Goal: Task Accomplishment & Management: Manage account settings

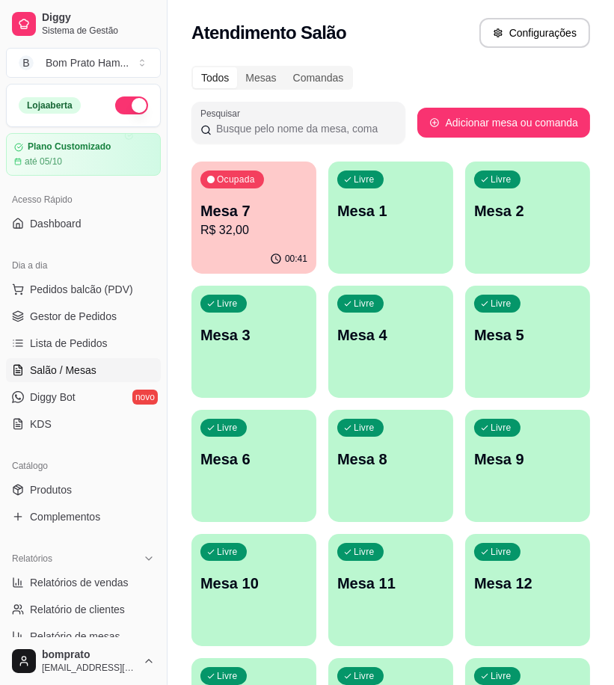
click at [286, 227] on p "R$ 32,00" at bounding box center [253, 230] width 107 height 18
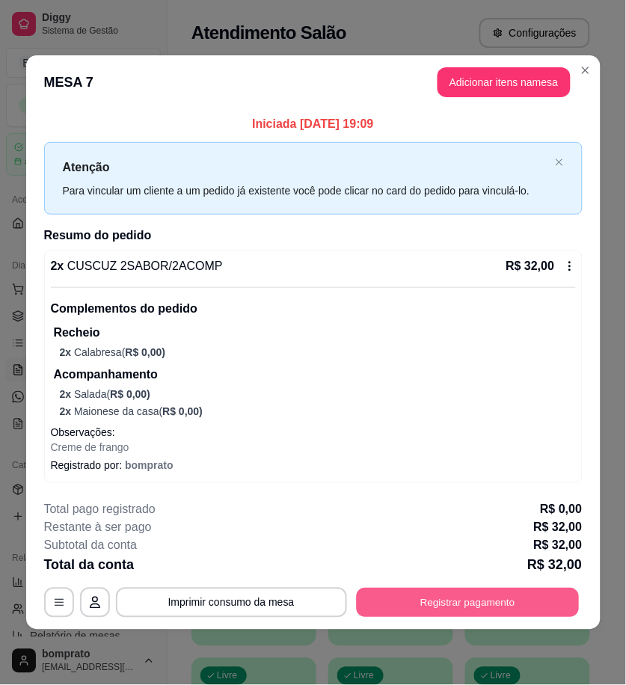
click at [570, 609] on button "Registrar pagamento" at bounding box center [467, 602] width 223 height 29
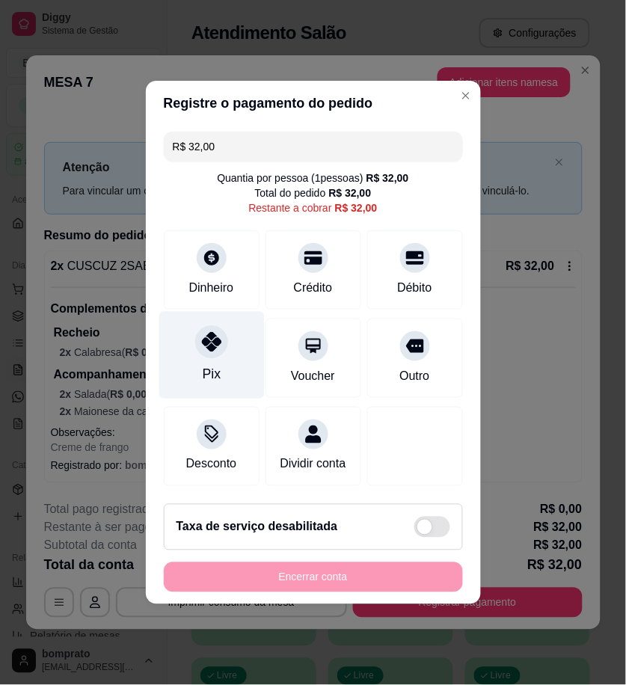
click at [207, 336] on icon at bounding box center [210, 341] width 19 height 19
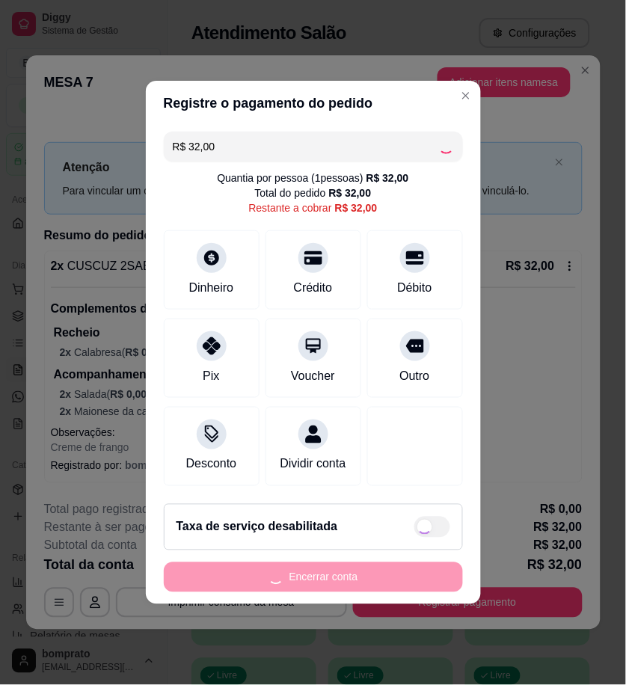
type input "R$ 0,00"
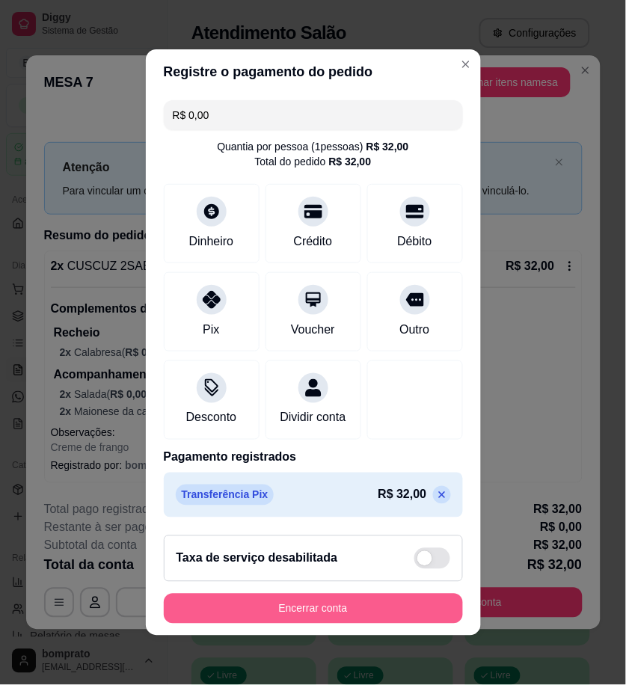
click at [389, 603] on button "Encerrar conta" at bounding box center [313, 609] width 299 height 30
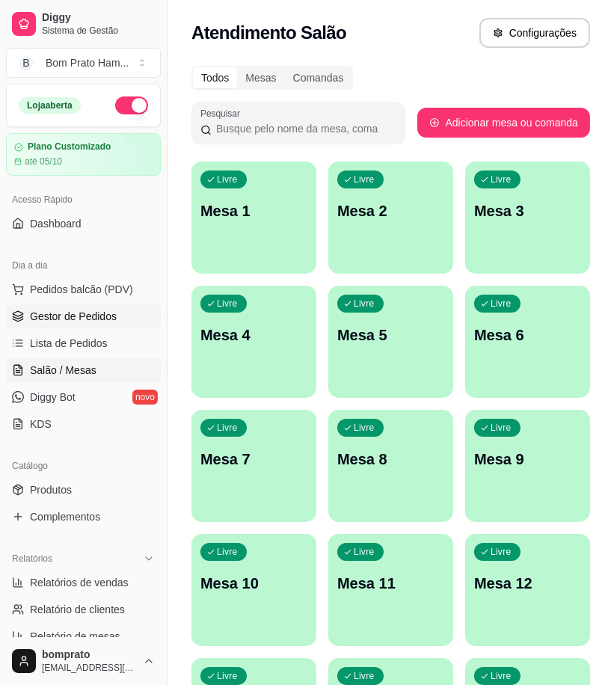
click at [110, 311] on span "Gestor de Pedidos" at bounding box center [73, 316] width 87 height 15
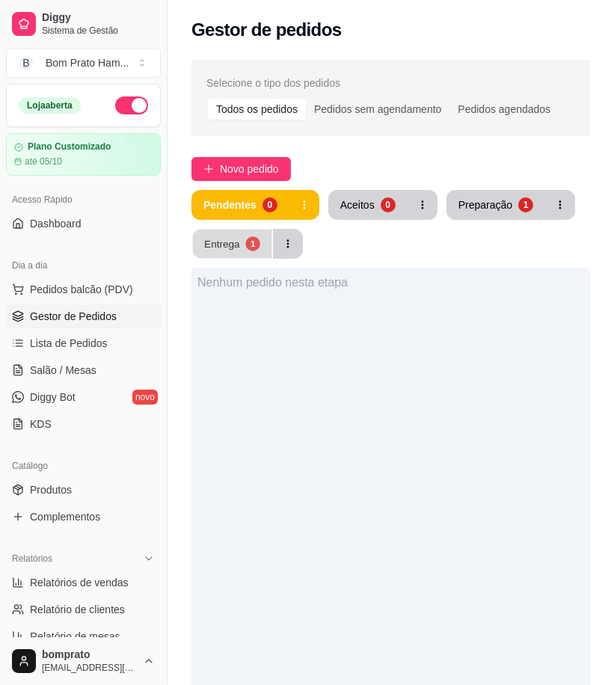
click at [233, 245] on div "Entrega" at bounding box center [222, 243] width 36 height 14
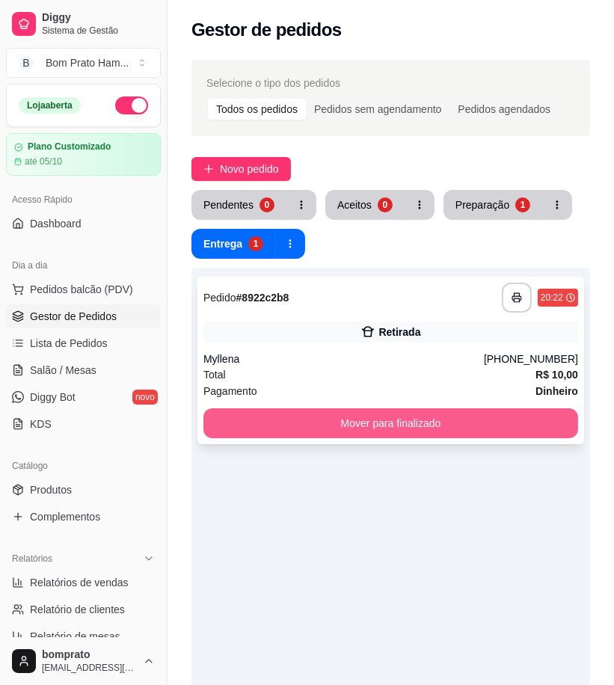
click at [400, 419] on button "Mover para finalizado" at bounding box center [390, 423] width 375 height 30
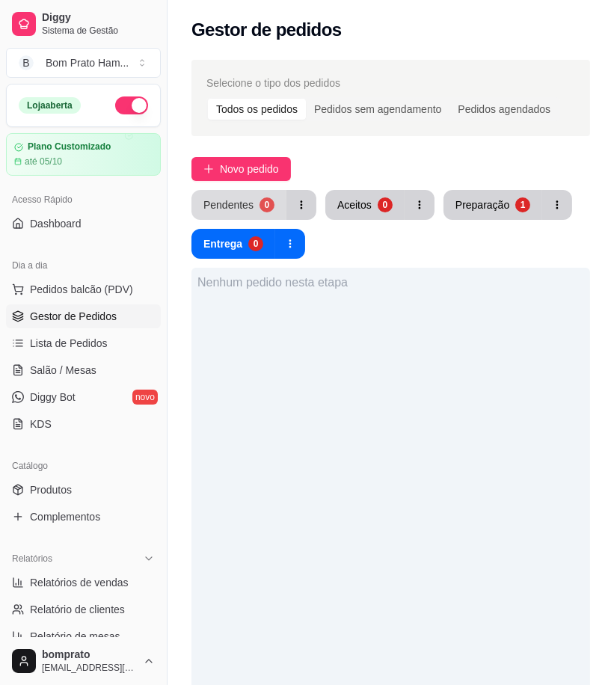
click at [244, 203] on div "Pendentes" at bounding box center [228, 204] width 50 height 15
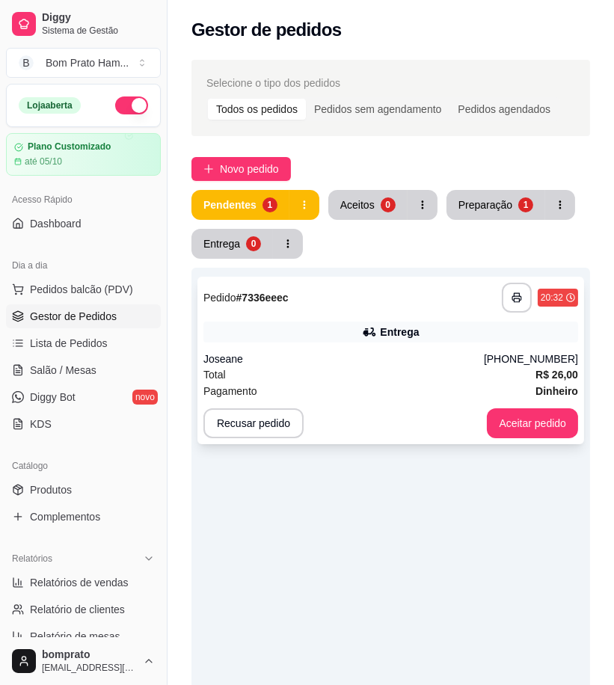
click at [340, 333] on div "Entrega" at bounding box center [390, 331] width 375 height 21
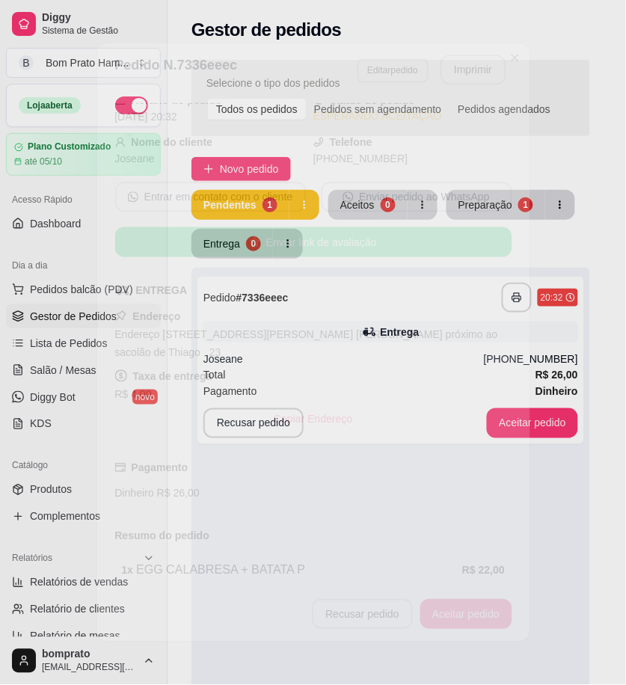
scroll to position [124, 0]
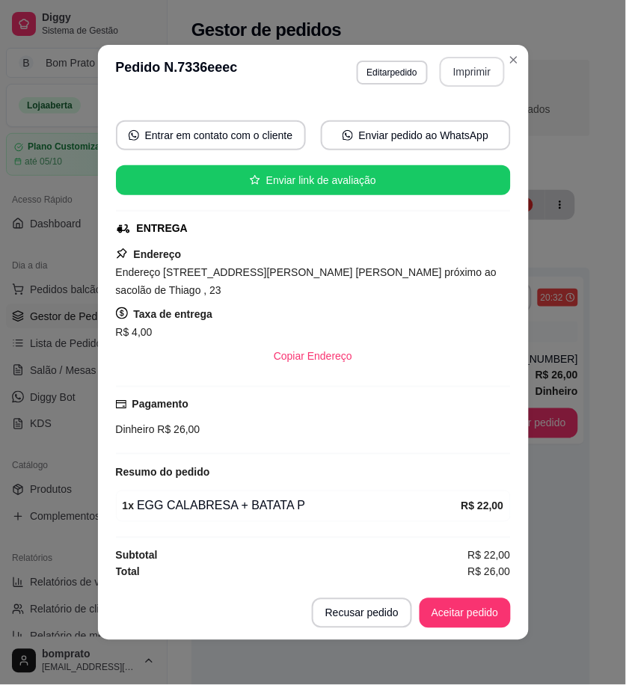
click at [458, 64] on button "Imprimir" at bounding box center [472, 72] width 65 height 30
click at [475, 621] on button "Aceitar pedido" at bounding box center [464, 613] width 91 height 30
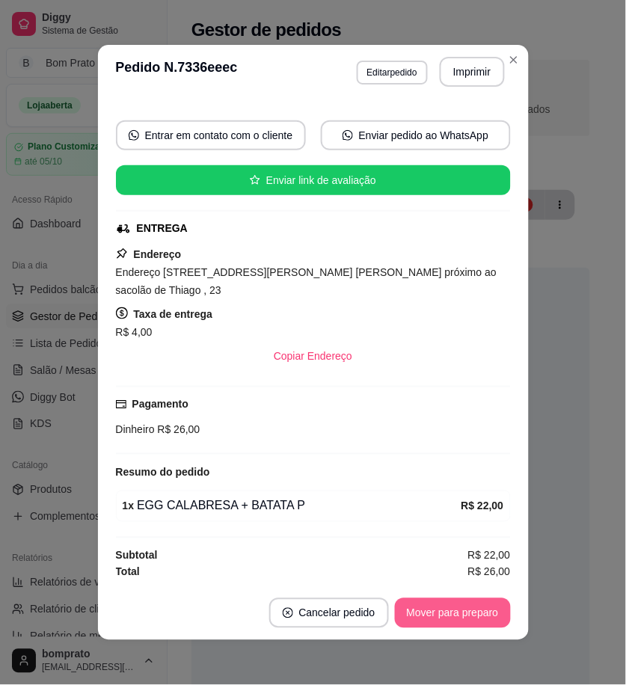
click at [475, 621] on button "Mover para preparo" at bounding box center [453, 613] width 116 height 30
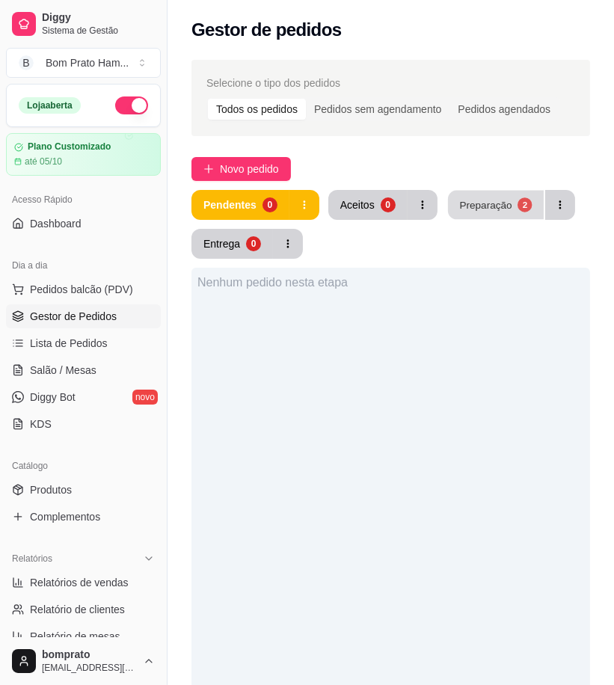
click at [486, 210] on div "Preparação" at bounding box center [485, 204] width 52 height 14
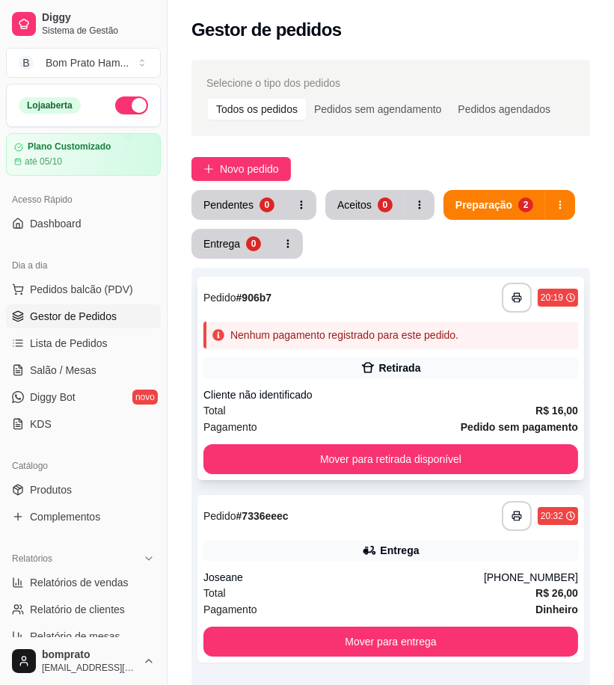
click at [385, 384] on div "**********" at bounding box center [390, 378] width 387 height 203
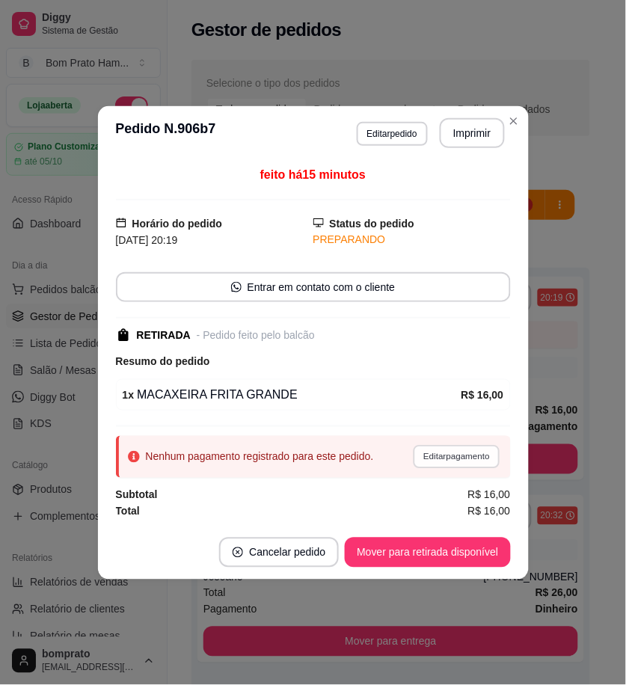
click at [464, 451] on button "Editar pagamento" at bounding box center [456, 456] width 87 height 23
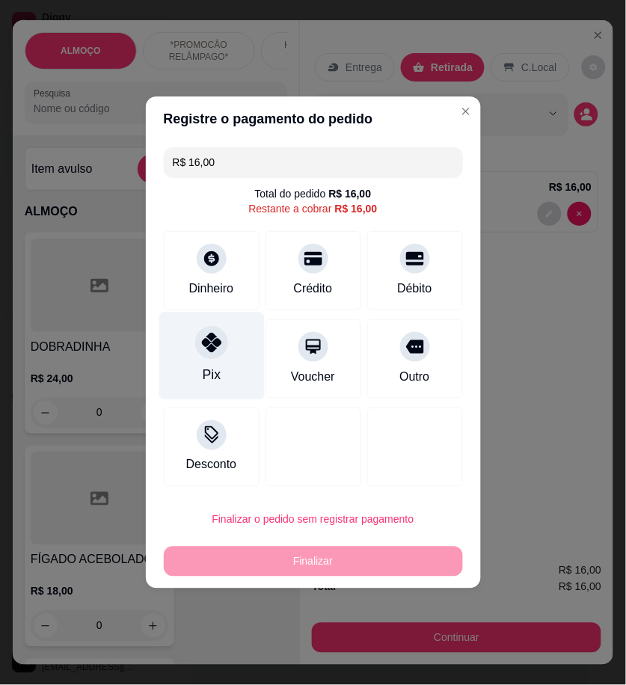
click at [240, 387] on div "Pix" at bounding box center [210, 355] width 105 height 87
type input "R$ 0,00"
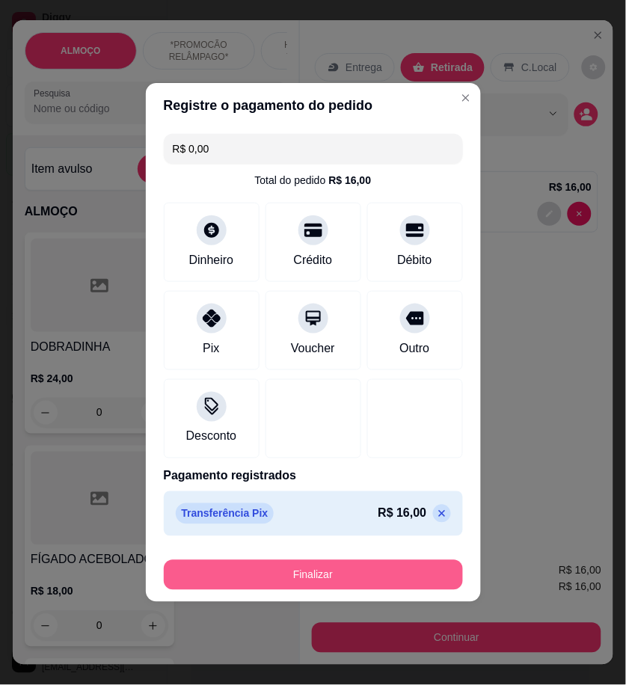
click at [372, 573] on button "Finalizar" at bounding box center [313, 575] width 299 height 30
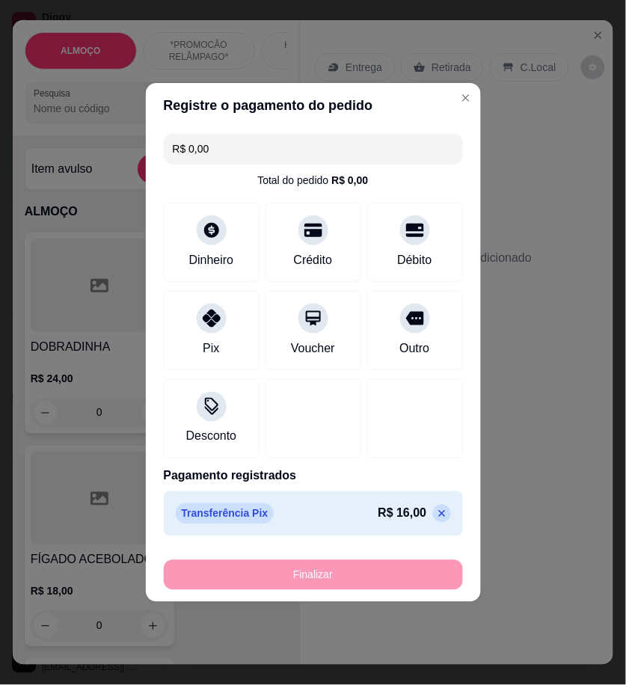
type input "0"
type input "-R$ 16,00"
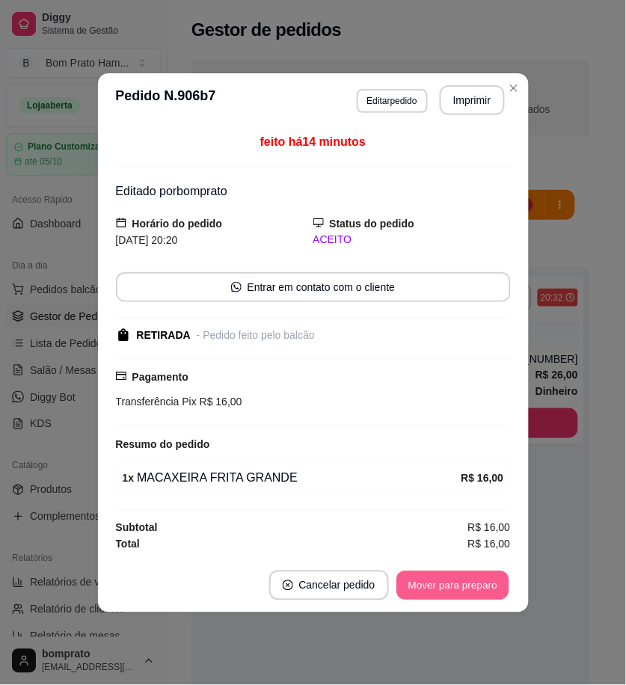
click at [484, 584] on button "Mover para preparo" at bounding box center [452, 584] width 112 height 29
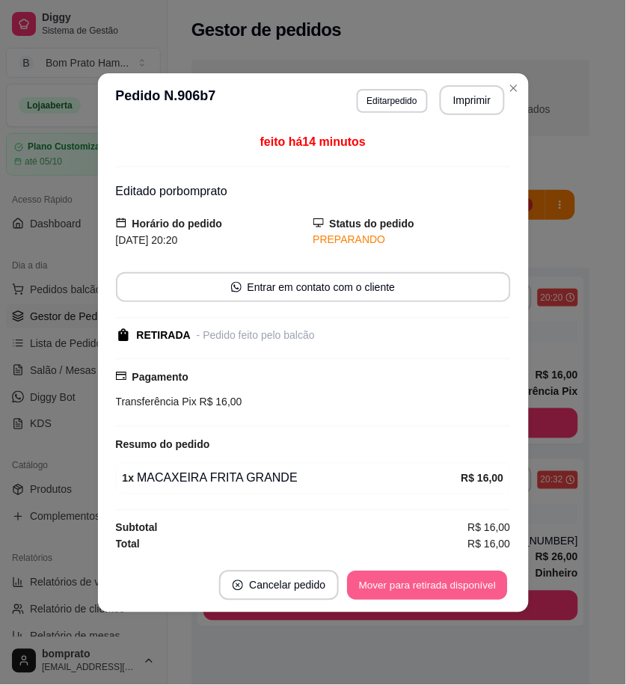
click at [484, 584] on button "Mover para retirada disponível" at bounding box center [428, 584] width 160 height 29
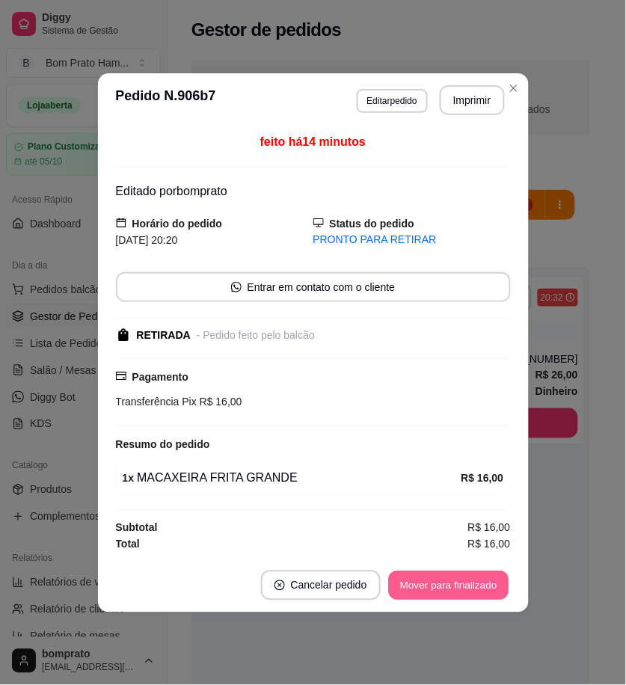
click at [484, 584] on button "Mover para finalizado" at bounding box center [448, 584] width 120 height 29
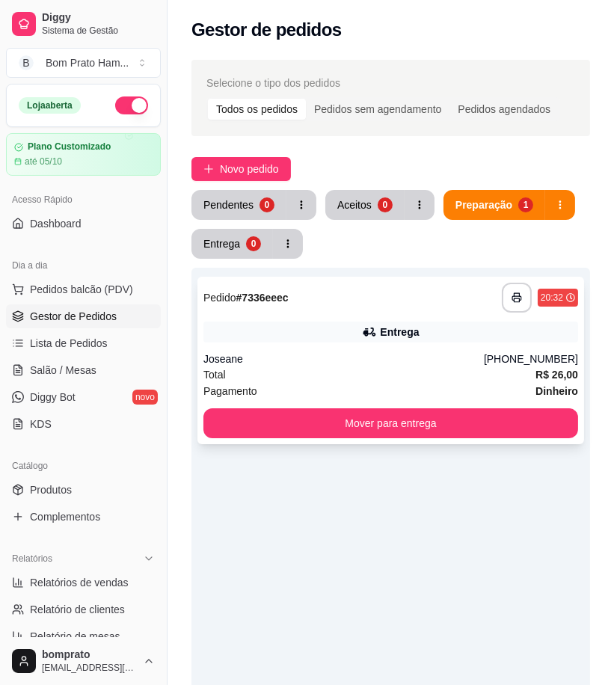
click at [412, 332] on div "Entrega" at bounding box center [399, 331] width 39 height 15
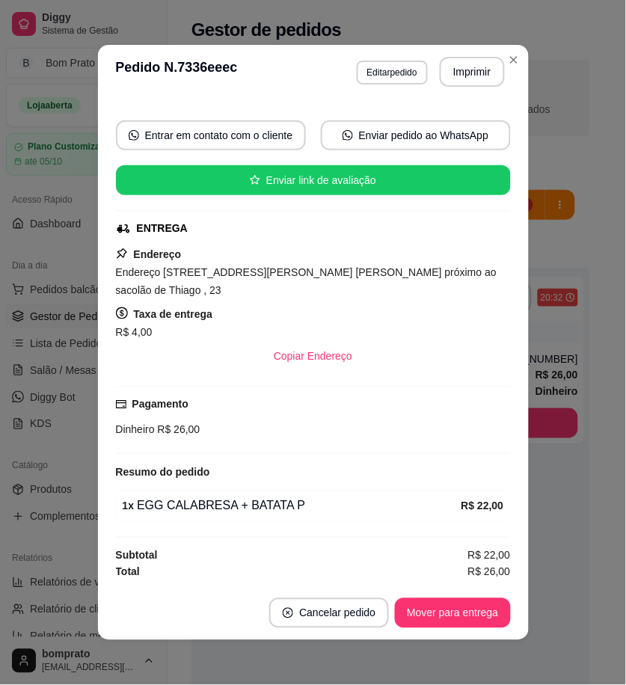
scroll to position [3, 0]
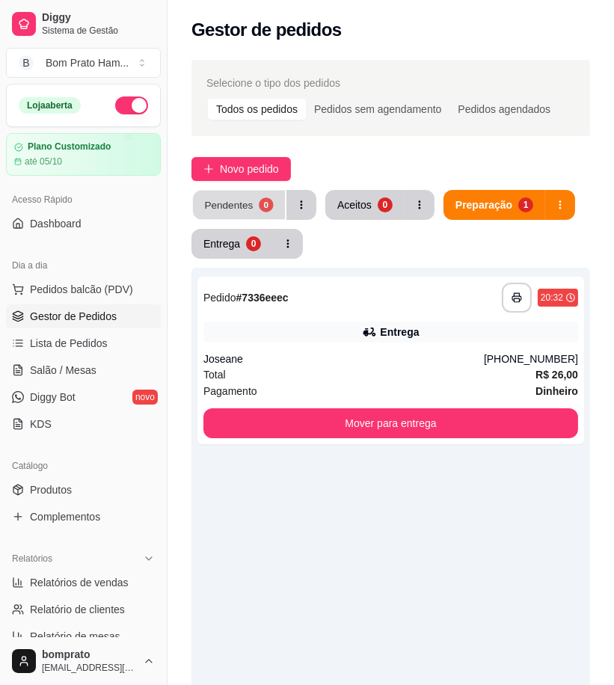
click at [252, 207] on button "Pendentes 0" at bounding box center [239, 205] width 92 height 29
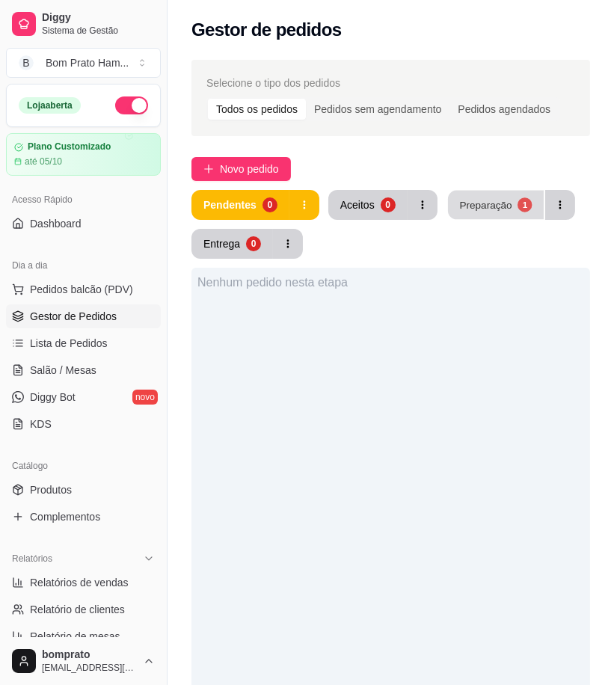
click at [478, 198] on div "Preparação" at bounding box center [485, 204] width 52 height 14
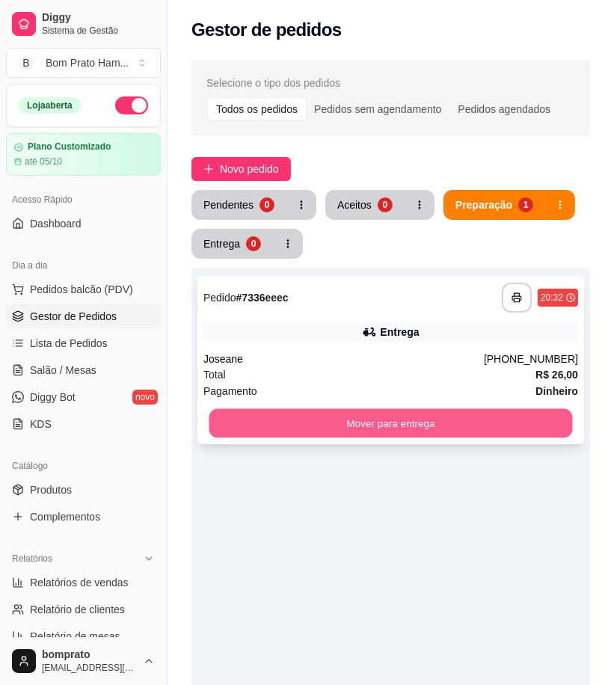
click at [431, 422] on button "Mover para entrega" at bounding box center [390, 423] width 363 height 29
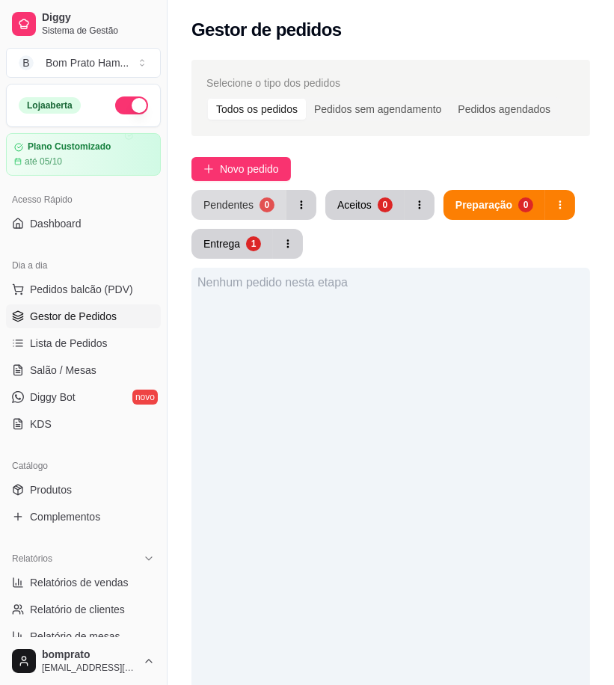
click at [208, 202] on div "Pendentes" at bounding box center [228, 204] width 50 height 15
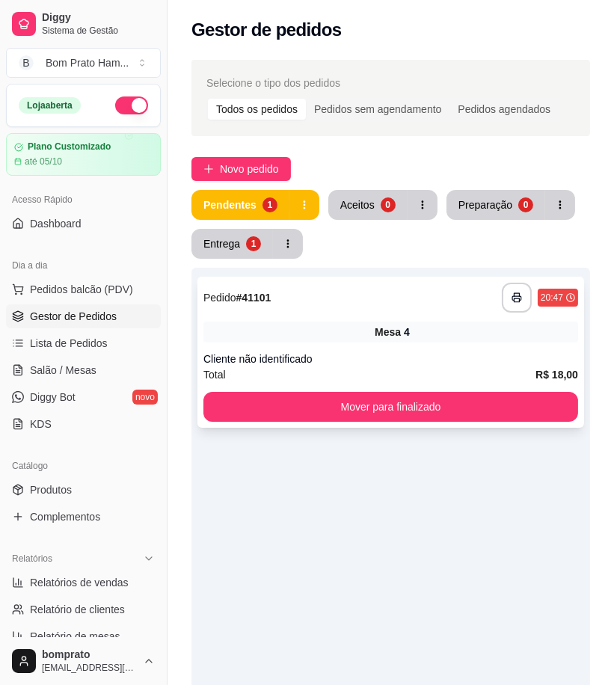
click at [332, 357] on div "Cliente não identificado" at bounding box center [390, 358] width 375 height 15
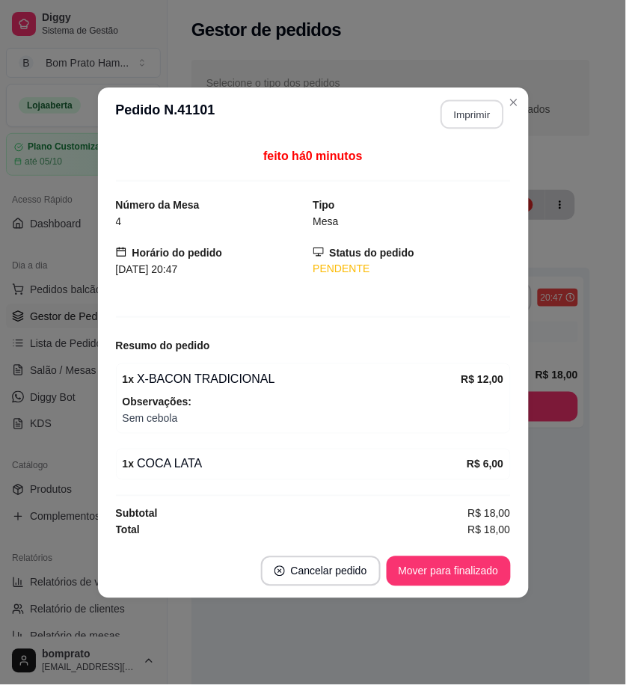
click at [488, 123] on button "Imprimir" at bounding box center [471, 113] width 63 height 29
click at [480, 585] on button "Mover para finalizado" at bounding box center [449, 571] width 124 height 30
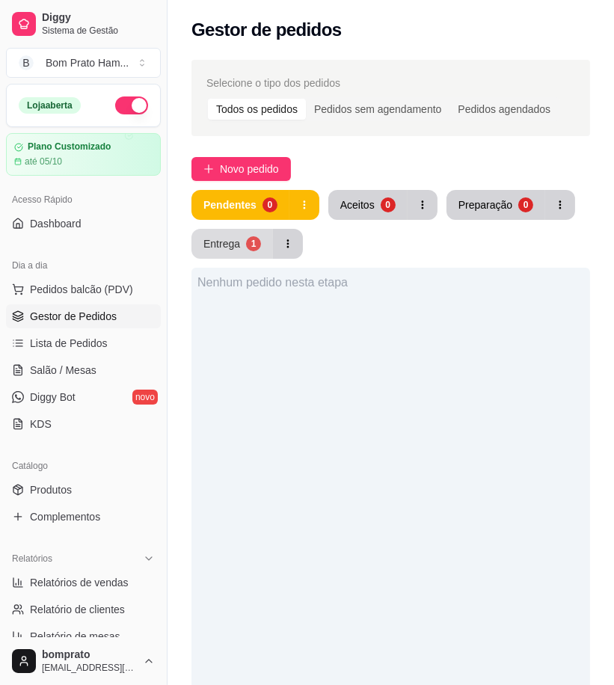
click at [230, 250] on div "Entrega" at bounding box center [221, 243] width 37 height 15
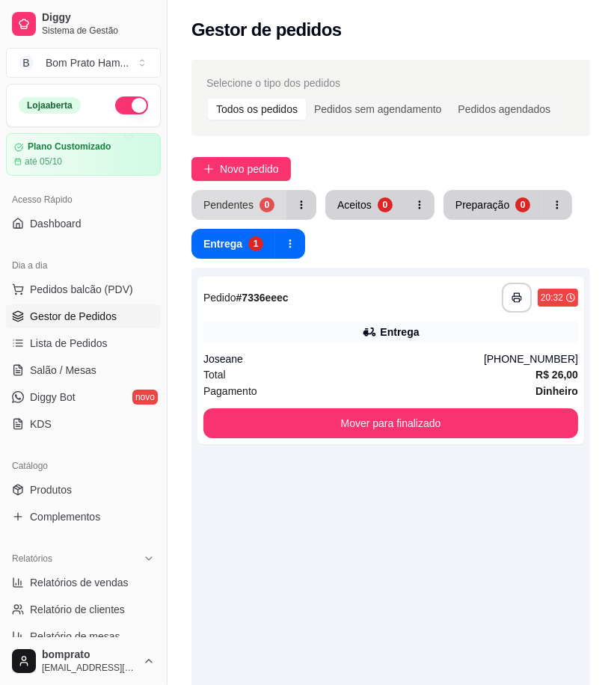
click at [251, 203] on button "Pendentes 0" at bounding box center [238, 205] width 95 height 30
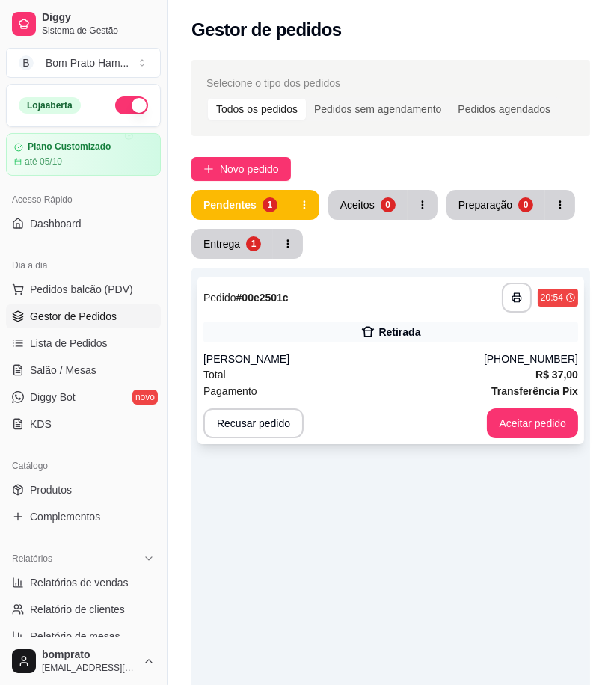
click at [434, 345] on div "**********" at bounding box center [390, 360] width 387 height 167
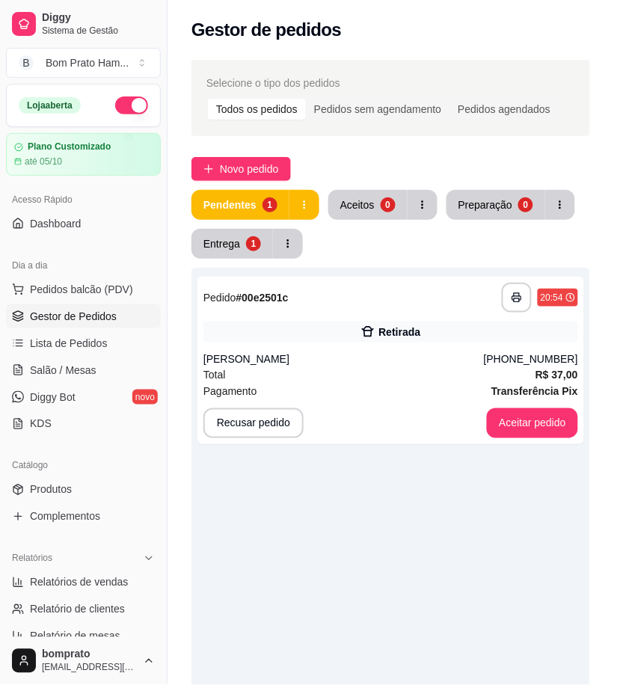
scroll to position [129, 0]
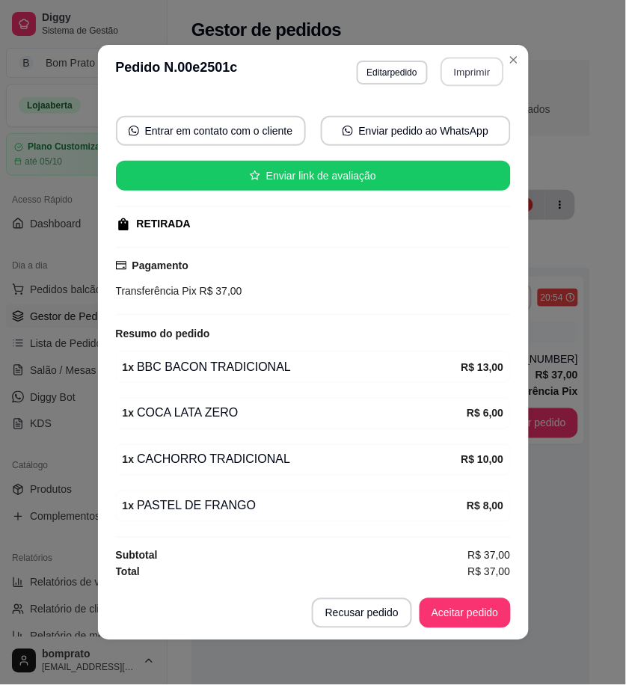
click at [461, 84] on button "Imprimir" at bounding box center [471, 72] width 63 height 29
click at [482, 607] on button "Aceitar pedido" at bounding box center [464, 613] width 91 height 30
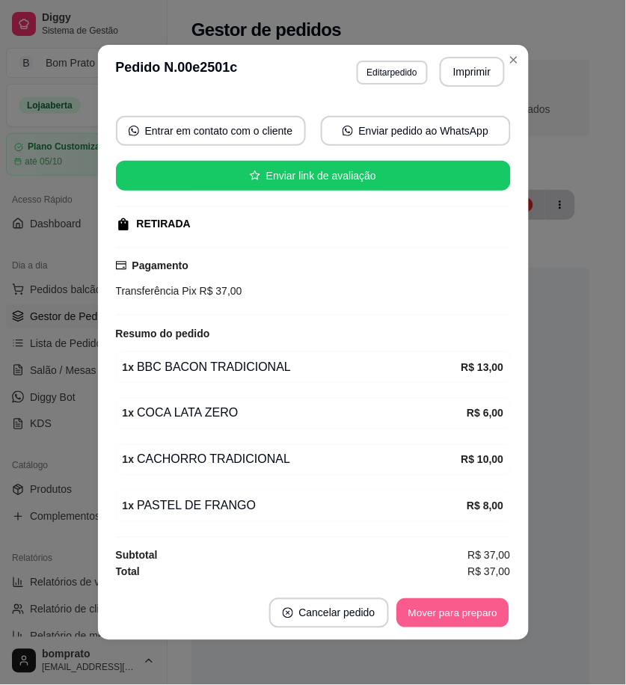
click at [482, 607] on button "Mover para preparo" at bounding box center [452, 613] width 112 height 29
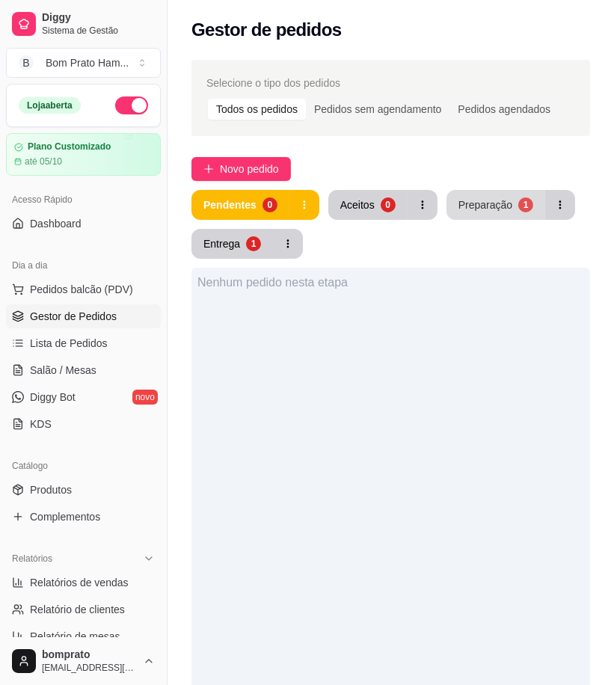
click at [519, 200] on div "1" at bounding box center [525, 204] width 15 height 15
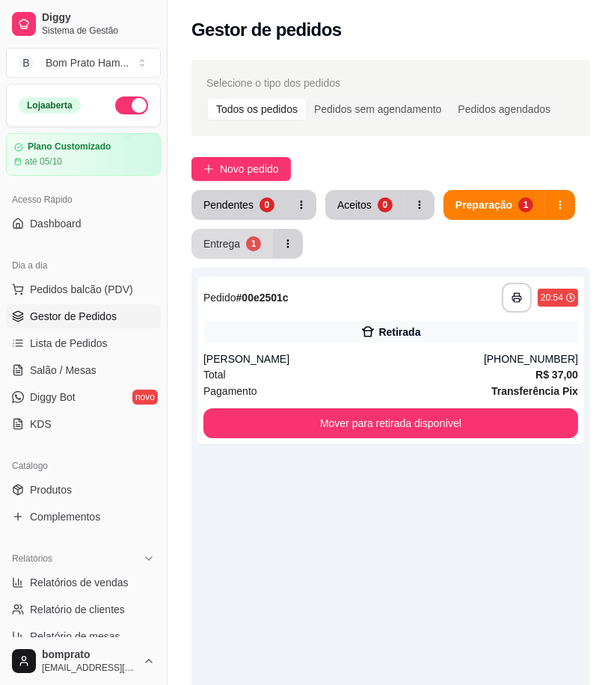
click at [227, 253] on button "Entrega 1" at bounding box center [231, 244] width 81 height 30
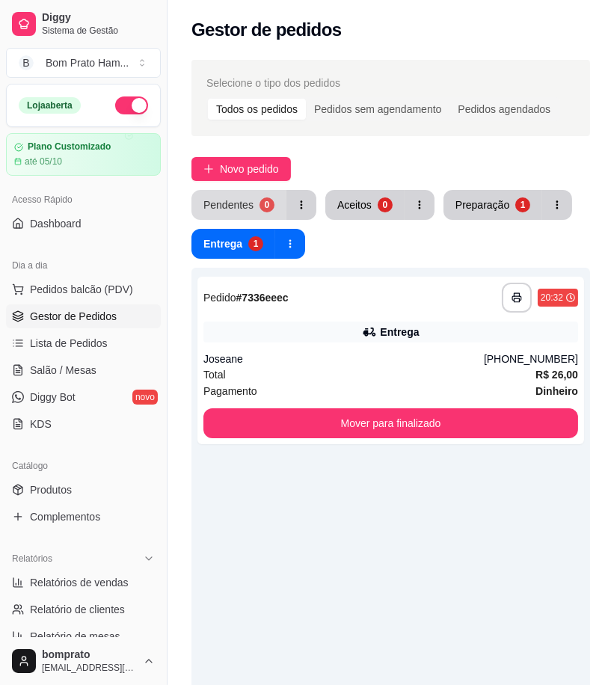
click at [227, 207] on div "Pendentes" at bounding box center [228, 204] width 50 height 15
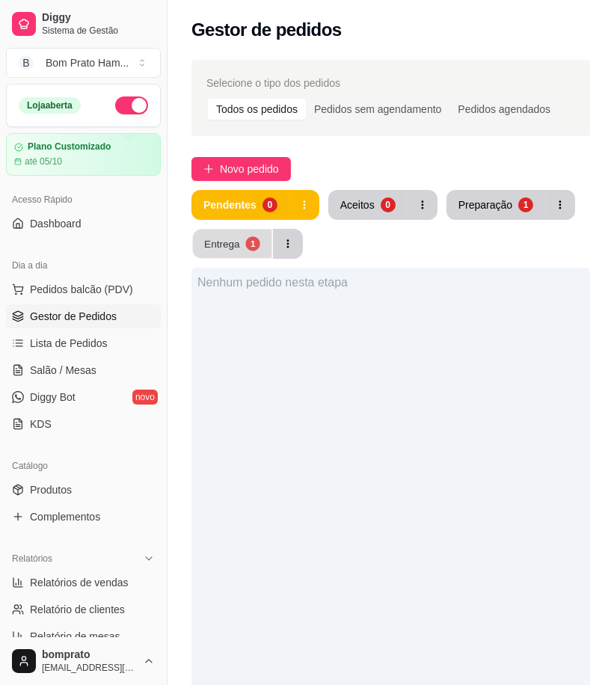
click at [227, 243] on div "Entrega" at bounding box center [222, 243] width 36 height 14
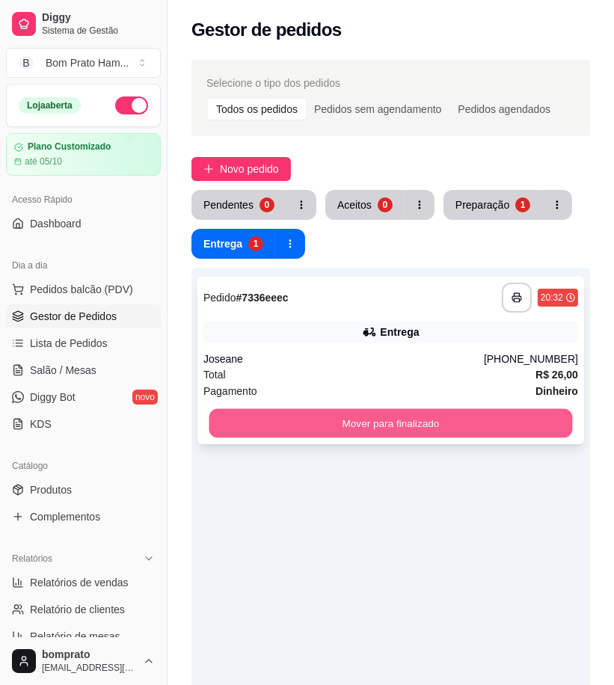
click at [389, 430] on button "Mover para finalizado" at bounding box center [390, 423] width 363 height 29
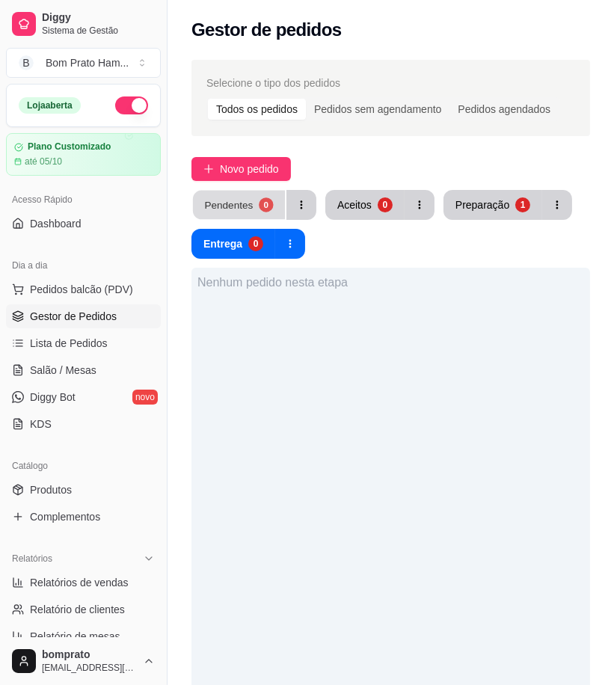
click at [259, 198] on div "0" at bounding box center [266, 204] width 14 height 14
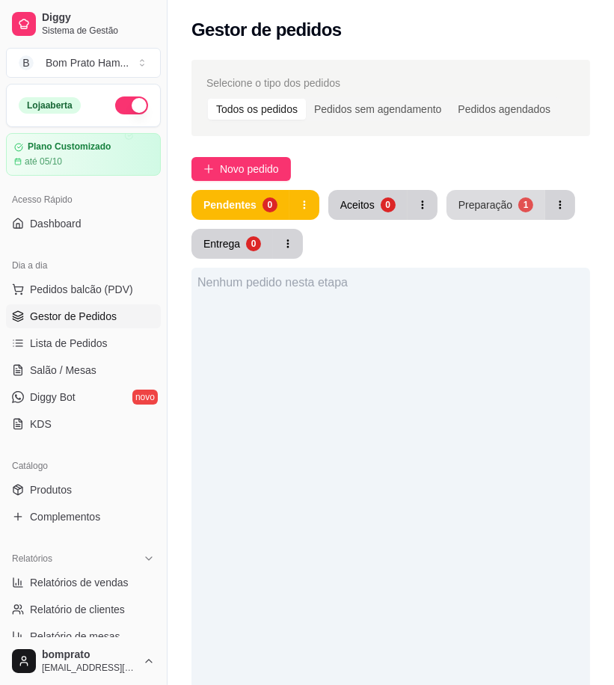
click at [474, 212] on button "Preparação 1" at bounding box center [495, 205] width 99 height 30
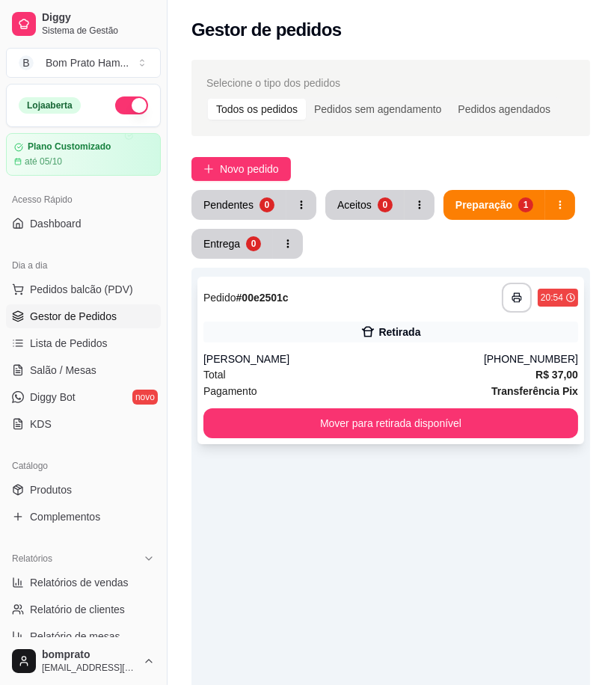
click at [410, 337] on div "Retirada" at bounding box center [399, 331] width 42 height 15
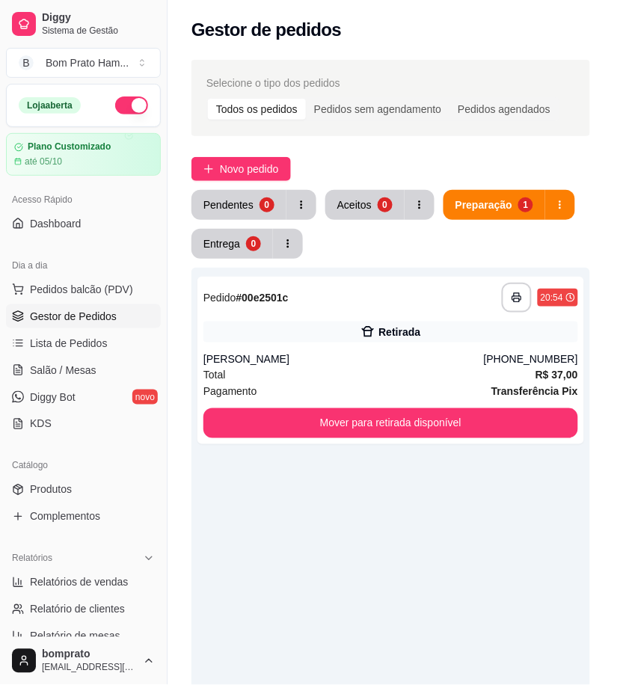
scroll to position [129, 0]
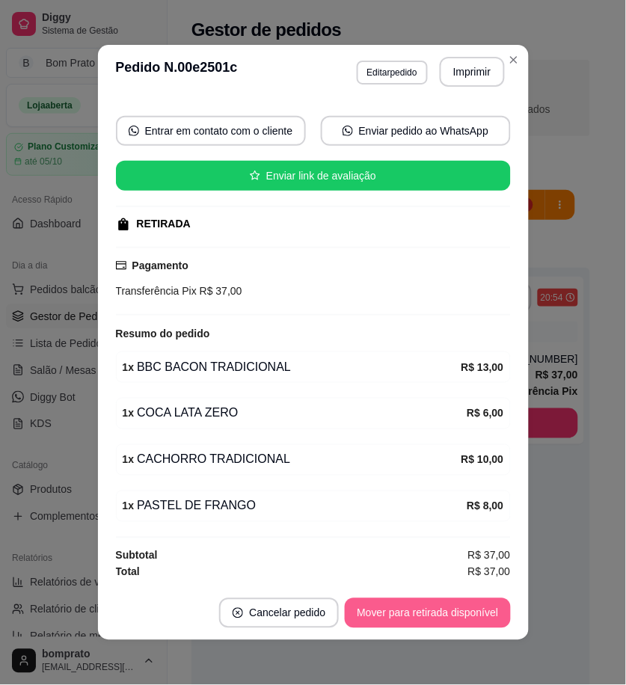
click at [442, 609] on button "Mover para retirada disponível" at bounding box center [427, 613] width 165 height 30
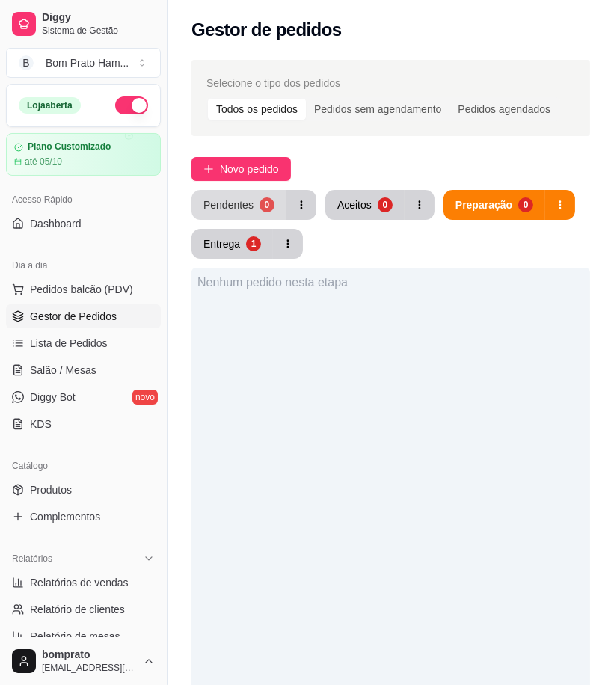
click at [240, 203] on div "Pendentes" at bounding box center [228, 204] width 50 height 15
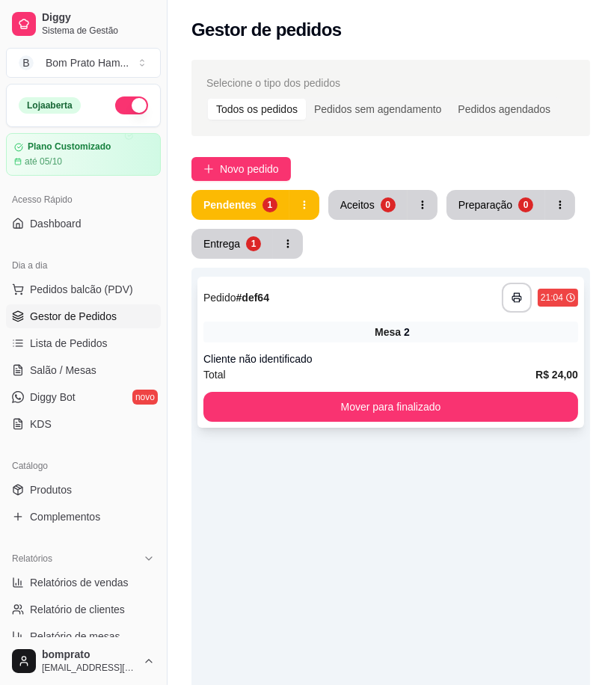
click at [370, 321] on div "Mesa 2" at bounding box center [390, 331] width 375 height 21
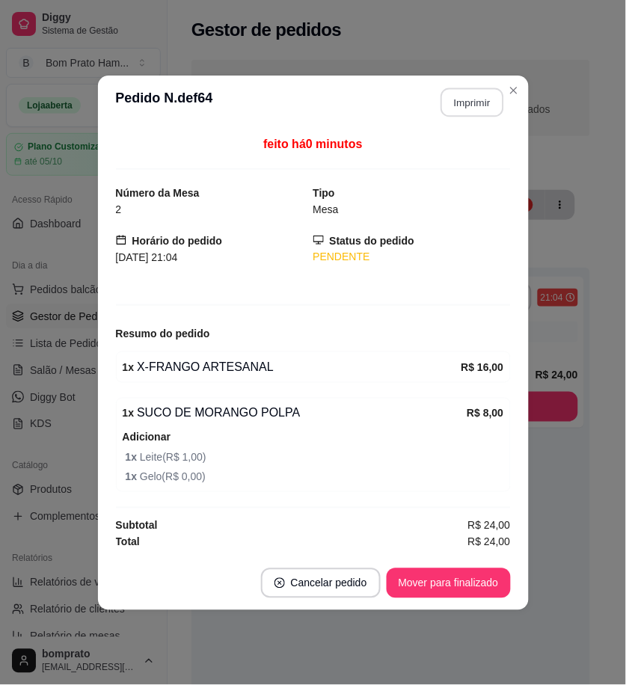
click at [467, 96] on button "Imprimir" at bounding box center [471, 101] width 63 height 29
click at [460, 585] on button "Mover para finalizado" at bounding box center [448, 582] width 120 height 29
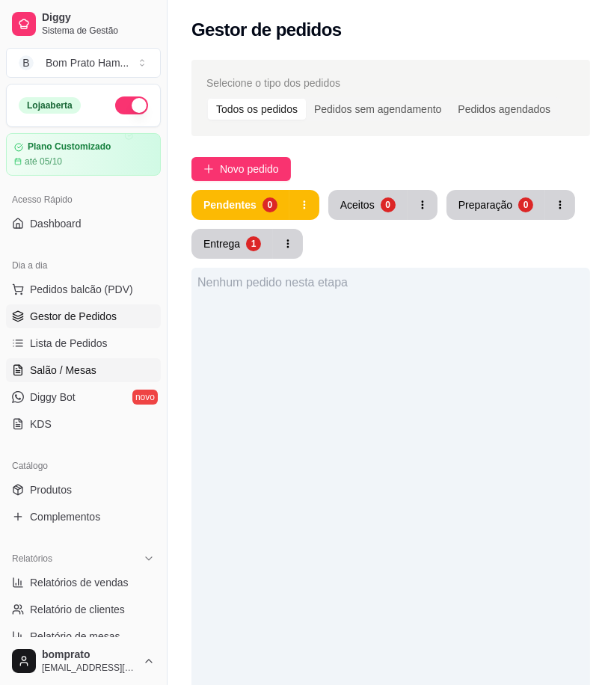
click at [120, 369] on link "Salão / Mesas" at bounding box center [83, 370] width 155 height 24
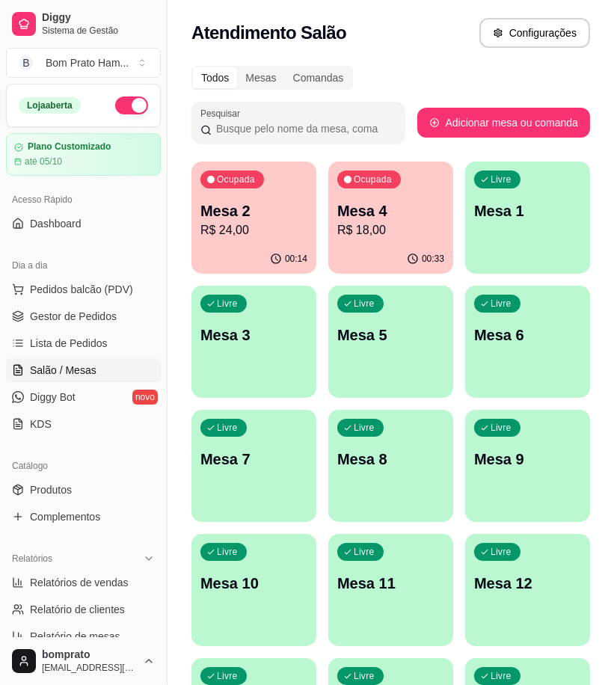
click at [379, 199] on div "Ocupada Mesa 4 R$ 18,00" at bounding box center [390, 202] width 125 height 83
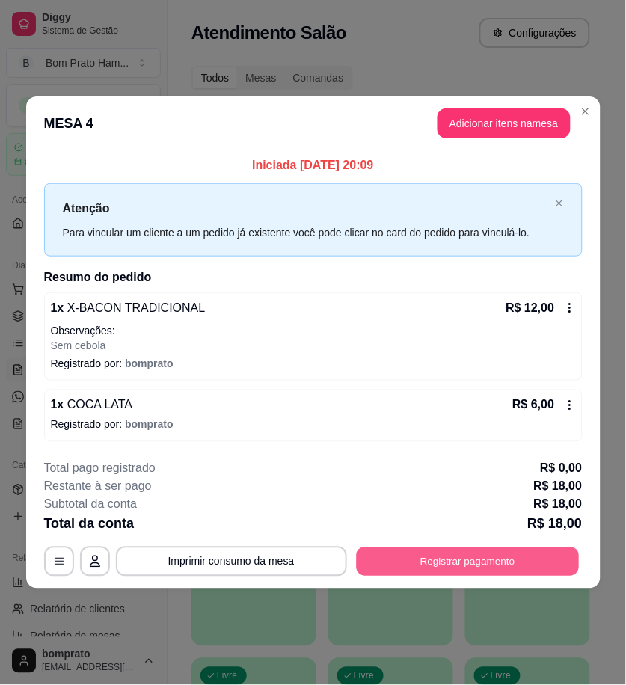
click at [479, 567] on button "Registrar pagamento" at bounding box center [467, 560] width 223 height 29
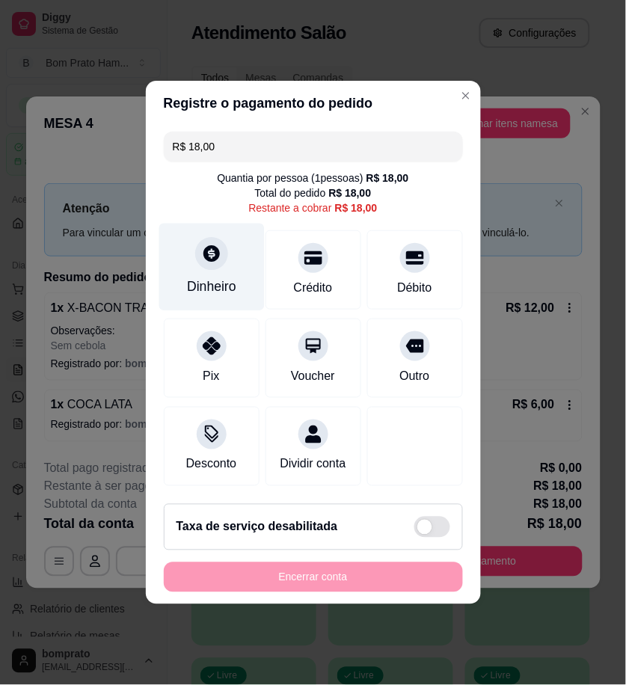
click at [219, 277] on div "Dinheiro" at bounding box center [211, 286] width 49 height 19
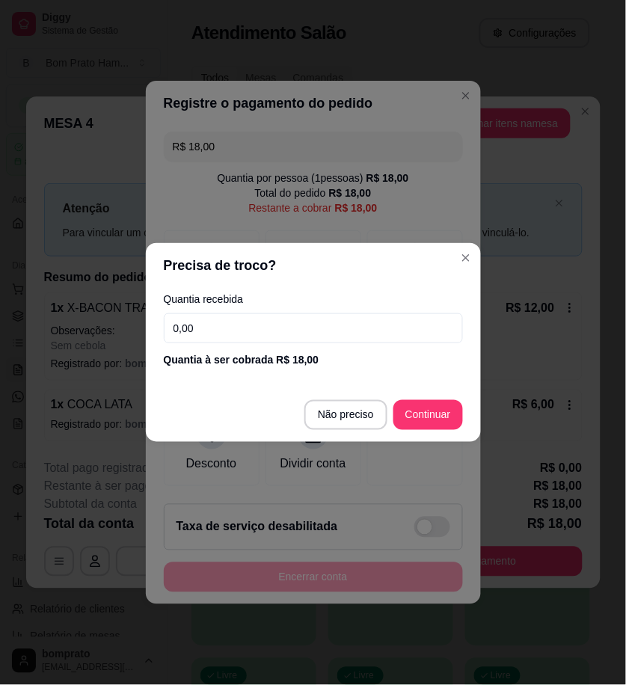
click at [327, 333] on input "0,00" at bounding box center [313, 328] width 299 height 30
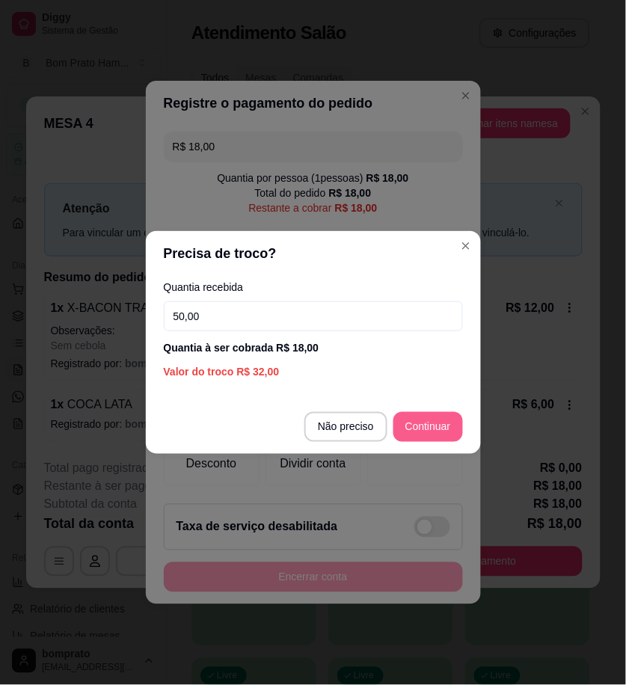
type input "50,00"
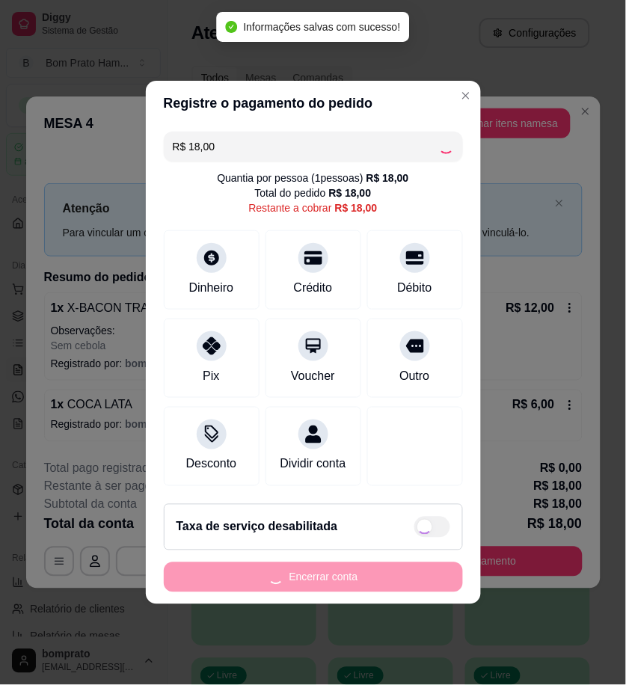
type input "R$ 0,00"
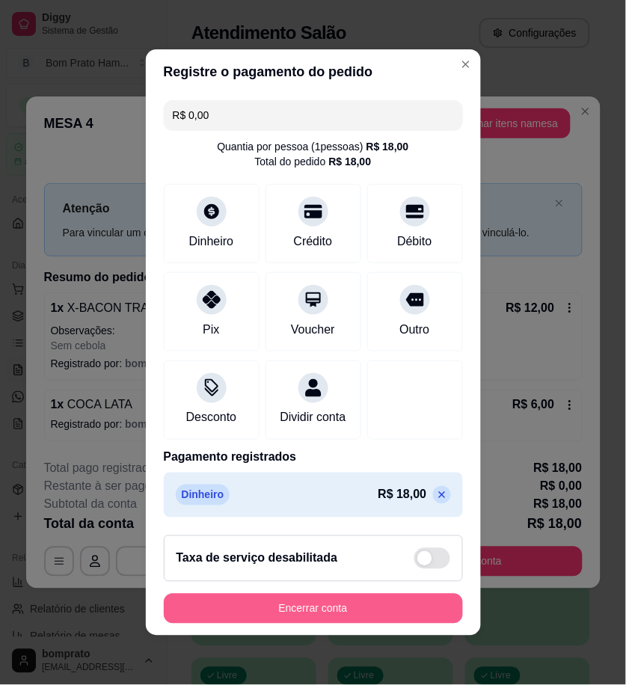
click at [421, 603] on button "Encerrar conta" at bounding box center [313, 609] width 299 height 30
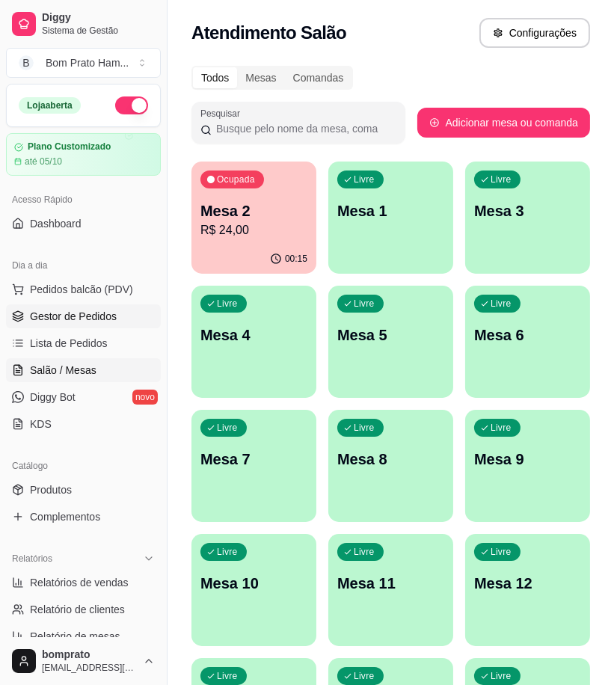
click at [33, 315] on span "Gestor de Pedidos" at bounding box center [73, 316] width 87 height 15
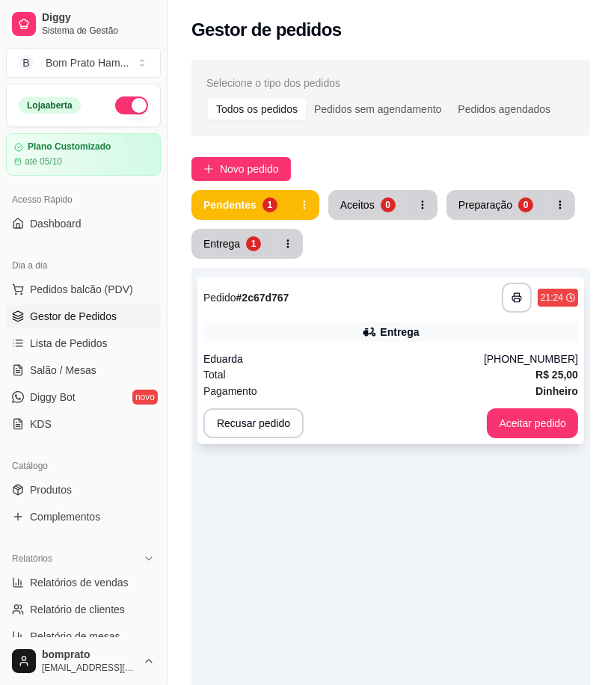
drag, startPoint x: 342, startPoint y: 360, endPoint x: 340, endPoint y: 371, distance: 11.3
click at [340, 371] on div "**********" at bounding box center [390, 360] width 387 height 167
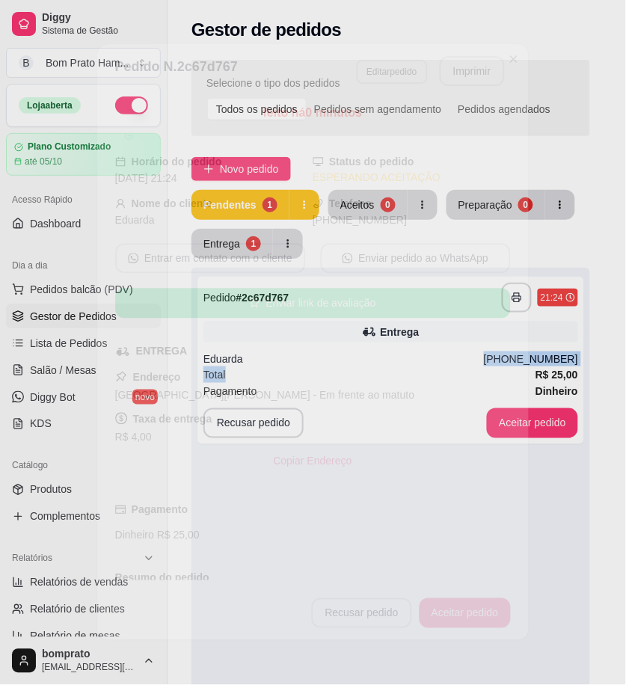
scroll to position [106, 0]
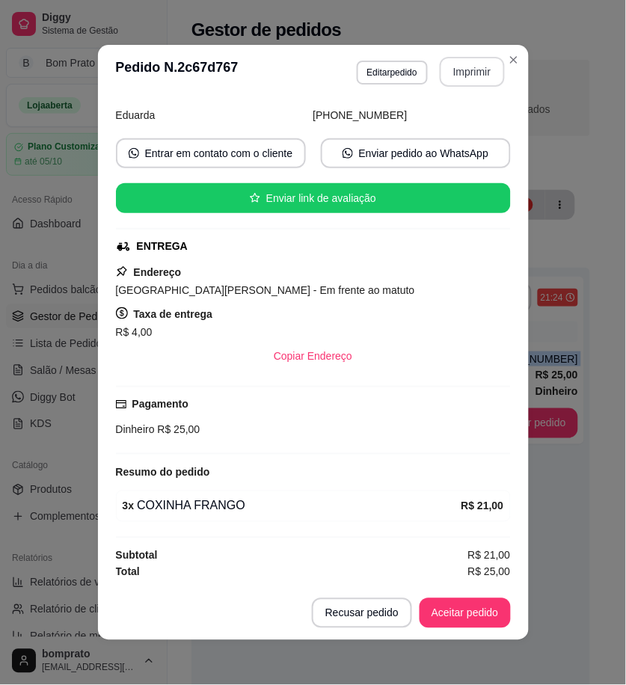
click at [468, 77] on button "Imprimir" at bounding box center [472, 72] width 65 height 30
click at [474, 618] on button "Aceitar pedido" at bounding box center [464, 613] width 91 height 30
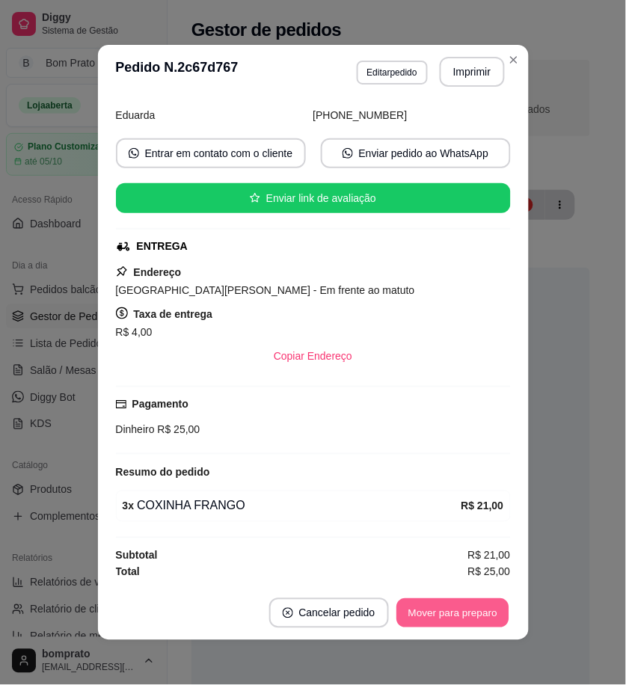
click at [474, 618] on button "Mover para preparo" at bounding box center [452, 613] width 112 height 29
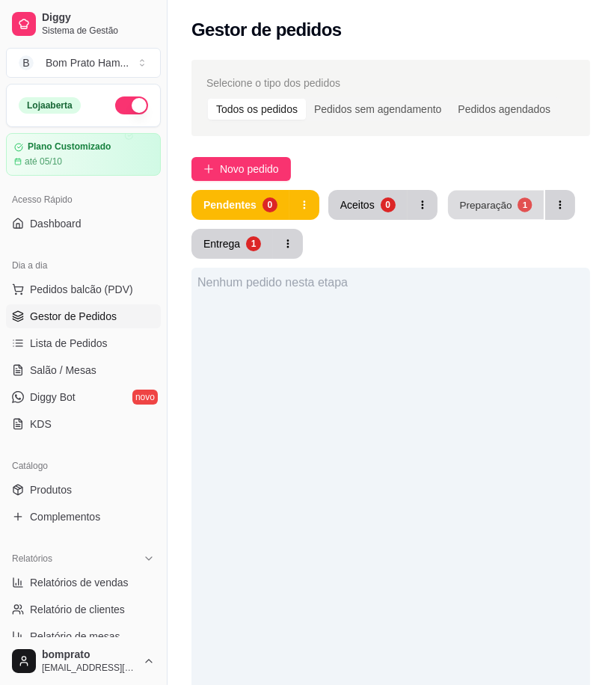
click at [459, 203] on div "Preparação" at bounding box center [485, 204] width 52 height 14
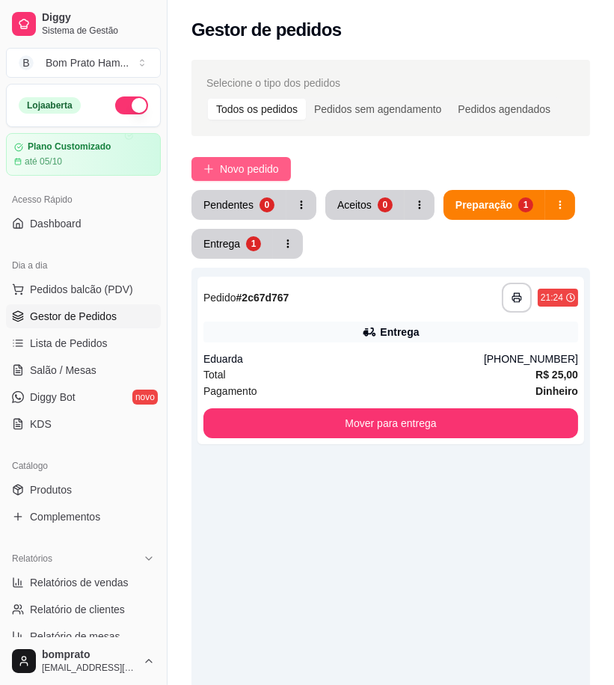
click at [262, 170] on span "Novo pedido" at bounding box center [249, 169] width 59 height 16
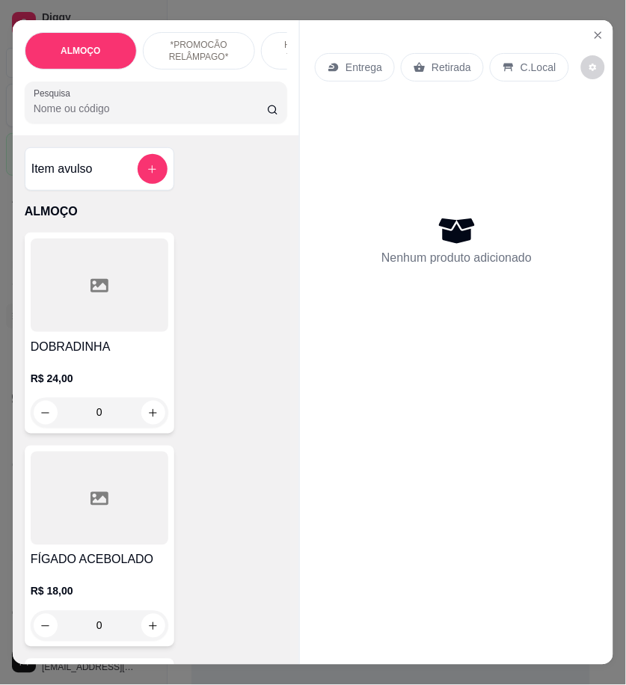
click at [111, 116] on input "Pesquisa" at bounding box center [150, 108] width 233 height 15
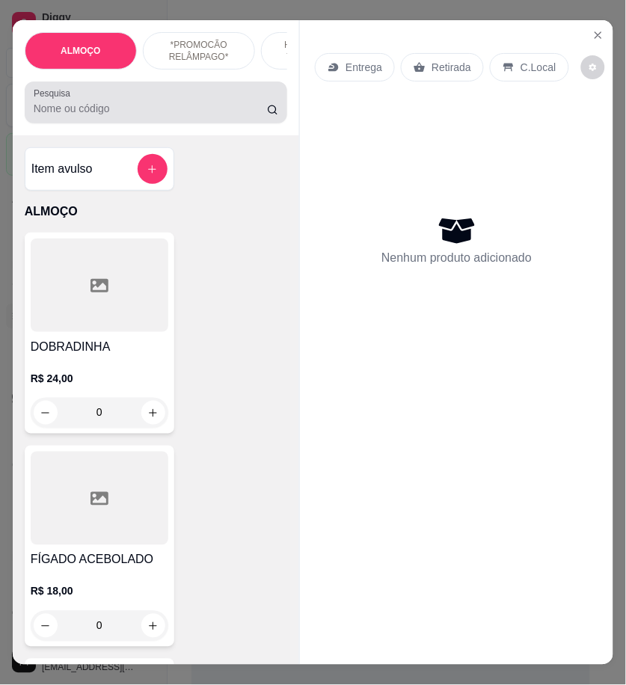
click at [166, 123] on div "Pesquisa" at bounding box center [156, 102] width 263 height 42
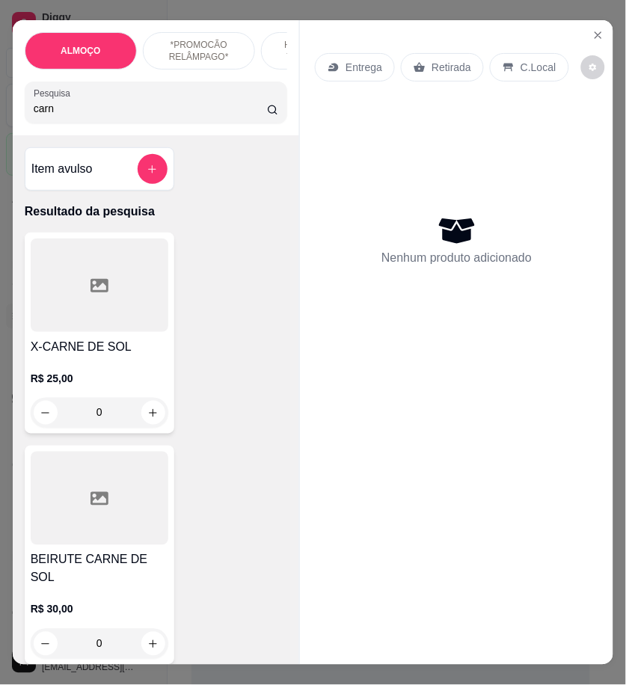
type input "carne"
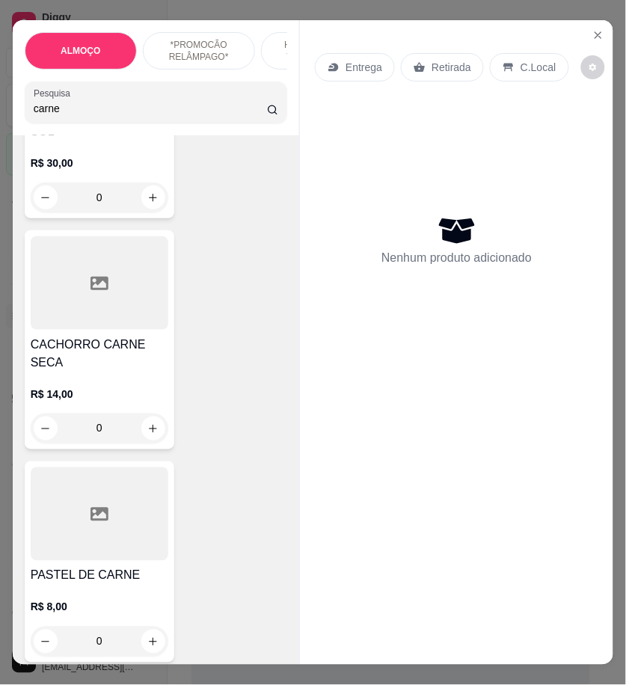
scroll to position [415, 0]
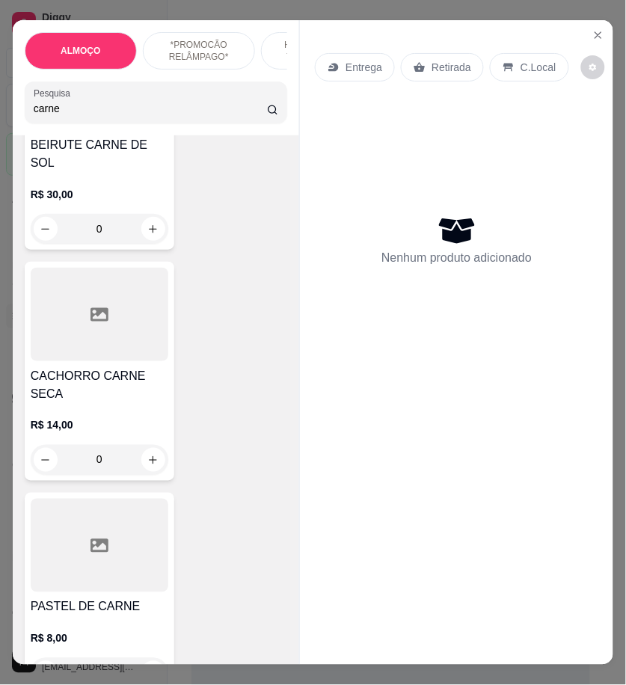
click at [253, 116] on input "carne" at bounding box center [150, 108] width 233 height 15
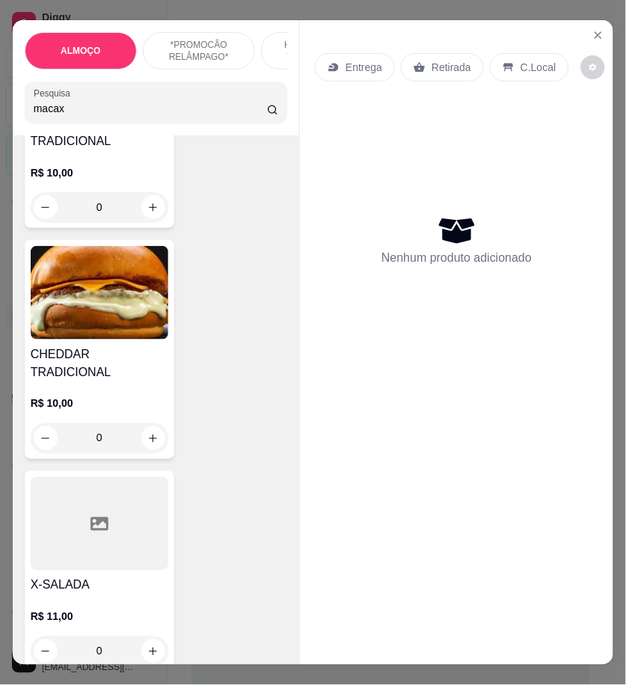
scroll to position [1351, 0]
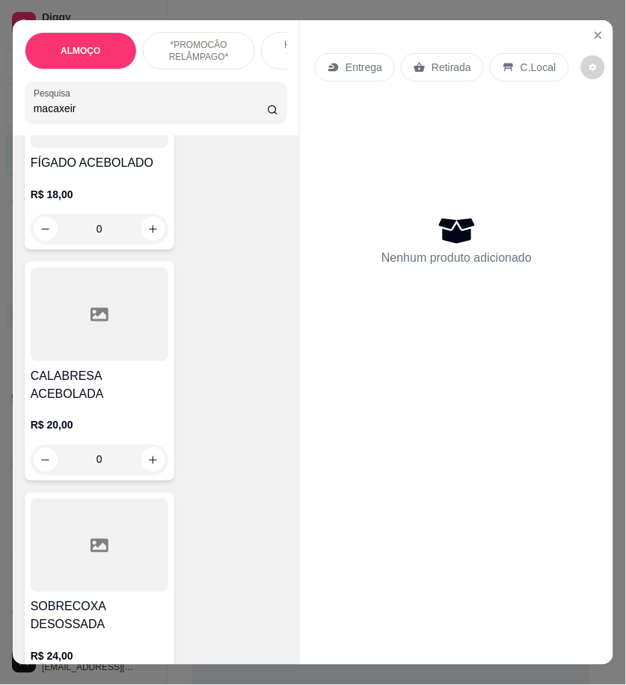
type input "macaxeir"
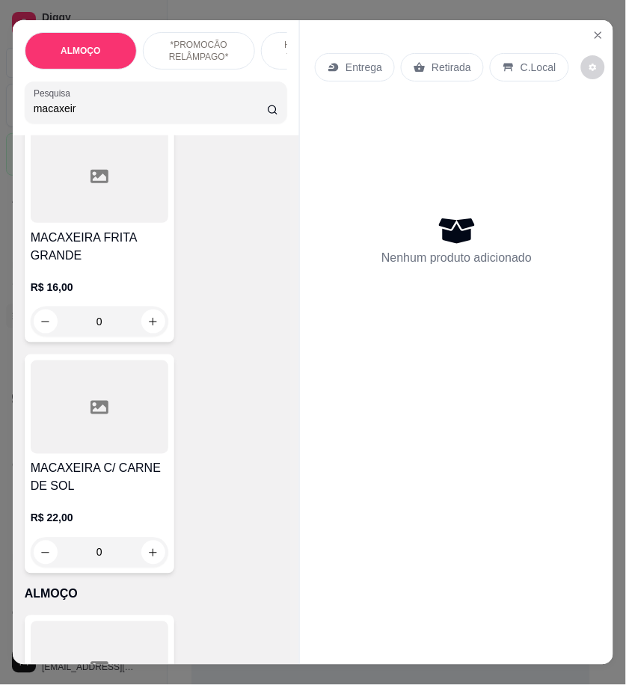
scroll to position [581, 0]
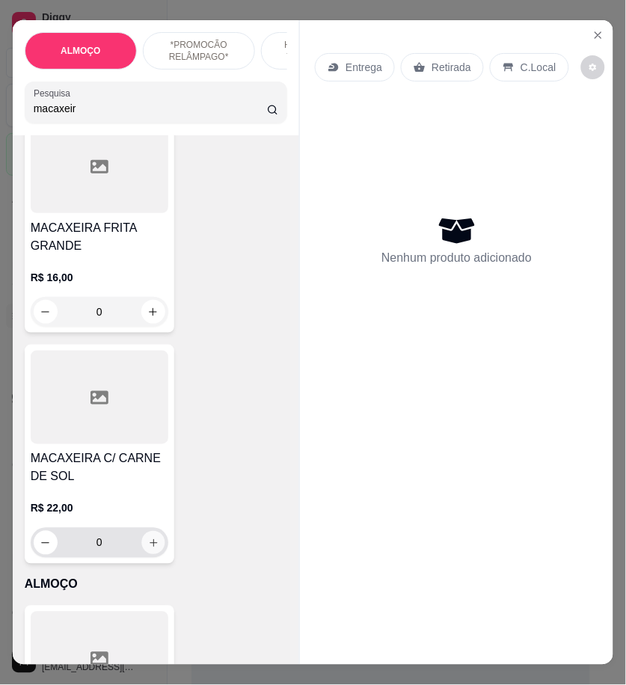
click at [150, 538] on icon "increase-product-quantity" at bounding box center [152, 543] width 11 height 11
type input "1"
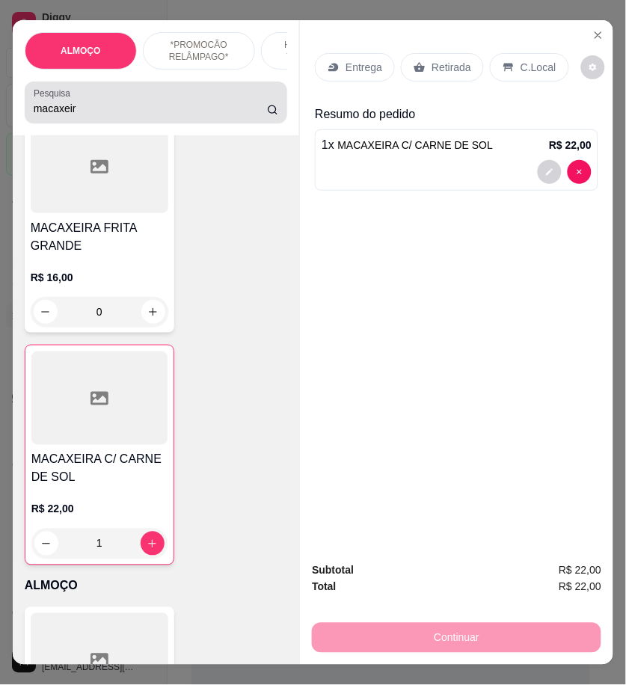
click at [80, 115] on input "macaxeir" at bounding box center [150, 108] width 233 height 15
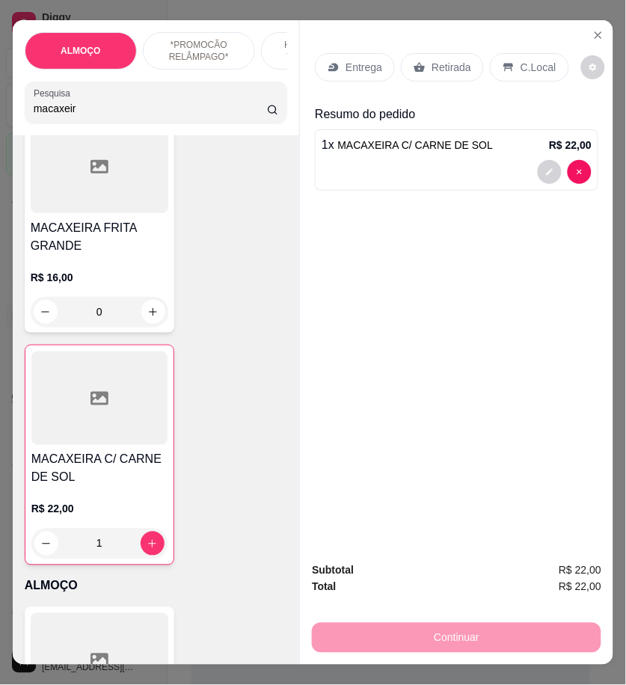
click at [80, 115] on input "macaxeir" at bounding box center [150, 108] width 233 height 15
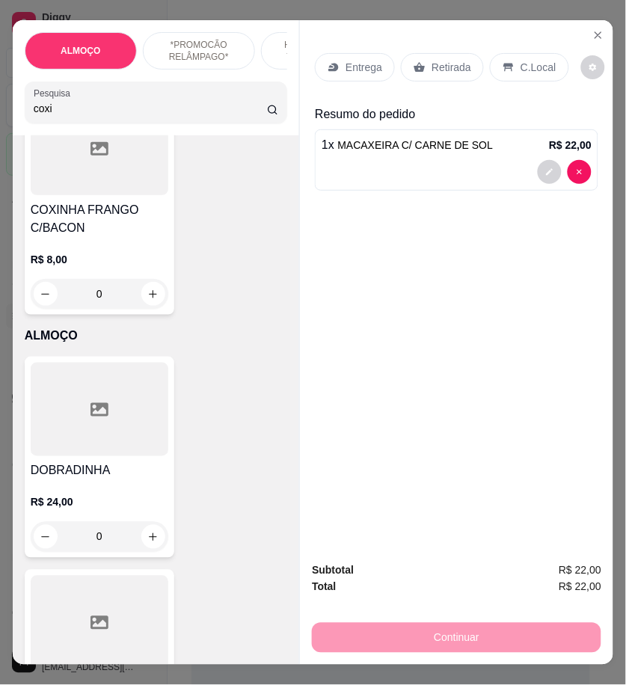
scroll to position [2121, 0]
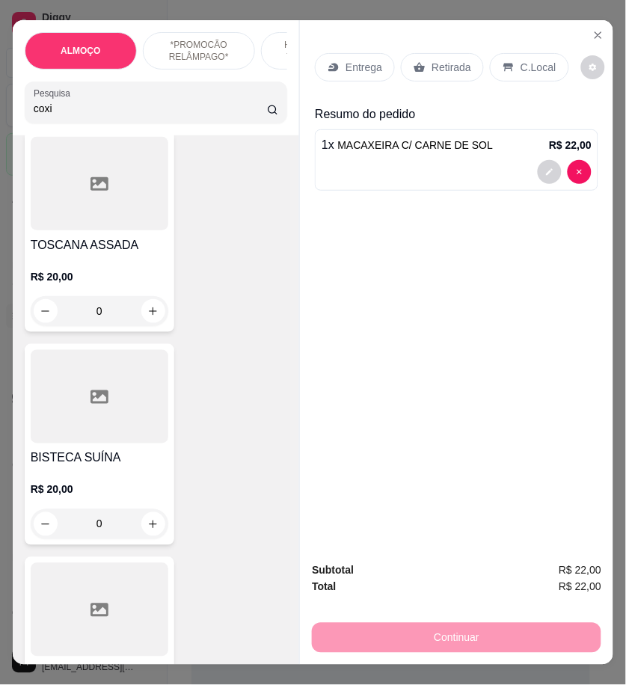
type input "coxi"
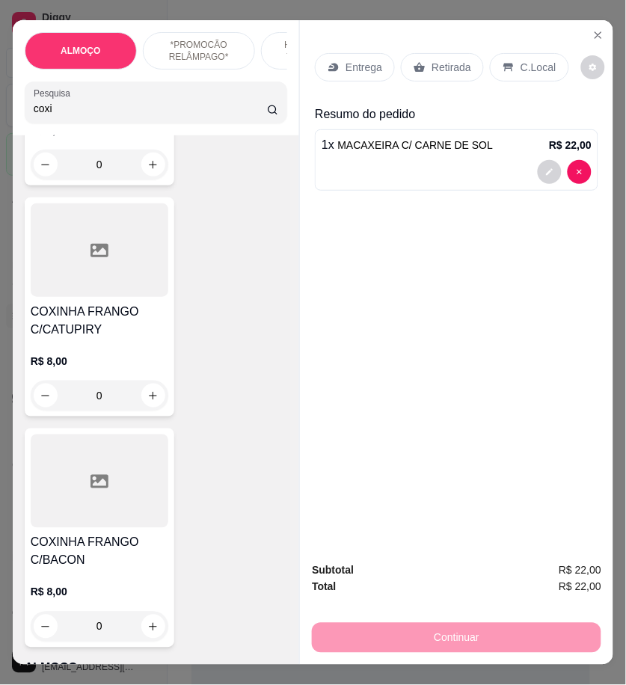
scroll to position [249, 0]
click at [141, 392] on button "increase-product-quantity" at bounding box center [153, 395] width 24 height 24
type input "1"
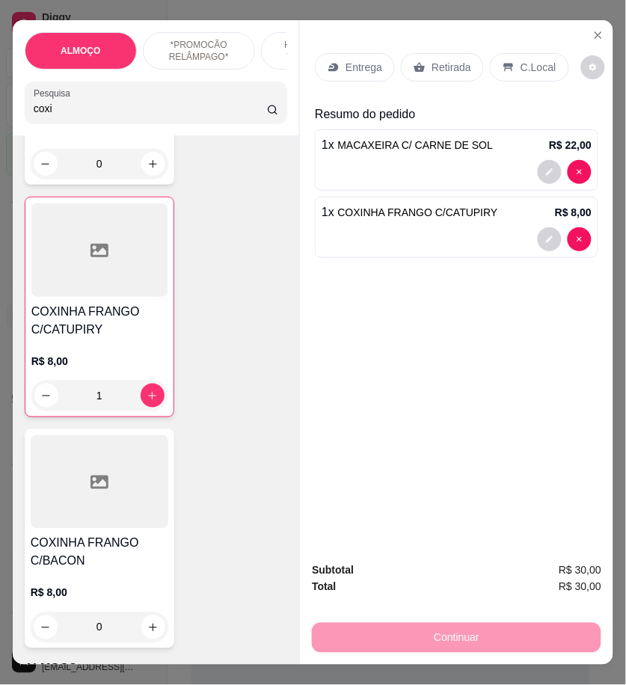
click at [556, 227] on div at bounding box center [565, 239] width 54 height 24
click at [151, 407] on button "increase-product-quantity" at bounding box center [152, 395] width 23 height 23
type input "2"
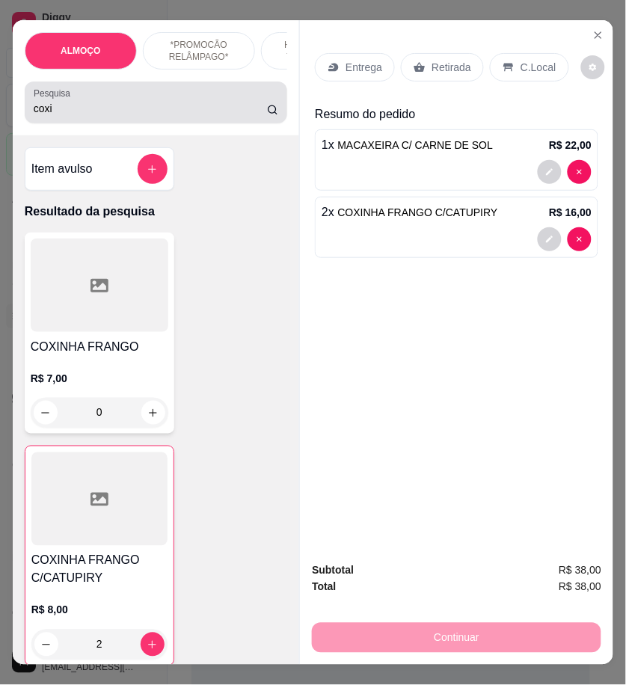
click at [61, 99] on label "Pesquisa" at bounding box center [55, 93] width 42 height 13
click at [61, 103] on input "coxi" at bounding box center [150, 108] width 233 height 15
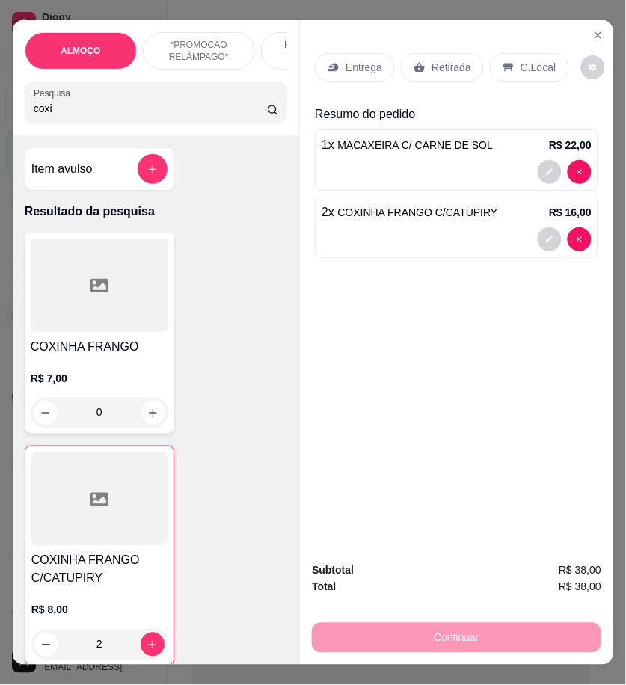
click at [60, 108] on input "coxi" at bounding box center [150, 108] width 233 height 15
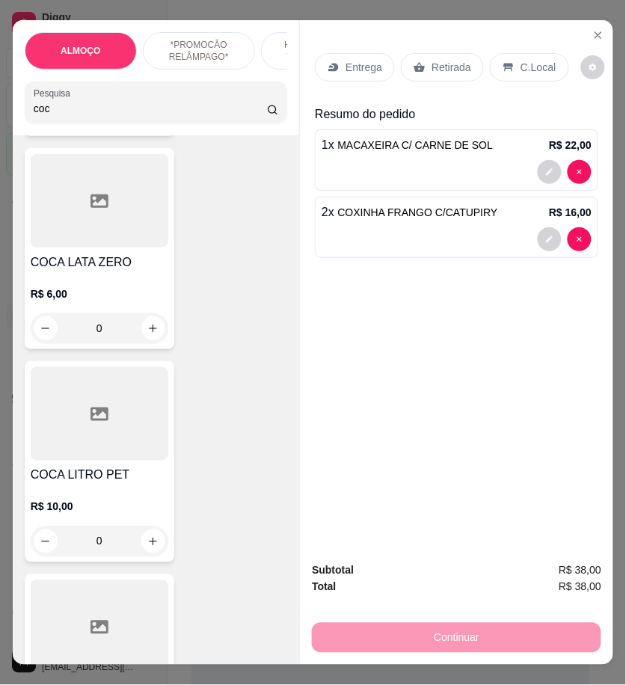
scroll to position [332, 0]
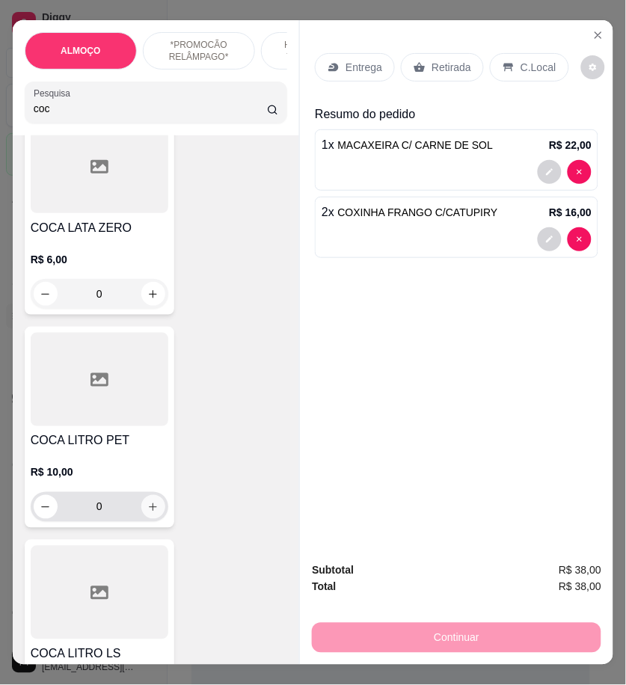
type input "coc"
click at [150, 508] on icon "increase-product-quantity" at bounding box center [152, 507] width 11 height 11
type input "1"
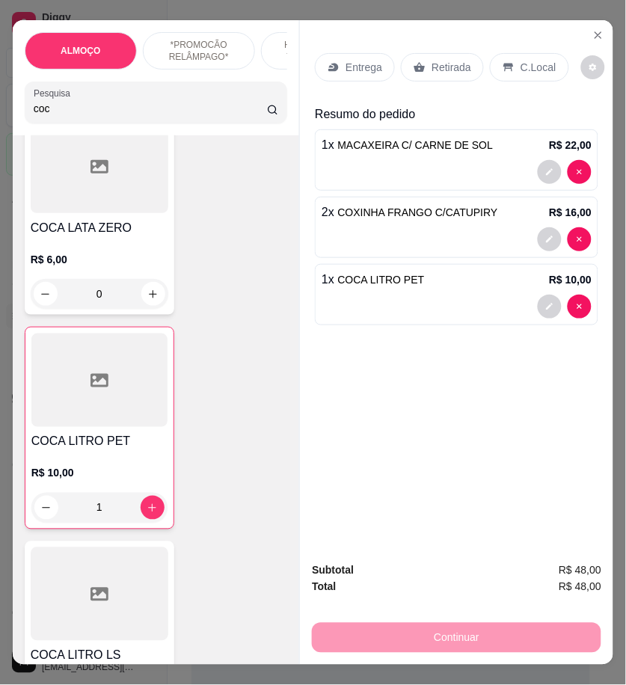
click at [362, 60] on p "Entrega" at bounding box center [363, 67] width 37 height 15
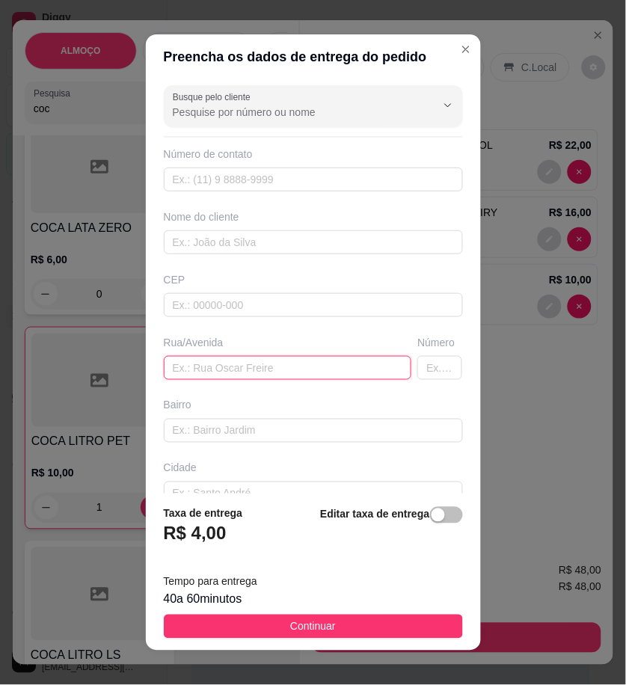
paste input "Na esquina em frente ao fórum no primeiro andar"
type input "Na esquina em frente ao fórum no primeiro andar"
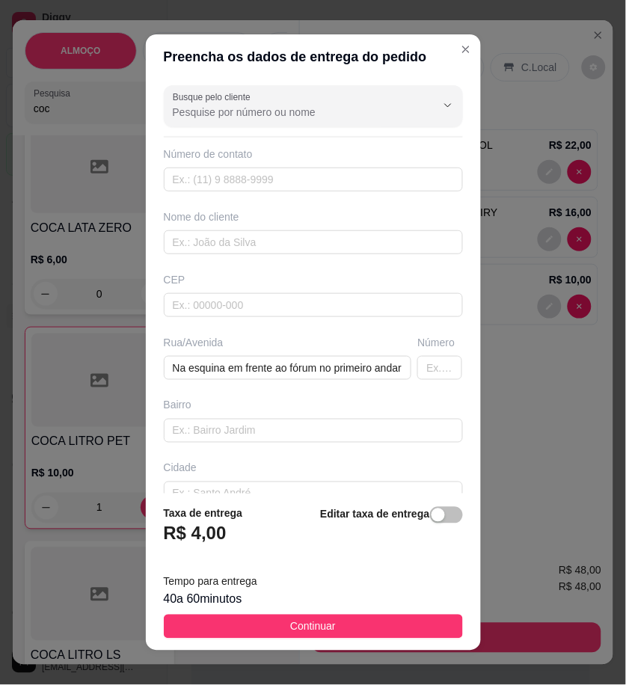
scroll to position [0, 0]
paste input "[PERSON_NAME]"
type input "[PERSON_NAME]"
paste input "558 78815-1211"
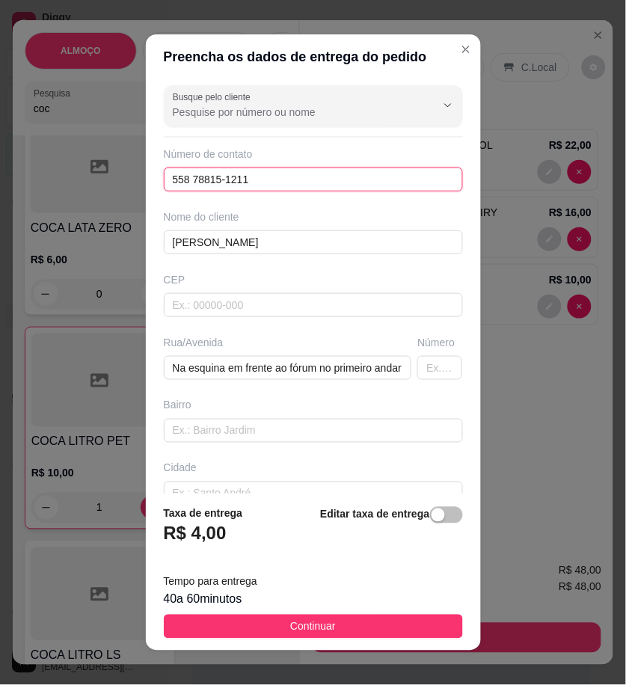
type input "558 78815-1211"
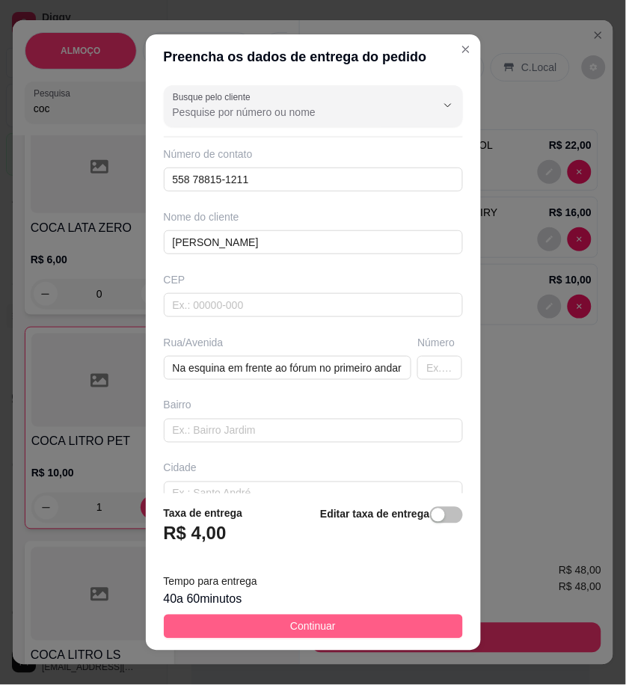
drag, startPoint x: 366, startPoint y: 644, endPoint x: 382, endPoint y: 638, distance: 16.5
click at [372, 643] on footer "Taxa de entrega R$ 4,00 Editar taxa de entrega Tempo para entrega 40 a 60 minut…" at bounding box center [313, 571] width 335 height 157
click at [382, 638] on button "Continuar" at bounding box center [313, 627] width 299 height 24
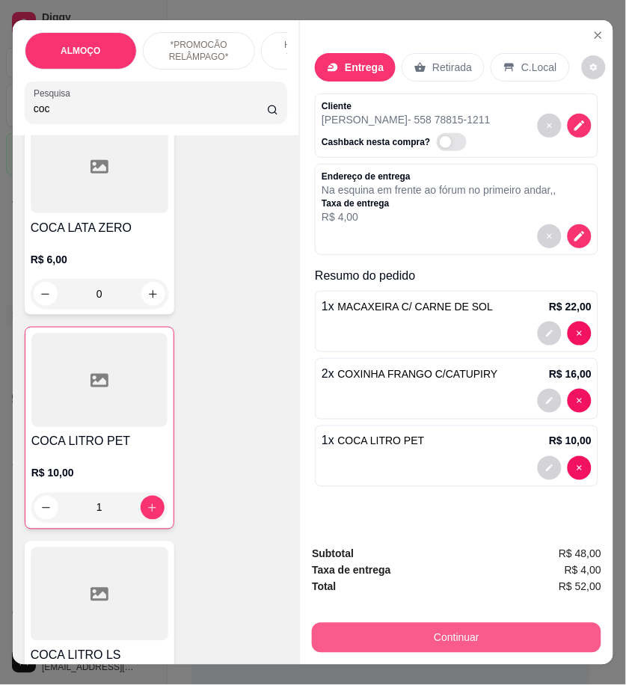
click at [522, 628] on button "Continuar" at bounding box center [456, 638] width 289 height 30
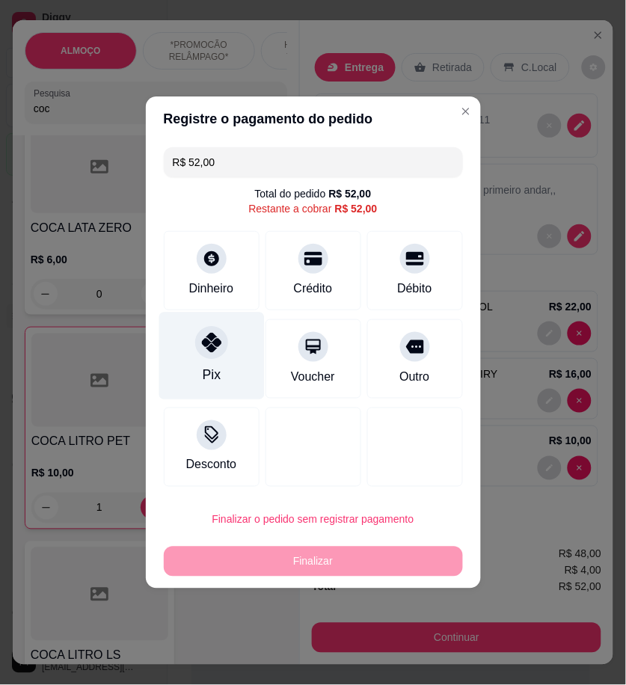
click at [239, 369] on div "Pix" at bounding box center [210, 355] width 105 height 87
type input "R$ 0,00"
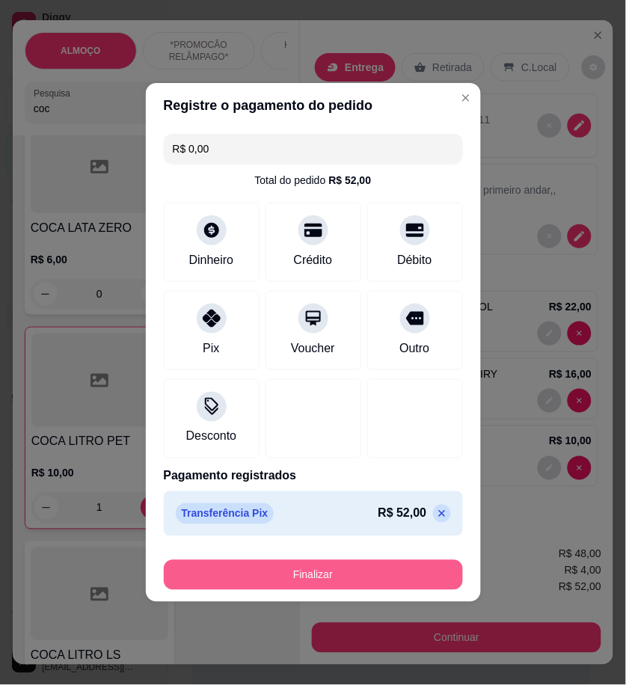
click at [378, 574] on button "Finalizar" at bounding box center [313, 575] width 299 height 30
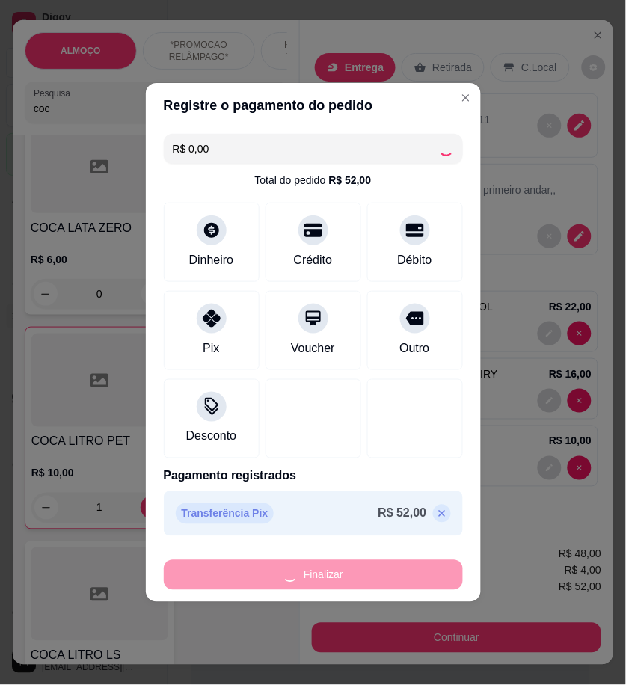
type input "0"
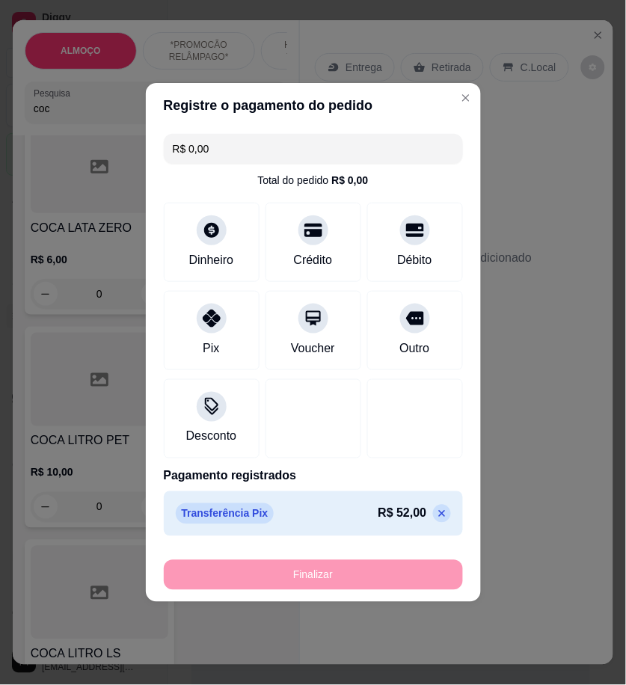
type input "-R$ 52,00"
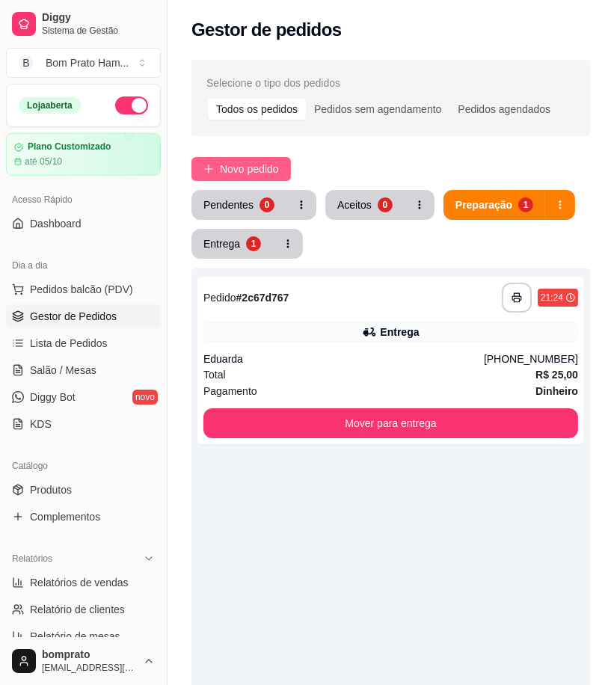
click at [269, 170] on span "Novo pedido" at bounding box center [249, 169] width 59 height 16
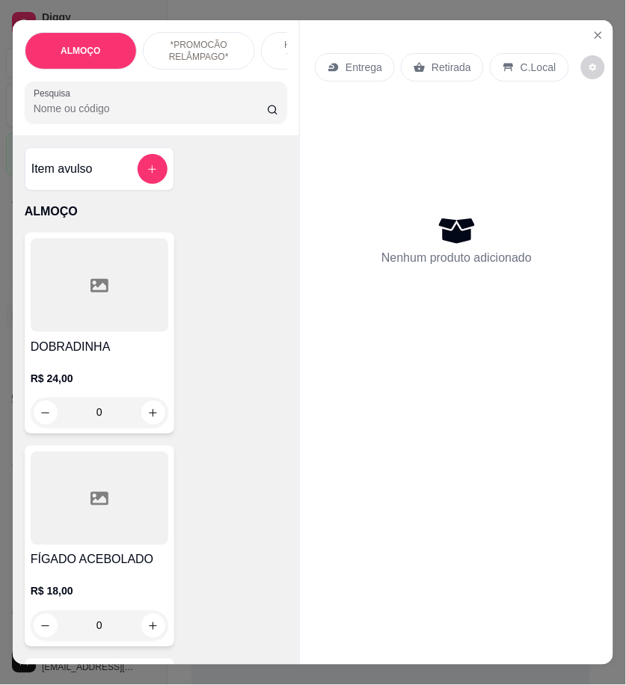
click at [102, 115] on input "Pesquisa" at bounding box center [150, 108] width 233 height 15
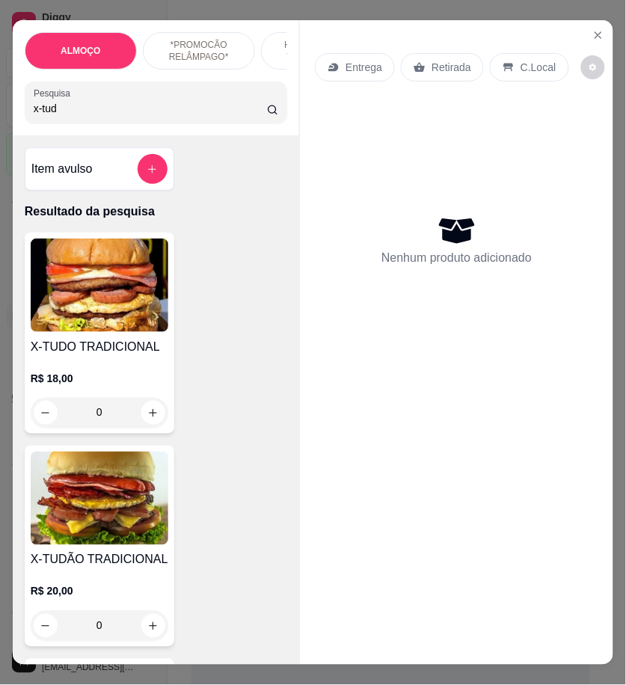
type input "x-tud"
click at [145, 411] on div "0" at bounding box center [100, 413] width 138 height 30
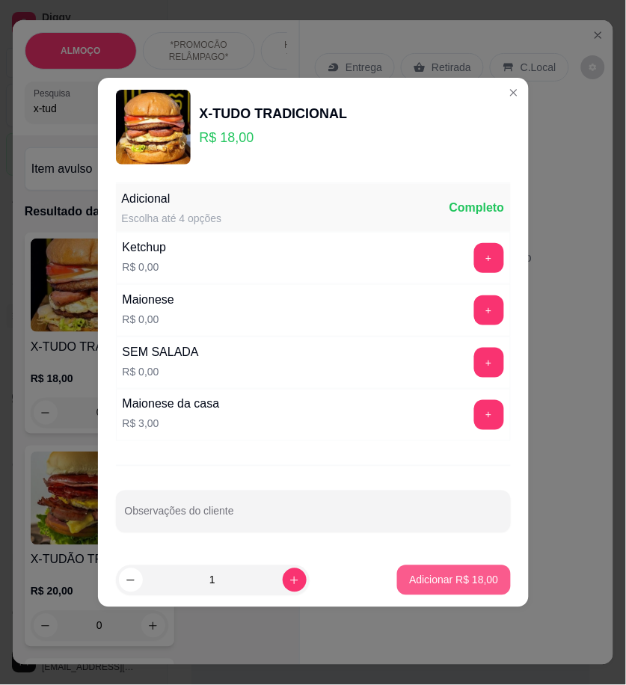
click at [445, 576] on p "Adicionar R$ 18,00" at bounding box center [453, 580] width 89 height 15
type input "1"
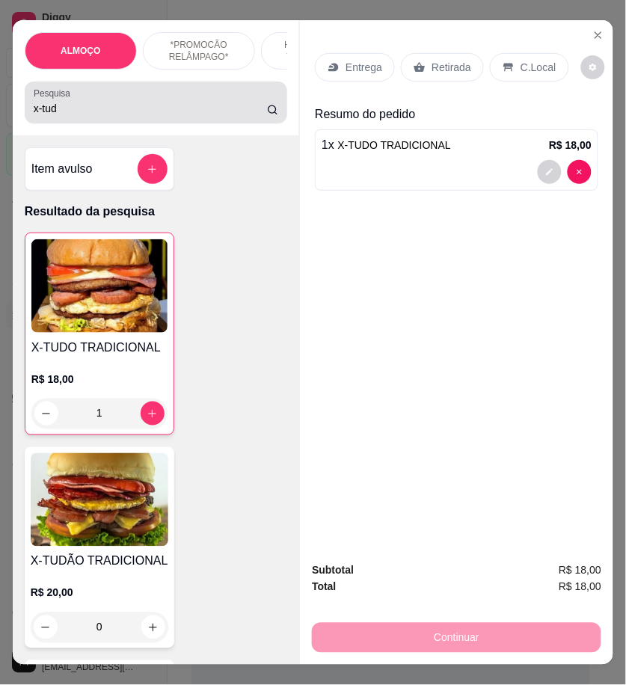
click at [61, 109] on input "x-tud" at bounding box center [150, 108] width 233 height 15
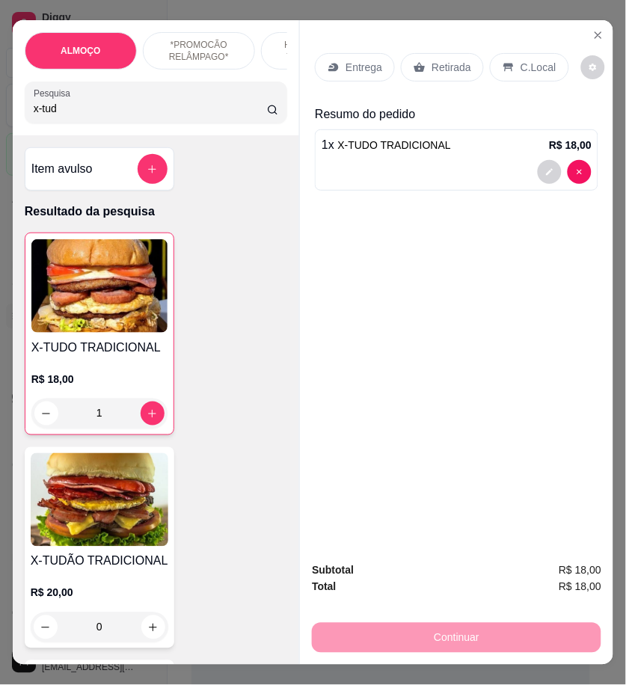
click at [61, 109] on input "x-tud" at bounding box center [150, 108] width 233 height 15
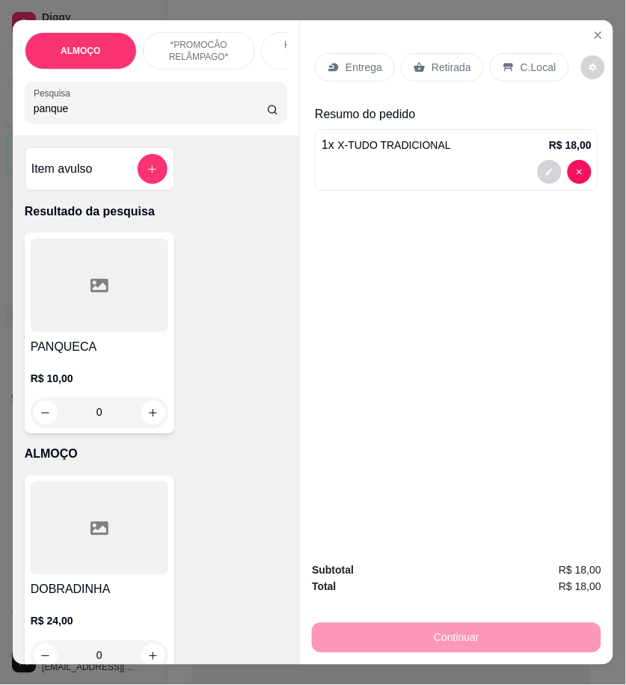
type input "panque"
click at [143, 420] on div "0" at bounding box center [100, 413] width 138 height 30
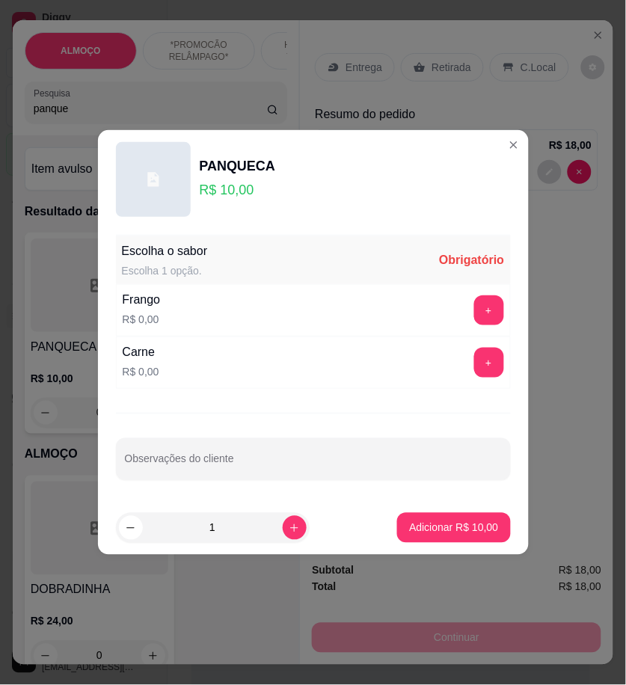
click at [493, 307] on div "+" at bounding box center [489, 310] width 42 height 30
click at [474, 310] on button "+" at bounding box center [489, 310] width 30 height 30
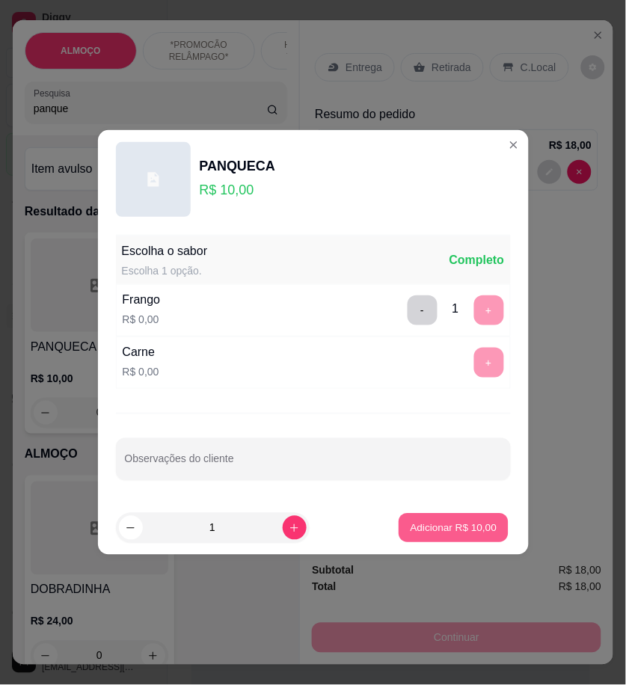
click at [466, 526] on p "Adicionar R$ 10,00" at bounding box center [453, 527] width 87 height 14
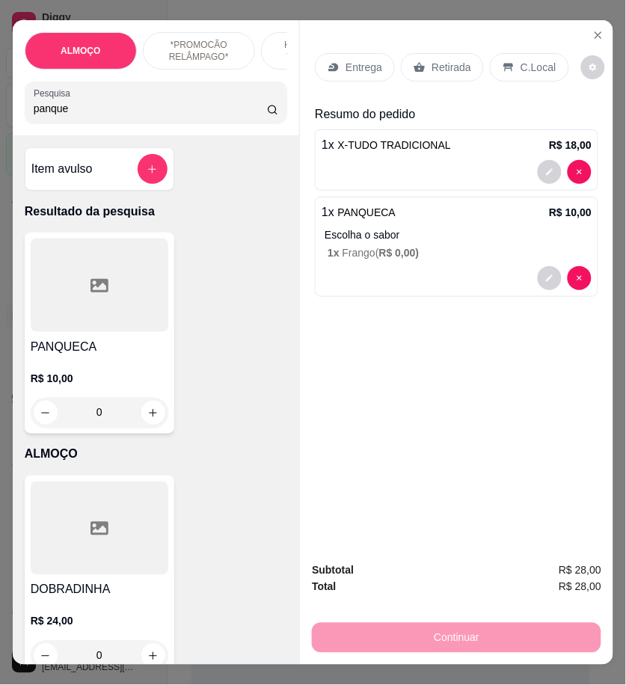
click at [356, 67] on p "Entrega" at bounding box center [363, 67] width 37 height 15
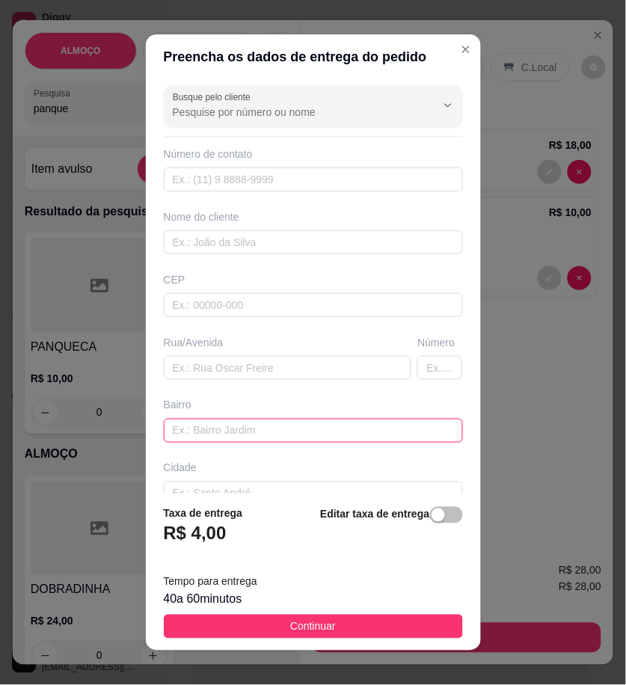
paste input "Endereço vila da caixa Vizinho ao cigano Número 02"
type input "Endereço vila da caixa Vizinho ao cigano Número 02"
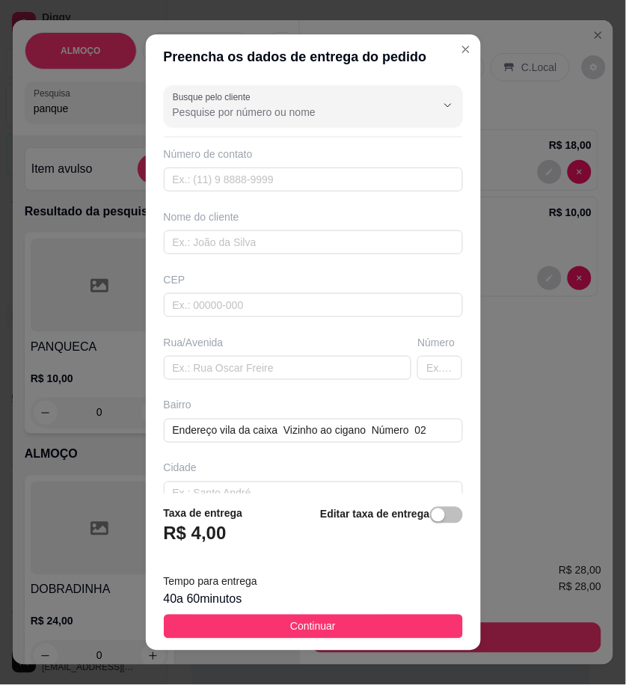
scroll to position [90, 0]
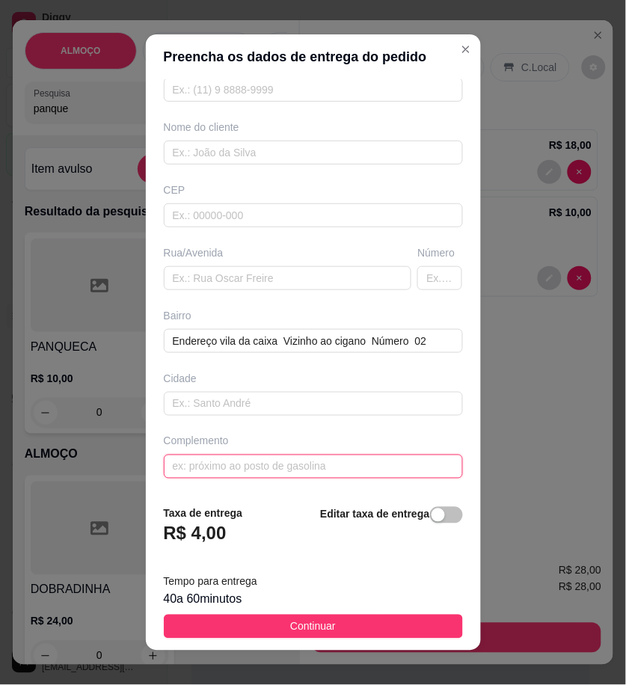
paste input "Rua sem calcamento"
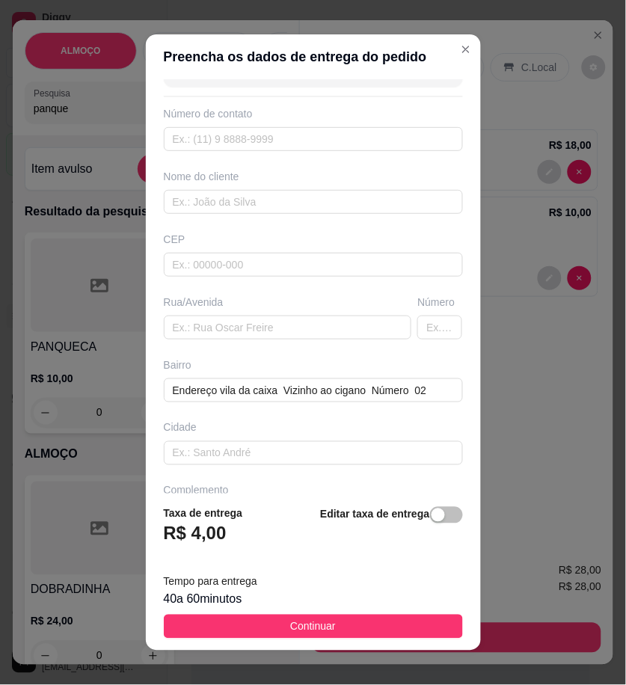
scroll to position [0, 0]
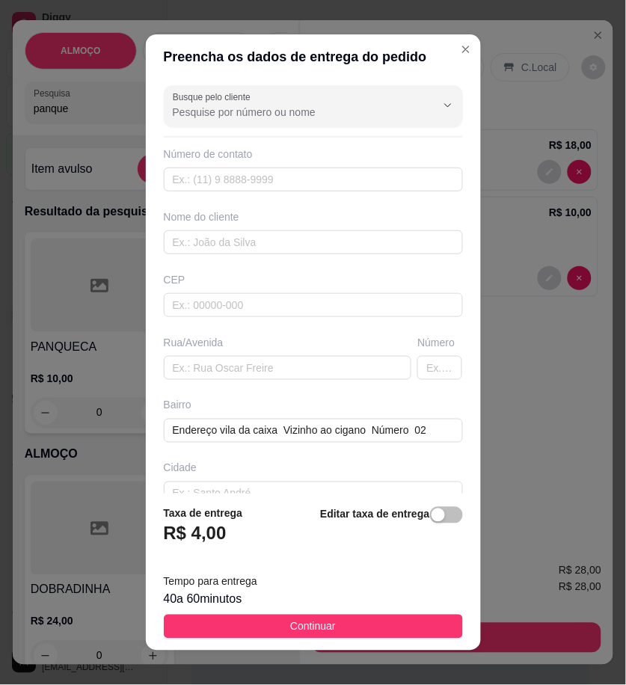
type input "Rua sem calçamento"
paste input "Lucinha"
type input "Lucinha"
paste input "558 79126-3068"
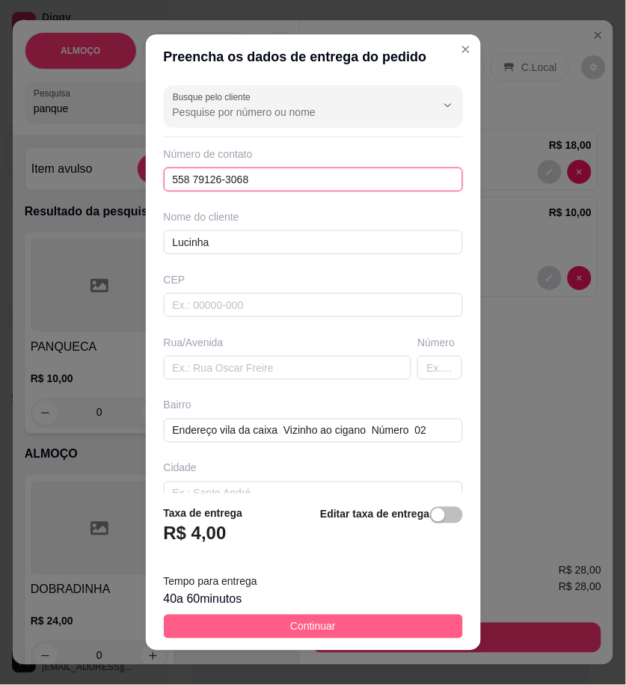
type input "558 79126-3068"
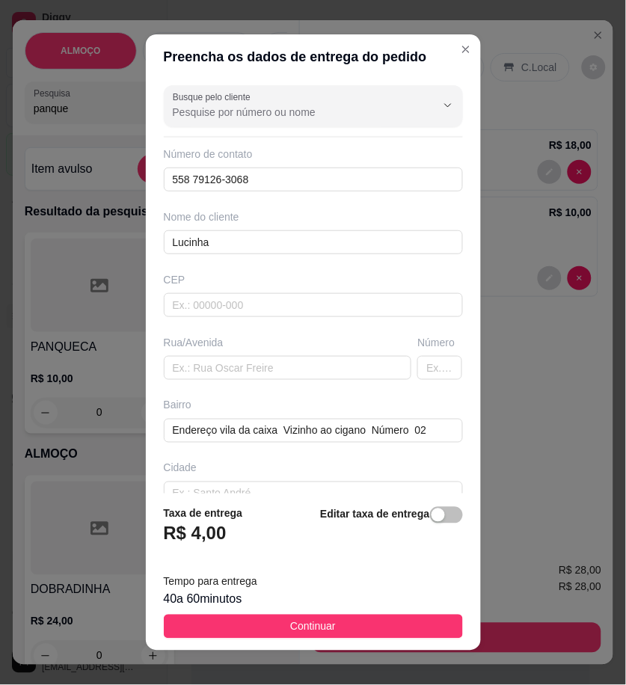
drag, startPoint x: 407, startPoint y: 624, endPoint x: 616, endPoint y: 594, distance: 211.5
click at [412, 623] on button "Continuar" at bounding box center [313, 627] width 299 height 24
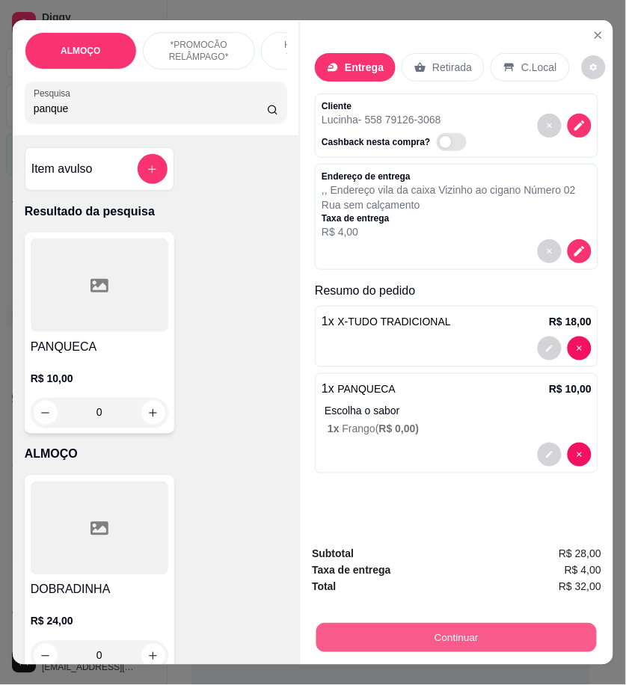
click at [562, 640] on button "Continuar" at bounding box center [456, 637] width 280 height 29
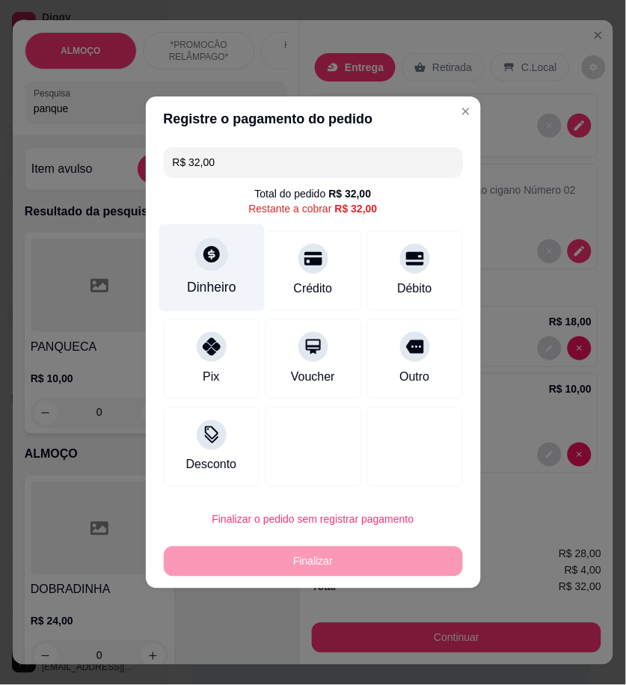
click at [235, 267] on div "Dinheiro" at bounding box center [210, 267] width 105 height 87
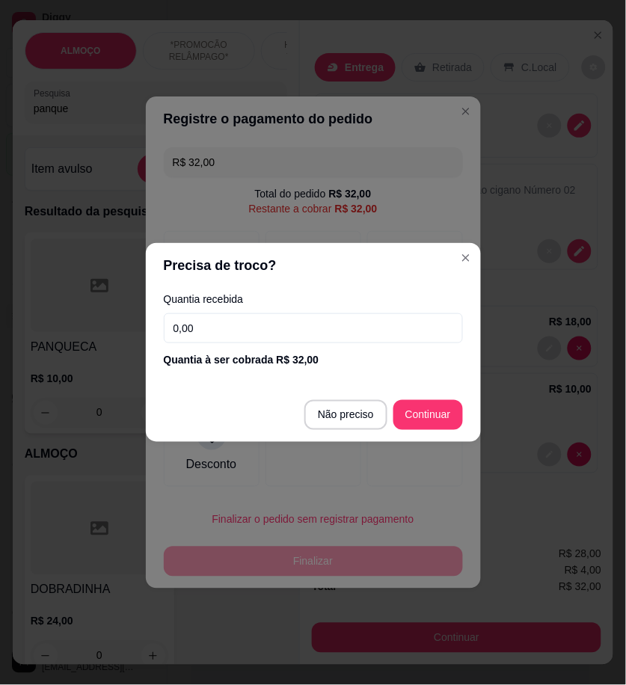
click at [357, 318] on input "0,00" at bounding box center [313, 328] width 299 height 30
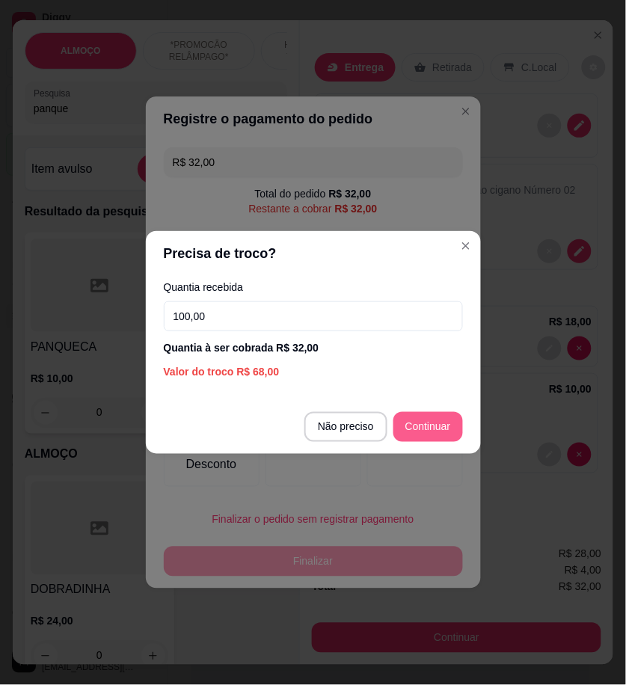
type input "100,00"
type input "R$ 0,00"
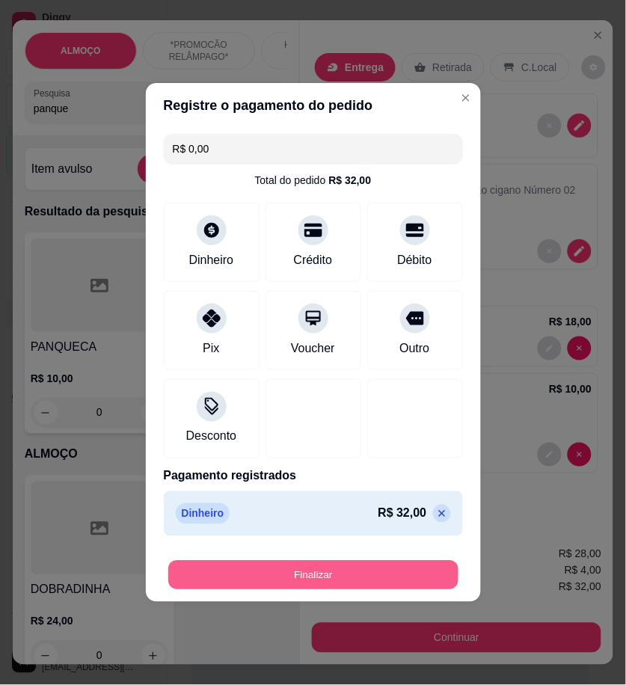
click at [404, 566] on button "Finalizar" at bounding box center [313, 575] width 290 height 29
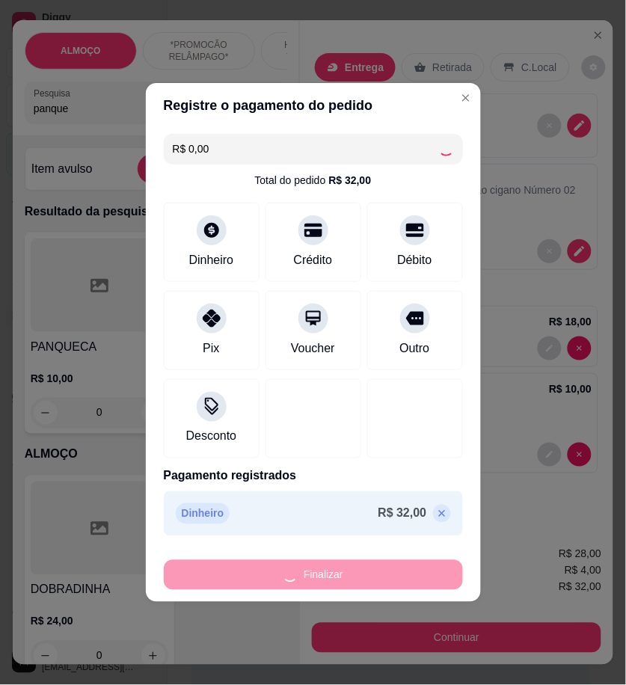
type input "0"
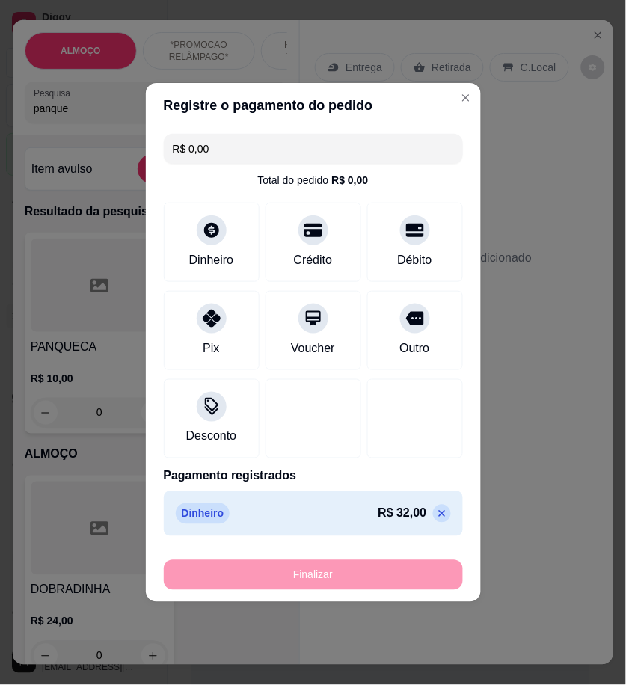
type input "-R$ 32,00"
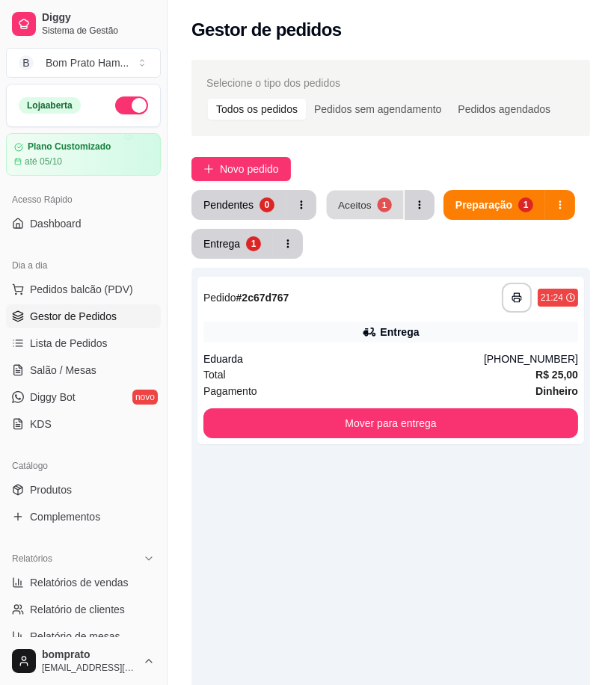
click at [363, 200] on div "Aceitos" at bounding box center [355, 204] width 34 height 14
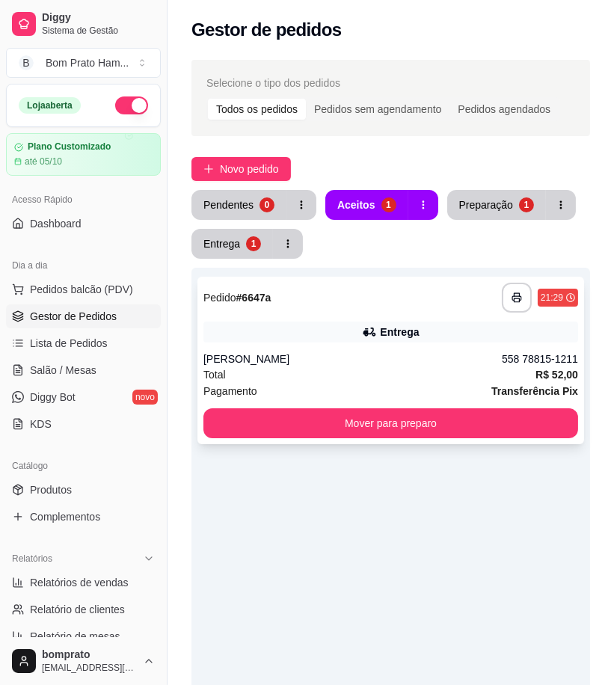
click at [434, 329] on div "Entrega" at bounding box center [390, 331] width 375 height 21
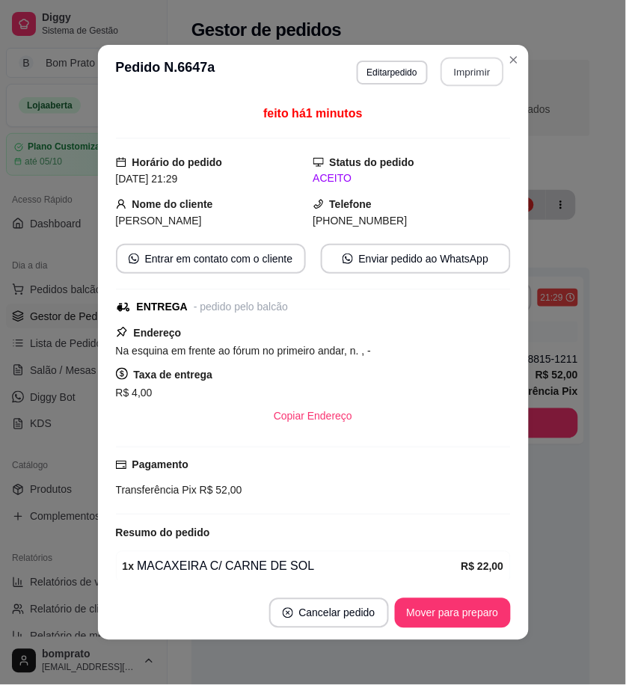
click at [469, 73] on button "Imprimir" at bounding box center [471, 72] width 63 height 29
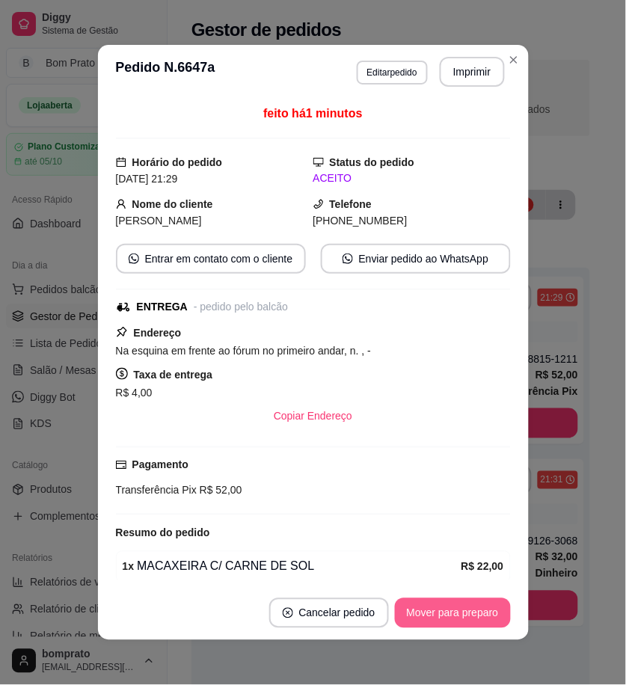
click at [480, 610] on button "Mover para preparo" at bounding box center [453, 613] width 116 height 30
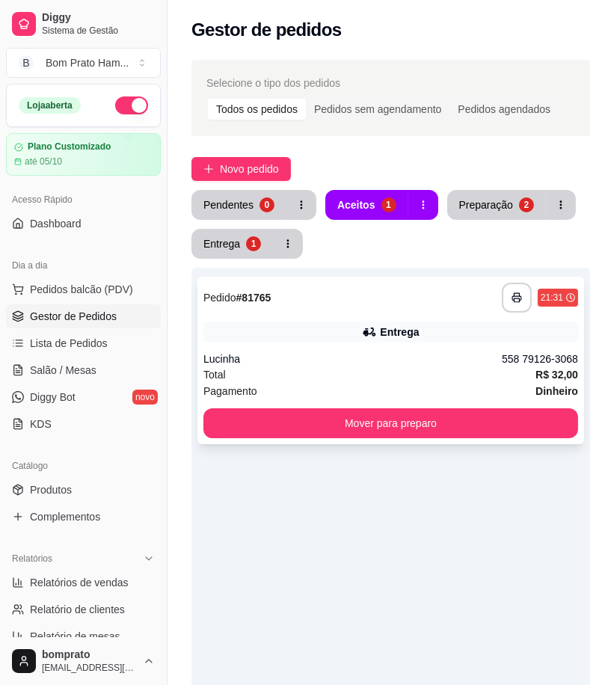
click at [376, 333] on icon at bounding box center [371, 332] width 10 height 8
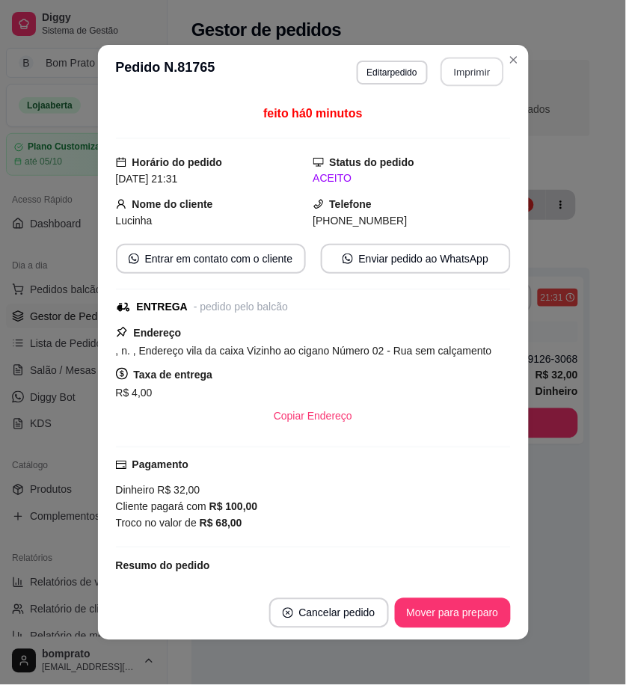
click at [472, 72] on button "Imprimir" at bounding box center [471, 72] width 63 height 29
click at [477, 604] on button "Mover para preparo" at bounding box center [453, 613] width 116 height 30
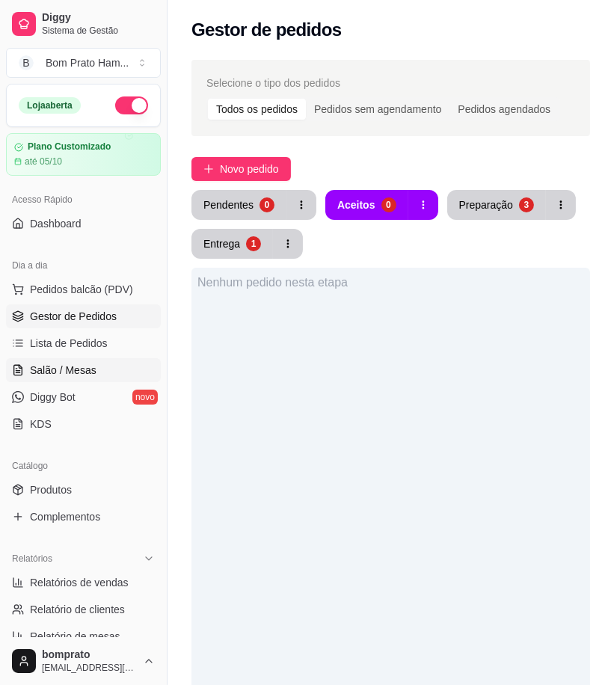
click at [123, 361] on link "Salão / Mesas" at bounding box center [83, 370] width 155 height 24
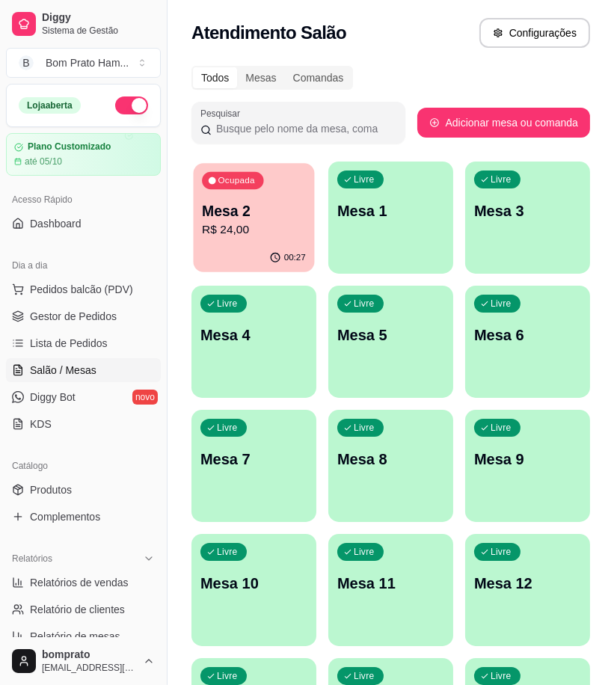
click at [256, 241] on div "Ocupada Mesa 2 R$ 24,00" at bounding box center [254, 203] width 121 height 81
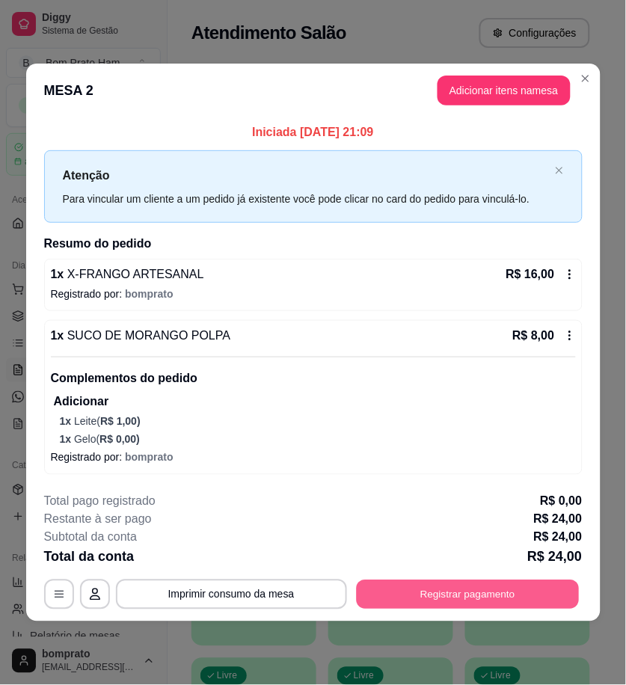
click at [511, 587] on button "Registrar pagamento" at bounding box center [467, 594] width 223 height 29
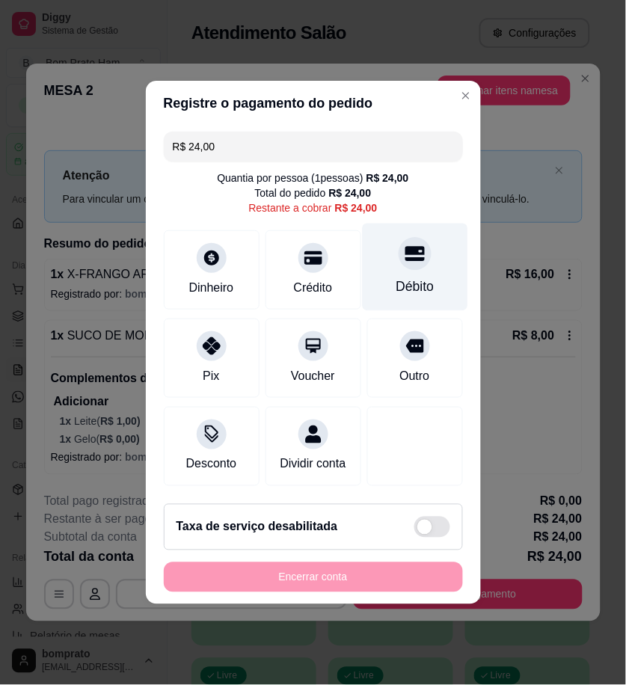
click at [387, 264] on div "Débito" at bounding box center [414, 267] width 105 height 87
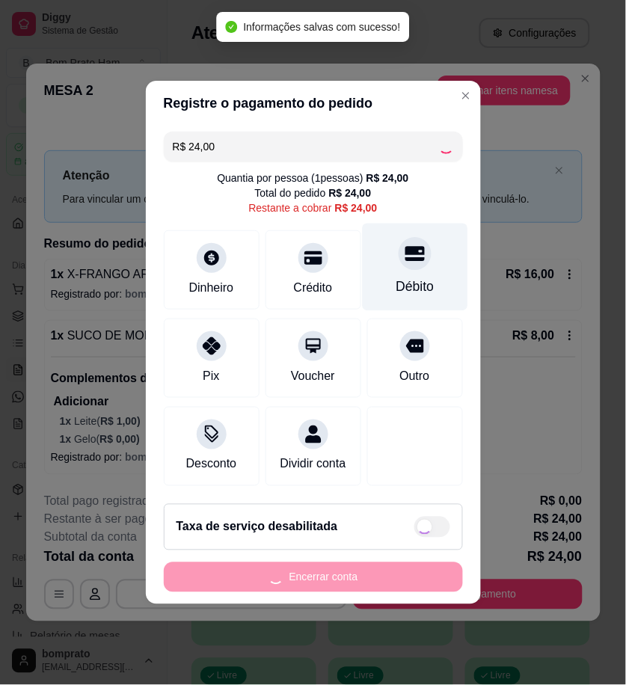
type input "R$ 0,00"
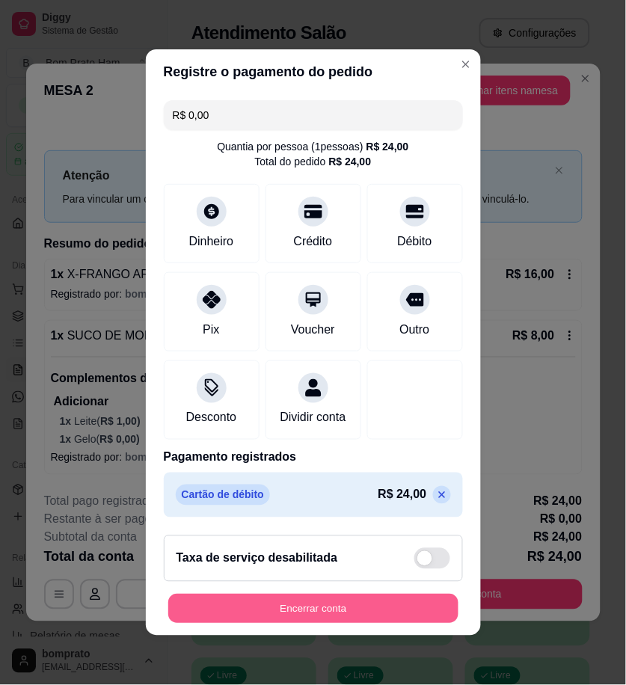
click at [437, 615] on button "Encerrar conta" at bounding box center [313, 608] width 290 height 29
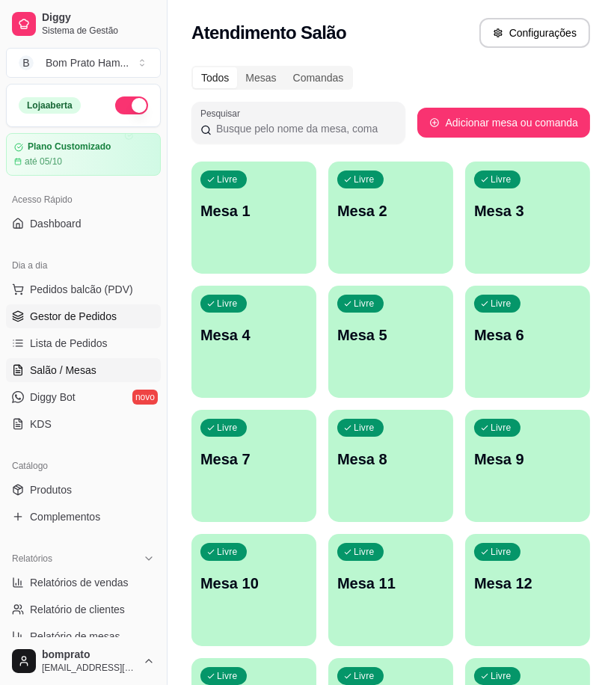
click at [41, 322] on span "Gestor de Pedidos" at bounding box center [73, 316] width 87 height 15
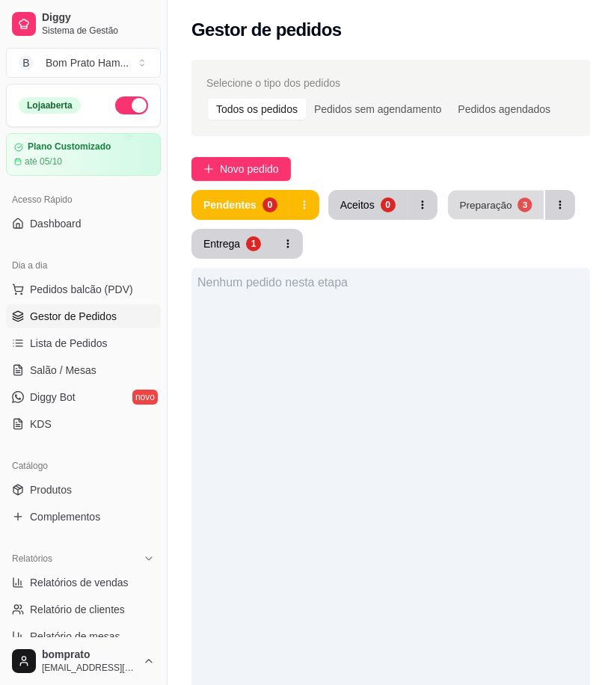
click at [517, 208] on div "3" at bounding box center [524, 204] width 14 height 14
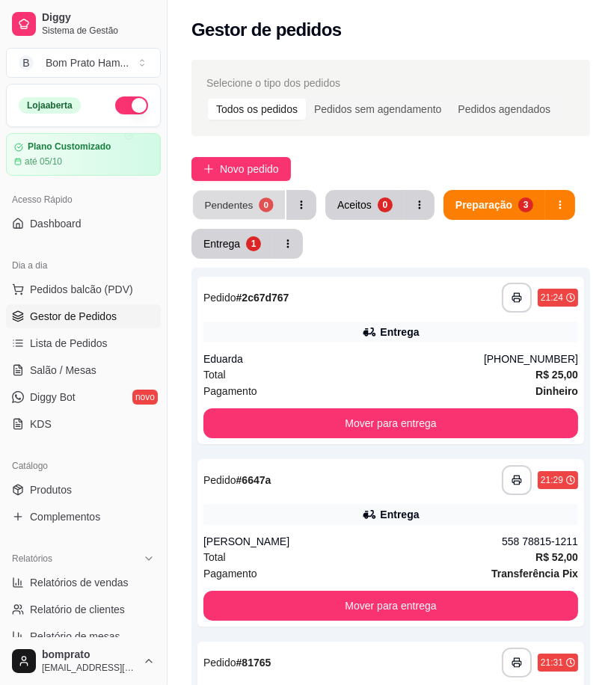
click at [227, 199] on div "Pendentes" at bounding box center [228, 204] width 49 height 14
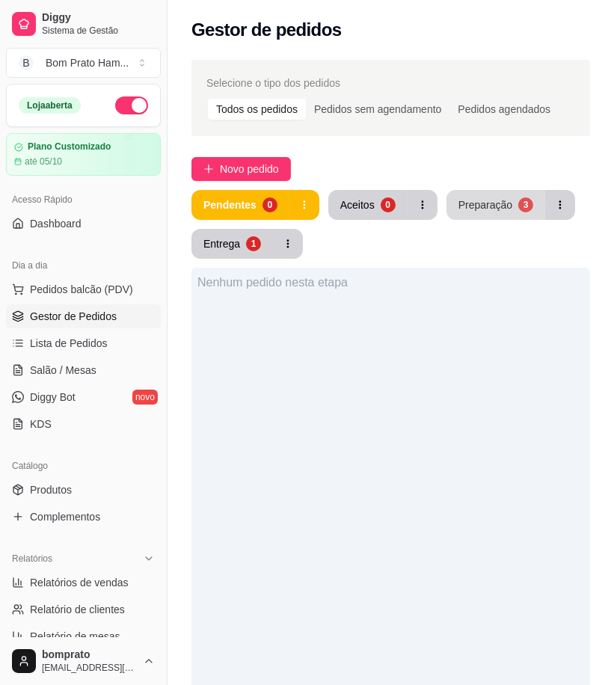
click at [475, 190] on button "Preparação 3" at bounding box center [495, 205] width 99 height 30
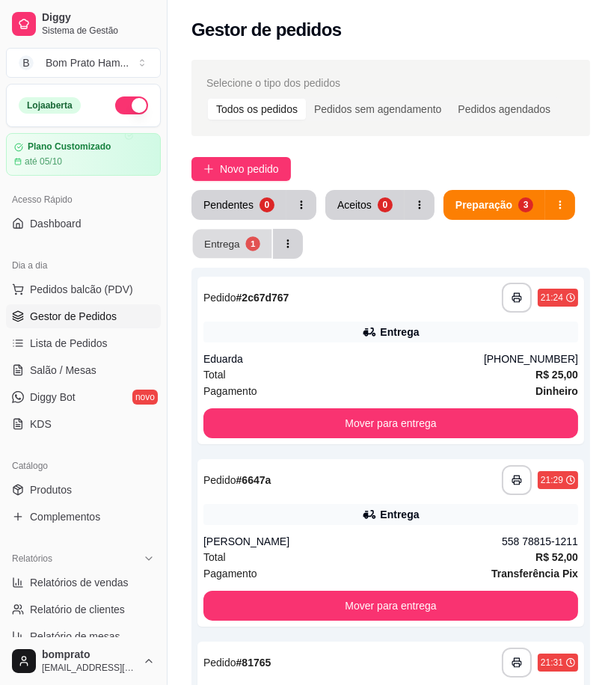
click at [250, 233] on button "Entrega 1" at bounding box center [232, 244] width 79 height 29
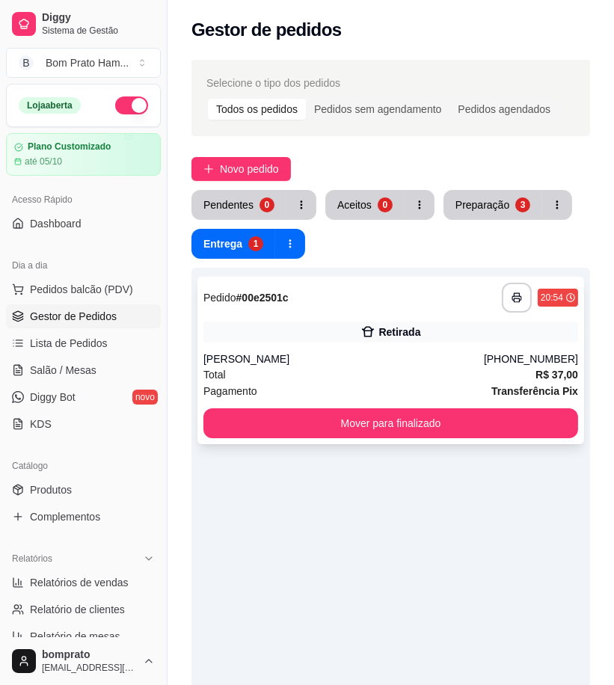
click at [409, 312] on div "**********" at bounding box center [390, 298] width 375 height 30
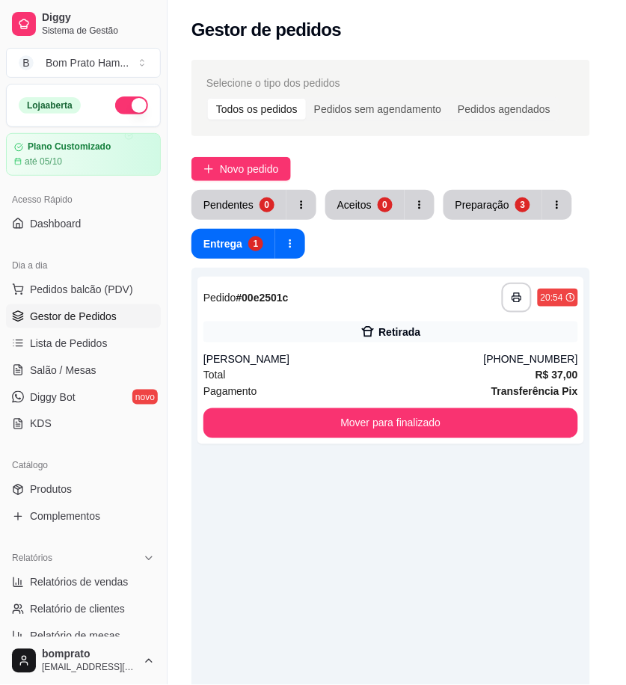
scroll to position [129, 0]
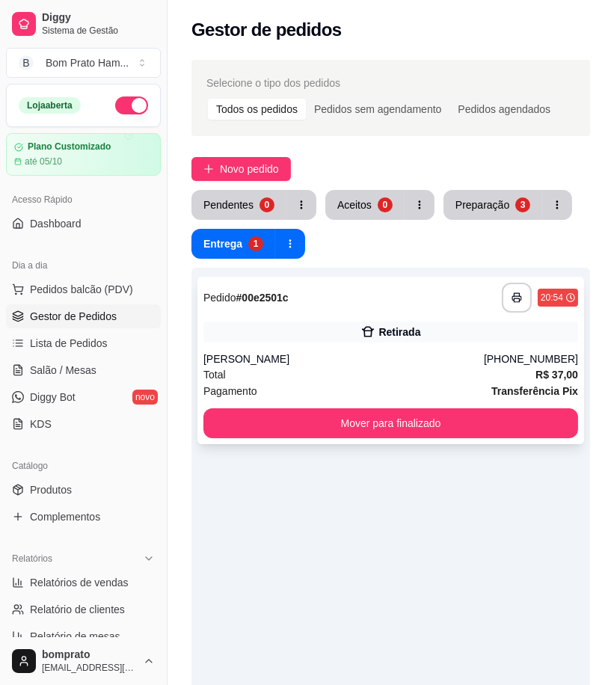
click at [331, 326] on div "Retirada" at bounding box center [390, 331] width 375 height 21
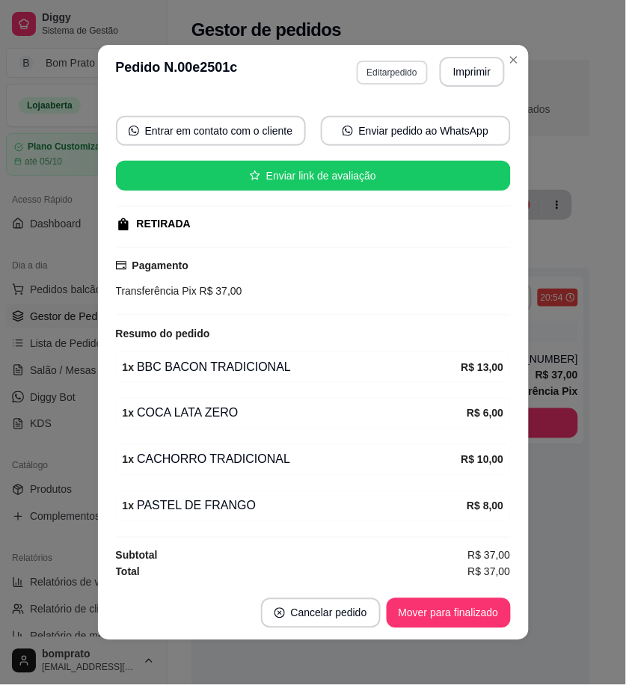
click at [387, 67] on button "Editar pedido" at bounding box center [392, 73] width 71 height 24
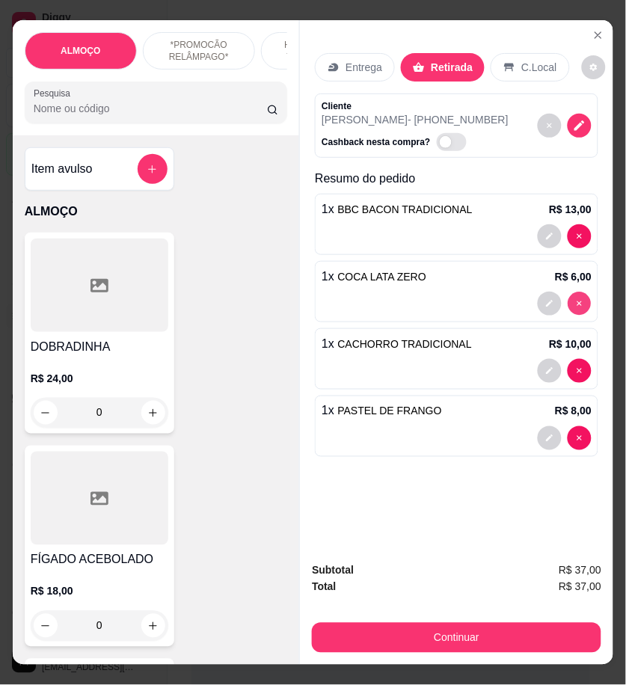
type input "0"
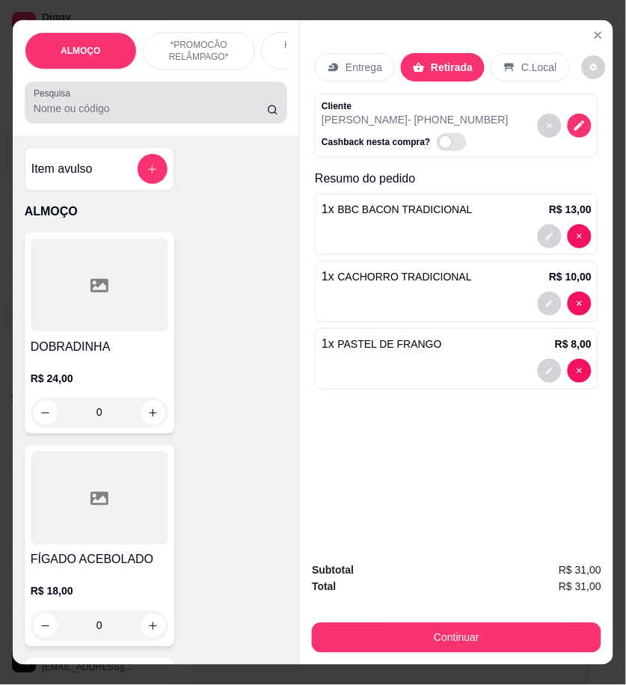
click at [139, 114] on input "Pesquisa" at bounding box center [150, 108] width 233 height 15
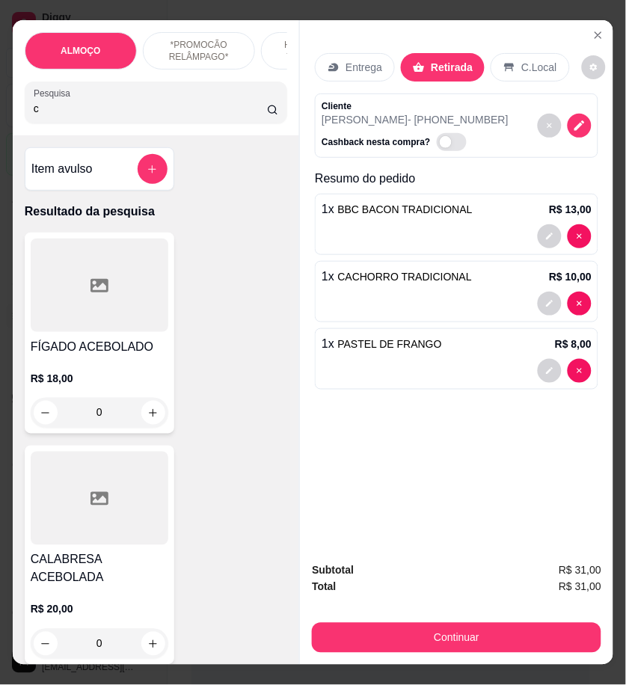
click at [103, 116] on input "c" at bounding box center [150, 108] width 233 height 15
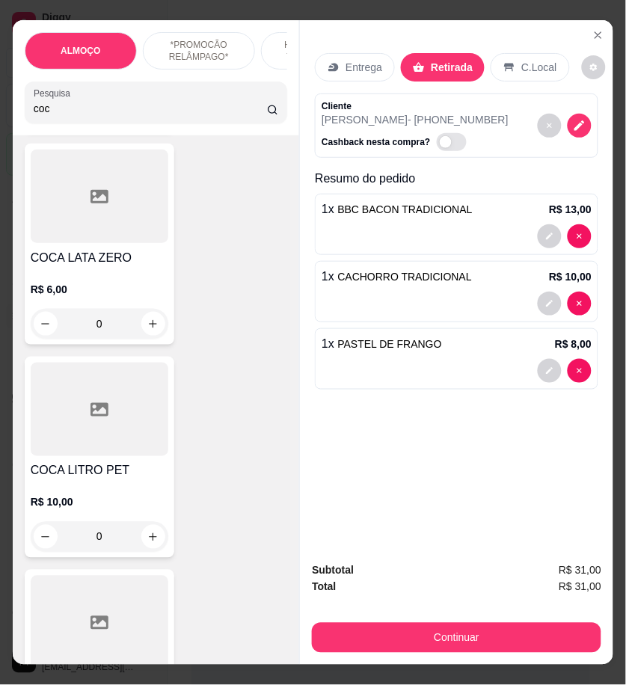
scroll to position [332, 0]
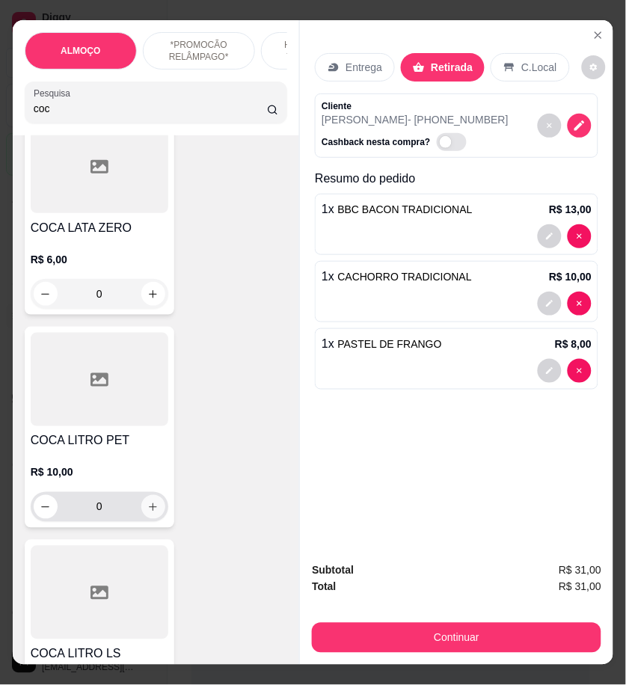
type input "coc"
click at [147, 513] on icon "increase-product-quantity" at bounding box center [152, 507] width 11 height 11
type input "1"
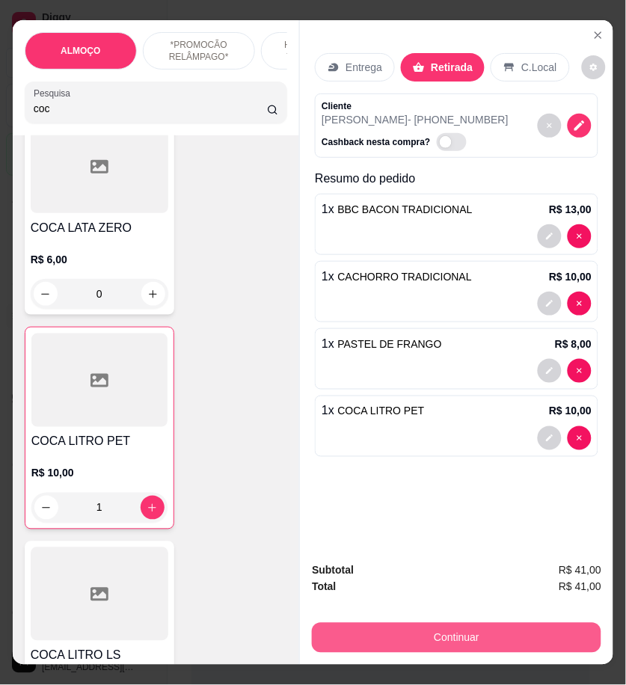
click at [511, 628] on button "Continuar" at bounding box center [456, 638] width 289 height 30
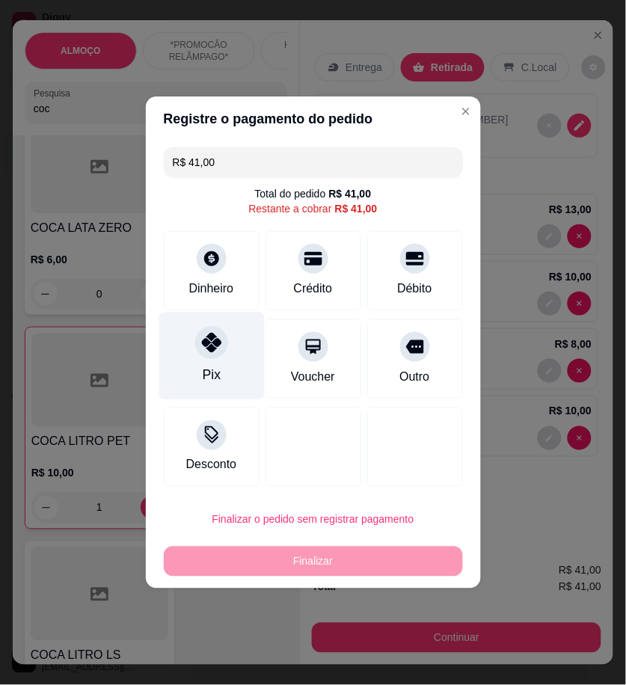
click at [239, 369] on div "Pix" at bounding box center [210, 355] width 105 height 87
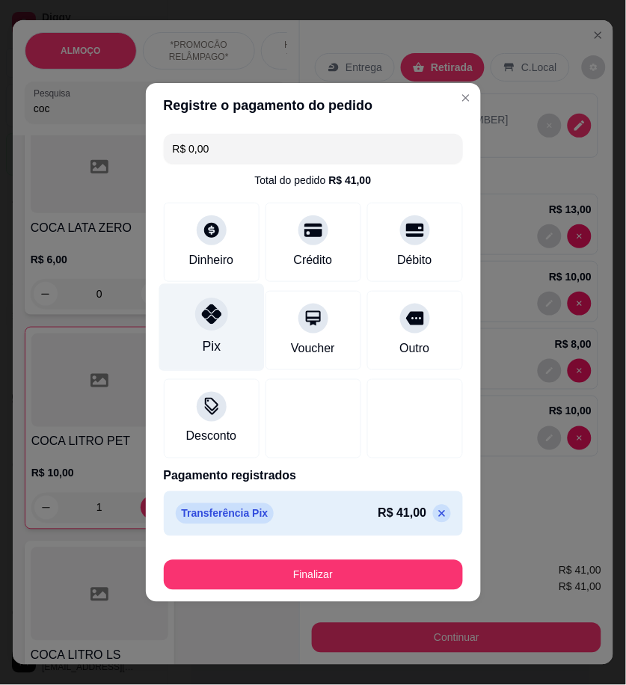
type input "R$ 0,00"
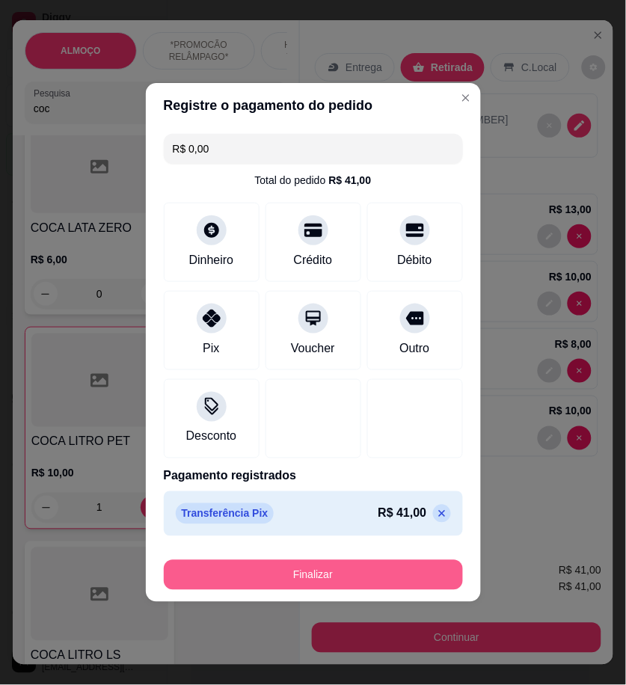
click at [371, 580] on button "Finalizar" at bounding box center [313, 575] width 299 height 30
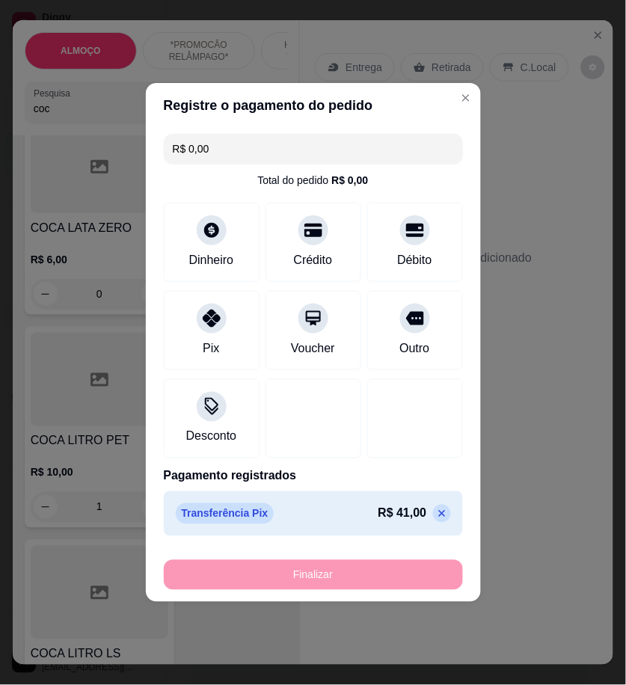
type input "0"
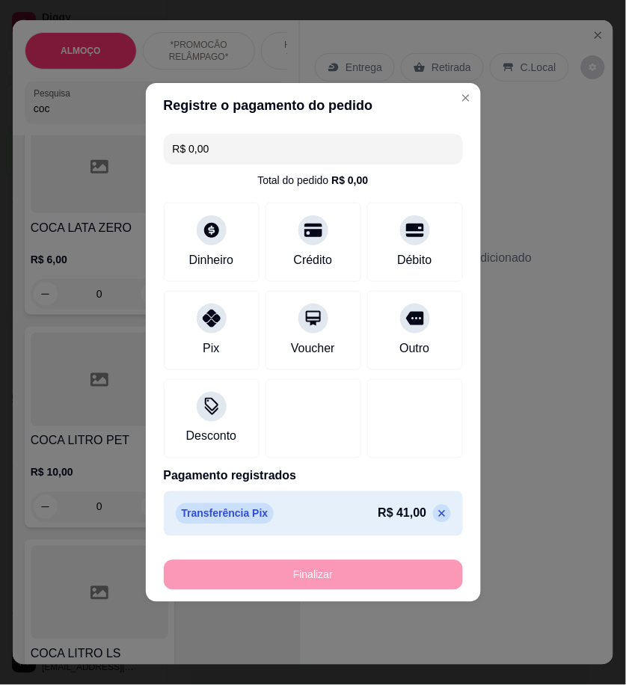
type input "-R$ 41,00"
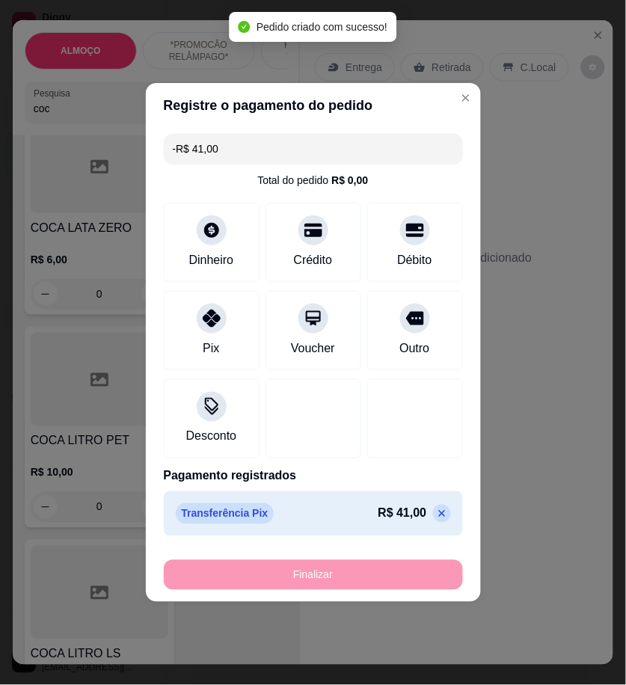
scroll to position [117, 0]
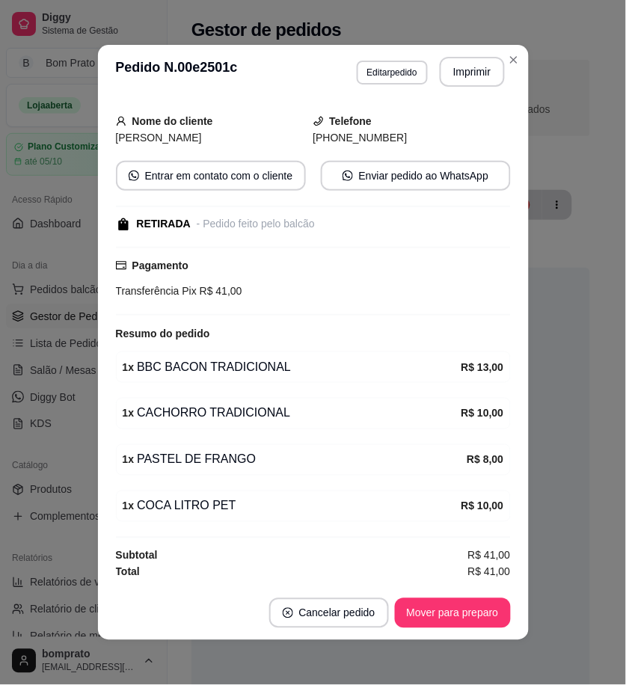
click at [474, 76] on button "Imprimir" at bounding box center [472, 72] width 65 height 30
click at [481, 600] on footer "Cancelar pedido Mover para preparo" at bounding box center [313, 613] width 431 height 54
click at [480, 603] on button "Mover para preparo" at bounding box center [453, 613] width 116 height 30
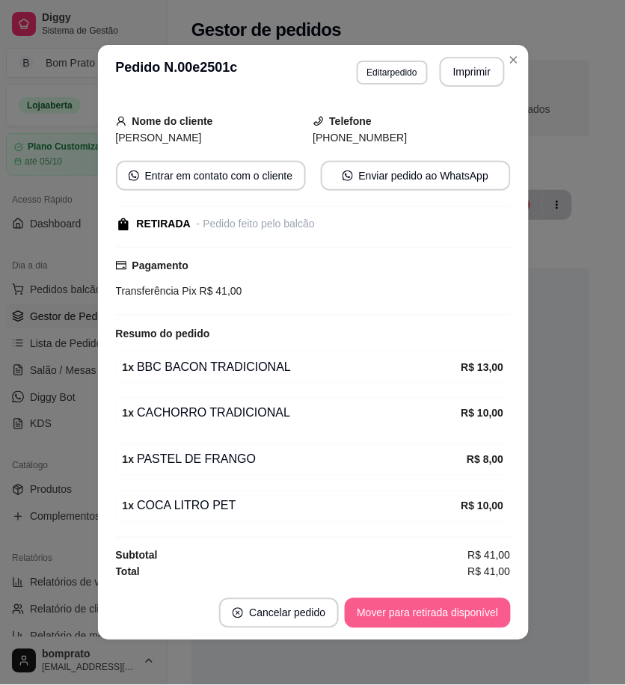
click at [480, 606] on button "Mover para retirada disponível" at bounding box center [427, 613] width 165 height 30
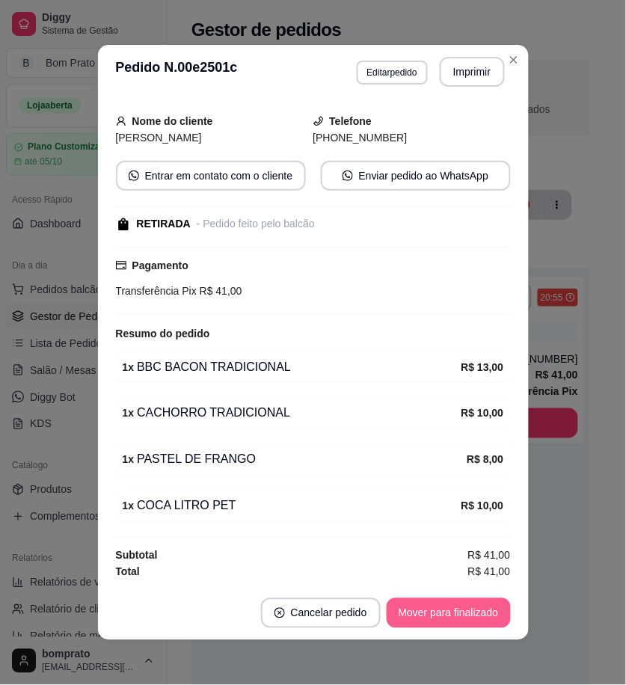
click at [480, 606] on button "Mover para finalizado" at bounding box center [449, 613] width 124 height 30
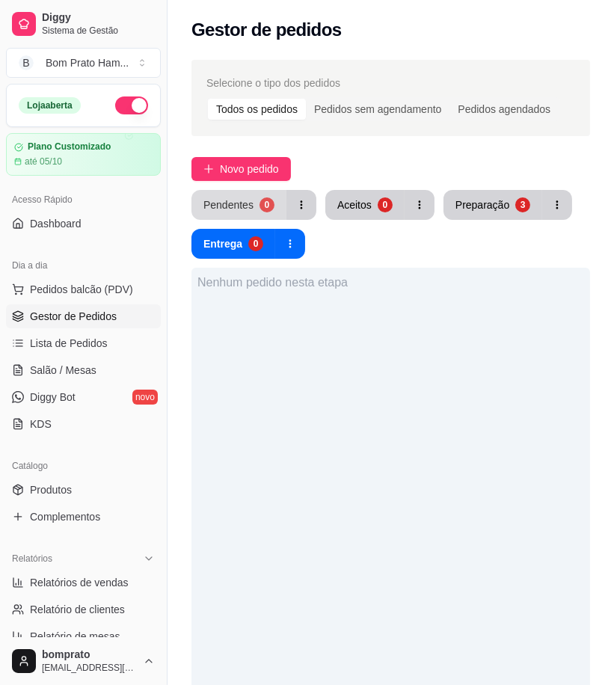
click at [271, 207] on button "Pendentes 0" at bounding box center [238, 205] width 95 height 30
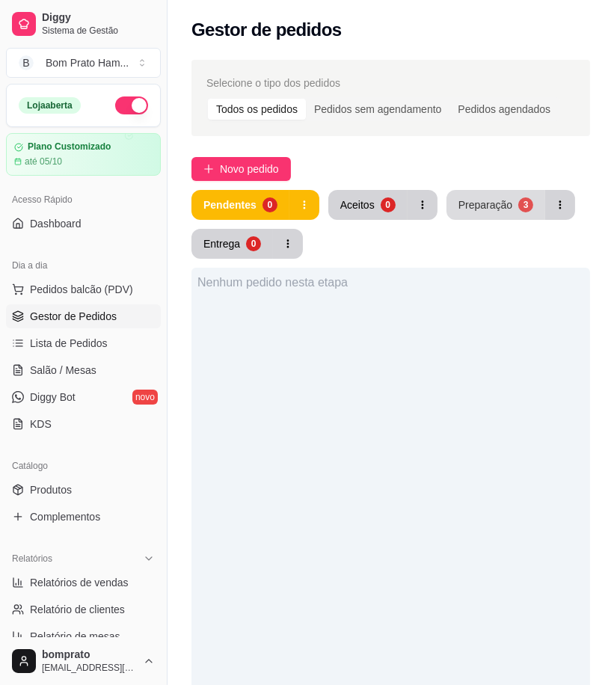
click at [495, 199] on div "Preparação" at bounding box center [485, 204] width 54 height 15
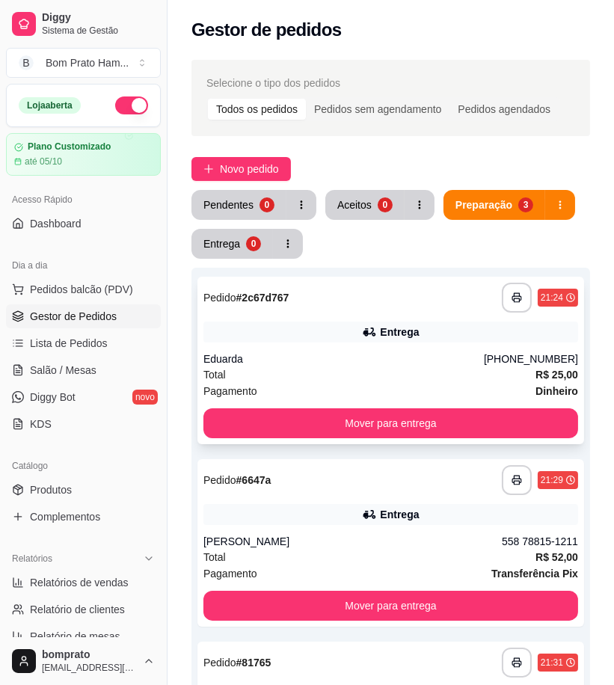
click at [295, 363] on div "Eduarda" at bounding box center [343, 358] width 280 height 15
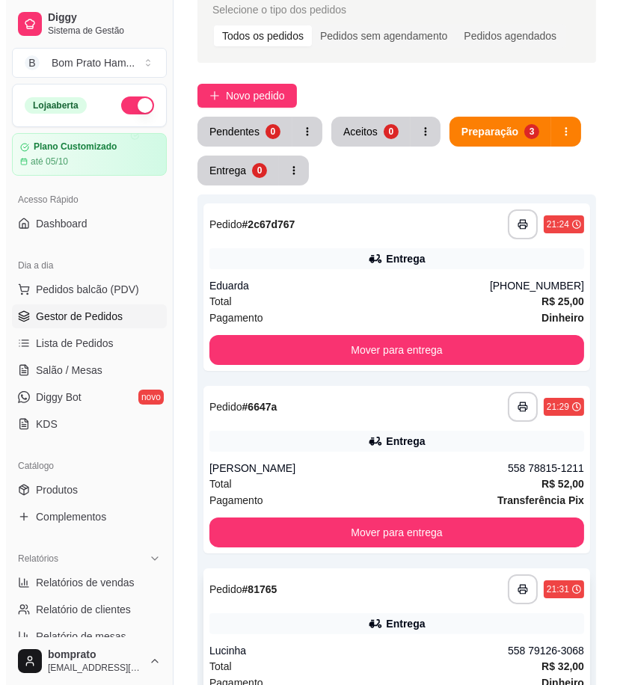
scroll to position [249, 0]
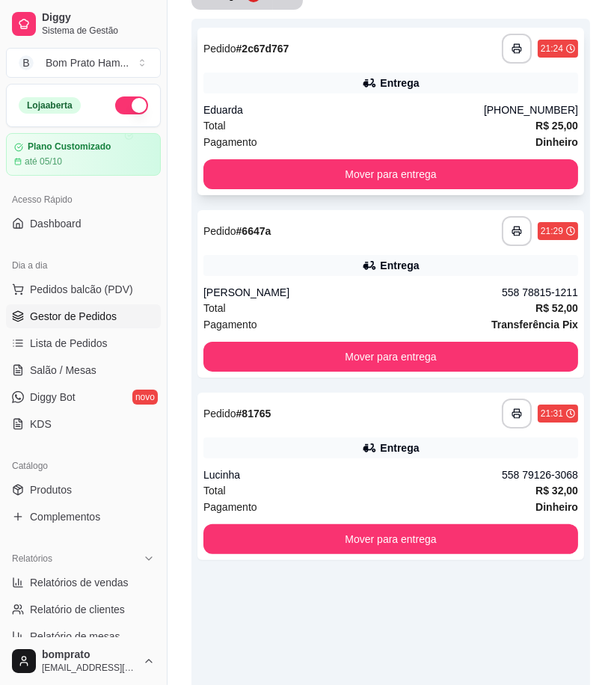
click at [333, 91] on div "Entrega" at bounding box center [390, 83] width 375 height 21
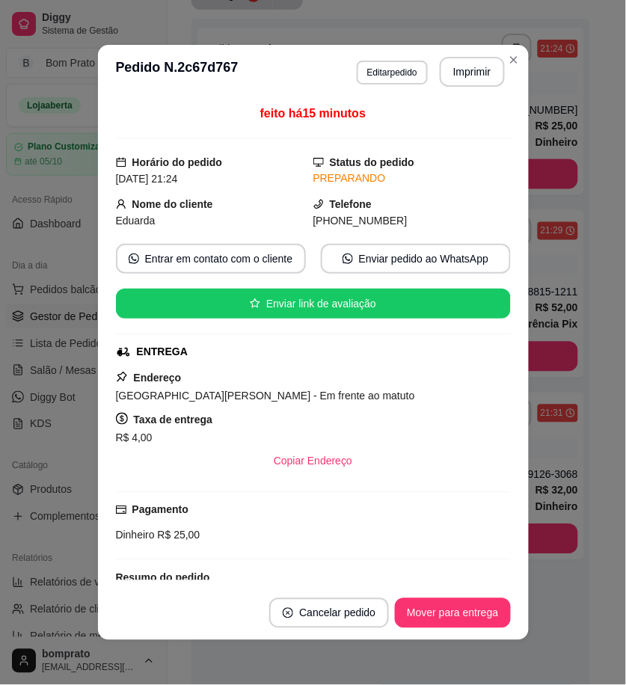
scroll to position [106, 0]
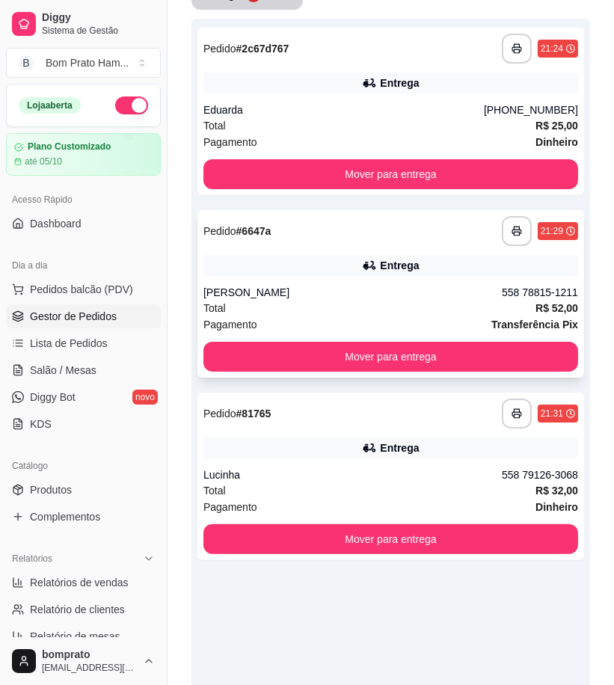
click at [400, 265] on div "Entrega" at bounding box center [399, 265] width 39 height 15
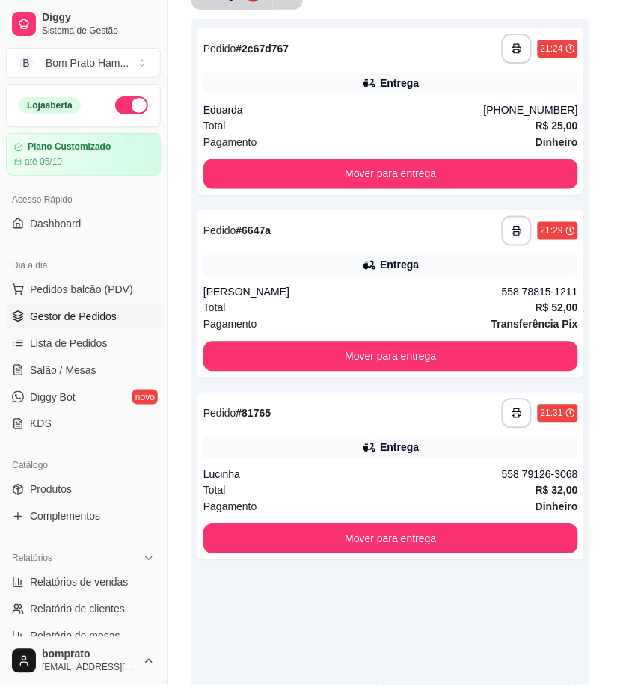
scroll to position [154, 0]
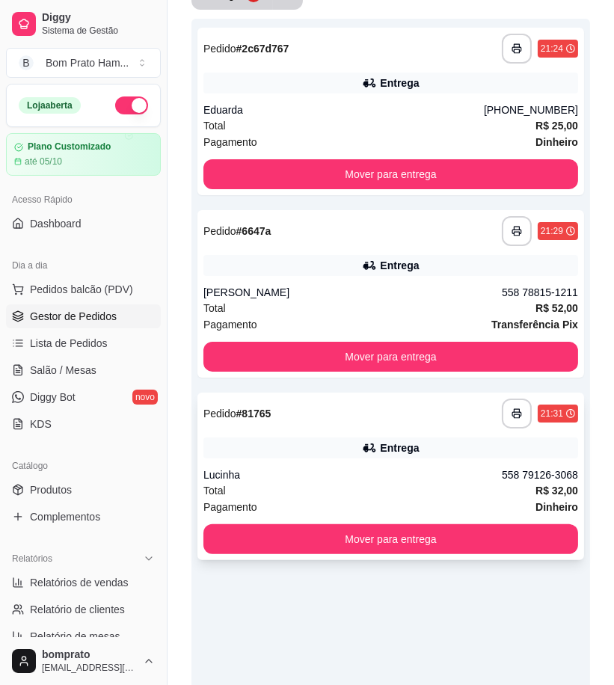
click at [384, 451] on div "Entrega" at bounding box center [399, 447] width 39 height 15
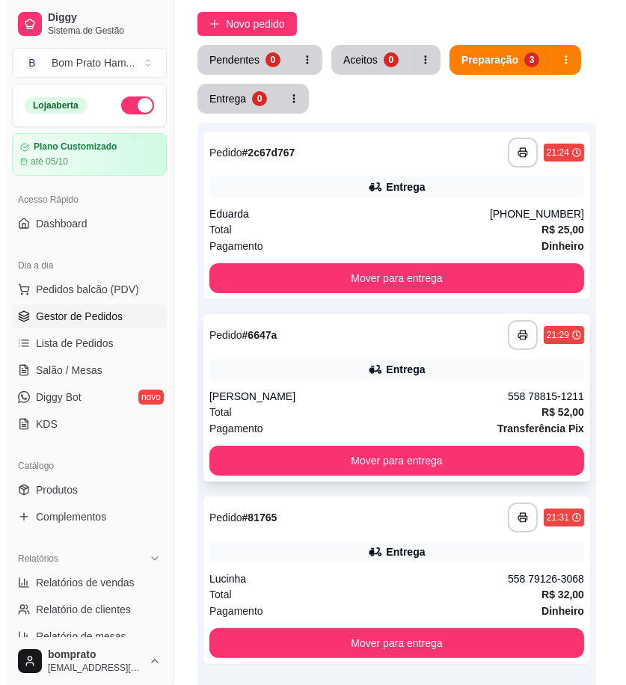
scroll to position [0, 0]
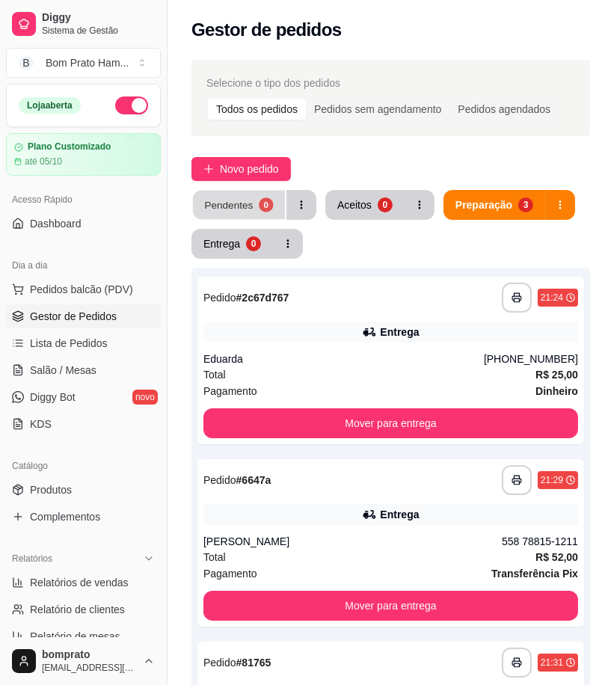
click at [256, 210] on button "Pendentes 0" at bounding box center [239, 205] width 92 height 29
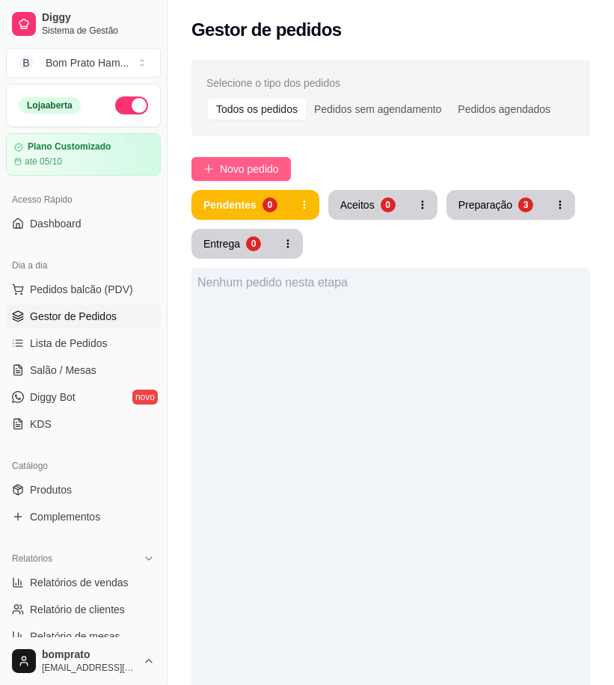
click at [268, 176] on span "Novo pedido" at bounding box center [249, 169] width 59 height 16
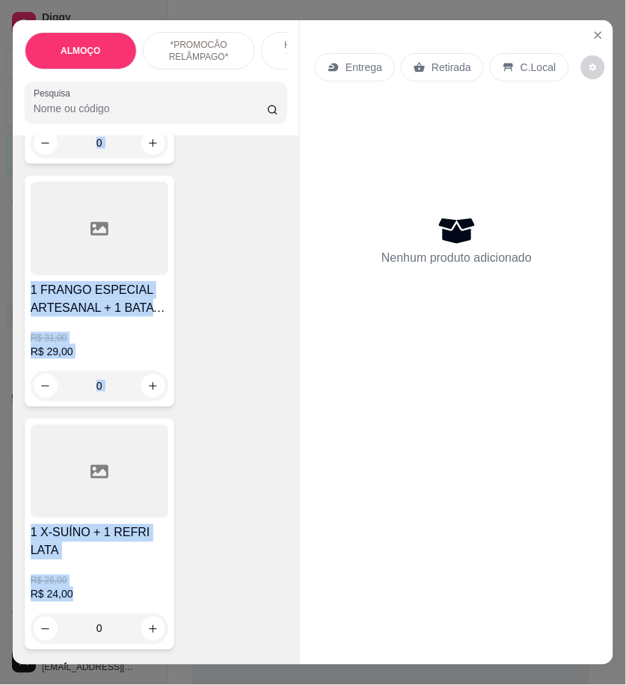
scroll to position [3239, 0]
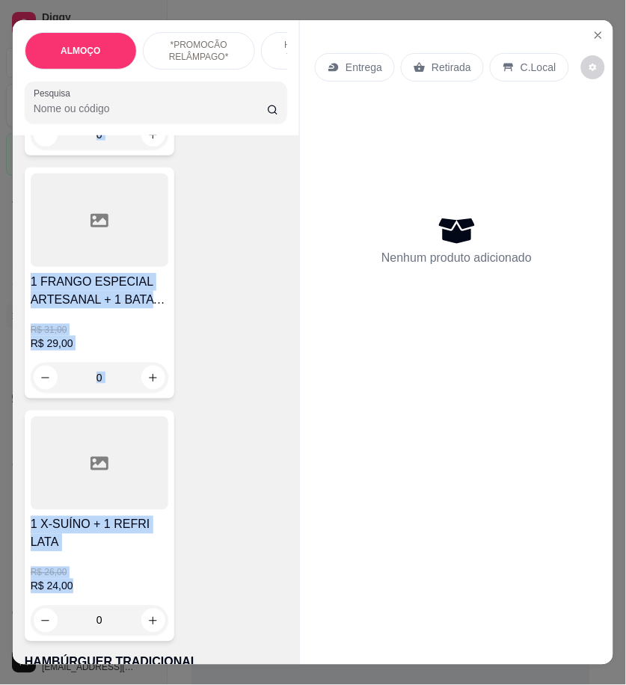
drag, startPoint x: 25, startPoint y: 270, endPoint x: 150, endPoint y: 549, distance: 305.9
copy div "Lata (guaraná, fanta ou fanta uva - sortido) - 1 X-BACON + LATA R$ 18,00 R$ 17,…"
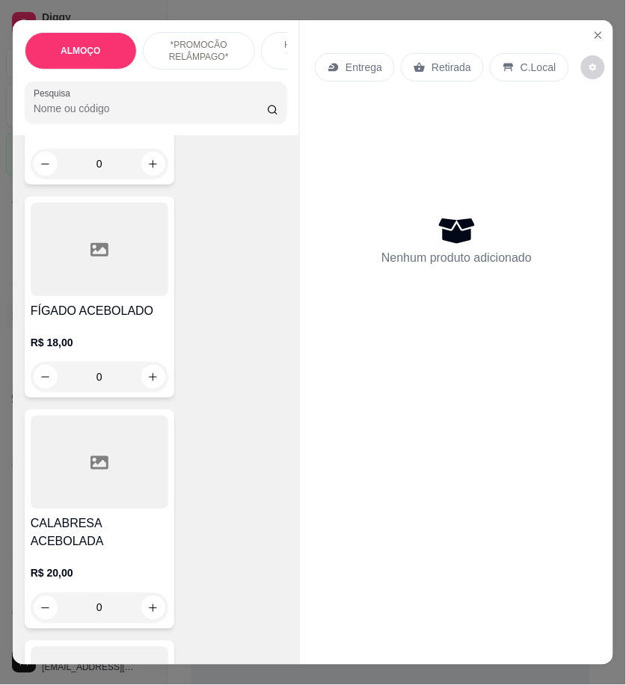
scroll to position [0, 0]
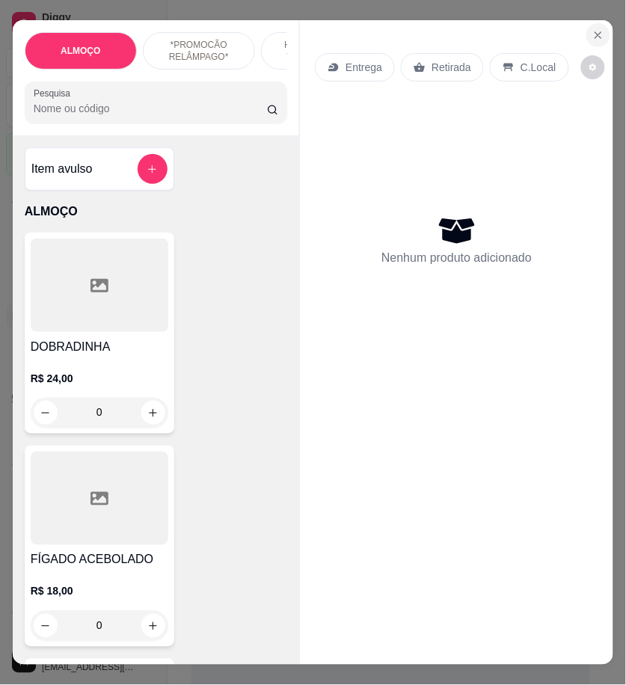
click at [597, 29] on icon "Close" at bounding box center [598, 35] width 12 height 12
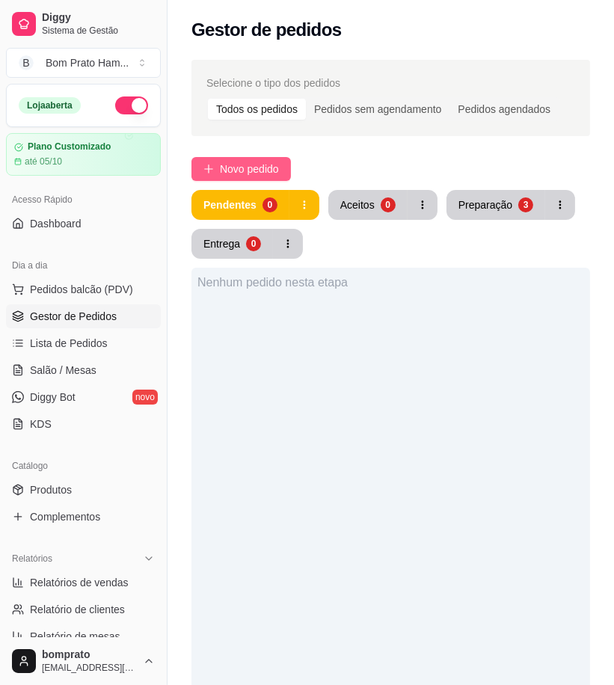
click at [232, 170] on span "Novo pedido" at bounding box center [249, 169] width 59 height 16
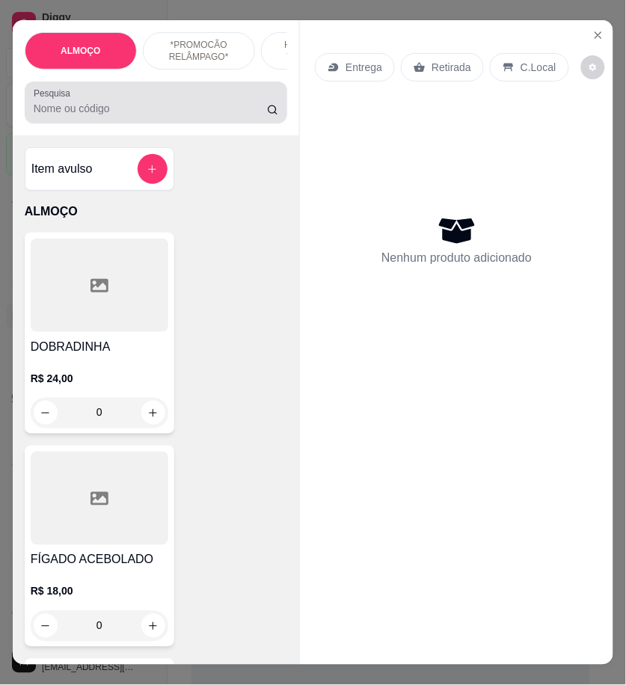
click at [154, 116] on input "Pesquisa" at bounding box center [150, 108] width 233 height 15
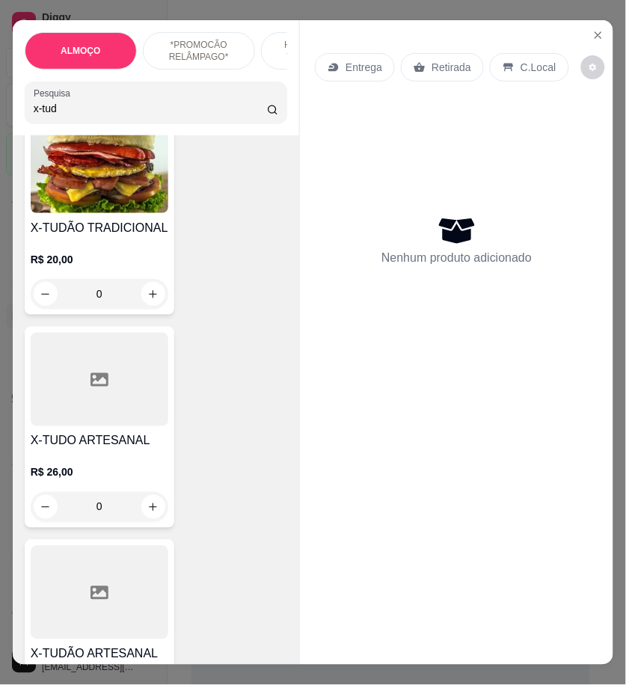
scroll to position [498, 0]
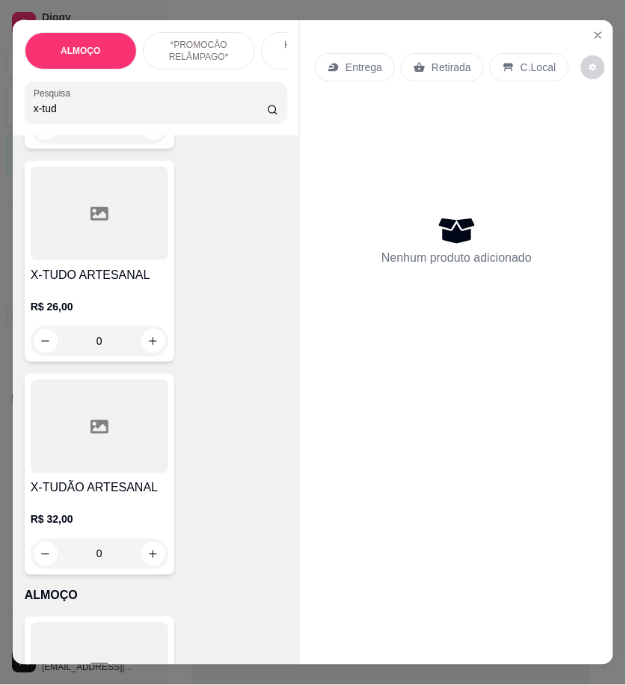
type input "x-tud"
click at [142, 339] on div "0" at bounding box center [100, 341] width 138 height 30
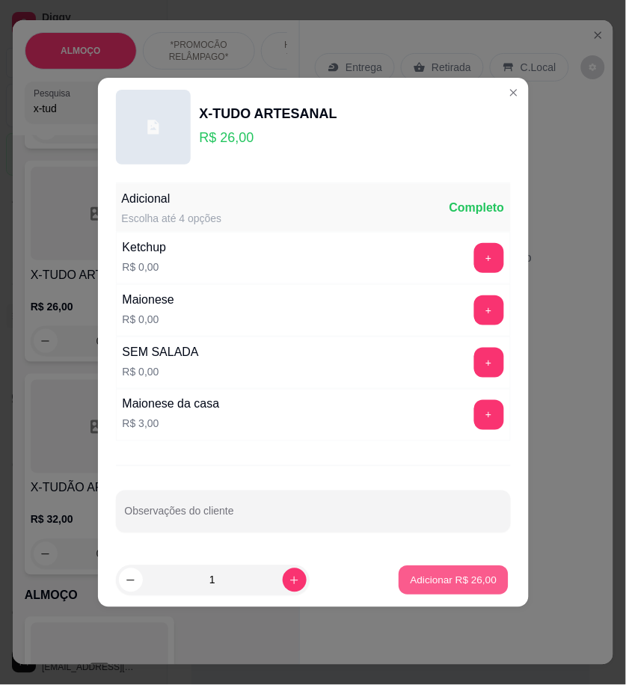
click at [446, 586] on p "Adicionar R$ 26,00" at bounding box center [453, 580] width 87 height 14
type input "1"
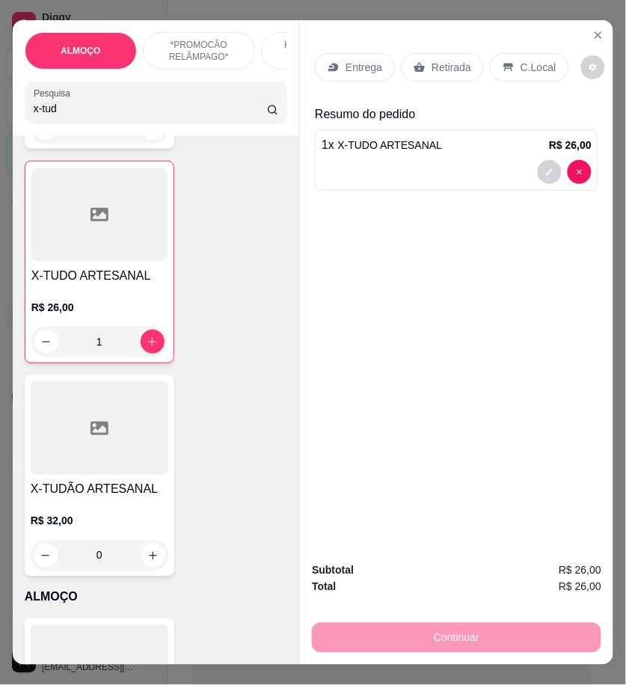
click at [56, 116] on input "x-tud" at bounding box center [150, 108] width 233 height 15
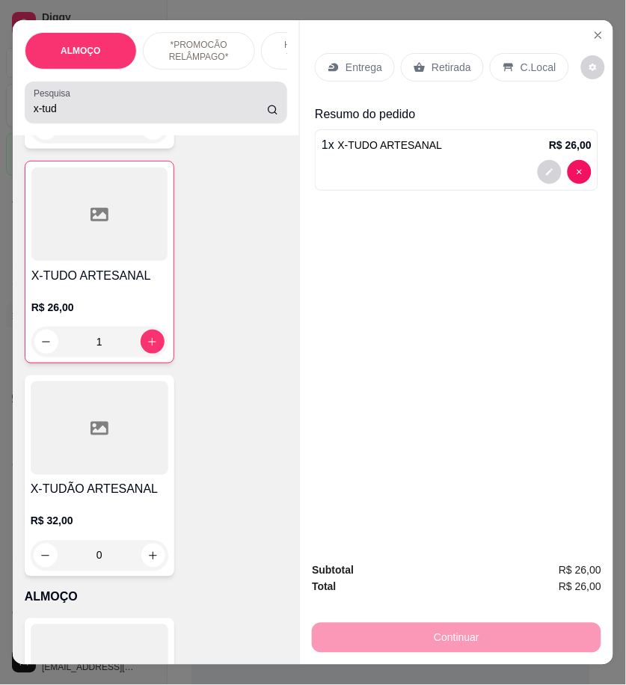
click at [95, 116] on input "x-tud" at bounding box center [150, 108] width 233 height 15
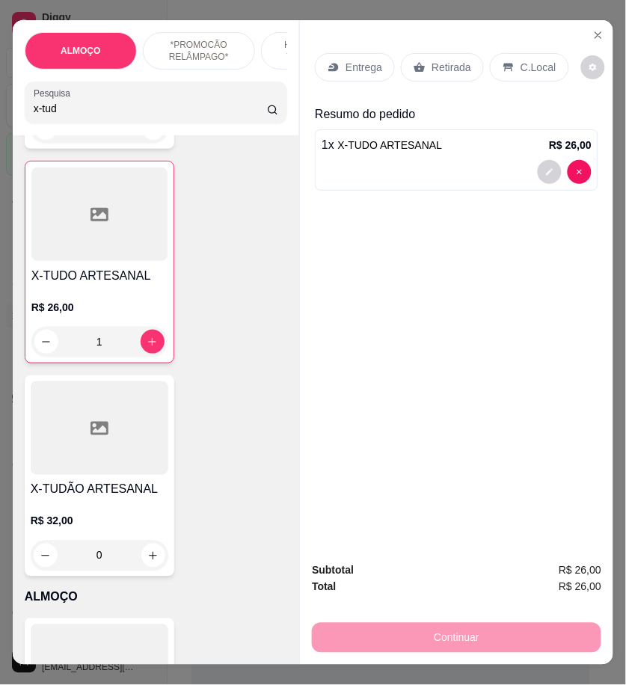
click at [95, 116] on input "x-tud" at bounding box center [150, 108] width 233 height 15
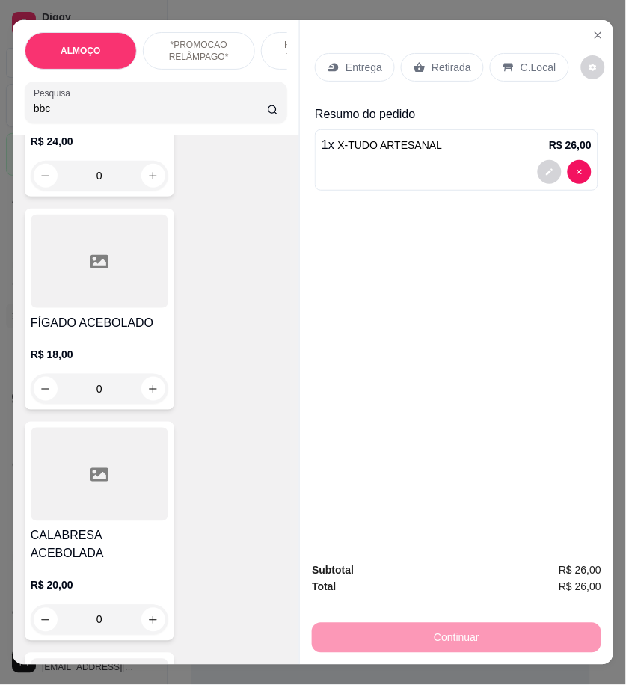
type input "bbc"
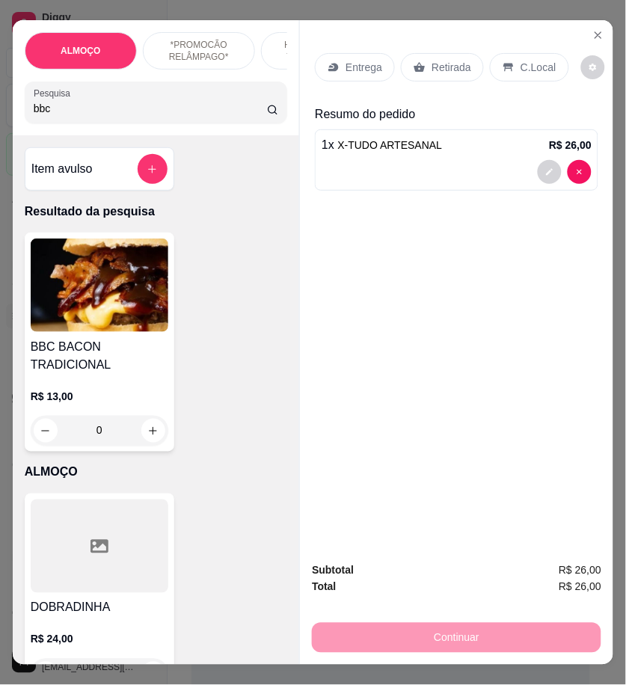
click at [146, 440] on div "0" at bounding box center [100, 431] width 138 height 30
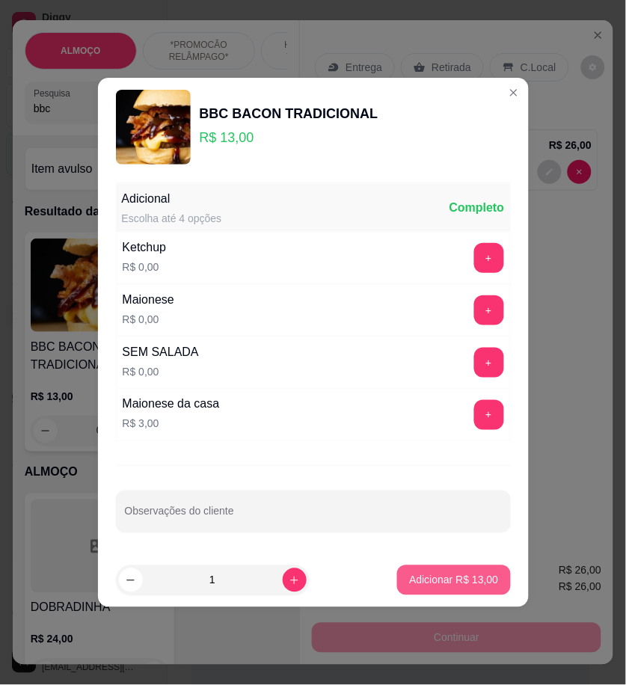
click at [425, 573] on p "Adicionar R$ 13,00" at bounding box center [453, 580] width 89 height 15
type input "1"
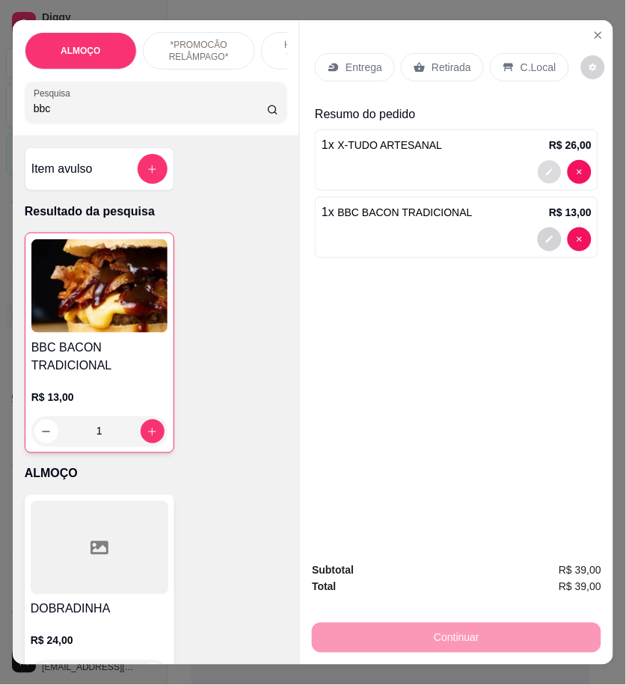
click at [548, 167] on button "decrease-product-quantity" at bounding box center [549, 172] width 23 height 23
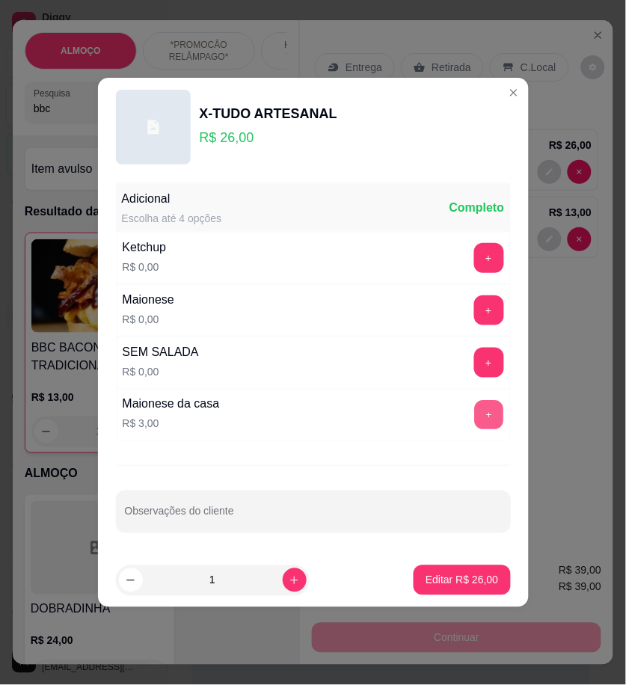
click at [483, 408] on button "+" at bounding box center [488, 415] width 29 height 29
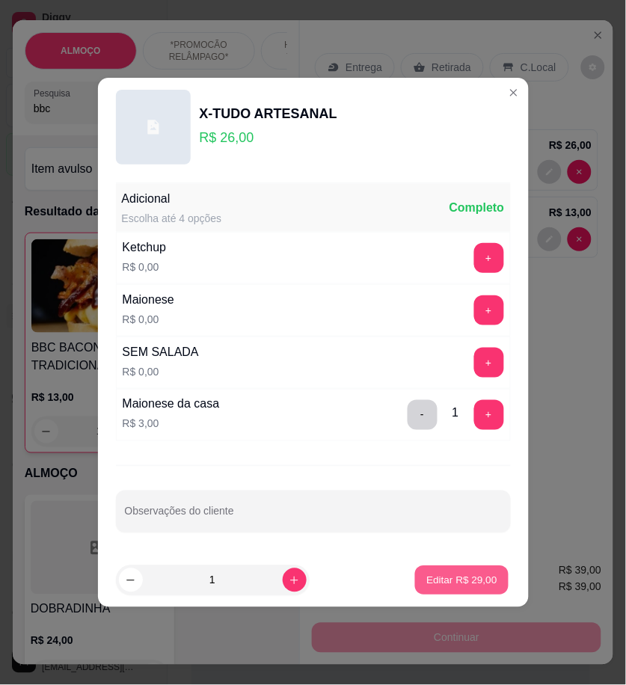
click at [481, 570] on button "Editar R$ 29,00" at bounding box center [461, 580] width 93 height 29
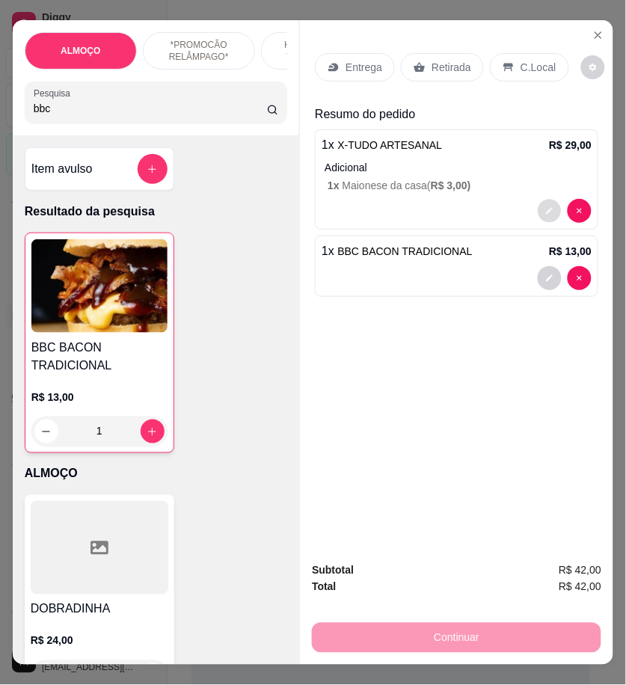
click at [545, 207] on icon "decrease-product-quantity" at bounding box center [549, 211] width 9 height 9
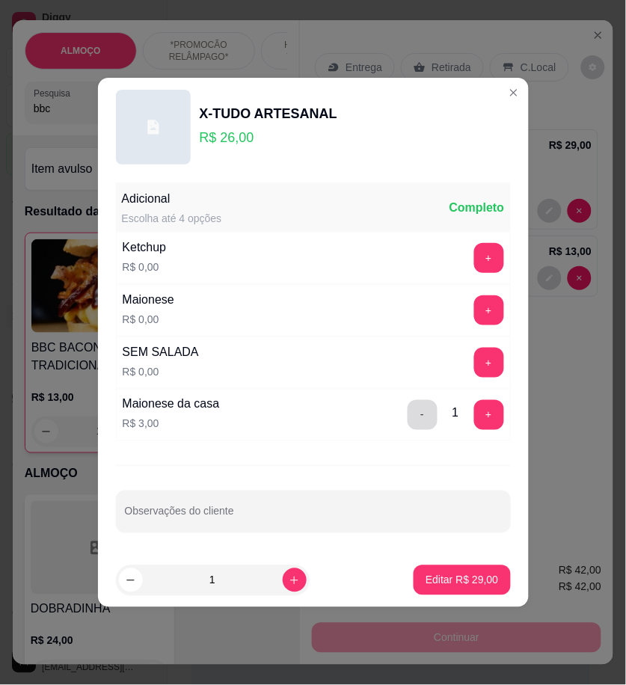
click at [420, 419] on button "-" at bounding box center [422, 415] width 30 height 30
click at [477, 584] on p "Editar R$ 26,00" at bounding box center [461, 580] width 73 height 15
type input "1"
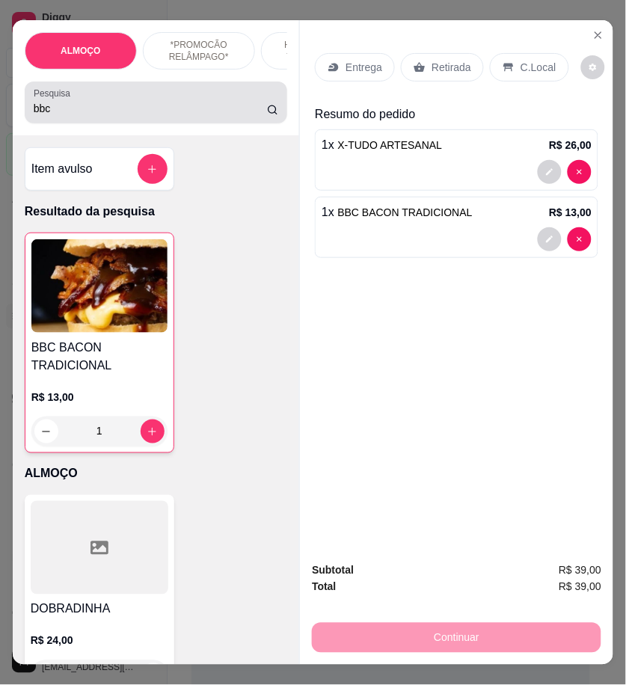
click at [136, 116] on input "bbc" at bounding box center [150, 108] width 233 height 15
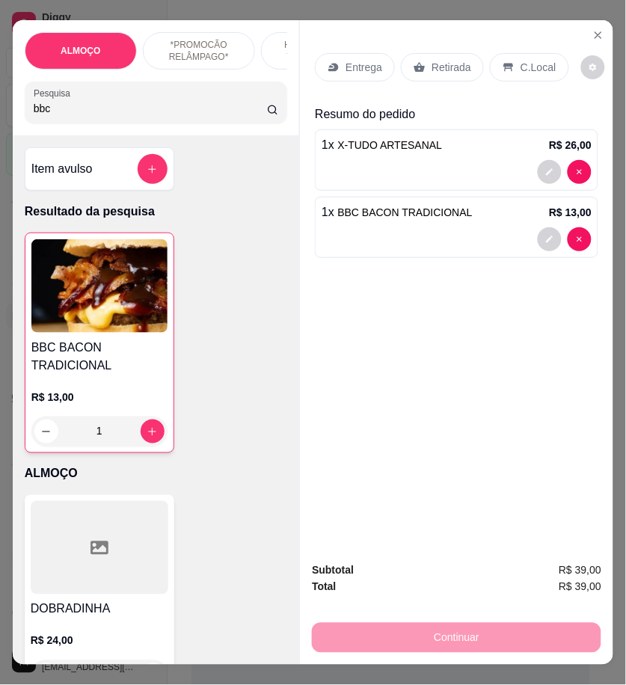
click at [136, 116] on input "bbc" at bounding box center [150, 108] width 233 height 15
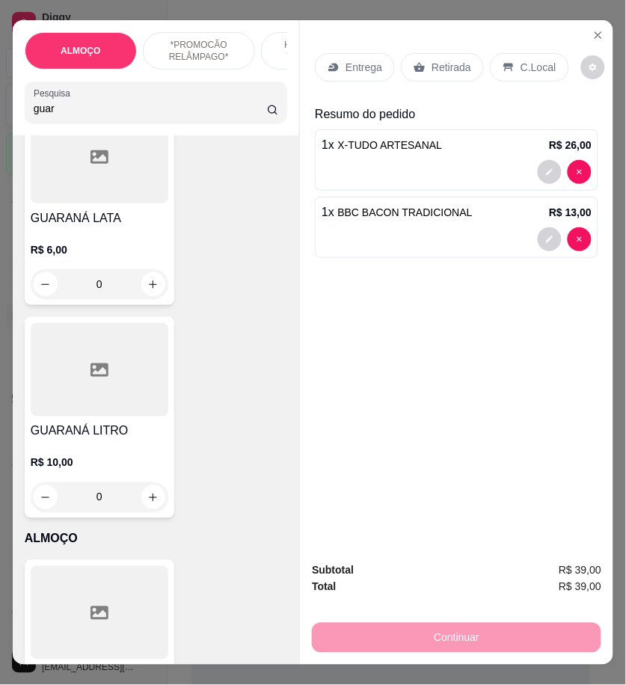
scroll to position [498, 0]
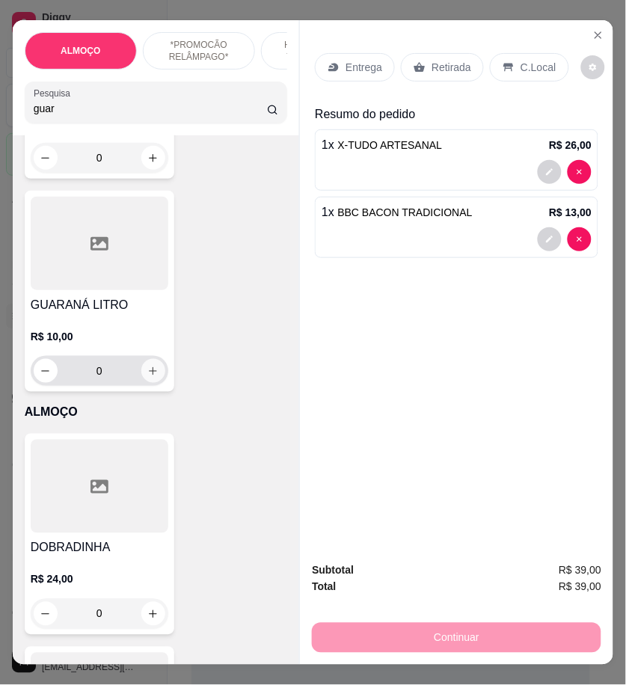
type input "guar"
click at [147, 376] on icon "increase-product-quantity" at bounding box center [152, 371] width 11 height 11
type input "1"
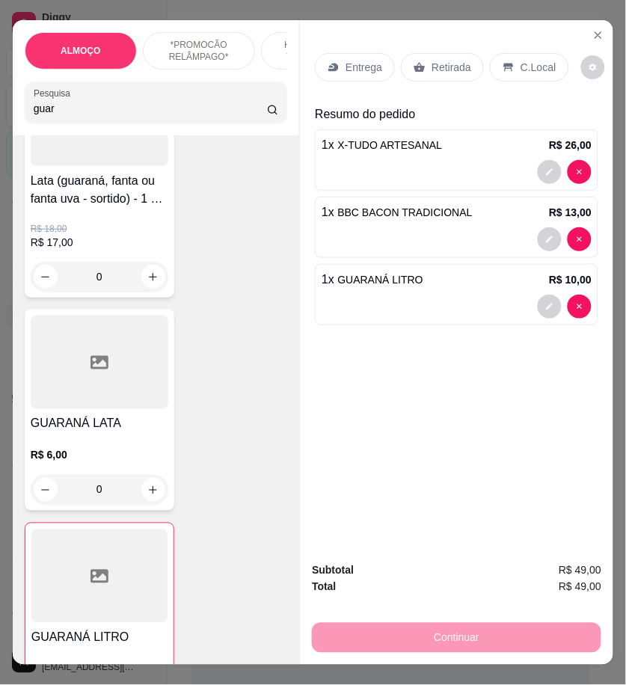
scroll to position [0, 0]
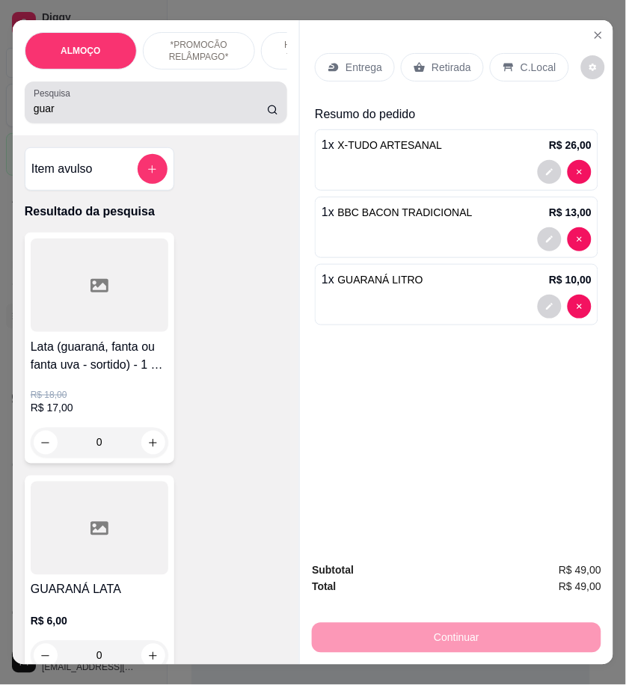
click at [61, 114] on input "guar" at bounding box center [150, 108] width 233 height 15
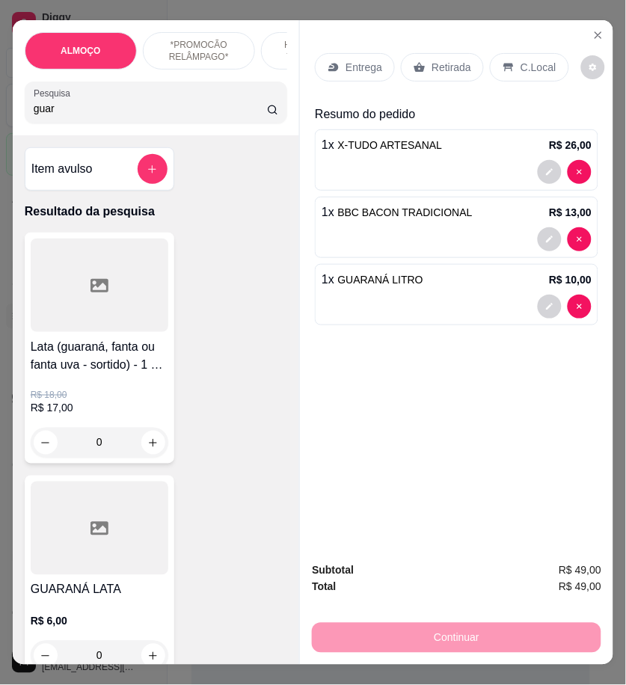
click at [61, 114] on input "guar" at bounding box center [150, 108] width 233 height 15
click at [318, 67] on div "Entrega" at bounding box center [355, 67] width 80 height 28
click at [548, 227] on button "decrease-product-quantity" at bounding box center [550, 239] width 24 height 24
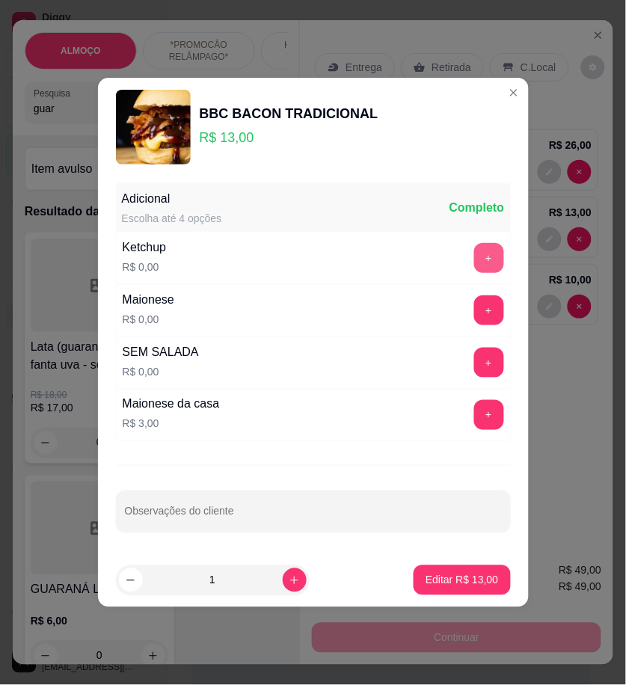
click at [481, 266] on button "+" at bounding box center [489, 258] width 30 height 30
click at [475, 327] on div "Maionese R$ 0,00 +" at bounding box center [313, 310] width 395 height 52
click at [475, 308] on button "+" at bounding box center [489, 310] width 30 height 30
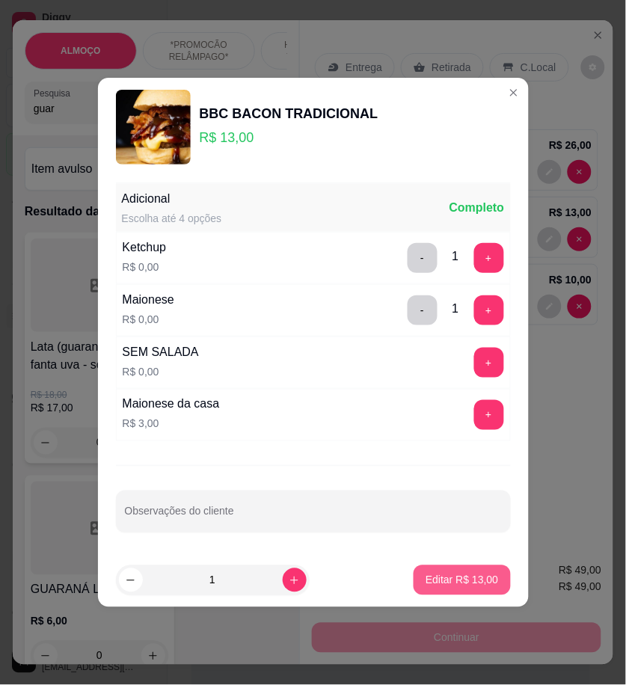
click at [471, 571] on button "Editar R$ 13,00" at bounding box center [461, 580] width 96 height 30
type input "0"
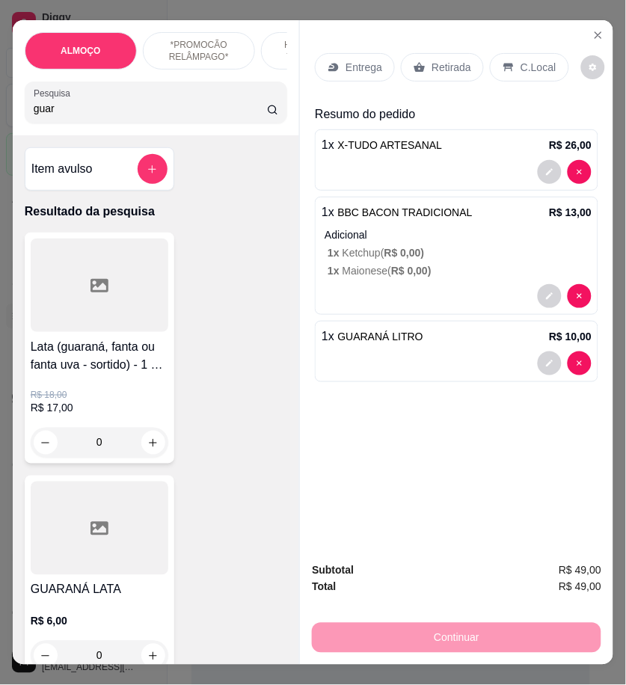
click at [520, 464] on div "Entrega Retirada C.Local Resumo do pedido 1 x X-TUDO ARTESANAL R$ 26,00 1 x BBC…" at bounding box center [456, 284] width 313 height 529
click at [538, 165] on button "decrease-product-quantity" at bounding box center [550, 172] width 24 height 24
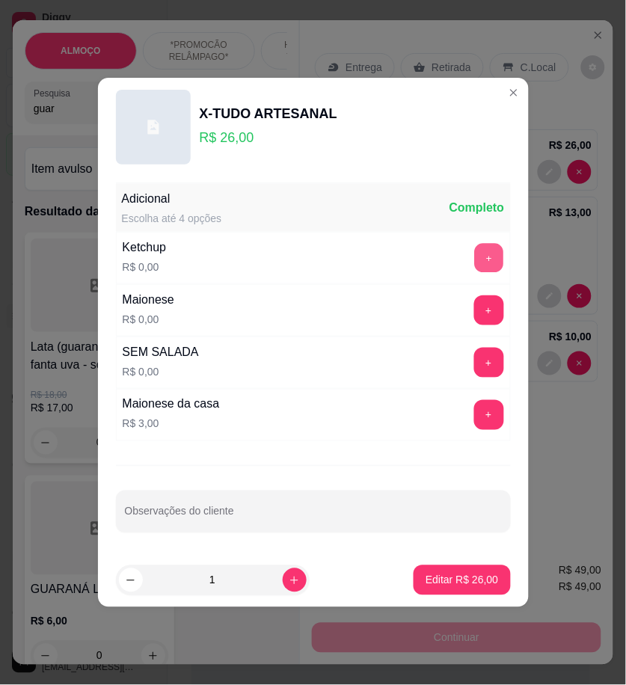
click at [480, 265] on button "+" at bounding box center [488, 258] width 29 height 29
click at [472, 326] on div "Maionese R$ 0,00 +" at bounding box center [313, 310] width 395 height 52
click at [474, 307] on button "+" at bounding box center [488, 310] width 29 height 29
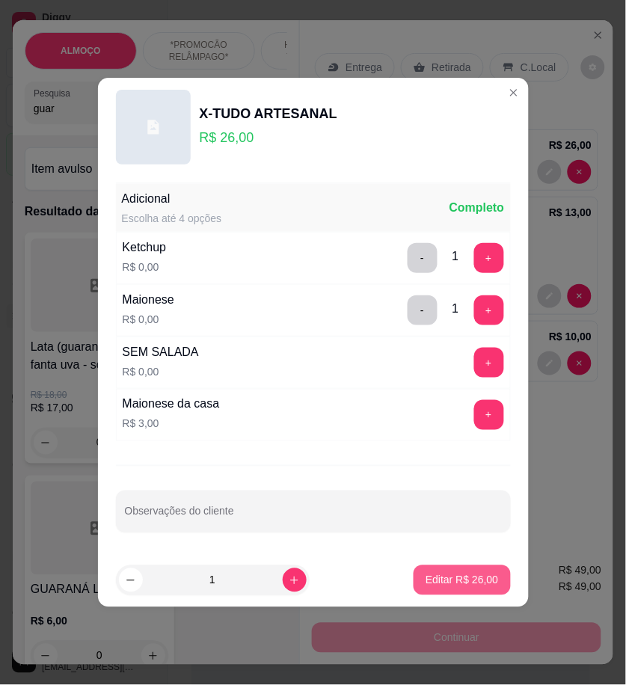
click at [475, 570] on button "Editar R$ 26,00" at bounding box center [461, 580] width 96 height 30
type input "0"
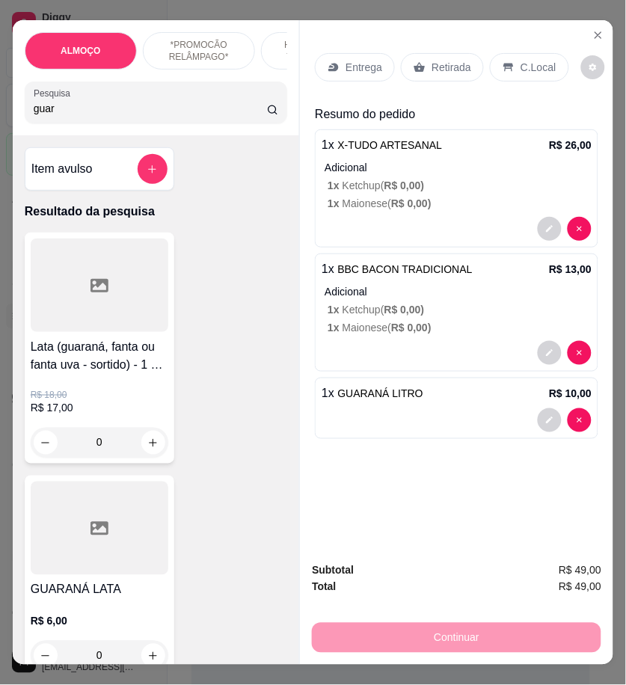
click at [520, 527] on div "Entrega Retirada C.Local Resumo do pedido 1 x X-TUDO ARTESANAL R$ 26,00 Adicion…" at bounding box center [456, 284] width 313 height 529
click at [346, 60] on p "Entrega" at bounding box center [363, 67] width 37 height 15
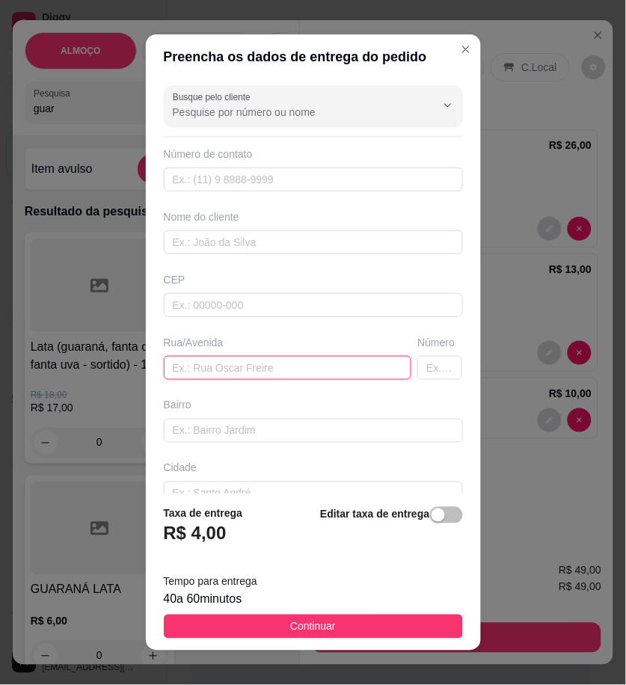
paste input "Endereço - [STREET_ADDRESS]"
drag, startPoint x: 185, startPoint y: 369, endPoint x: 162, endPoint y: 368, distance: 23.2
click at [164, 368] on input "Endereço - [STREET_ADDRESS]" at bounding box center [288, 368] width 248 height 24
click at [215, 368] on input "Endereço - [STREET_ADDRESS]" at bounding box center [288, 368] width 248 height 24
drag, startPoint x: 215, startPoint y: 368, endPoint x: 140, endPoint y: 365, distance: 74.8
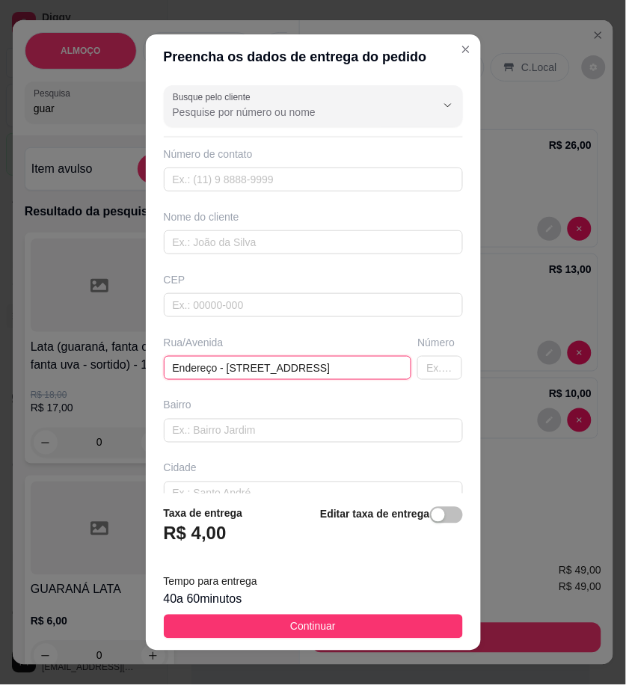
click at [146, 365] on div "Busque pelo cliente Número de contato Nome do cliente CEP Rua/Avenida Endereço …" at bounding box center [313, 286] width 335 height 414
click at [167, 369] on input "[STREET_ADDRESS]" at bounding box center [288, 368] width 248 height 24
drag, startPoint x: 337, startPoint y: 372, endPoint x: 458, endPoint y: 365, distance: 120.6
click at [458, 365] on div "Busque pelo cliente Número de contato Nome do cliente CEP Rua/[STREET_ADDRESS] …" at bounding box center [313, 286] width 335 height 414
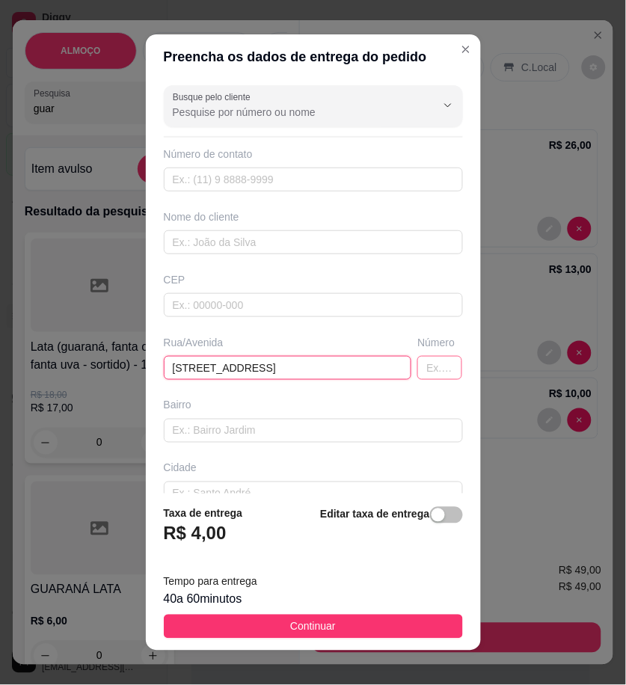
type input "[STREET_ADDRESS]"
click at [417, 364] on input "text" at bounding box center [439, 368] width 45 height 24
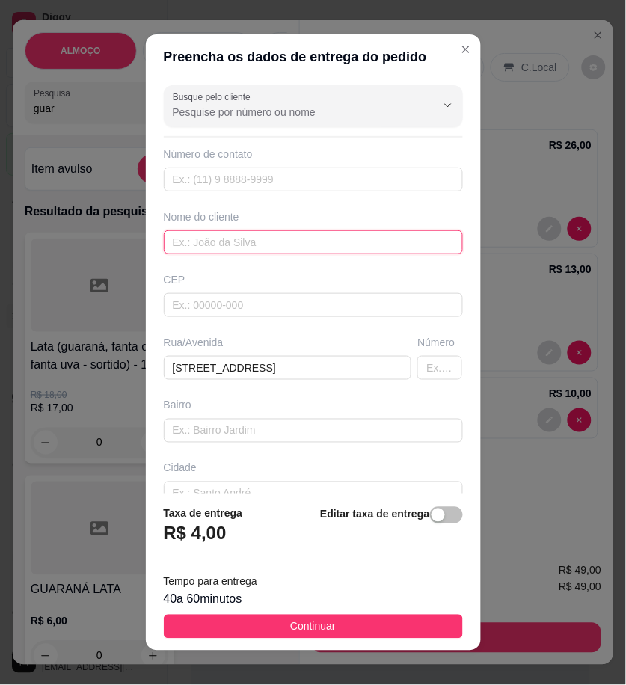
paste input "[PERSON_NAME]🌸"
type input "[PERSON_NAME]🌸"
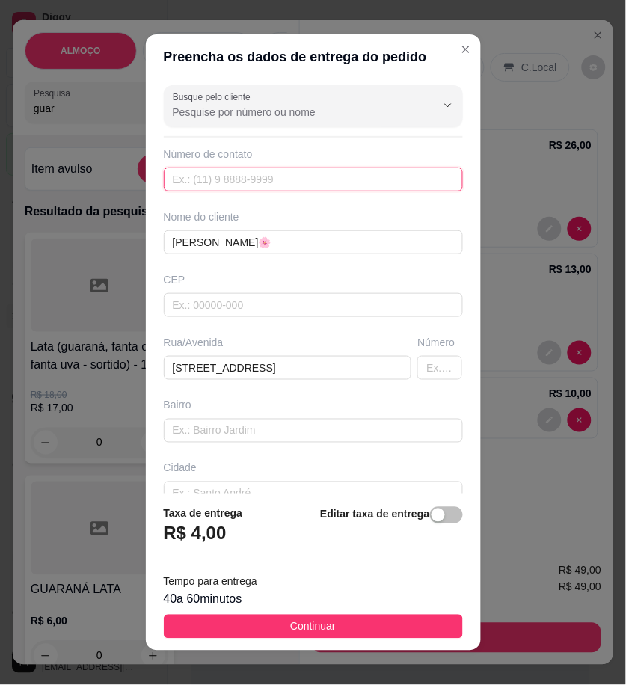
paste input "558 79139-6829"
type input "558 79139-6829"
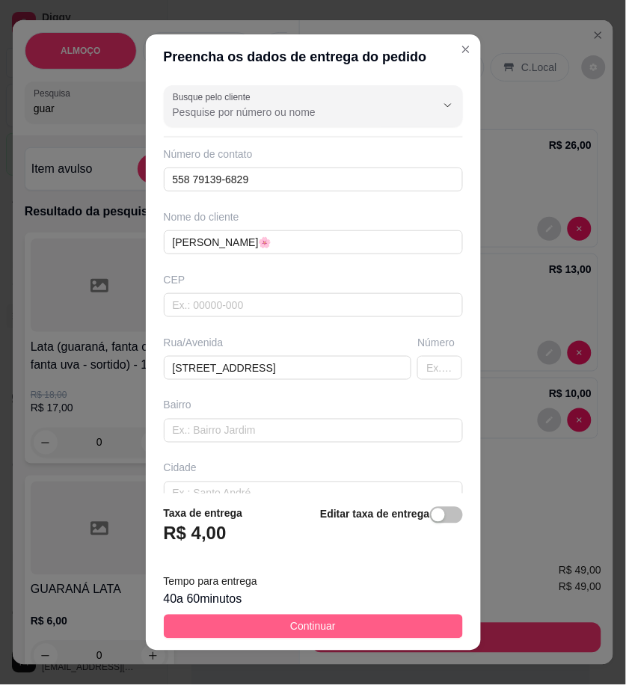
click at [372, 628] on button "Continuar" at bounding box center [313, 627] width 299 height 24
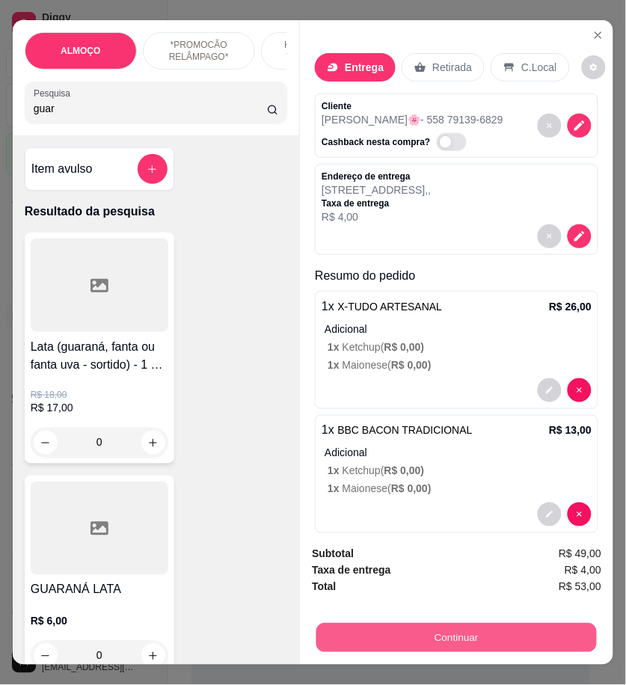
click at [556, 623] on button "Continuar" at bounding box center [456, 637] width 280 height 29
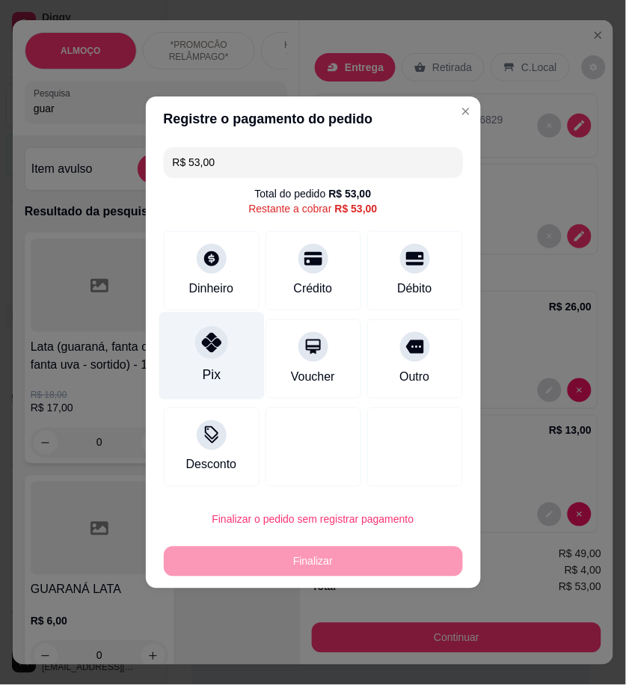
click at [241, 349] on div "Pix" at bounding box center [210, 355] width 105 height 87
type input "R$ 0,00"
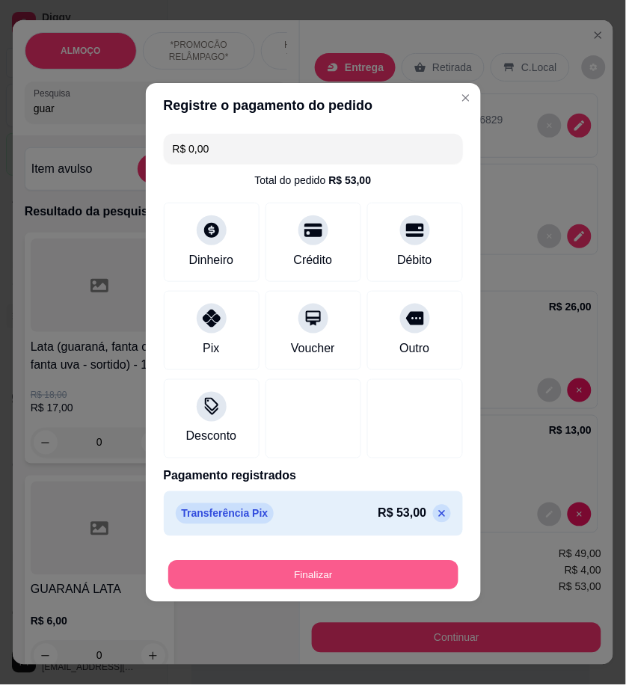
click at [366, 576] on button "Finalizar" at bounding box center [313, 575] width 290 height 29
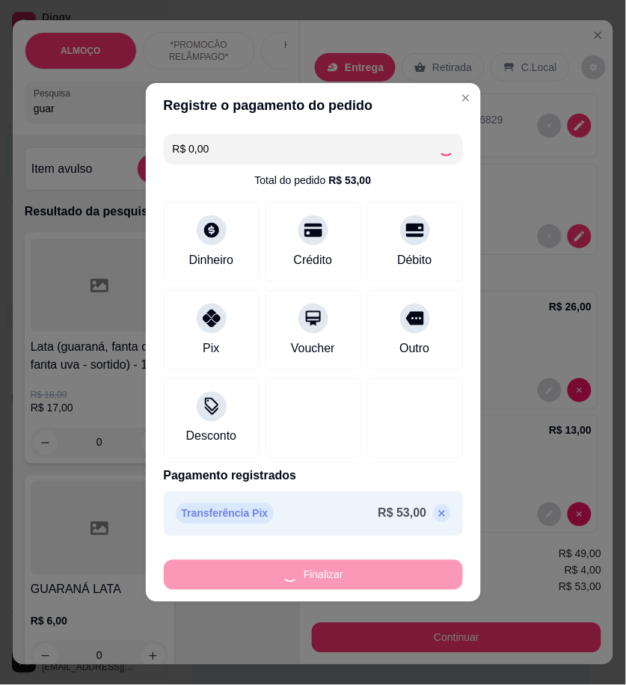
type input "0"
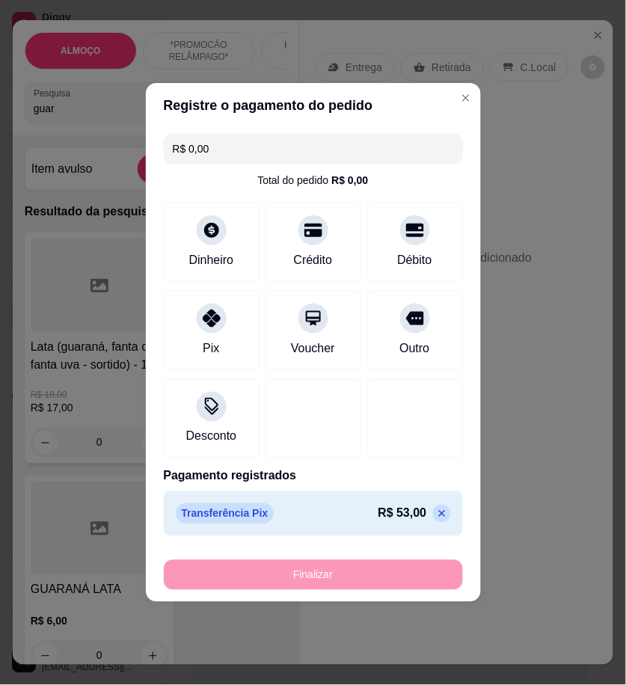
type input "-R$ 53,00"
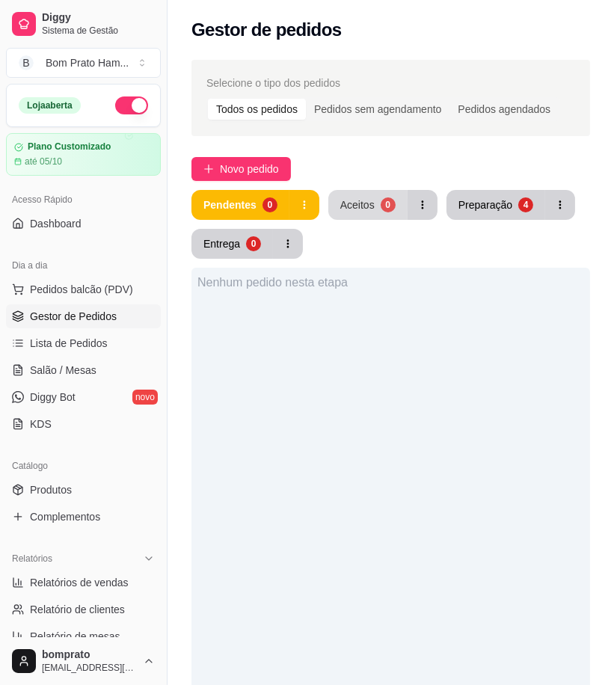
click at [348, 211] on div "Aceitos" at bounding box center [357, 204] width 34 height 15
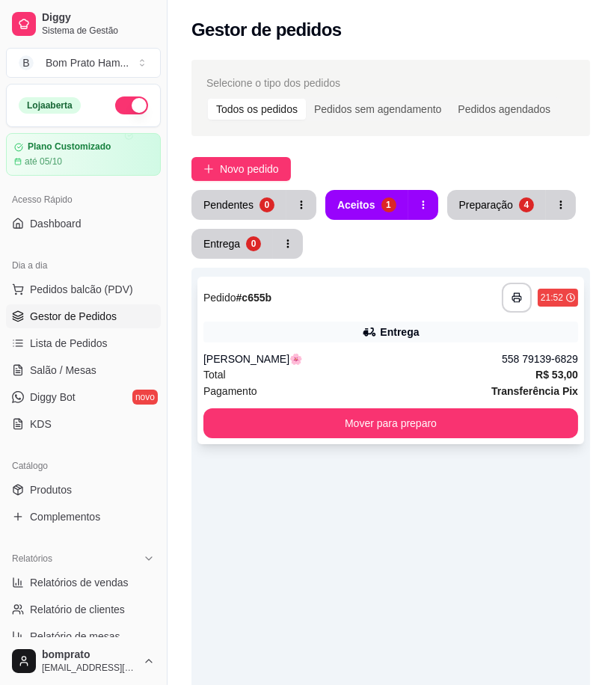
click at [380, 372] on div "Total R$ 53,00" at bounding box center [390, 374] width 375 height 16
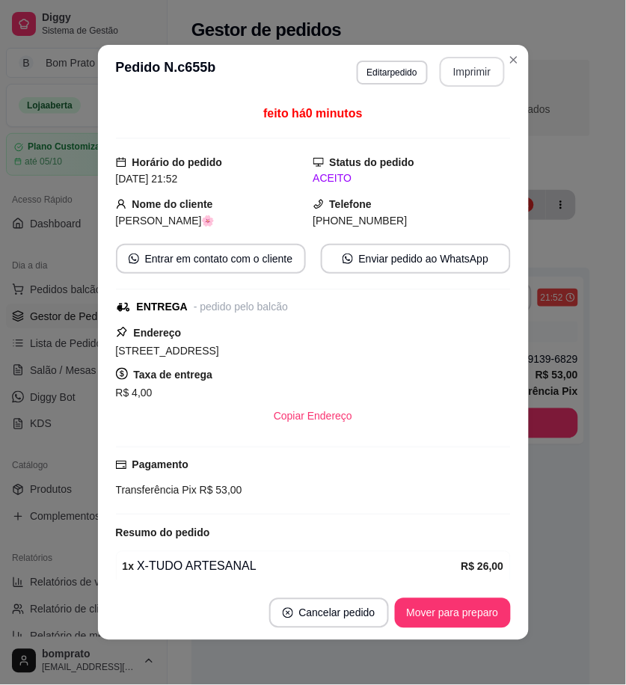
click at [456, 68] on button "Imprimir" at bounding box center [472, 72] width 65 height 30
click at [478, 603] on button "Mover para preparo" at bounding box center [453, 613] width 116 height 30
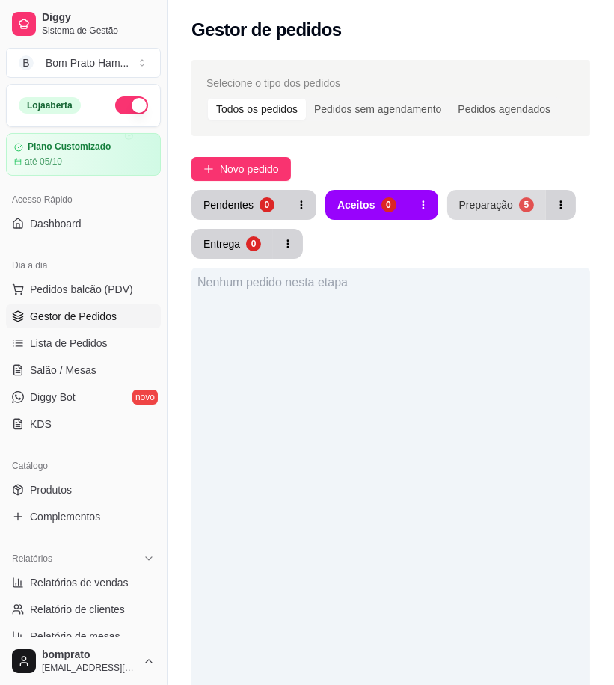
click at [472, 210] on div "Preparação" at bounding box center [486, 204] width 54 height 15
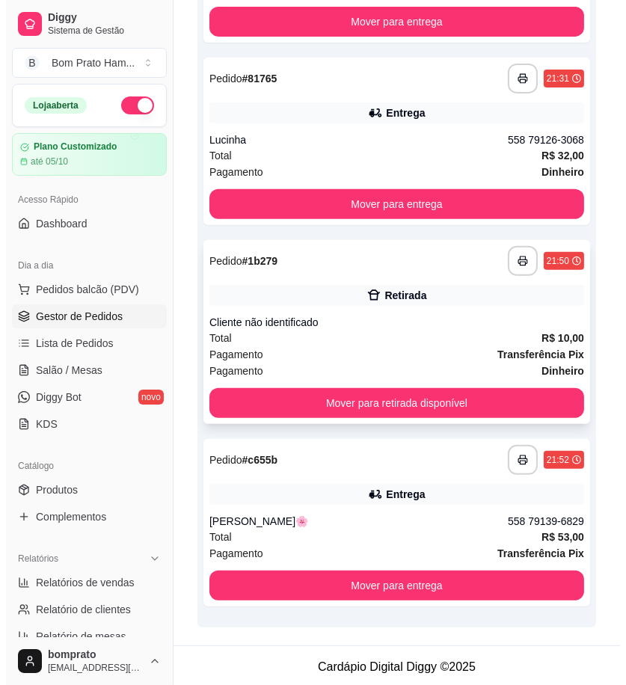
scroll to position [585, 0]
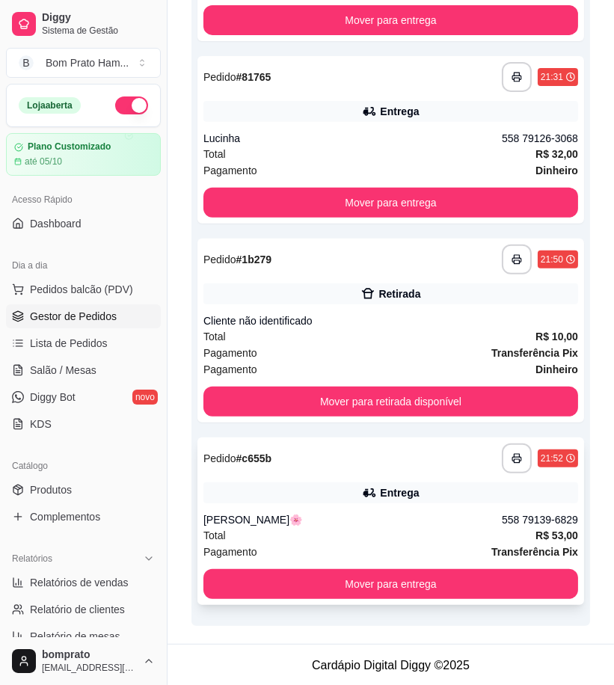
click at [363, 496] on div "Entrega" at bounding box center [390, 492] width 375 height 21
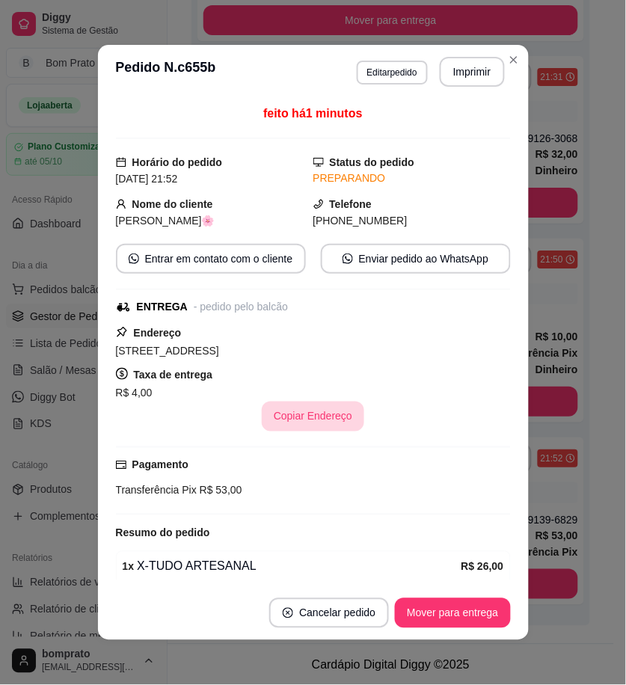
click at [309, 419] on button "Copiar Endereço" at bounding box center [313, 416] width 102 height 30
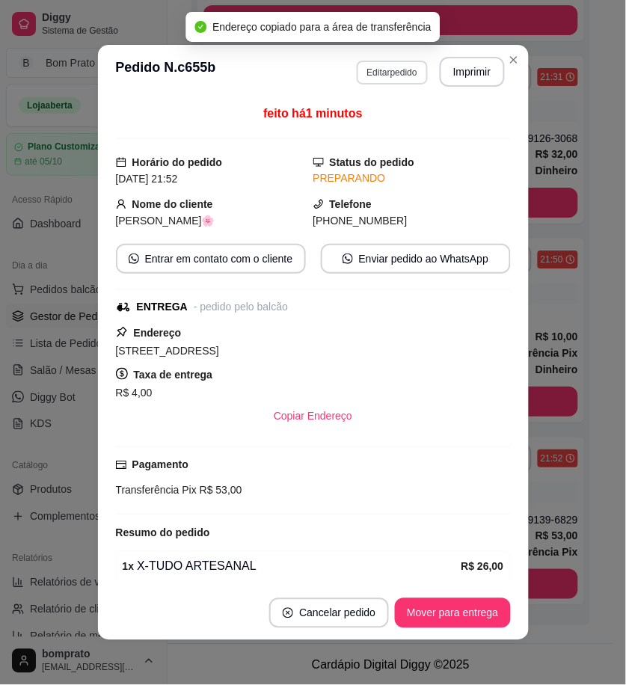
click at [389, 77] on button "Editar pedido" at bounding box center [392, 73] width 71 height 24
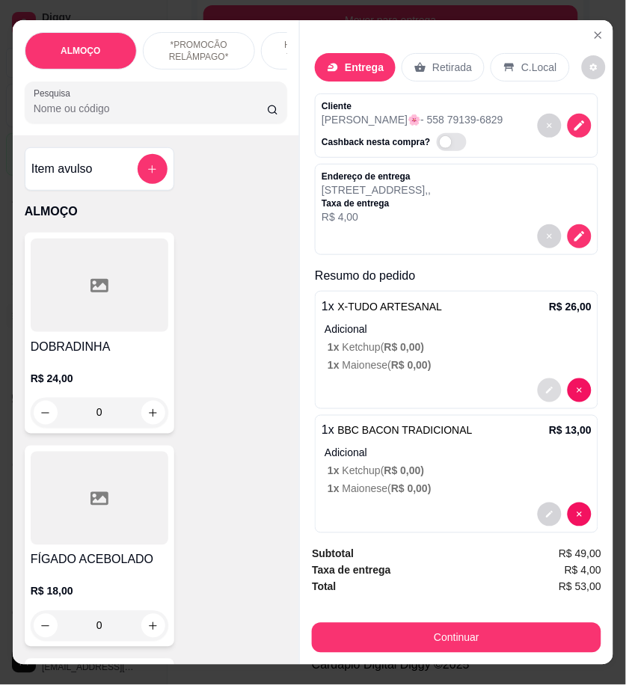
click at [538, 378] on button "decrease-product-quantity" at bounding box center [550, 390] width 24 height 24
click at [147, 175] on icon "add-separate-item" at bounding box center [152, 169] width 11 height 11
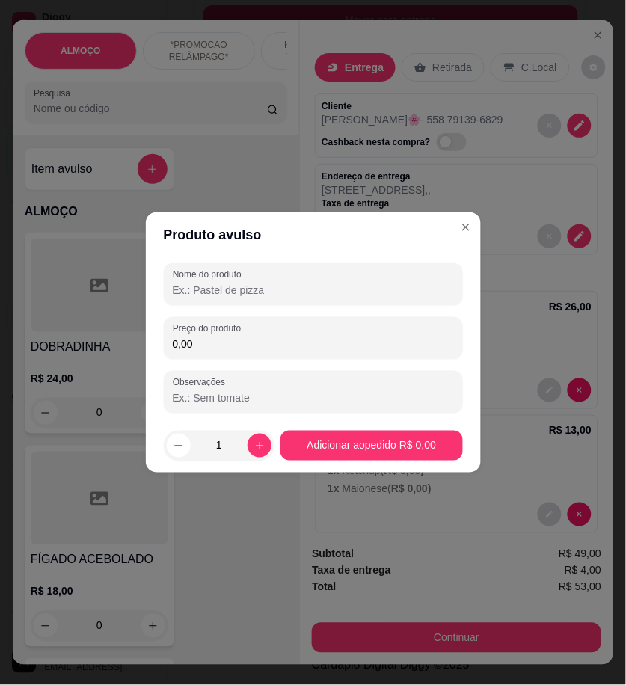
click at [218, 294] on input "Nome do produto" at bounding box center [313, 290] width 281 height 15
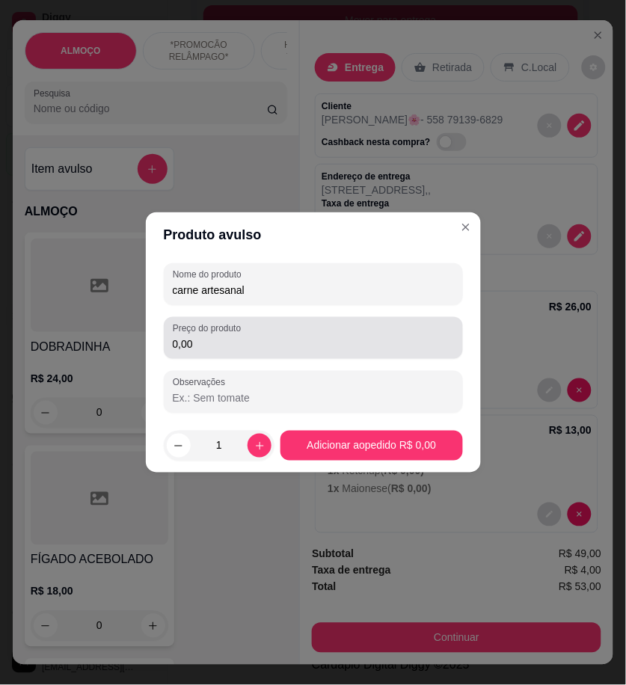
type input "carne artesanal"
click at [271, 342] on input "0,00" at bounding box center [313, 343] width 281 height 15
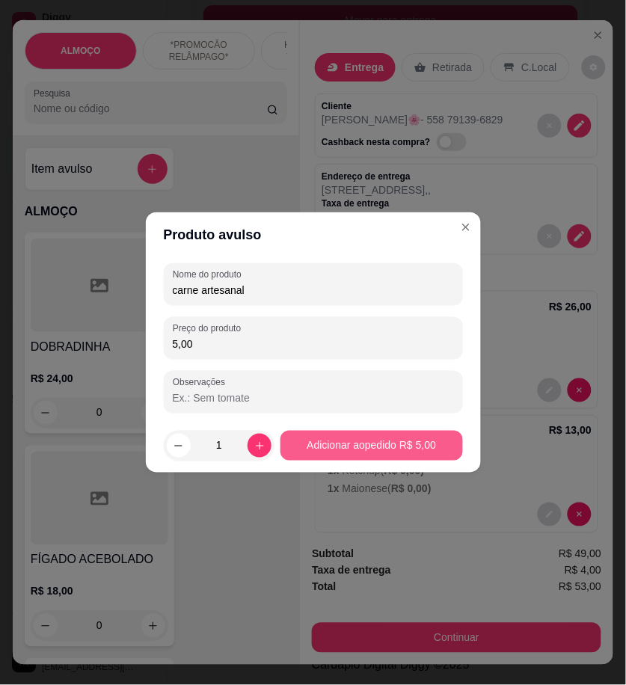
type input "5,00"
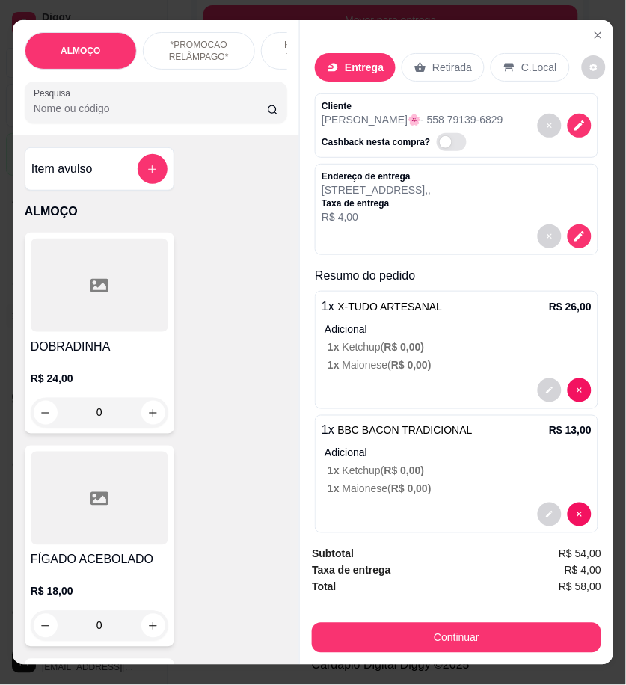
scroll to position [156, 0]
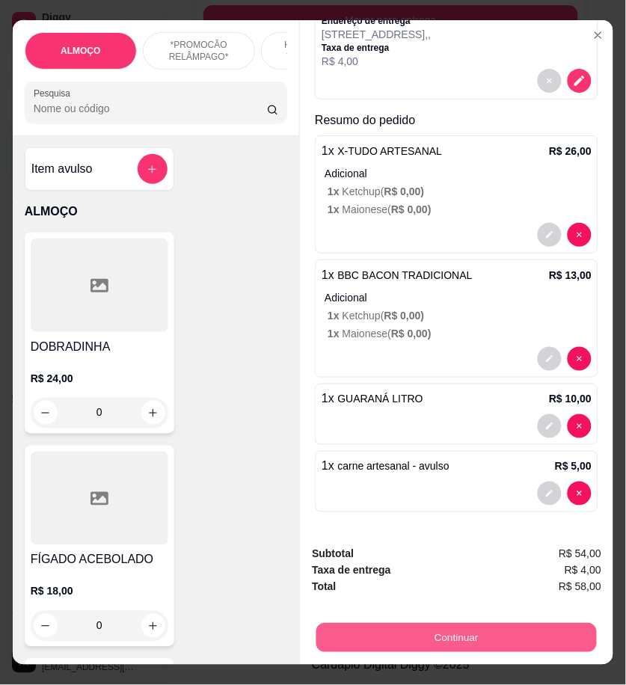
click at [519, 625] on button "Continuar" at bounding box center [456, 637] width 280 height 29
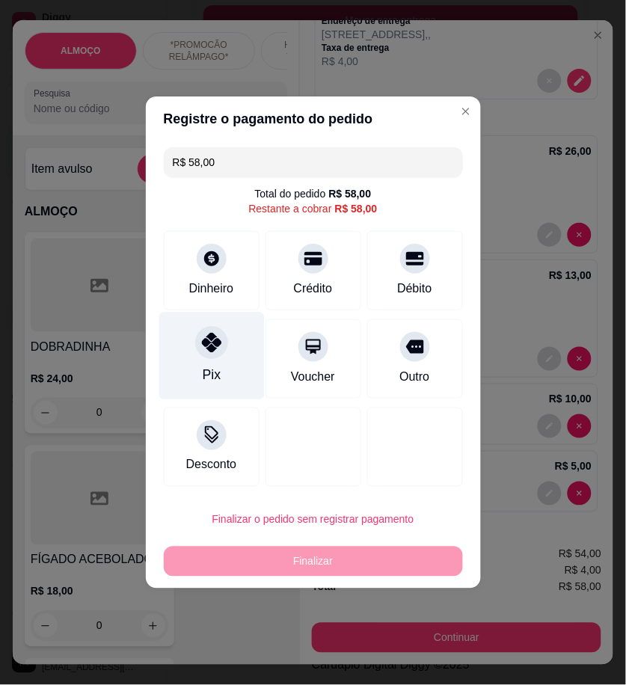
click at [228, 359] on div "Pix" at bounding box center [210, 355] width 105 height 87
type input "R$ 0,00"
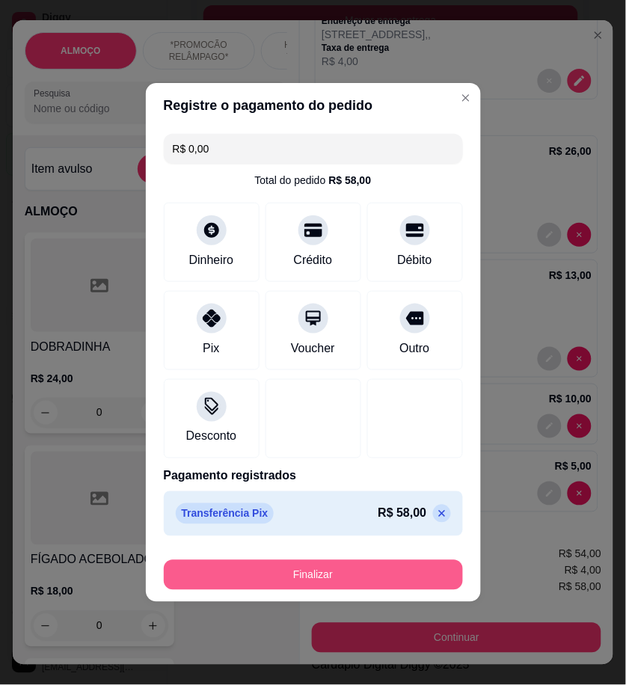
click at [405, 568] on button "Finalizar" at bounding box center [313, 575] width 299 height 30
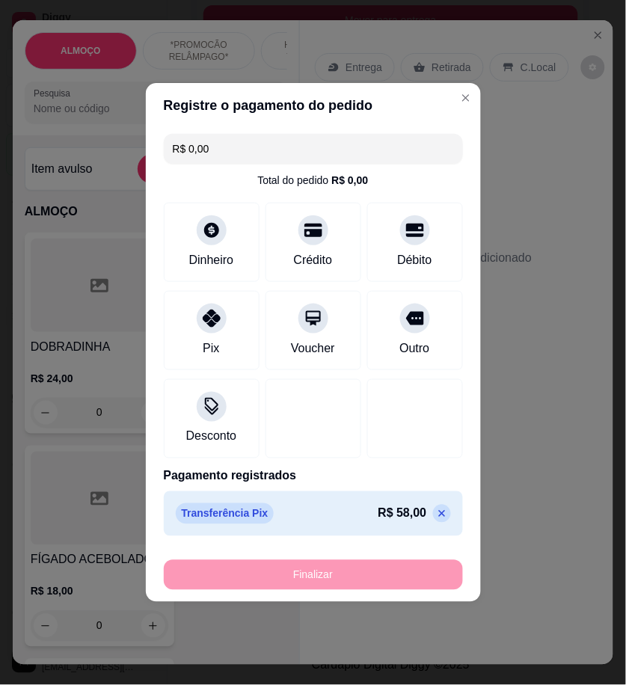
type input "0"
type input "-R$ 58,00"
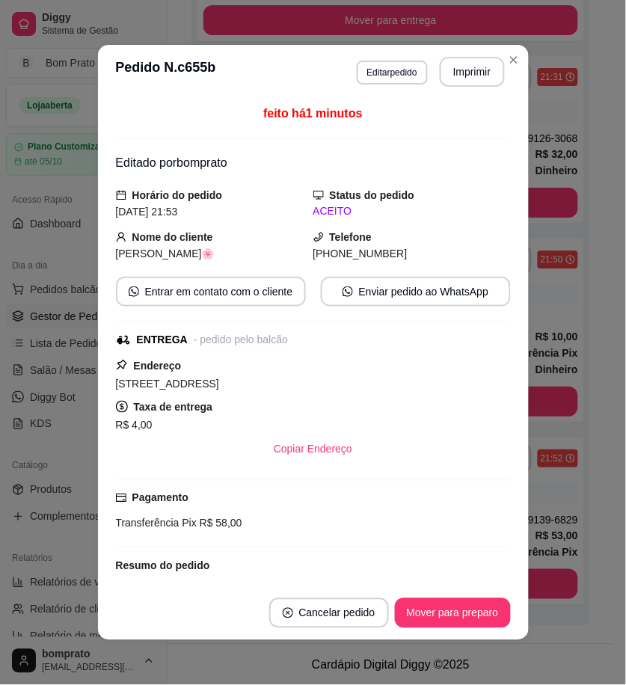
scroll to position [404, 0]
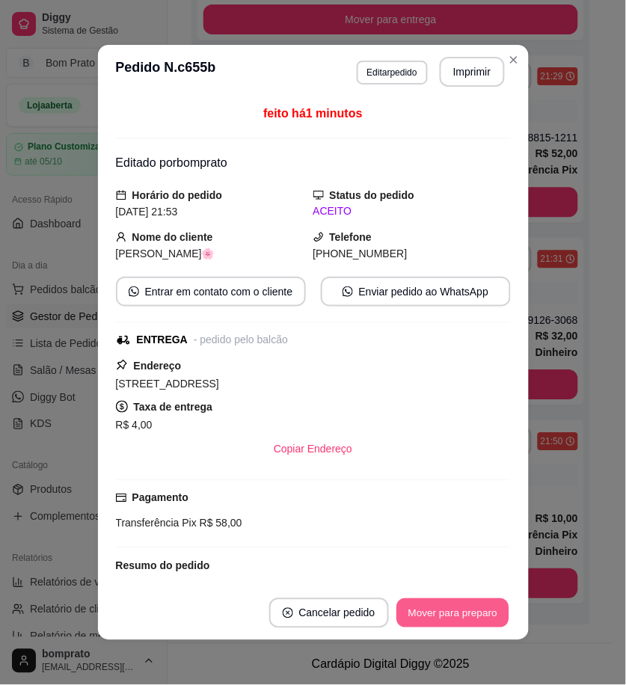
click at [472, 615] on button "Mover para preparo" at bounding box center [452, 613] width 112 height 29
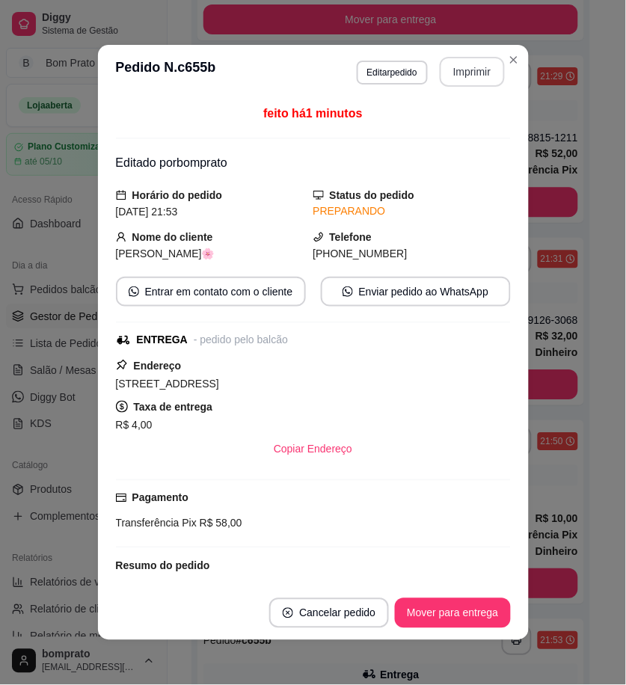
click at [459, 73] on button "Imprimir" at bounding box center [472, 72] width 65 height 30
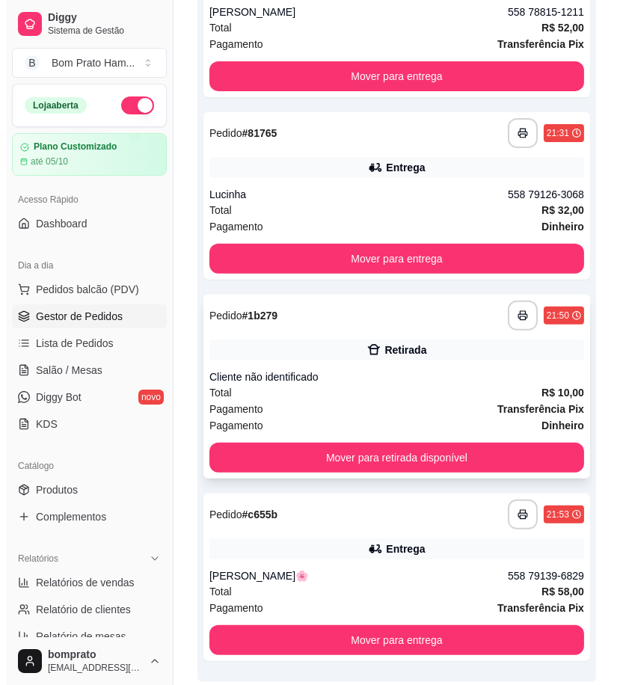
scroll to position [502, 0]
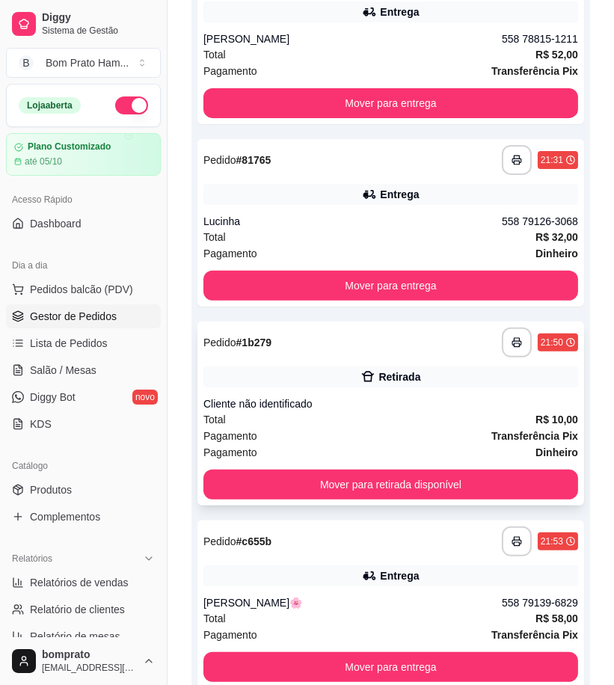
click at [464, 434] on div "Pagamento Transferência Pix" at bounding box center [390, 436] width 375 height 16
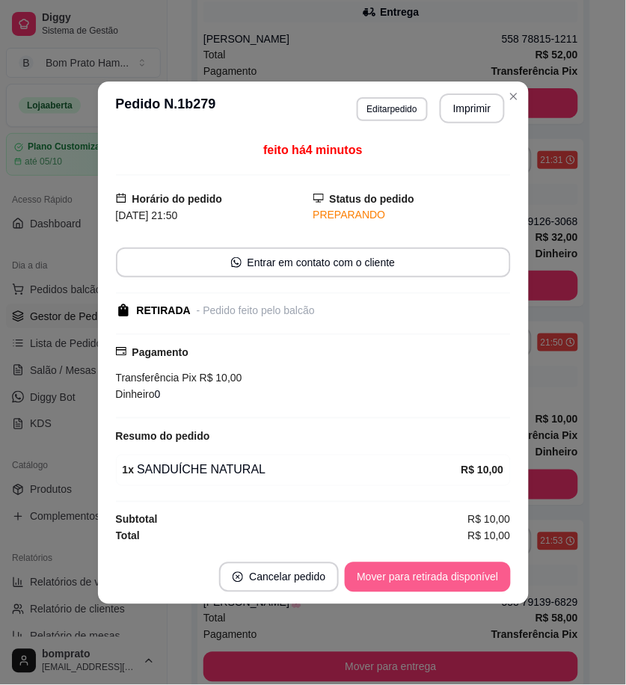
click at [490, 569] on button "Mover para retirada disponível" at bounding box center [427, 577] width 165 height 30
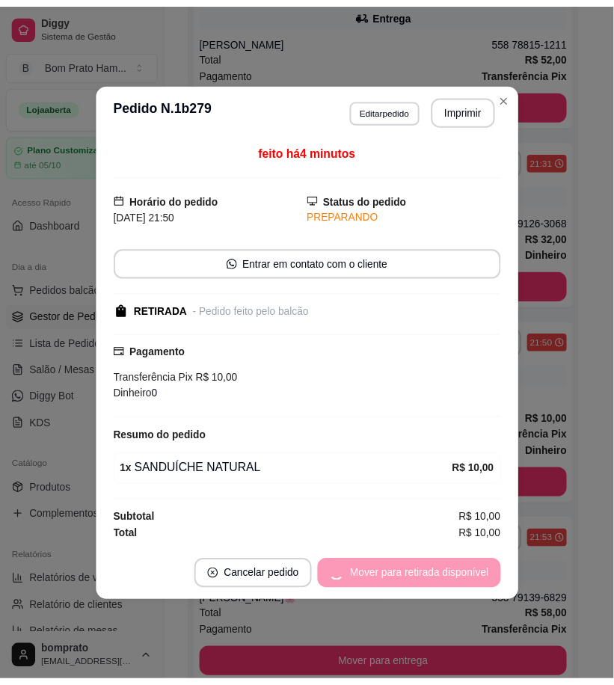
scroll to position [387, 0]
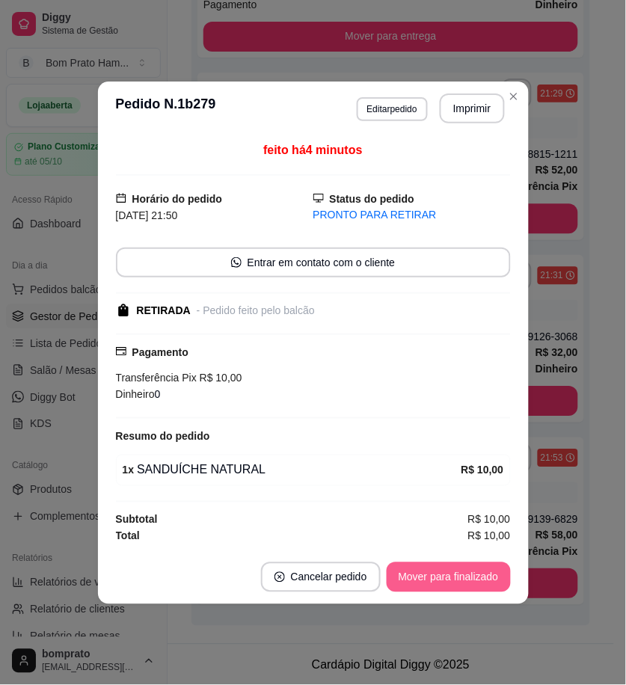
click at [488, 573] on button "Mover para finalizado" at bounding box center [449, 577] width 124 height 30
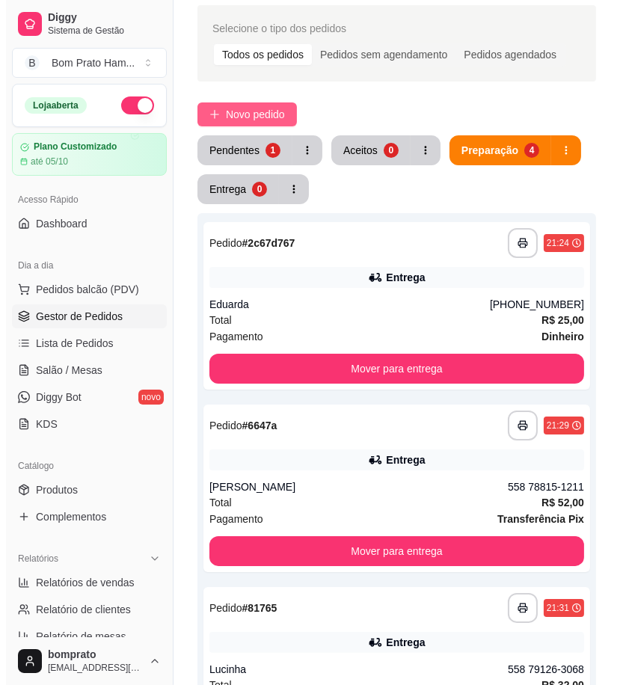
scroll to position [0, 0]
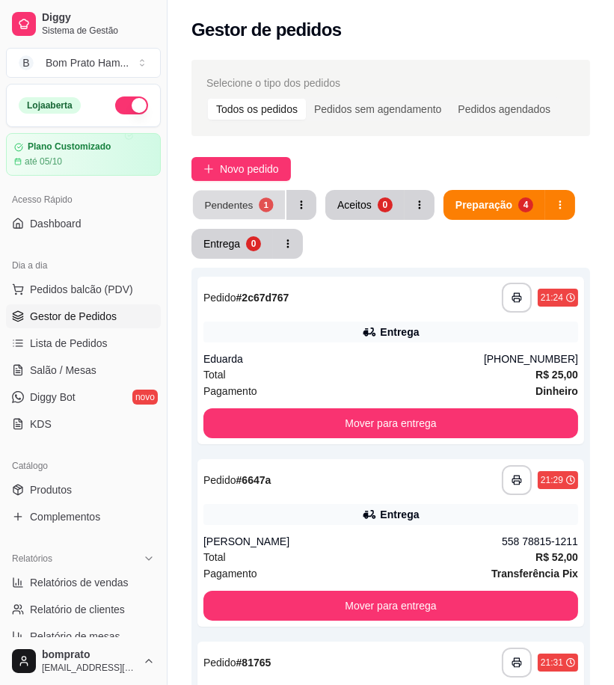
click at [256, 203] on button "Pendentes 1" at bounding box center [239, 205] width 92 height 29
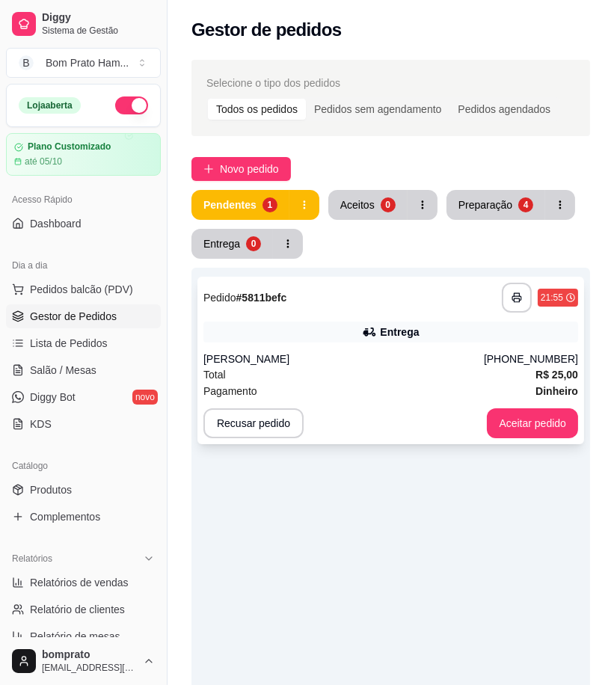
click at [339, 314] on div "**********" at bounding box center [390, 360] width 387 height 167
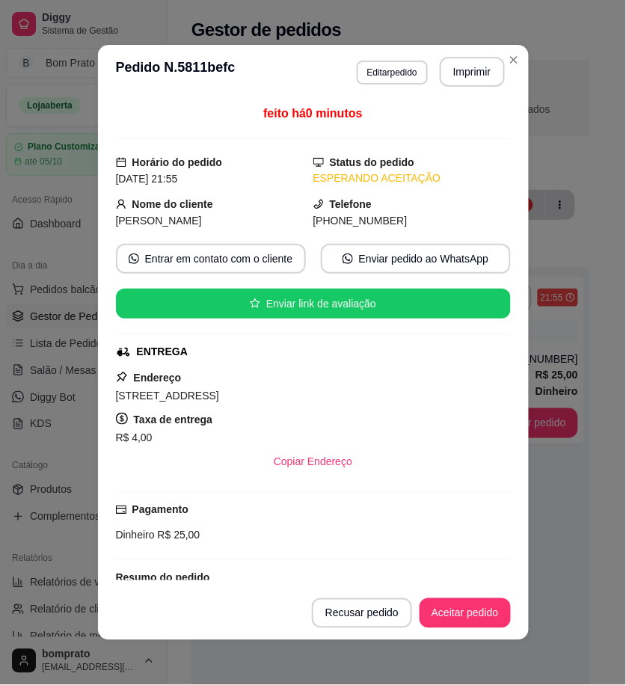
scroll to position [215, 0]
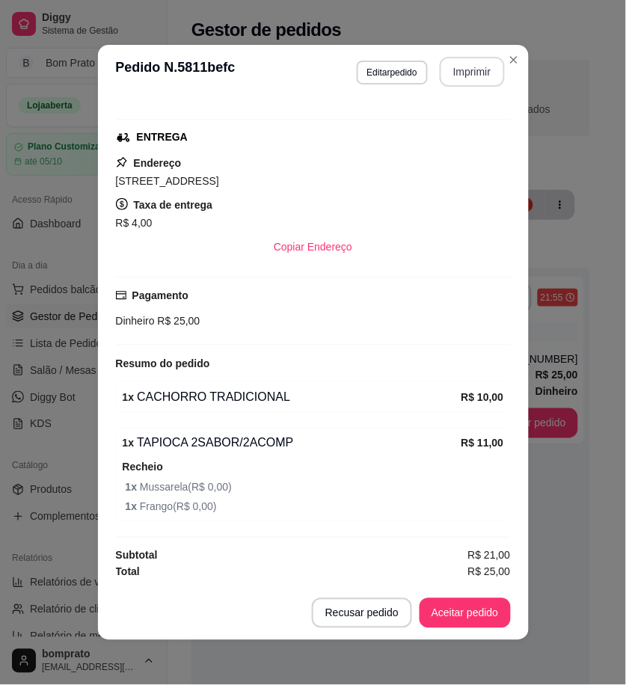
click at [462, 64] on button "Imprimir" at bounding box center [472, 72] width 65 height 30
click at [469, 626] on button "Aceitar pedido" at bounding box center [465, 613] width 88 height 29
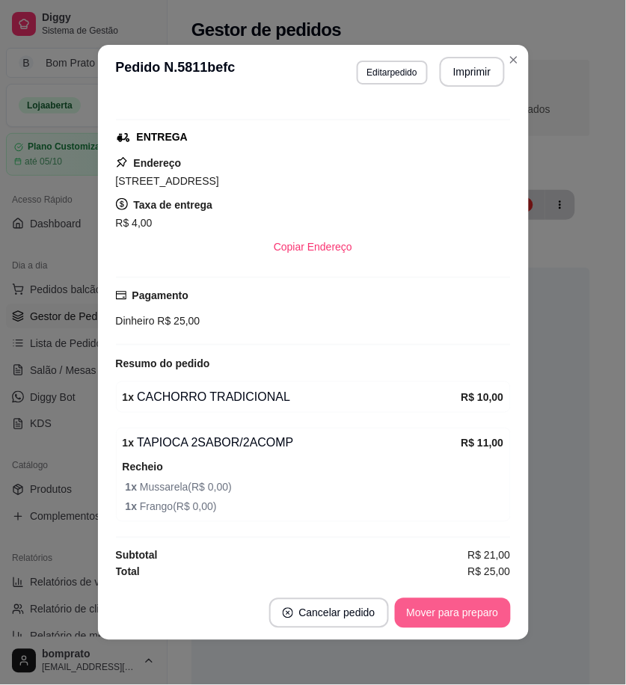
click at [469, 618] on button "Mover para preparo" at bounding box center [453, 613] width 116 height 30
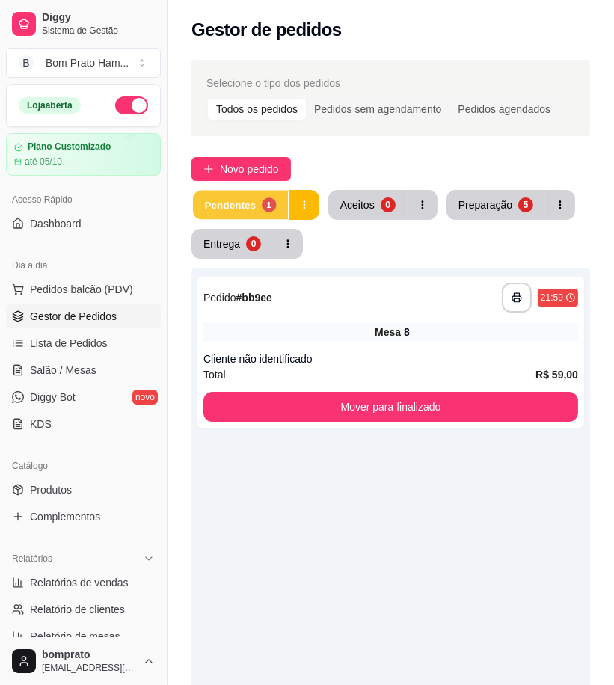
click at [247, 205] on div "Pendentes" at bounding box center [230, 204] width 52 height 14
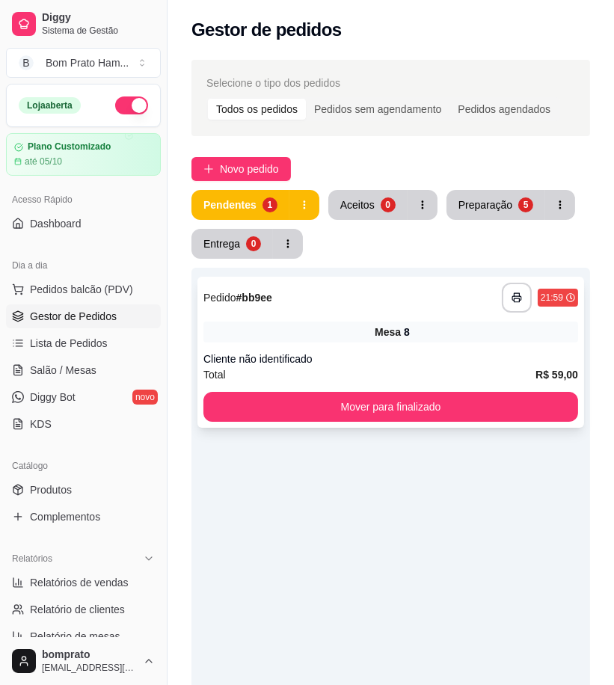
click at [413, 326] on div "Mesa 8" at bounding box center [390, 331] width 375 height 21
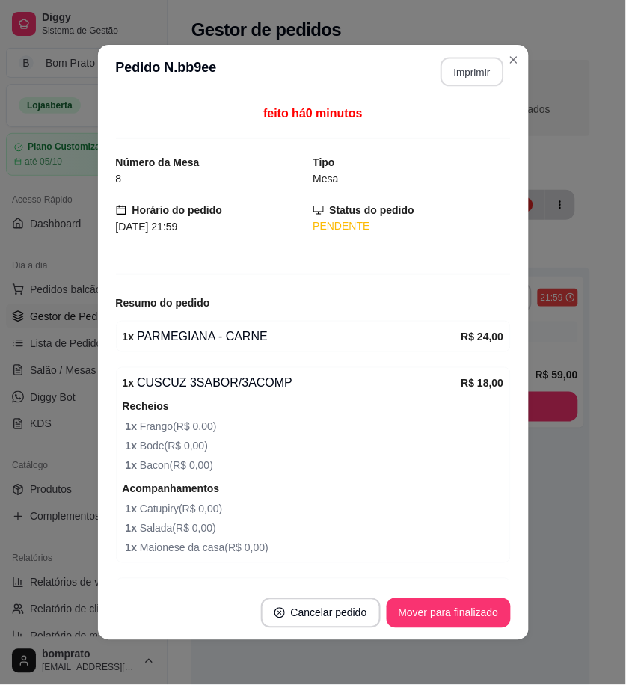
click at [440, 76] on button "Imprimir" at bounding box center [471, 72] width 63 height 29
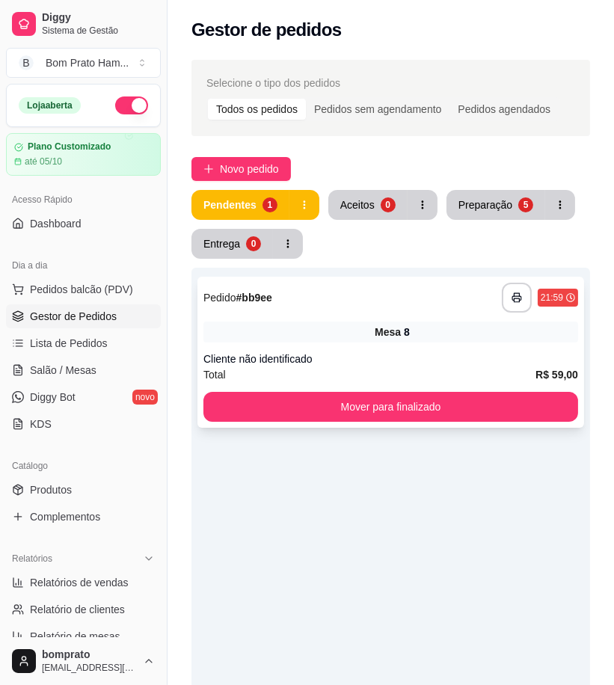
click at [345, 308] on div "**********" at bounding box center [390, 298] width 375 height 30
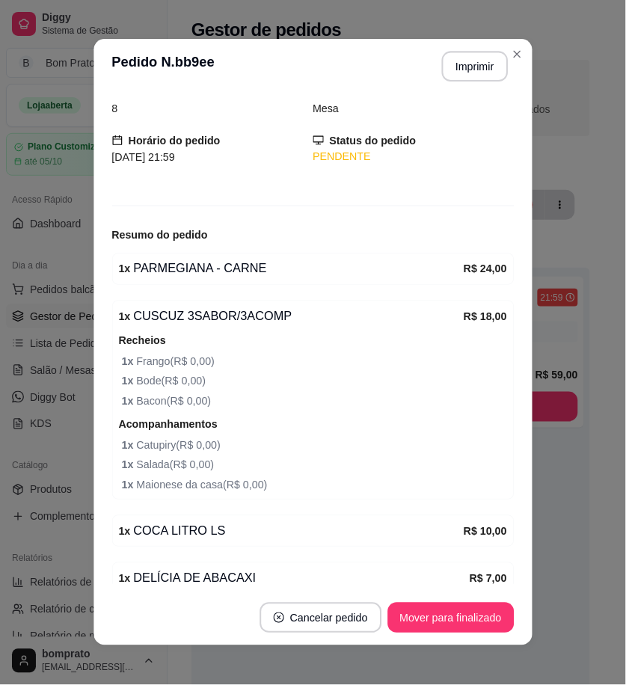
scroll to position [135, 0]
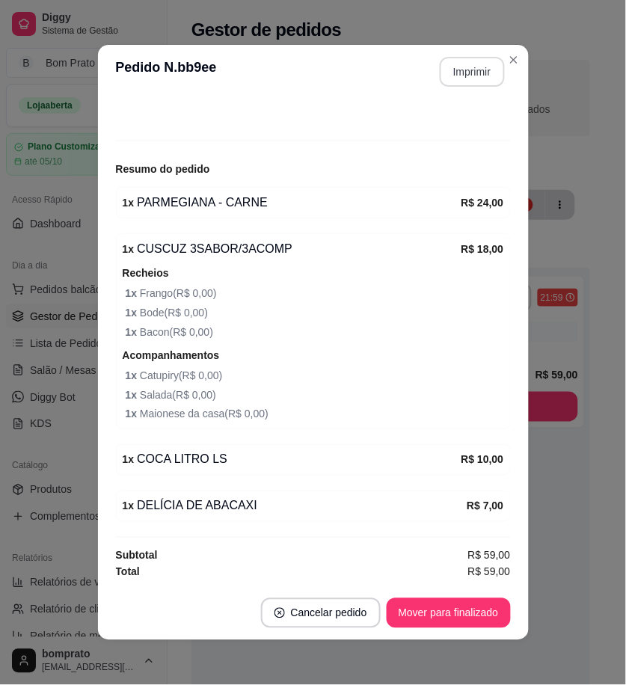
click at [446, 71] on button "Imprimir" at bounding box center [472, 72] width 65 height 30
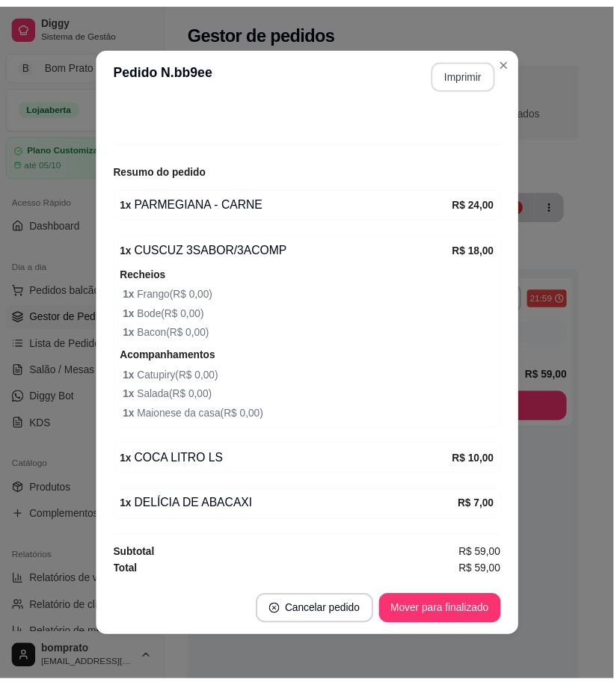
scroll to position [0, 0]
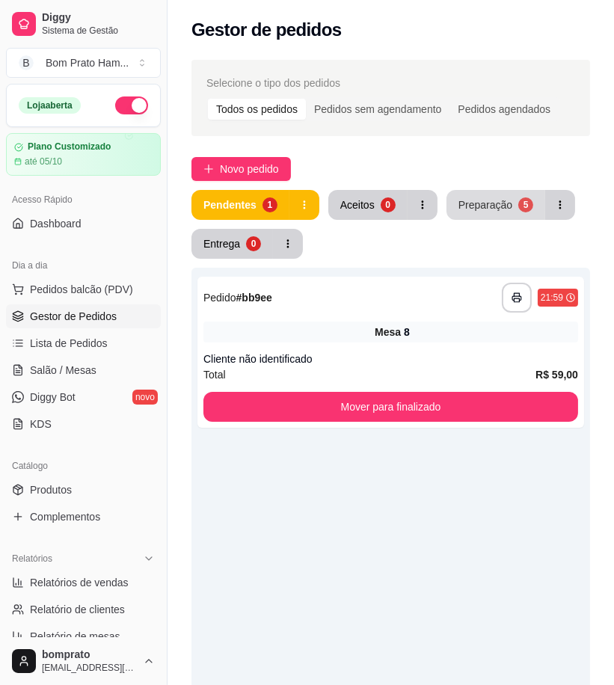
click at [453, 197] on button "Preparação 5" at bounding box center [495, 205] width 99 height 30
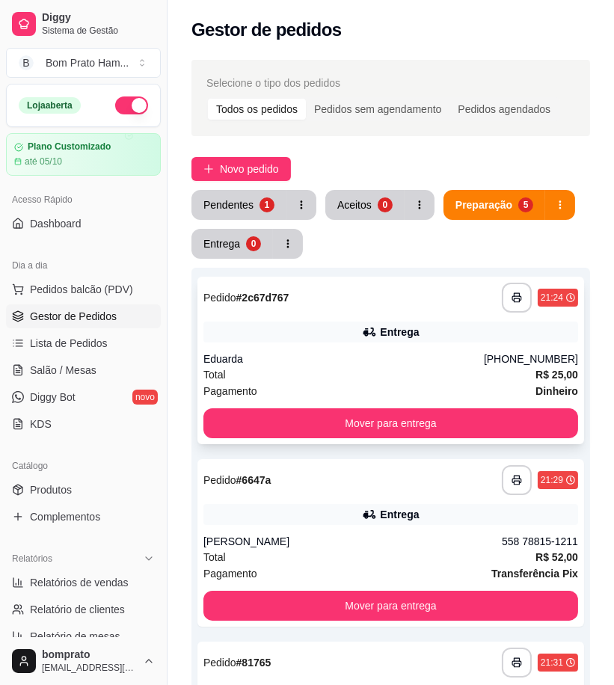
click at [417, 324] on div "Entrega" at bounding box center [399, 331] width 39 height 15
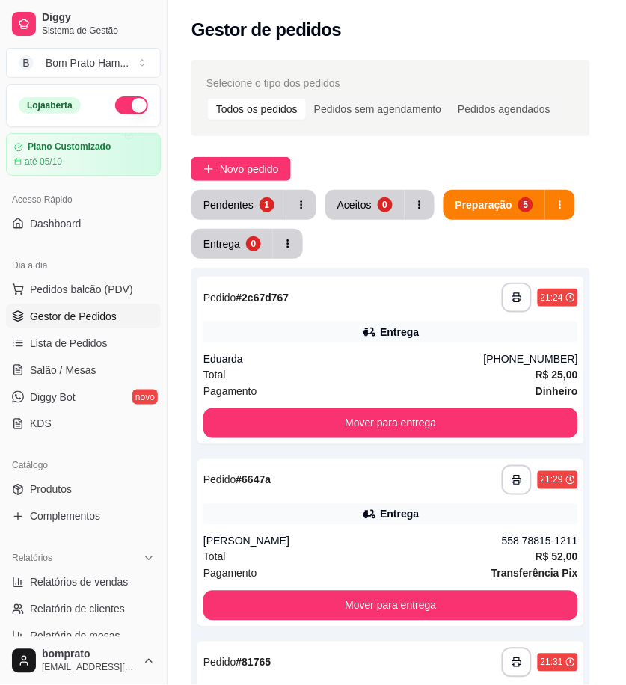
scroll to position [106, 0]
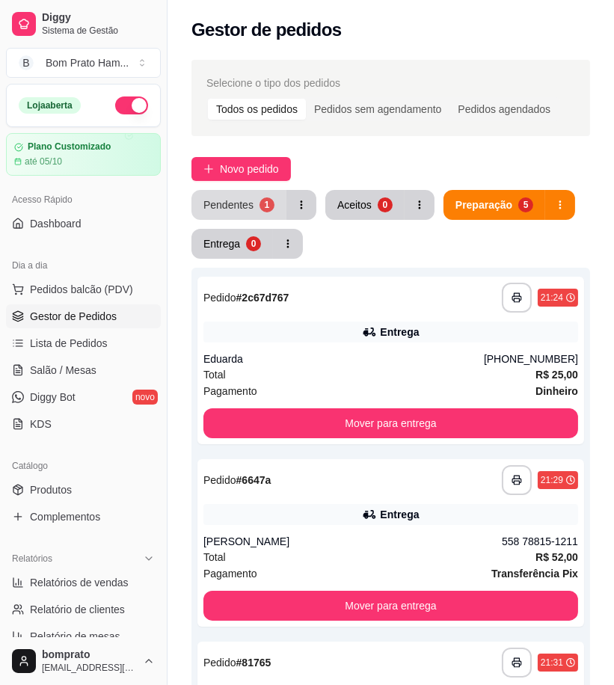
click at [243, 200] on div "Pendentes" at bounding box center [228, 204] width 50 height 15
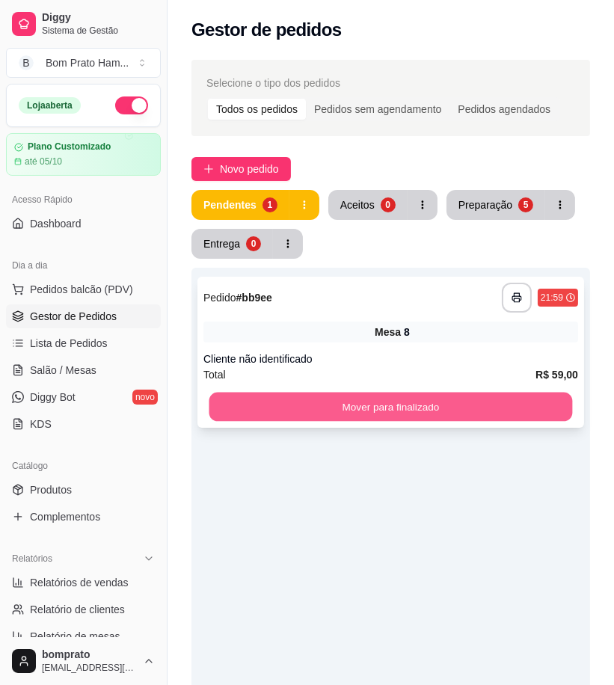
click at [393, 404] on button "Mover para finalizado" at bounding box center [390, 406] width 363 height 29
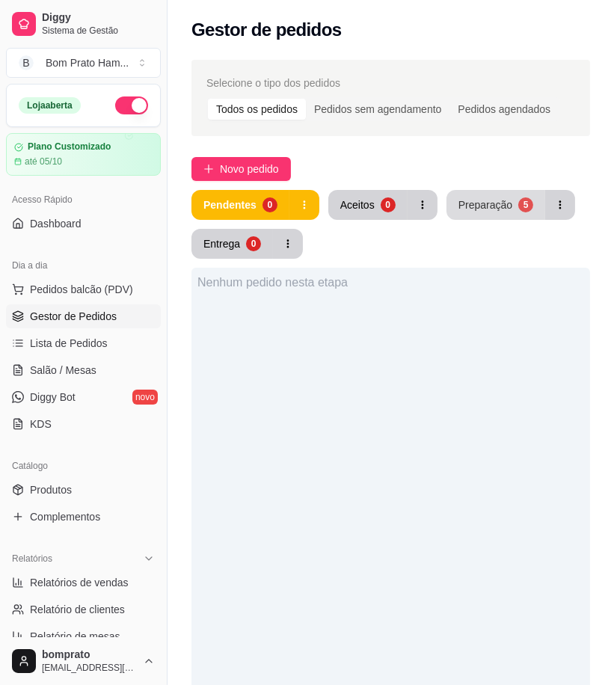
click at [486, 212] on button "Preparação 5" at bounding box center [495, 205] width 99 height 30
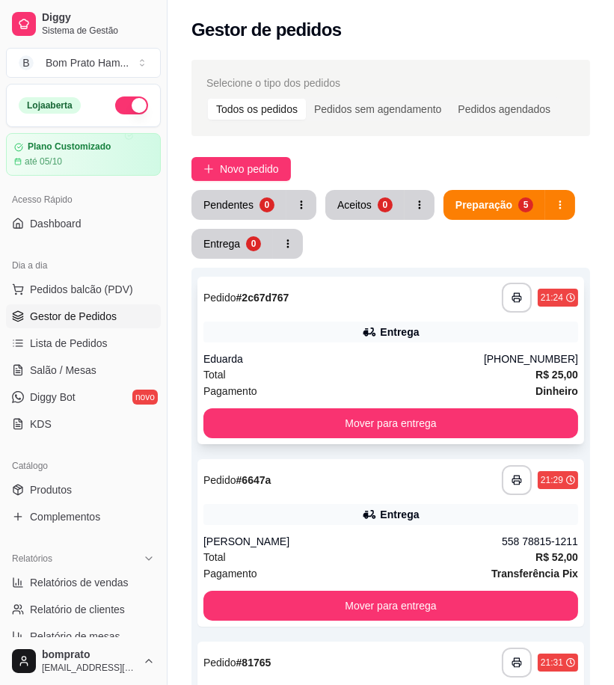
click at [404, 325] on div "Entrega" at bounding box center [399, 331] width 39 height 15
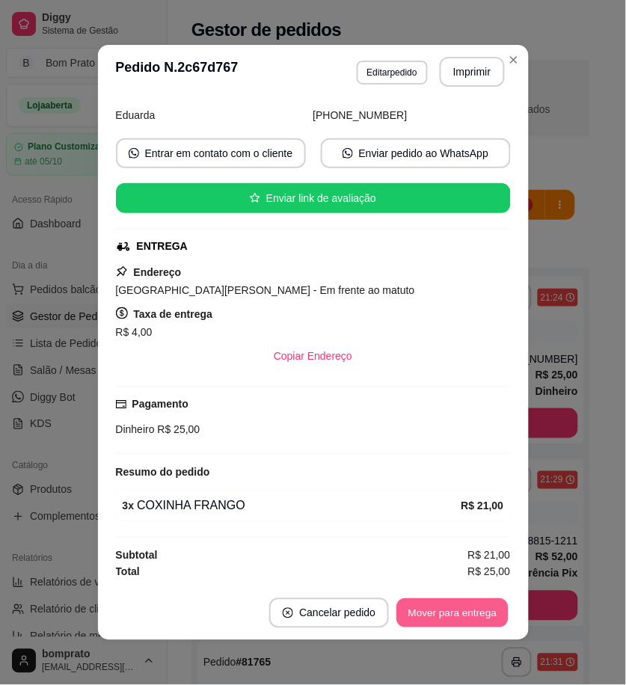
click at [474, 613] on button "Mover para entrega" at bounding box center [453, 613] width 112 height 29
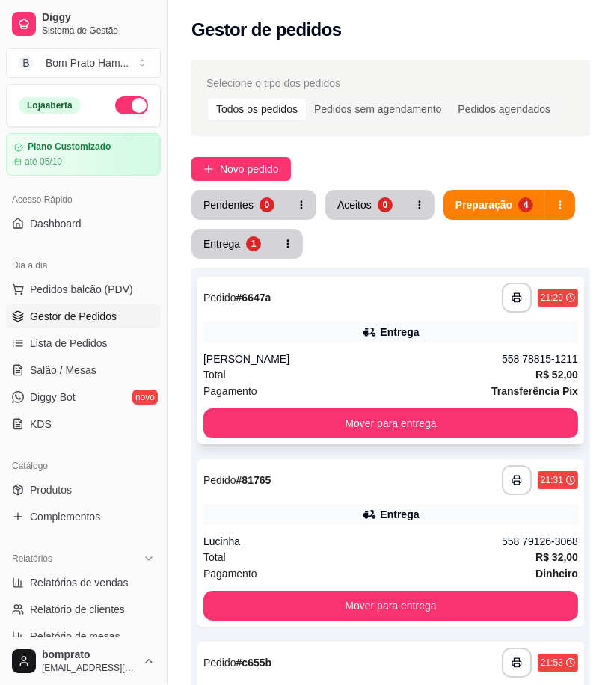
click at [389, 348] on div "**********" at bounding box center [390, 360] width 387 height 167
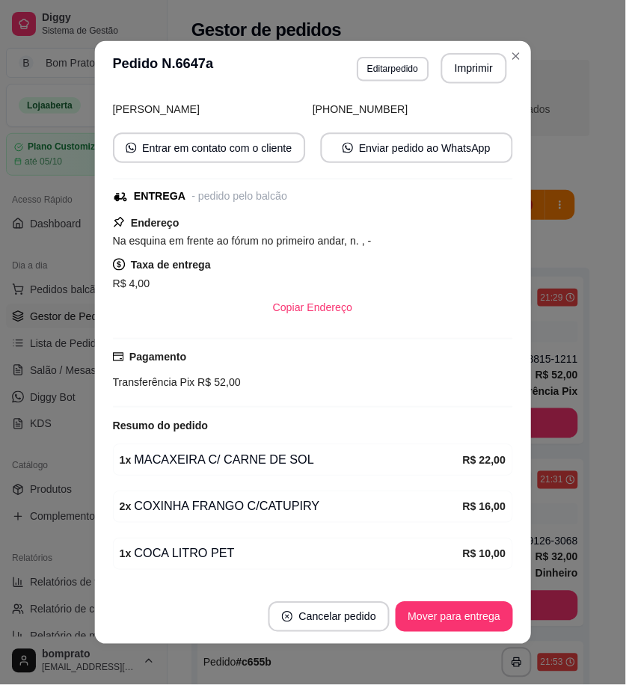
scroll to position [154, 0]
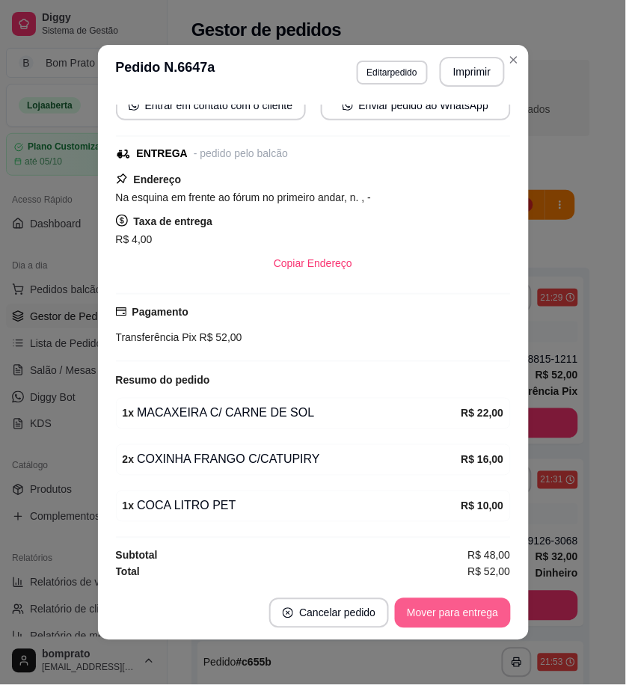
click at [475, 612] on button "Mover para entrega" at bounding box center [452, 613] width 115 height 30
click at [521, 556] on div "feito há 31 minutos Horário do pedido [DATE] 21:29 Status do pedido PREPARANDO …" at bounding box center [313, 342] width 431 height 487
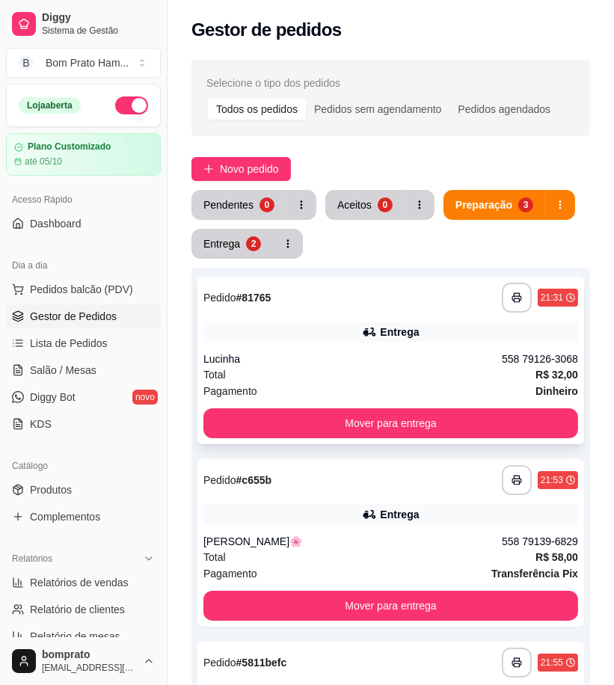
click at [443, 368] on div "Total R$ 32,00" at bounding box center [390, 374] width 375 height 16
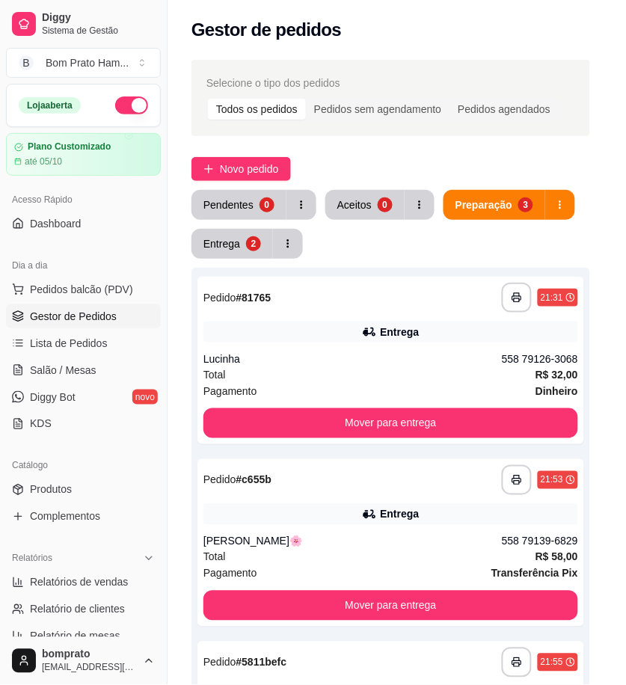
scroll to position [184, 0]
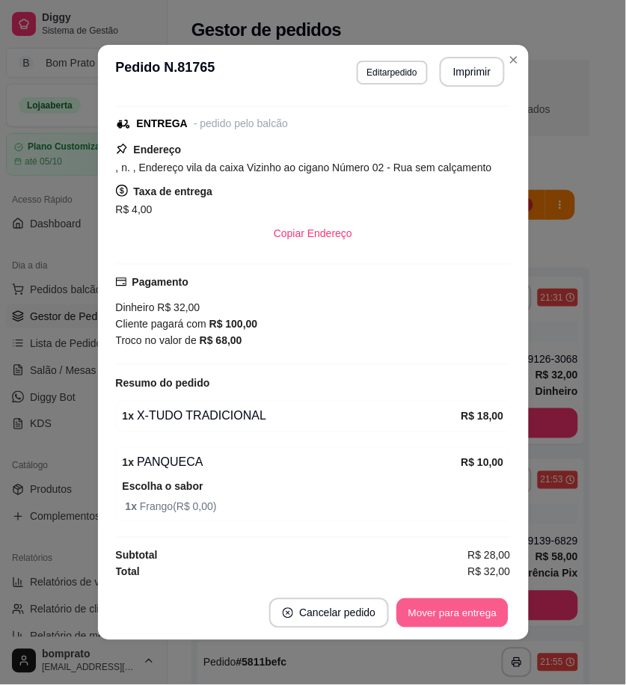
click at [458, 614] on button "Mover para entrega" at bounding box center [453, 613] width 112 height 29
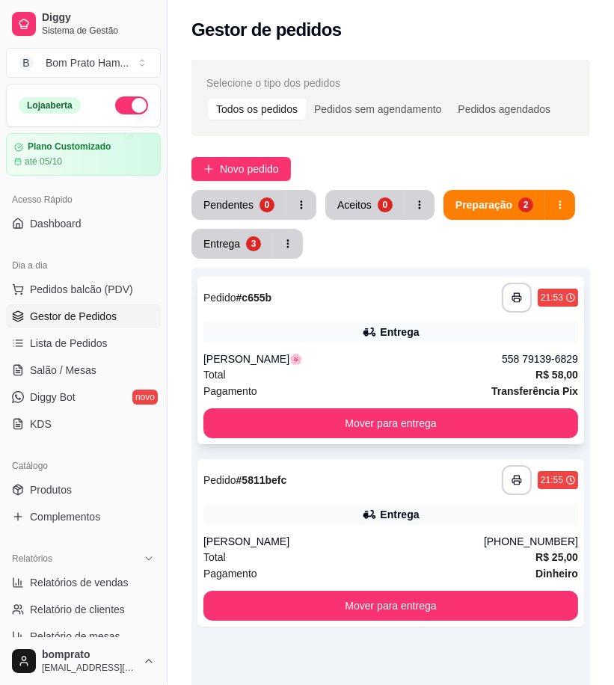
click at [353, 345] on div "**********" at bounding box center [390, 360] width 387 height 167
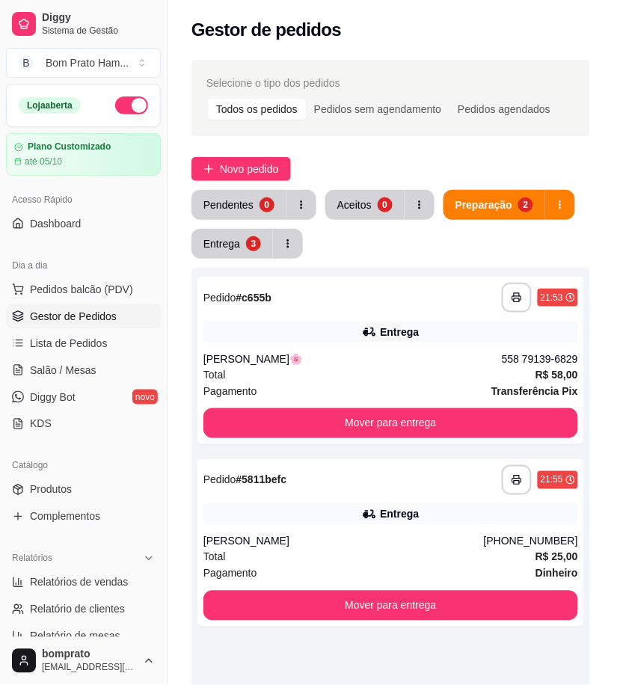
scroll to position [360, 0]
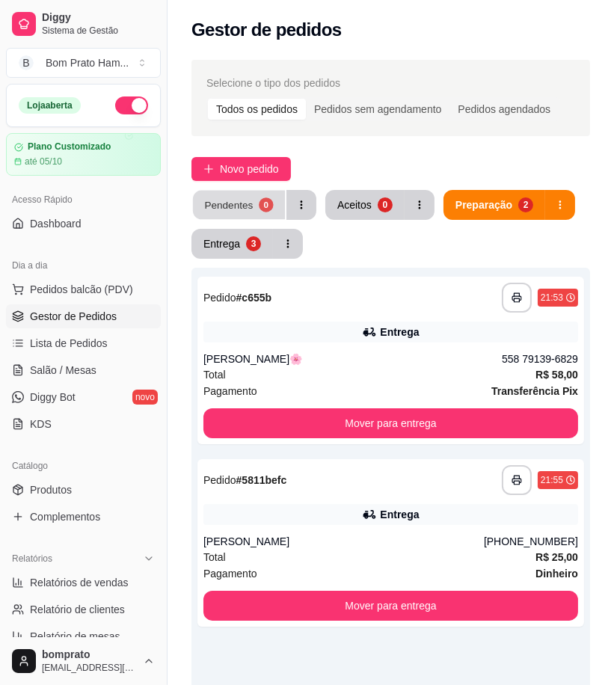
click at [213, 194] on button "Pendentes 0" at bounding box center [239, 205] width 92 height 29
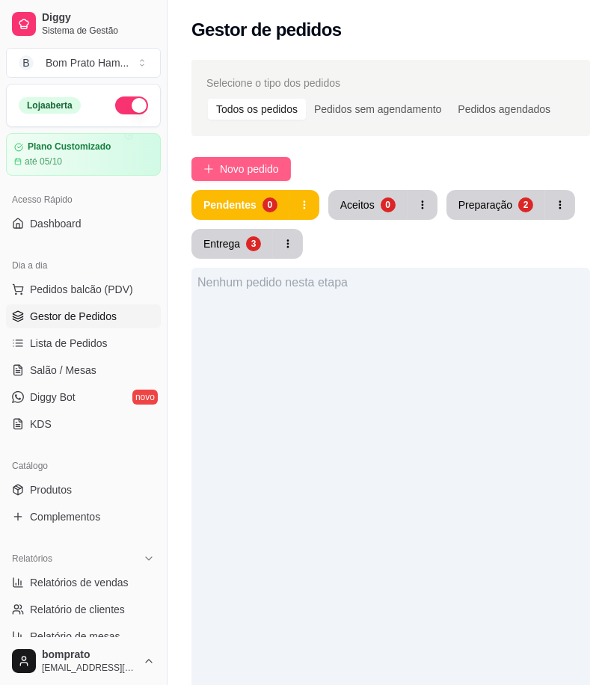
click at [229, 178] on button "Novo pedido" at bounding box center [240, 169] width 99 height 24
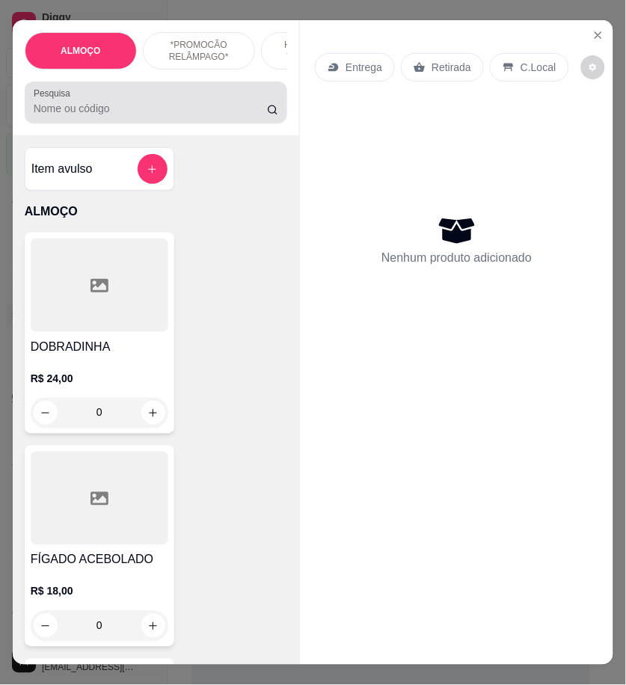
click at [117, 116] on input "Pesquisa" at bounding box center [150, 108] width 233 height 15
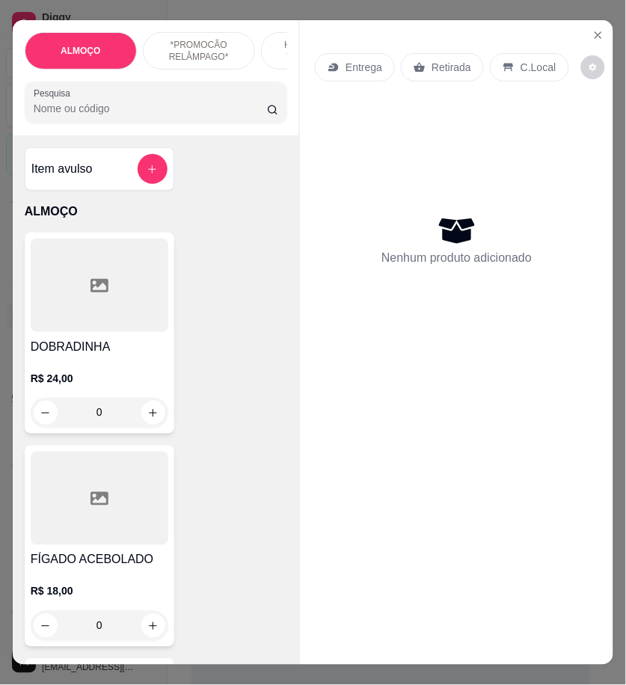
click at [120, 108] on input "Pesquisa" at bounding box center [150, 108] width 233 height 15
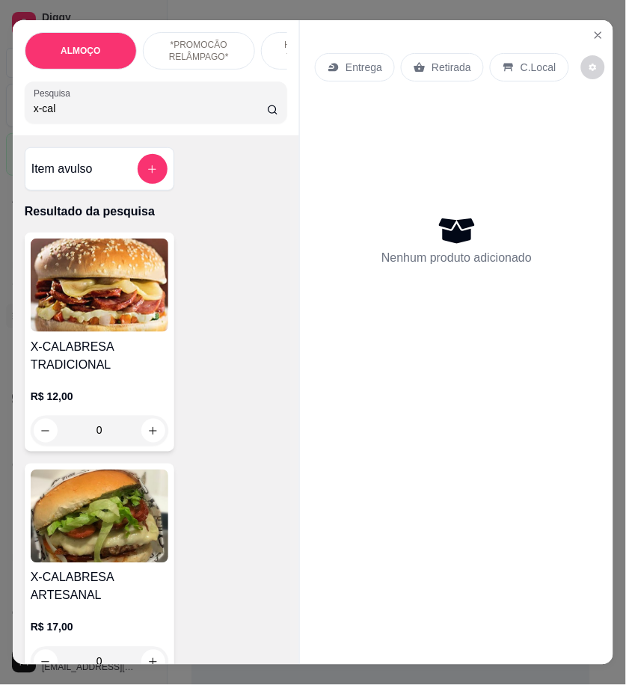
type input "x-cal"
click at [108, 274] on img at bounding box center [100, 284] width 138 height 93
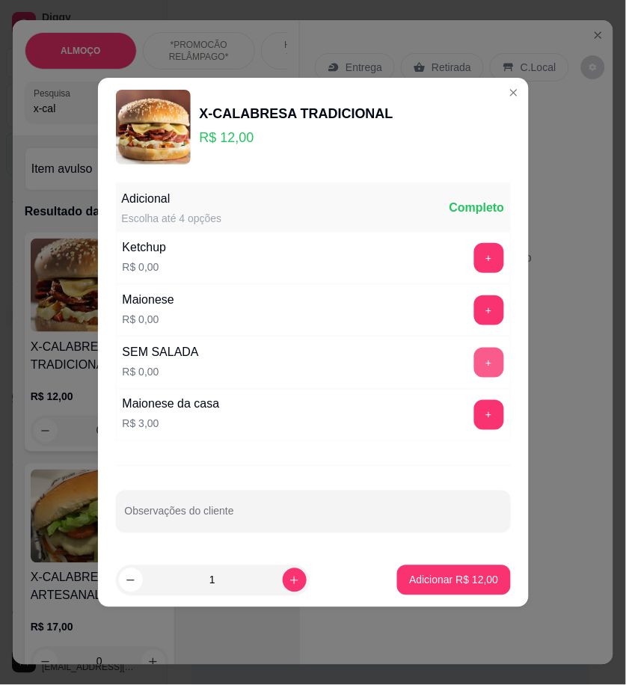
click at [484, 361] on button "+" at bounding box center [489, 363] width 30 height 30
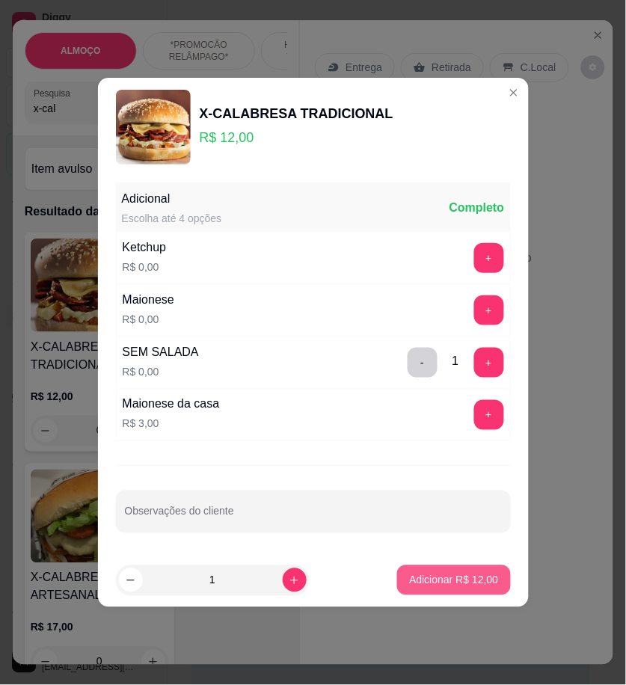
click at [482, 576] on p "Adicionar R$ 12,00" at bounding box center [453, 580] width 89 height 15
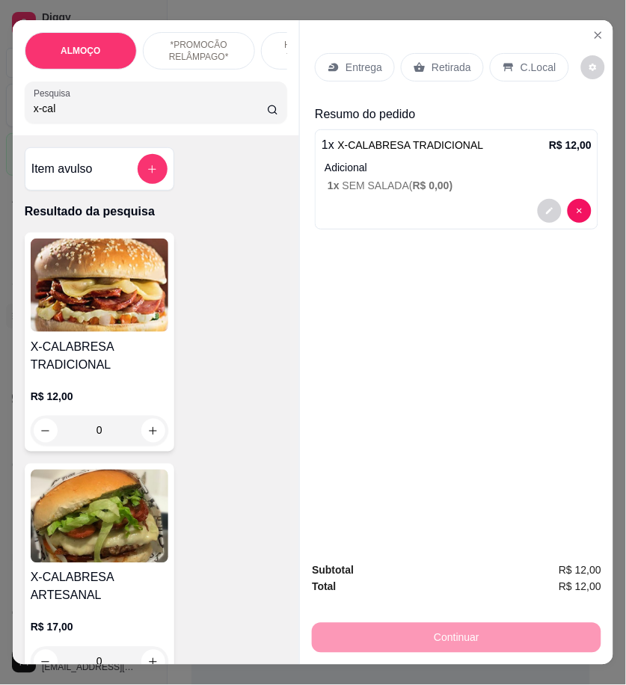
click at [438, 64] on p "Retirada" at bounding box center [451, 67] width 40 height 15
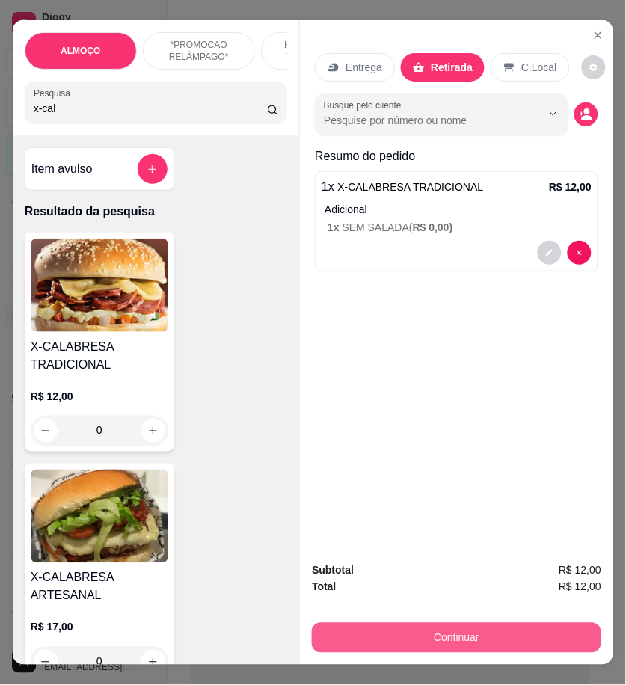
click at [564, 632] on button "Continuar" at bounding box center [456, 638] width 289 height 30
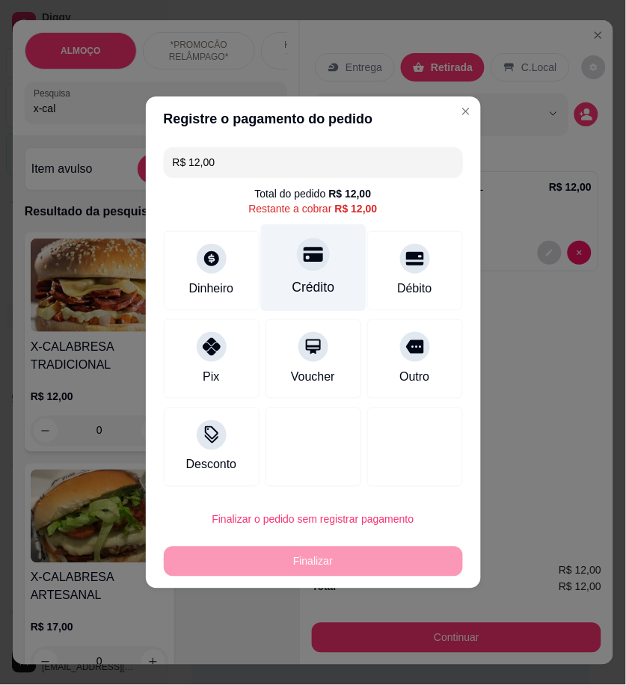
click at [327, 279] on div "Crédito" at bounding box center [312, 267] width 105 height 87
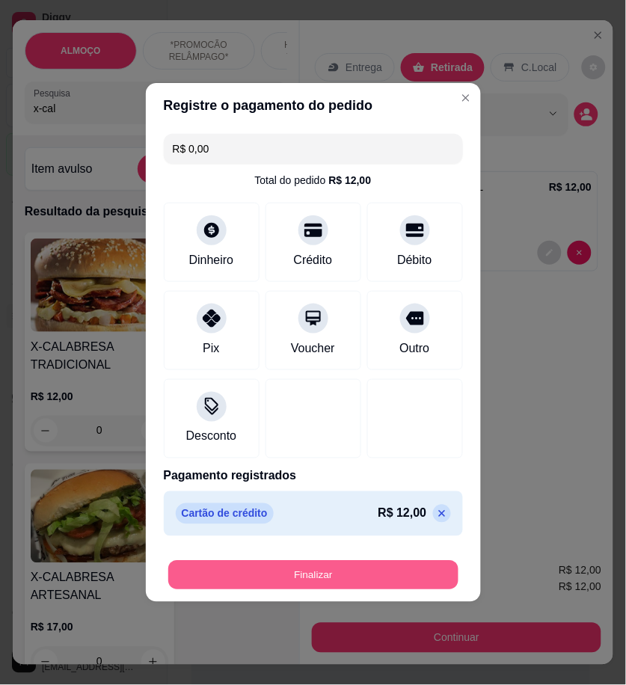
click at [382, 571] on button "Finalizar" at bounding box center [313, 575] width 290 height 29
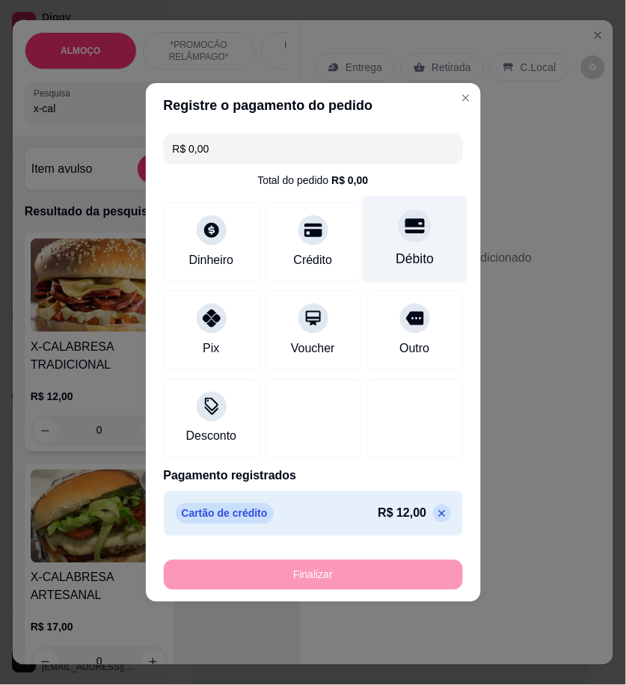
type input "-R$ 12,00"
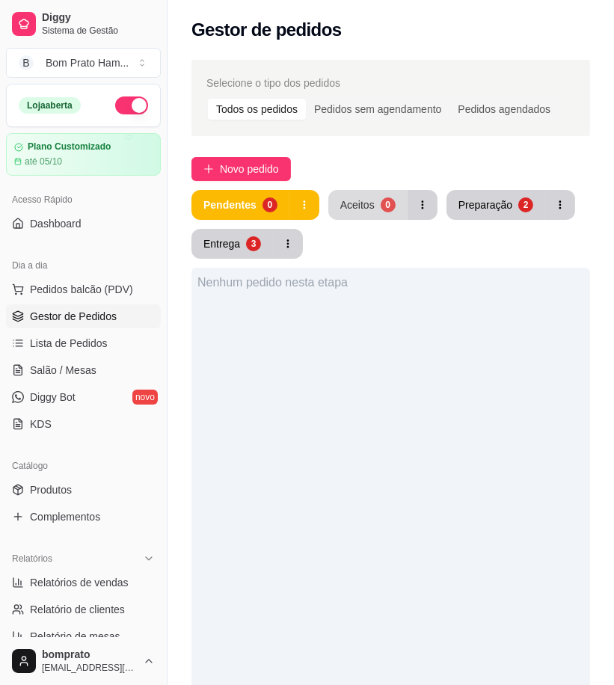
click at [368, 203] on div "Aceitos" at bounding box center [357, 204] width 34 height 15
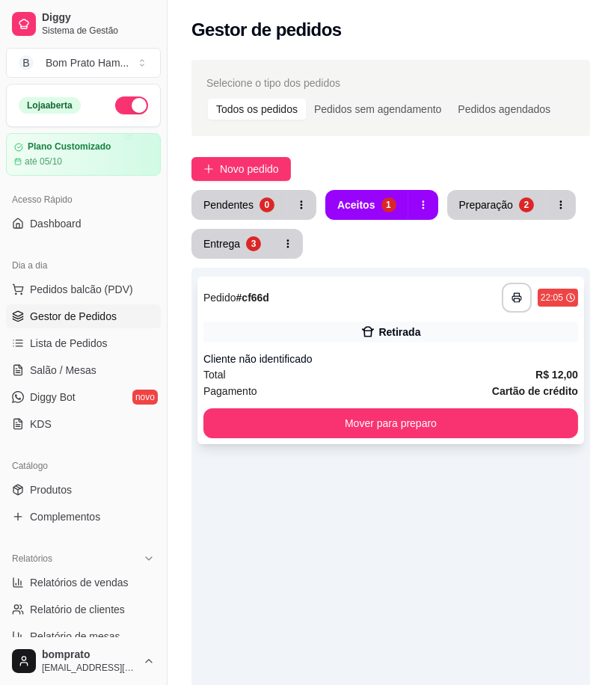
click at [392, 342] on div "**********" at bounding box center [390, 360] width 387 height 167
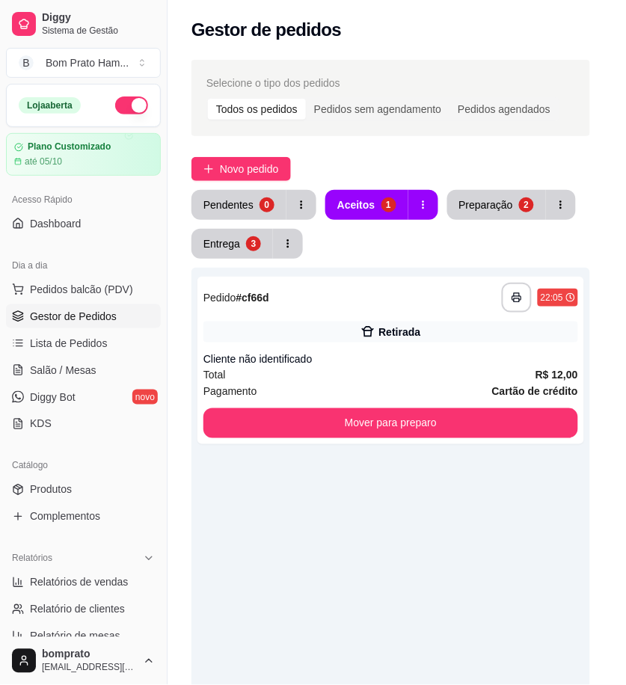
click at [464, 98] on button "Imprimir" at bounding box center [472, 94] width 65 height 30
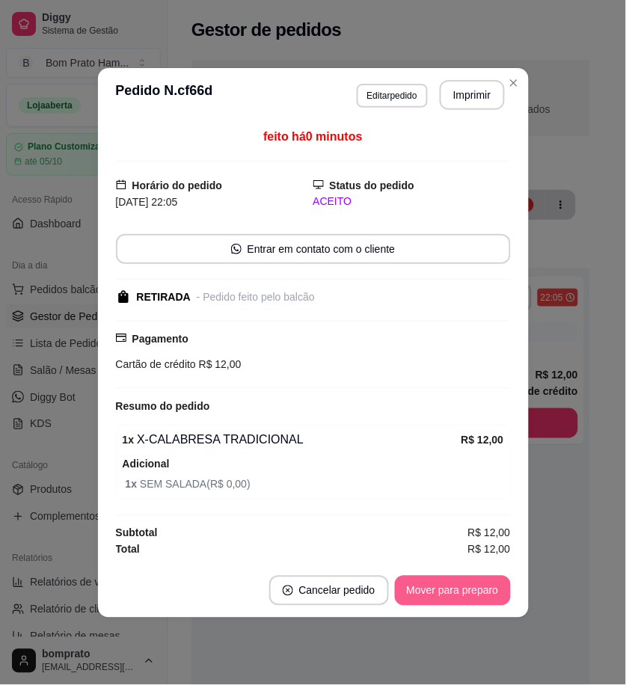
click at [481, 594] on button "Mover para preparo" at bounding box center [453, 591] width 116 height 30
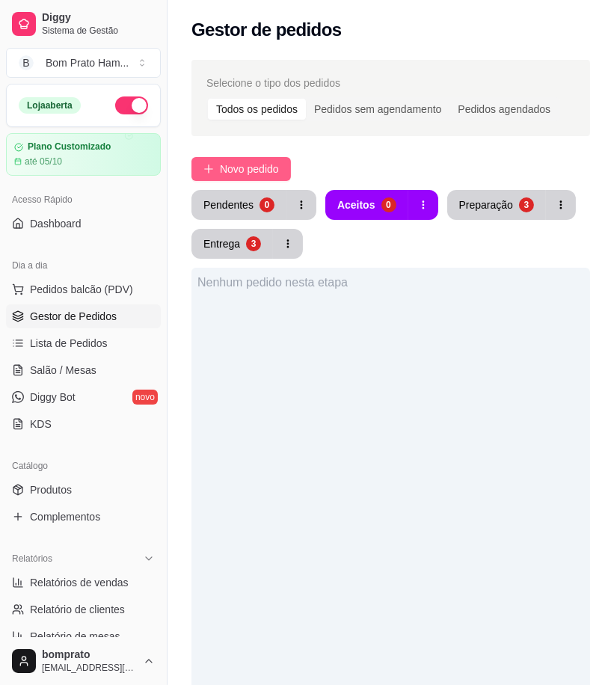
click at [281, 162] on button "Novo pedido" at bounding box center [240, 169] width 99 height 24
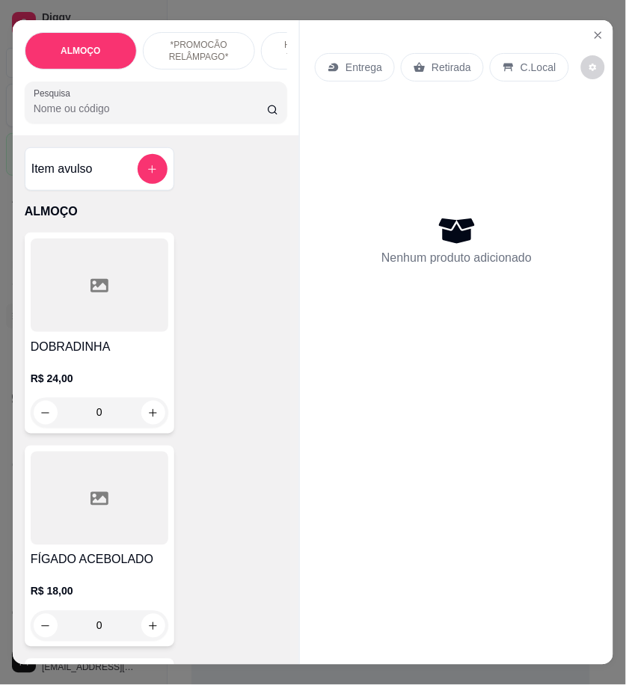
click at [105, 116] on input "Pesquisa" at bounding box center [150, 108] width 233 height 15
click at [592, 31] on icon "Close" at bounding box center [598, 35] width 12 height 12
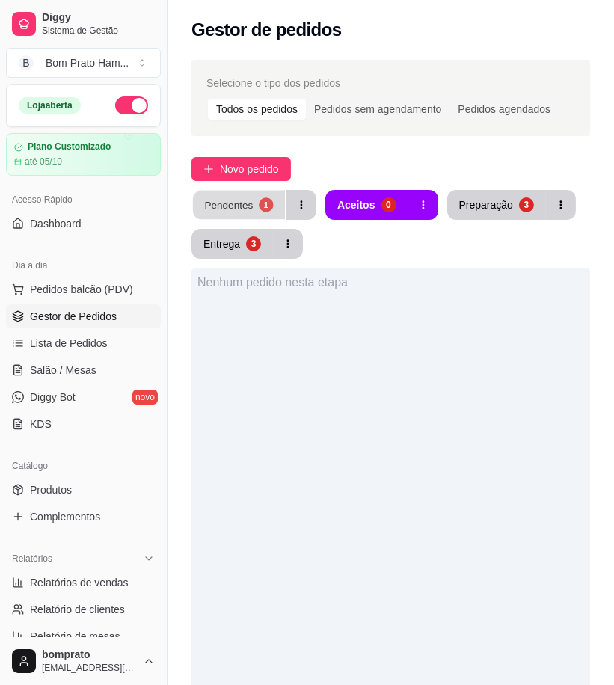
click at [250, 206] on button "Pendentes 1" at bounding box center [239, 205] width 92 height 29
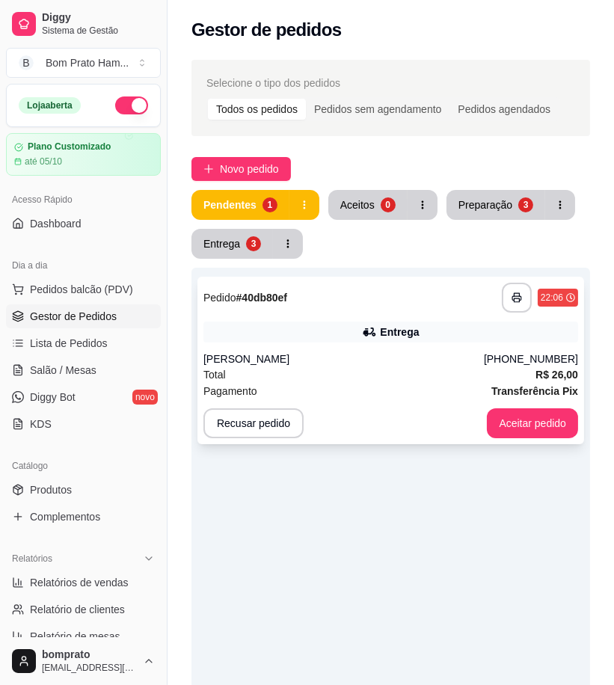
click at [357, 345] on div "**********" at bounding box center [390, 360] width 387 height 167
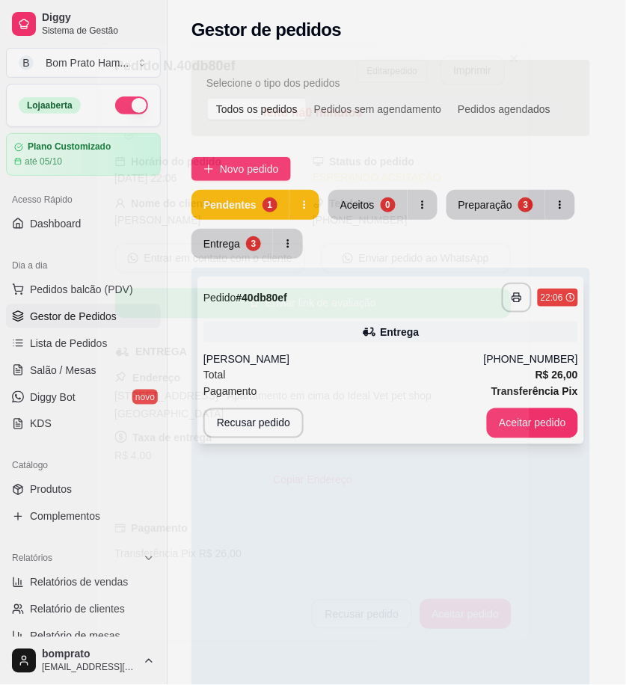
scroll to position [170, 0]
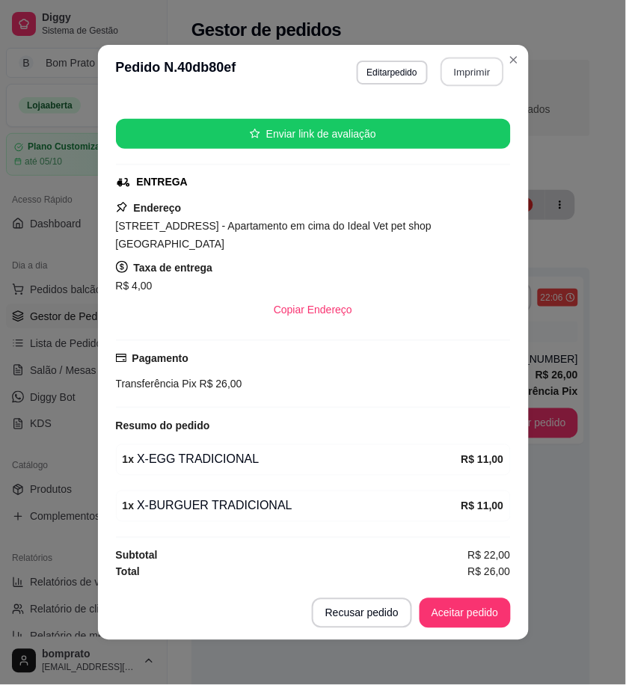
click at [446, 70] on button "Imprimir" at bounding box center [471, 72] width 63 height 29
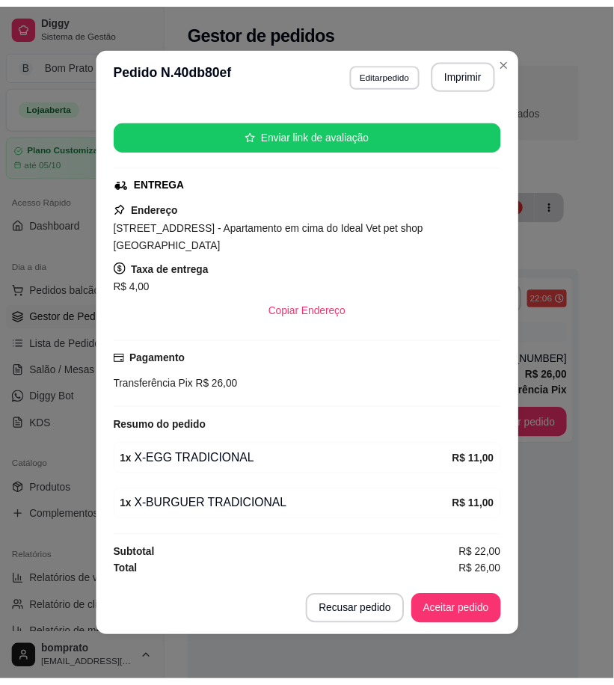
scroll to position [0, 0]
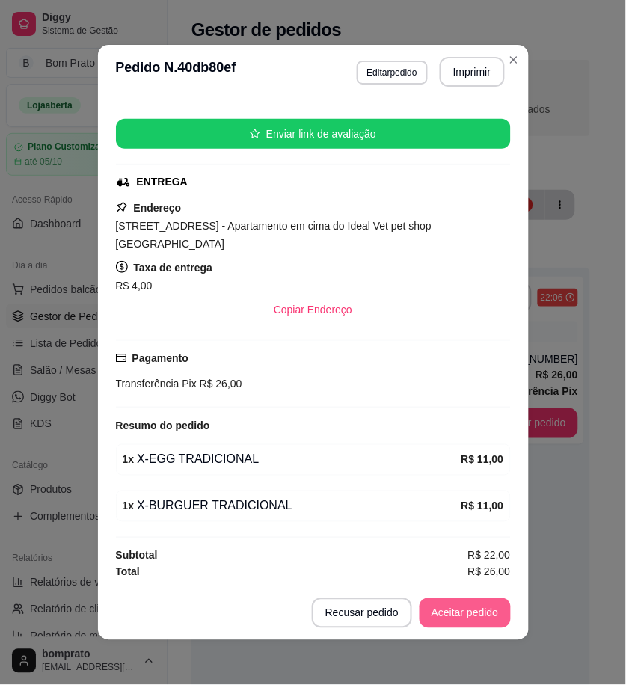
click at [479, 611] on button "Aceitar pedido" at bounding box center [464, 613] width 91 height 30
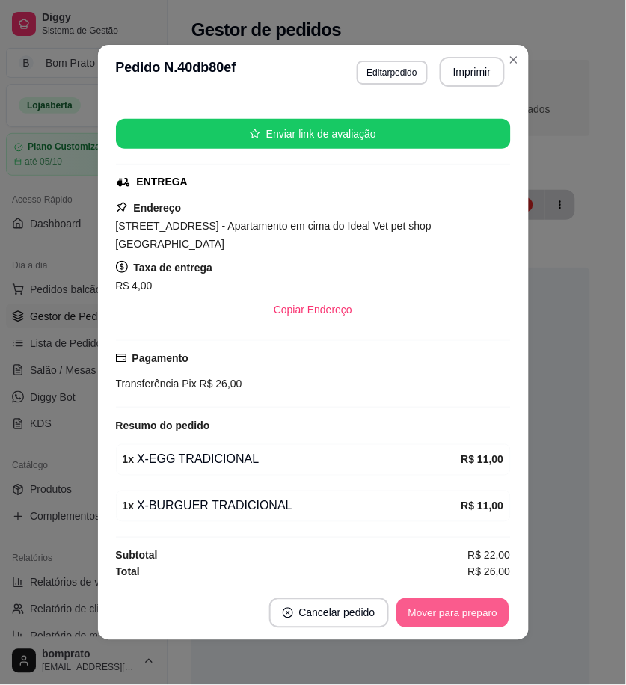
click at [479, 607] on button "Mover para preparo" at bounding box center [452, 613] width 112 height 29
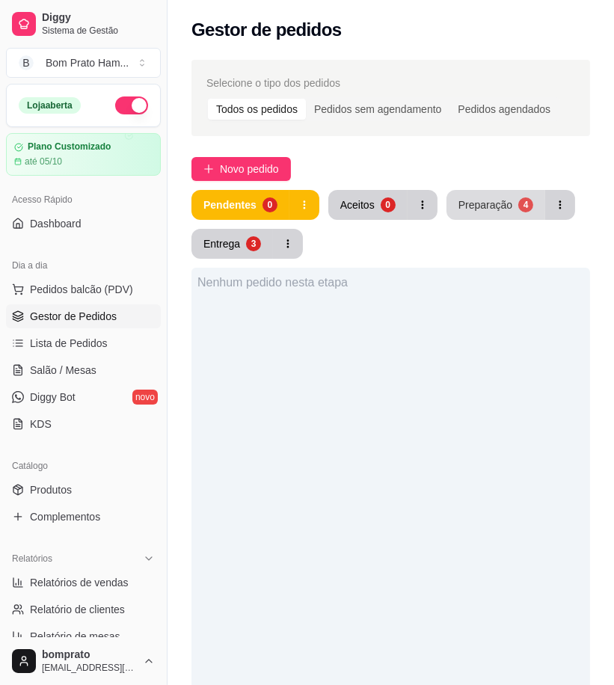
click at [499, 202] on div "Preparação" at bounding box center [485, 204] width 54 height 15
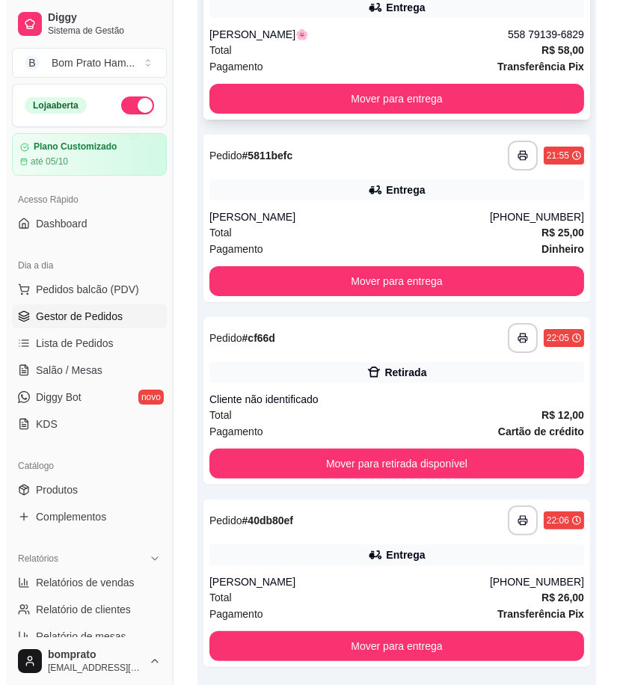
scroll to position [387, 0]
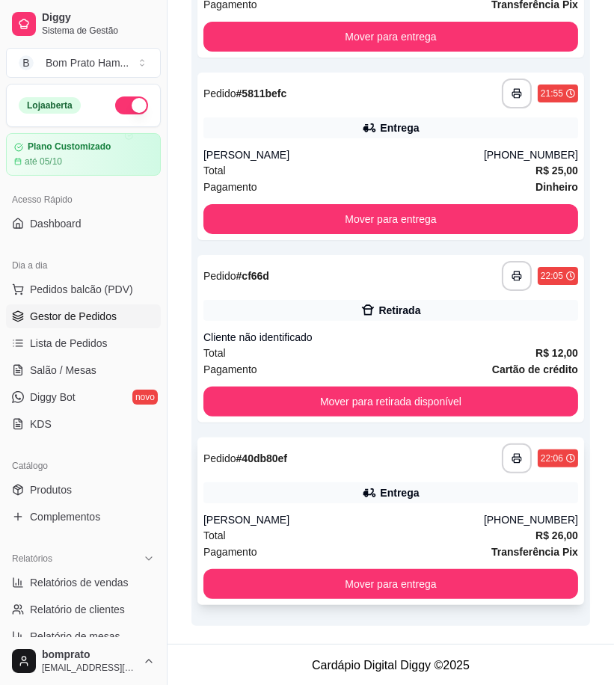
click at [377, 494] on icon at bounding box center [369, 492] width 15 height 15
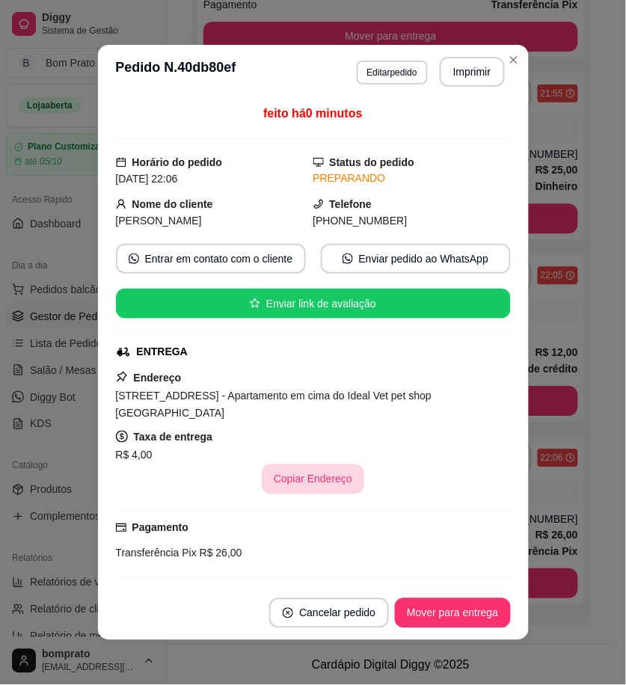
click at [305, 490] on button "Copiar Endereço" at bounding box center [313, 479] width 102 height 30
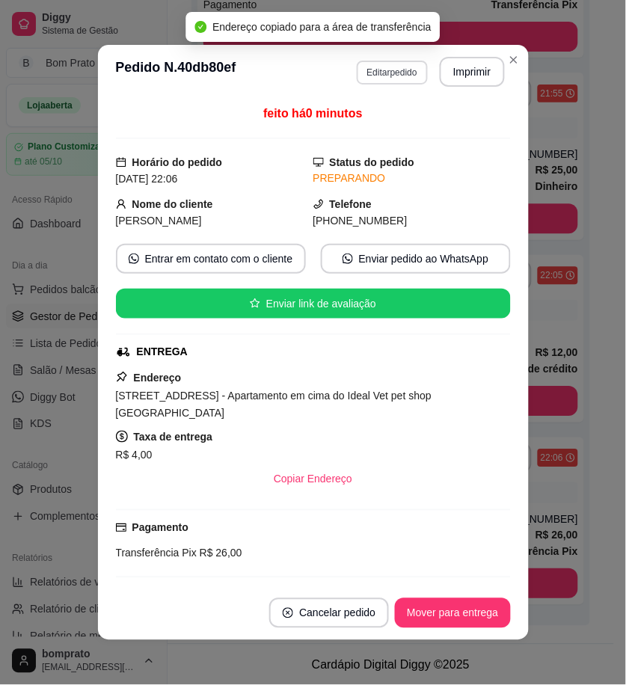
click at [404, 70] on button "Editar pedido" at bounding box center [392, 73] width 71 height 24
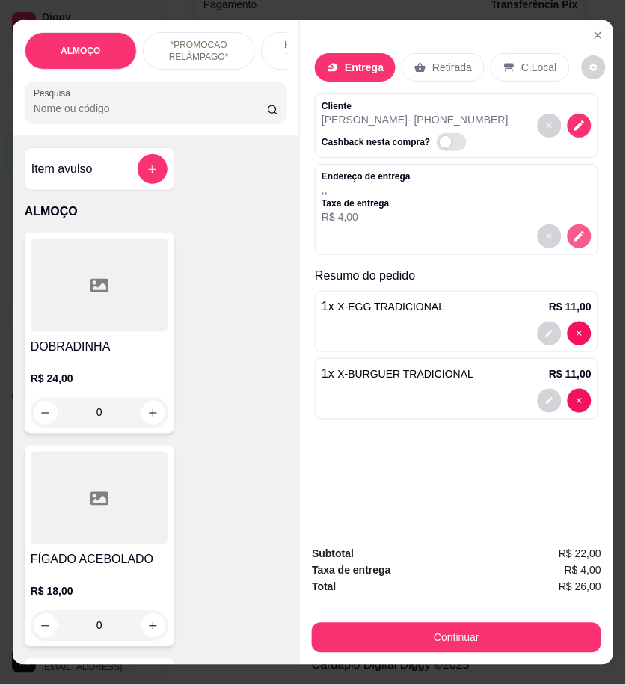
click at [573, 230] on icon "decrease-product-quantity" at bounding box center [579, 236] width 13 height 13
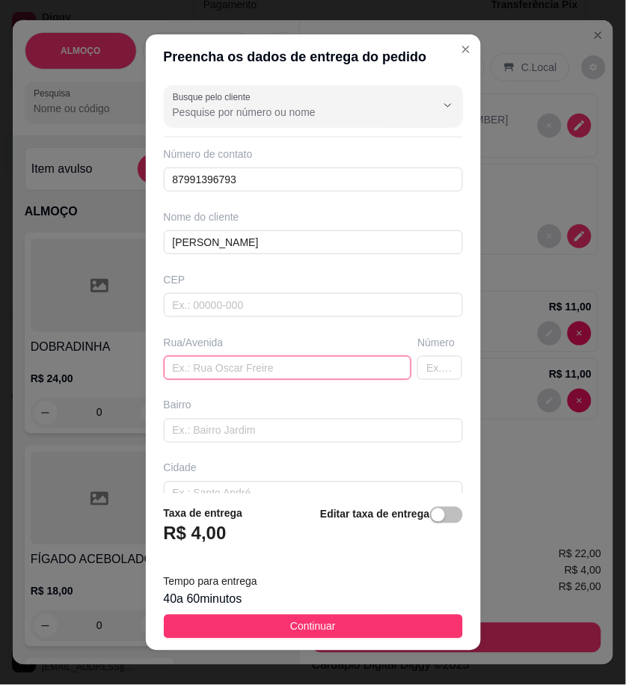
paste input "[STREET_ADDRESS] - Apartamento em cima do Ideal Vet pet shop [GEOGRAPHIC_DATA]"
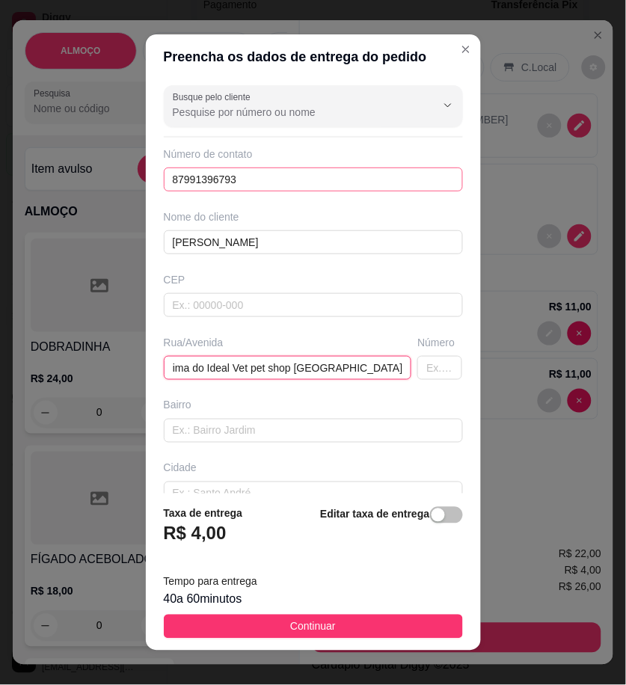
type input "[STREET_ADDRESS] - Apartamento em cima do Ideal Vet pet shop [GEOGRAPHIC_DATA]"
click at [182, 177] on input "87991396793" at bounding box center [313, 179] width 299 height 24
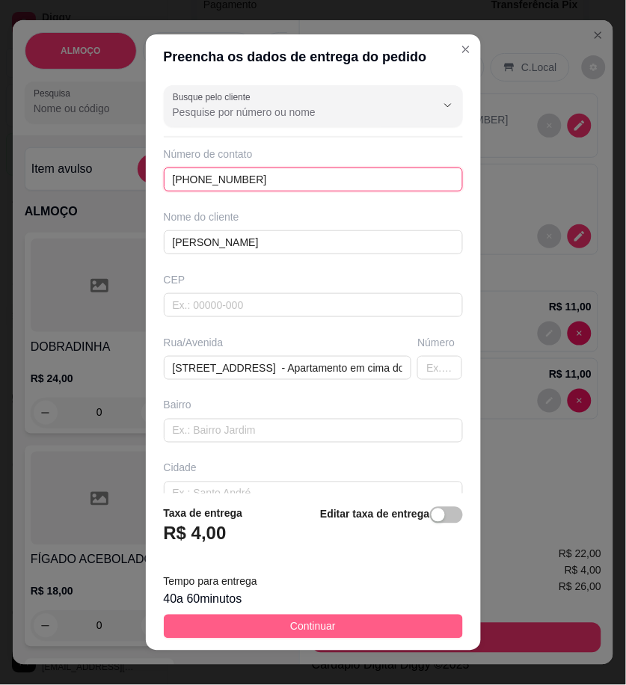
type input "[PHONE_NUMBER]"
click at [401, 638] on button "Continuar" at bounding box center [313, 627] width 299 height 24
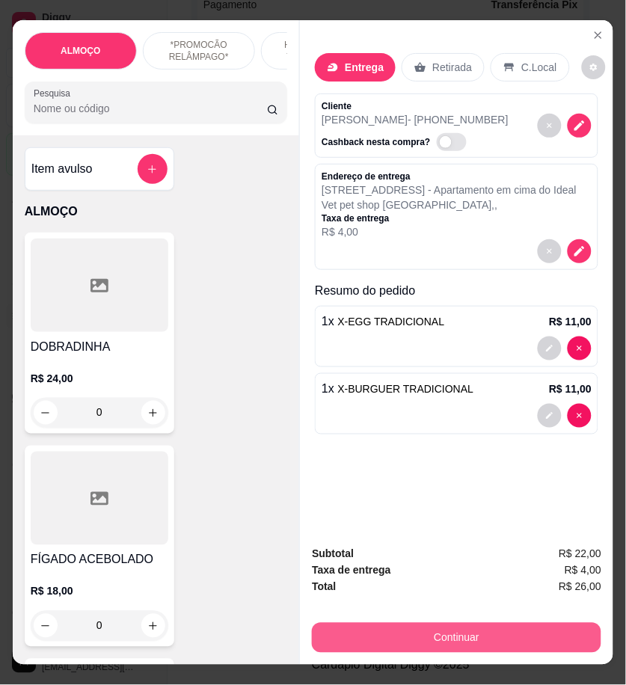
click at [434, 638] on button "Continuar" at bounding box center [456, 638] width 289 height 30
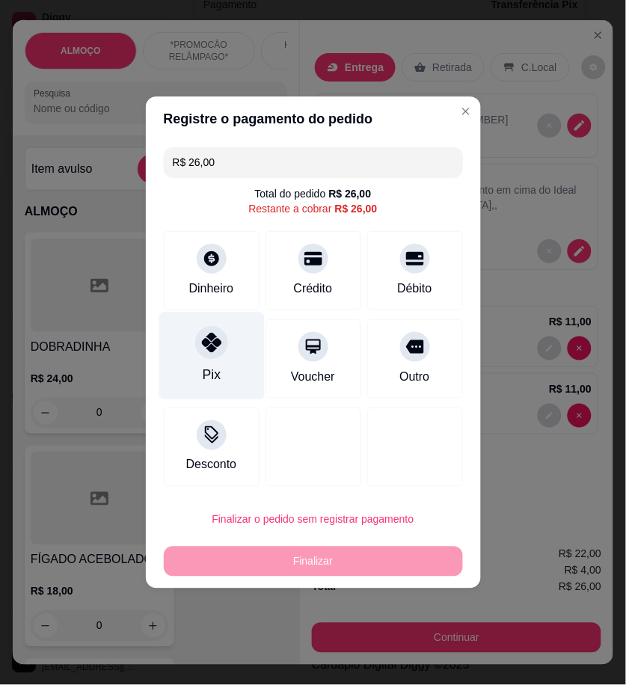
click at [214, 385] on div "Pix" at bounding box center [211, 375] width 18 height 19
type input "R$ 0,00"
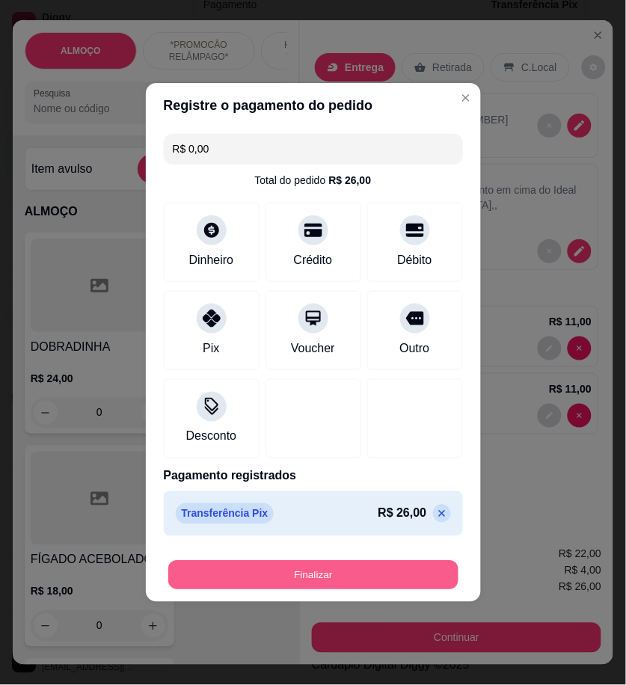
click at [346, 567] on button "Finalizar" at bounding box center [313, 575] width 290 height 29
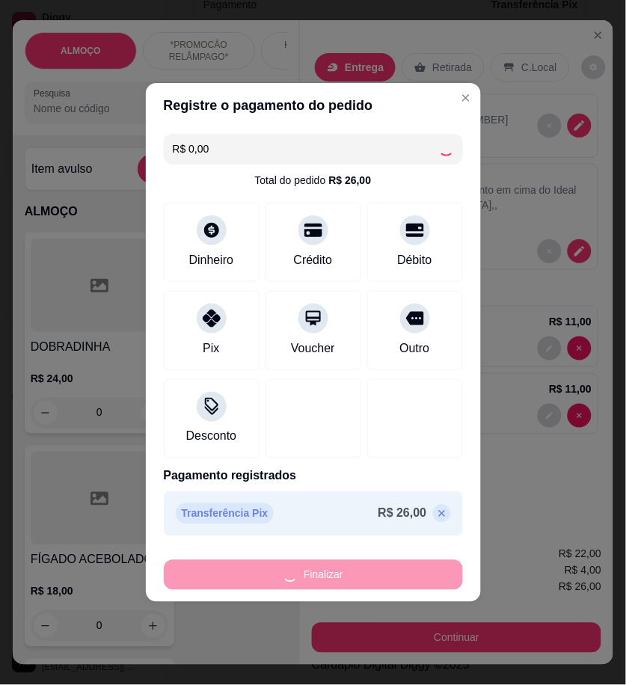
type input "0"
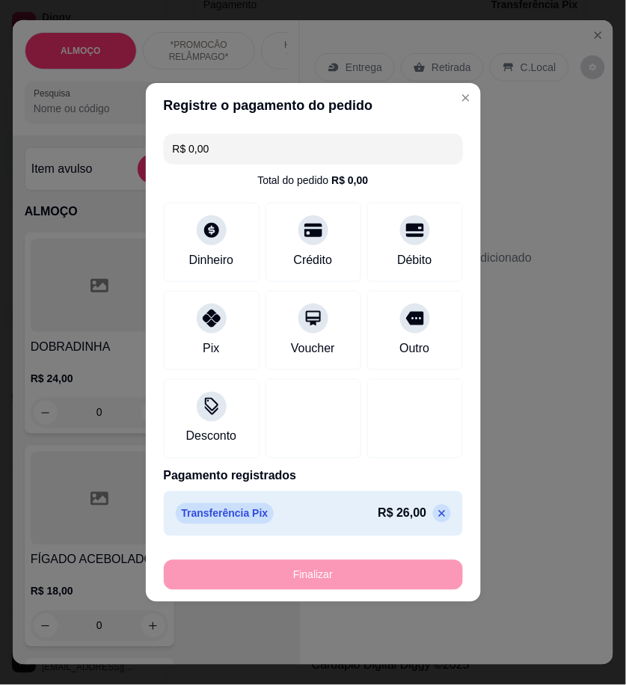
type input "-R$ 26,00"
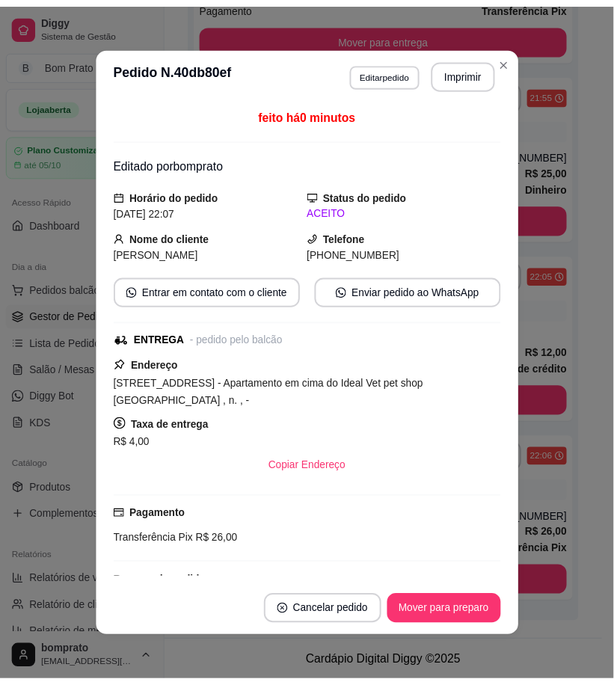
scroll to position [327, 0]
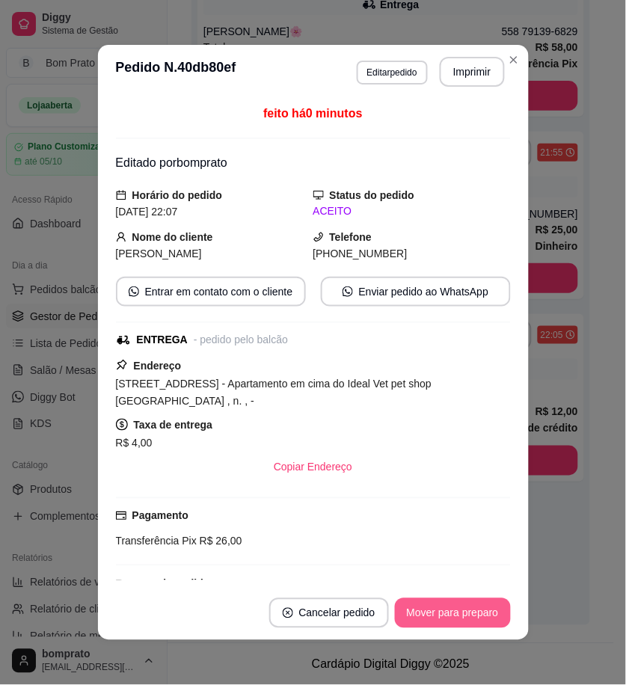
click at [428, 603] on button "Mover para preparo" at bounding box center [453, 613] width 116 height 30
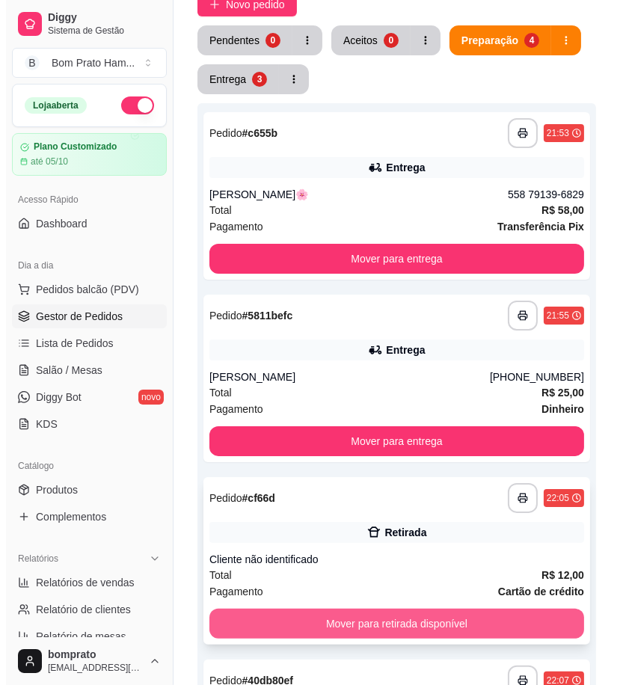
scroll to position [0, 0]
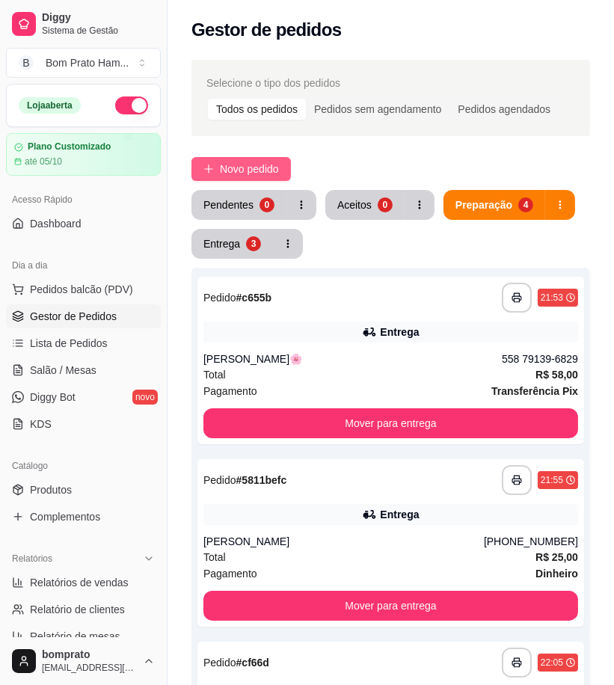
click at [264, 170] on span "Novo pedido" at bounding box center [249, 169] width 59 height 16
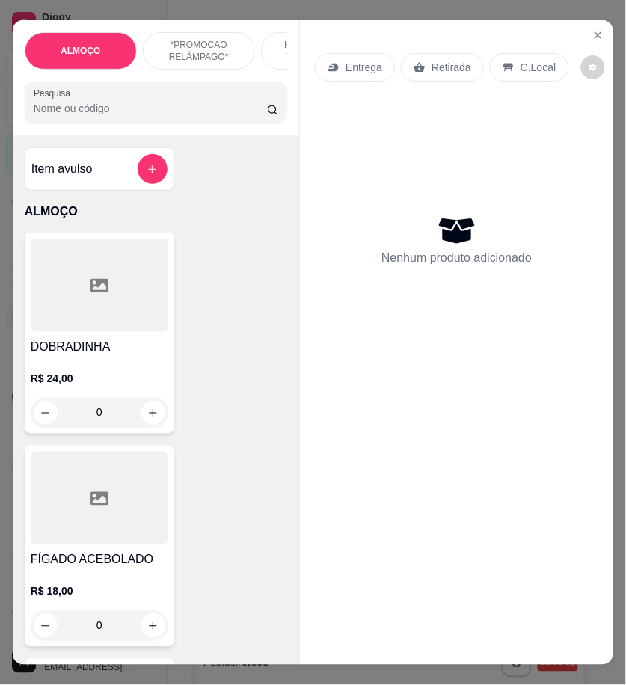
click at [136, 116] on input "Pesquisa" at bounding box center [150, 108] width 233 height 15
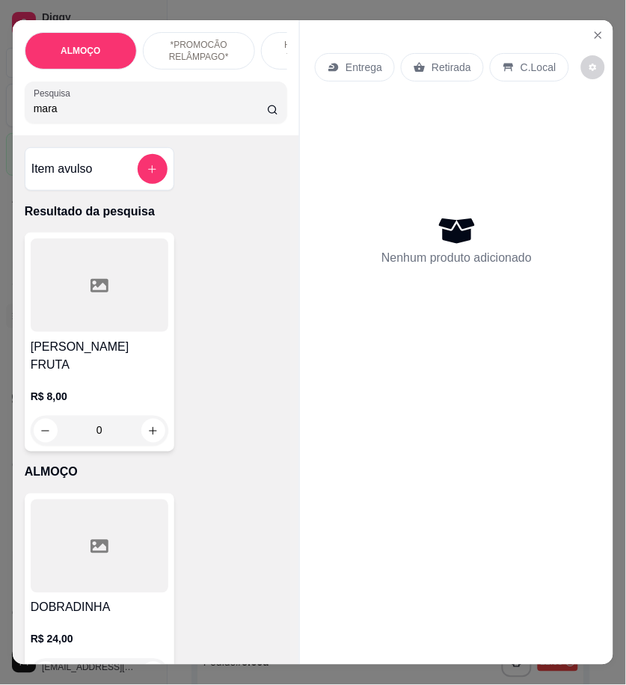
type input "mara"
click at [147, 416] on div "0" at bounding box center [100, 431] width 138 height 30
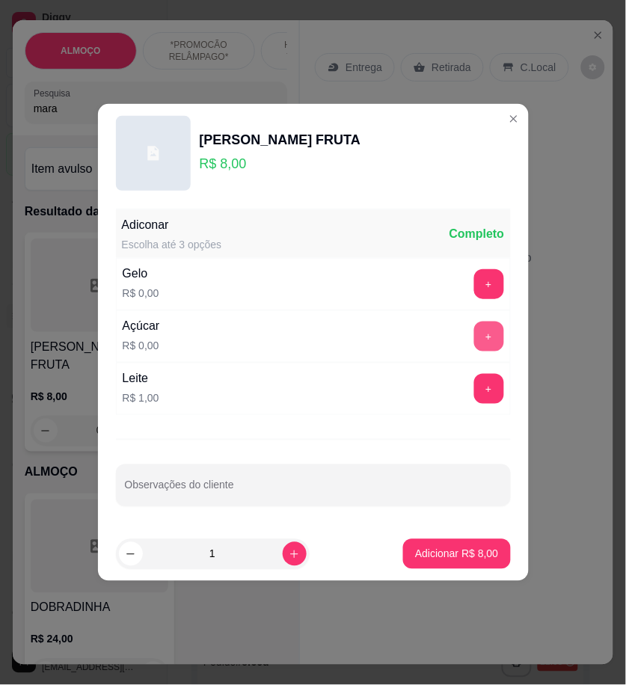
click at [474, 332] on button "+" at bounding box center [489, 336] width 30 height 30
click at [453, 555] on p "Adicionar R$ 8,00" at bounding box center [456, 553] width 83 height 15
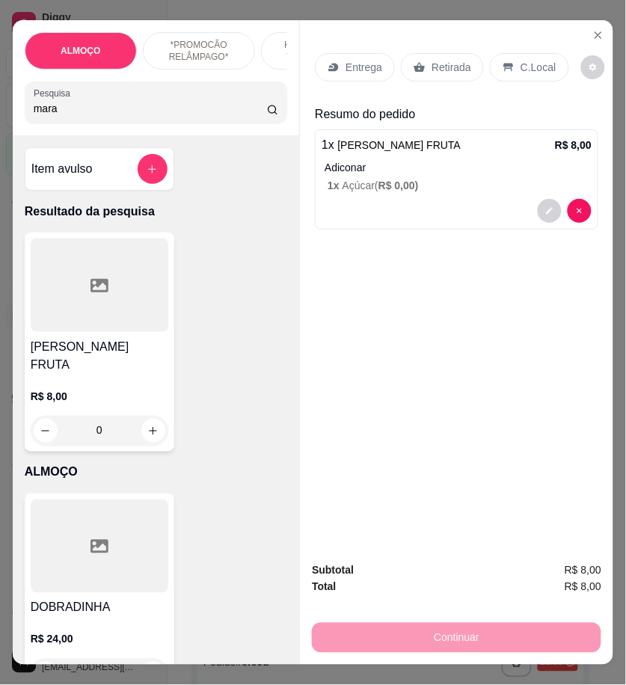
click at [431, 60] on p "Retirada" at bounding box center [451, 67] width 40 height 15
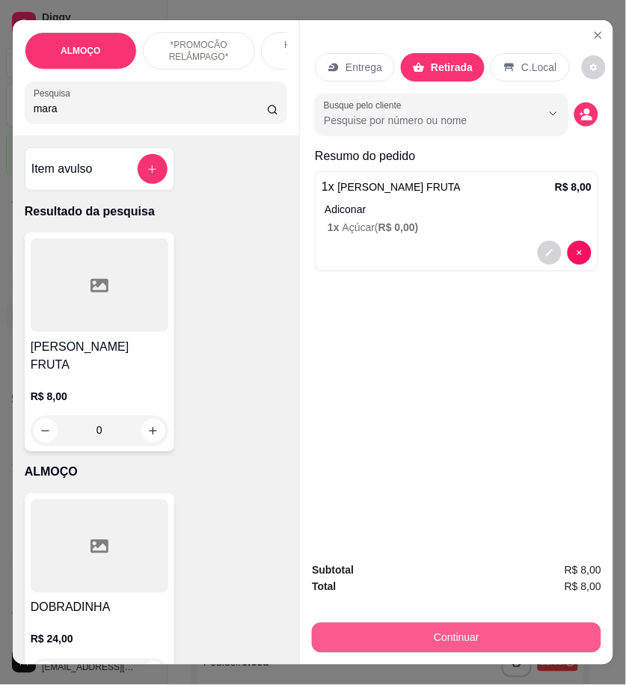
click at [481, 624] on button "Continuar" at bounding box center [456, 638] width 289 height 30
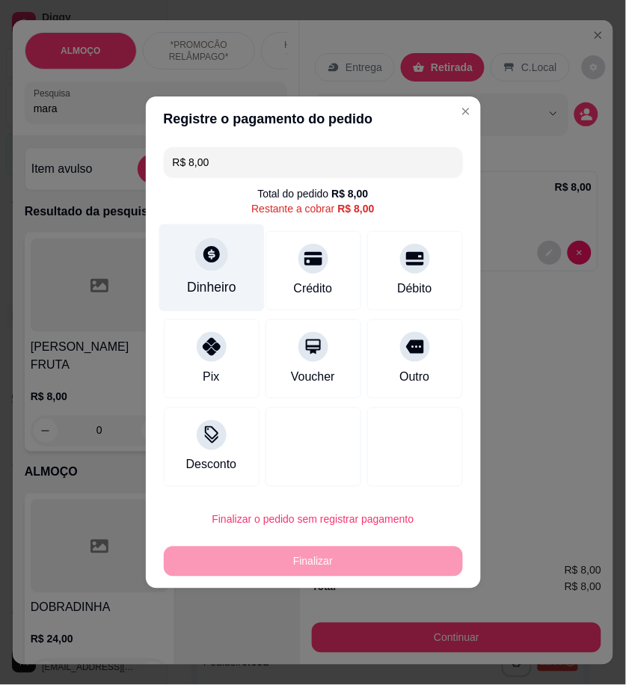
click at [219, 255] on div at bounding box center [211, 254] width 33 height 33
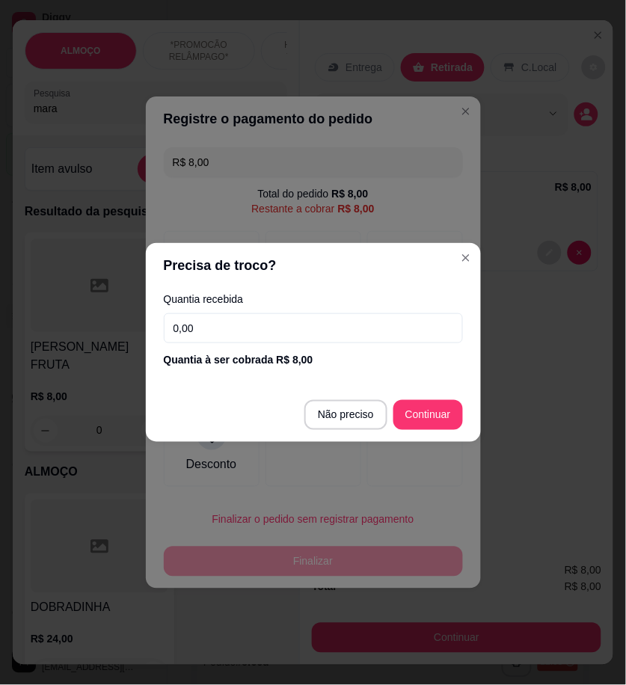
click at [356, 332] on input "0,00" at bounding box center [313, 328] width 299 height 30
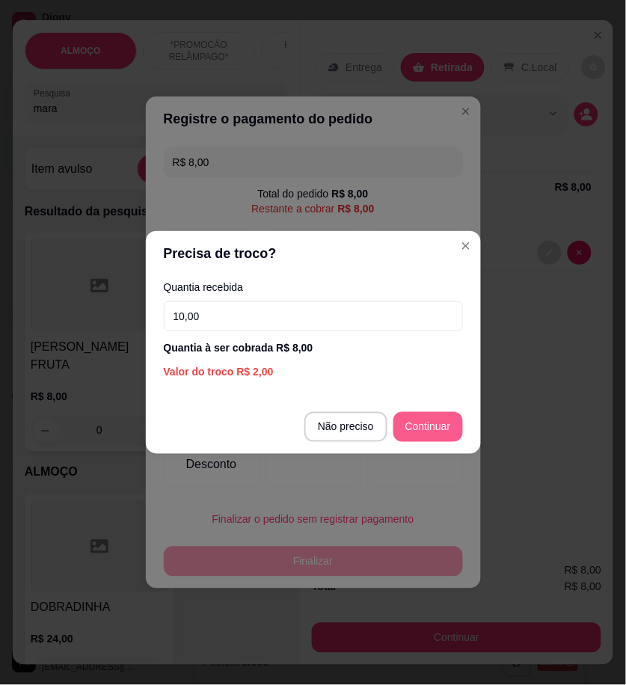
type input "10,00"
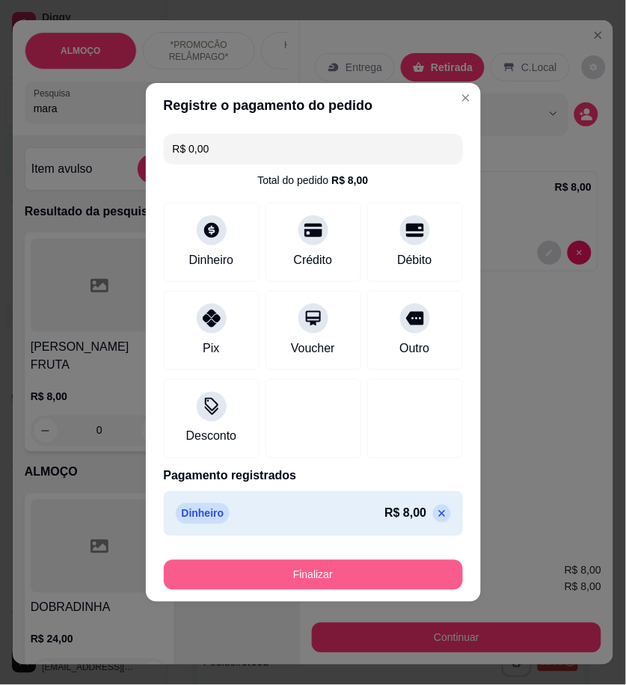
click at [409, 569] on button "Finalizar" at bounding box center [313, 575] width 299 height 30
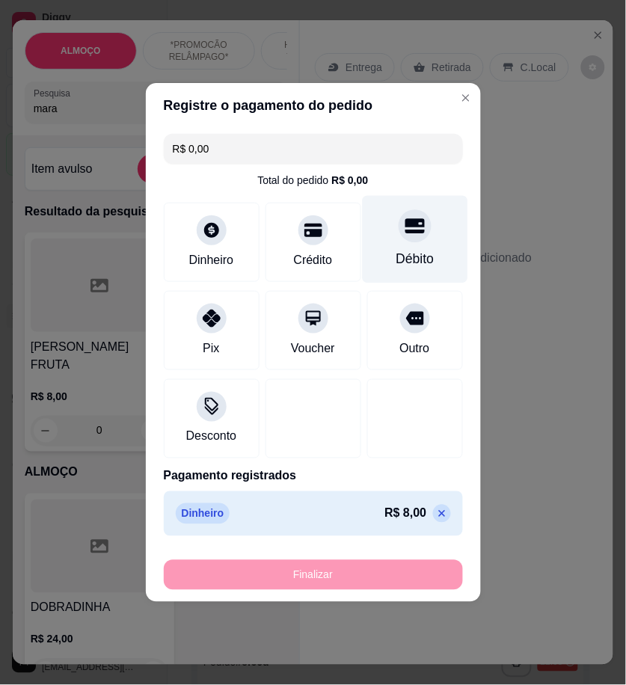
type input "-R$ 8,00"
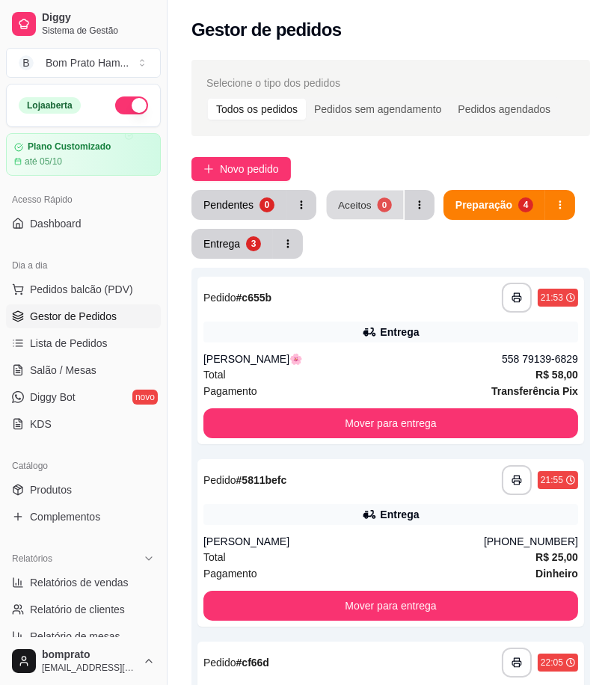
click at [362, 200] on div "Aceitos" at bounding box center [355, 204] width 34 height 14
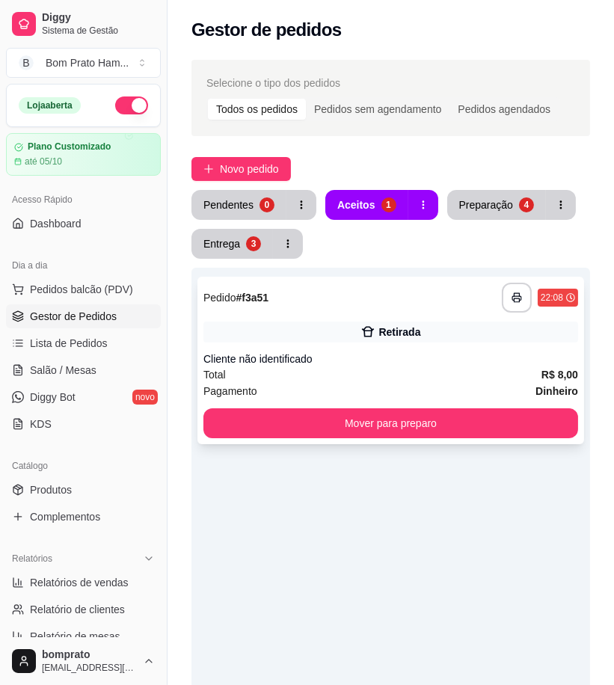
click at [407, 372] on div "Total R$ 8,00" at bounding box center [390, 374] width 375 height 16
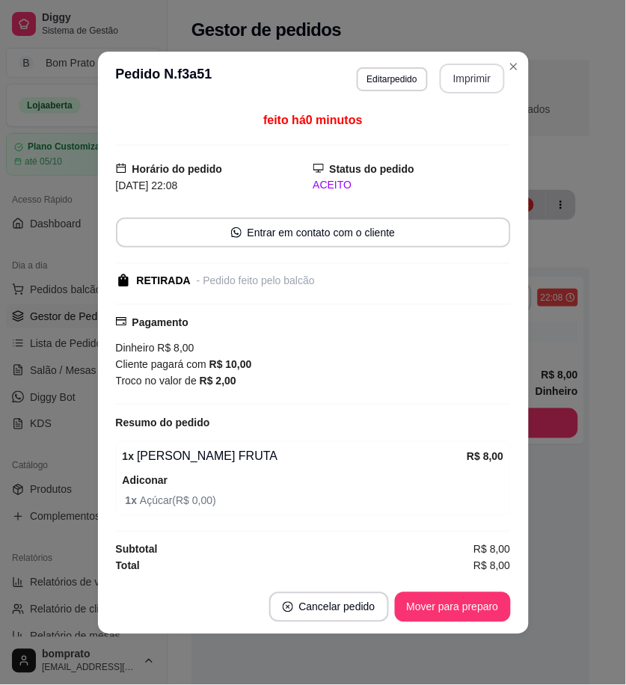
click at [444, 70] on button "Imprimir" at bounding box center [472, 79] width 65 height 30
click at [472, 602] on button "Mover para preparo" at bounding box center [453, 607] width 116 height 30
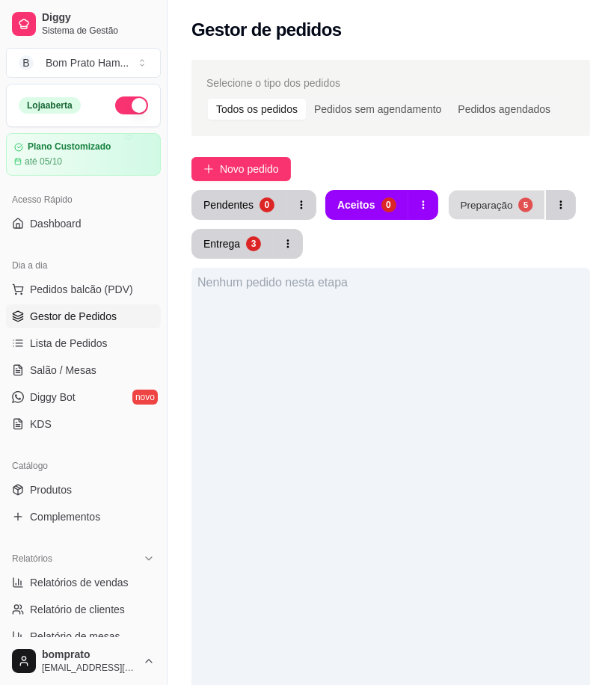
click at [486, 211] on div "Preparação" at bounding box center [486, 204] width 52 height 14
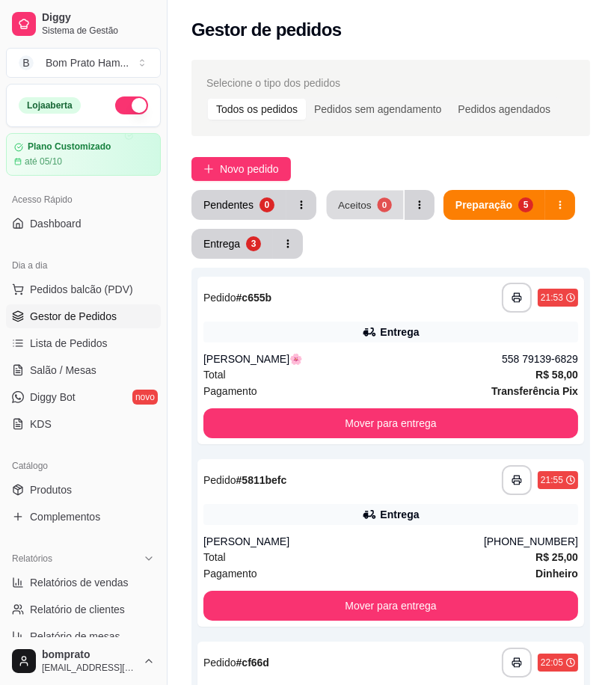
click at [364, 197] on div "Aceitos" at bounding box center [355, 204] width 34 height 14
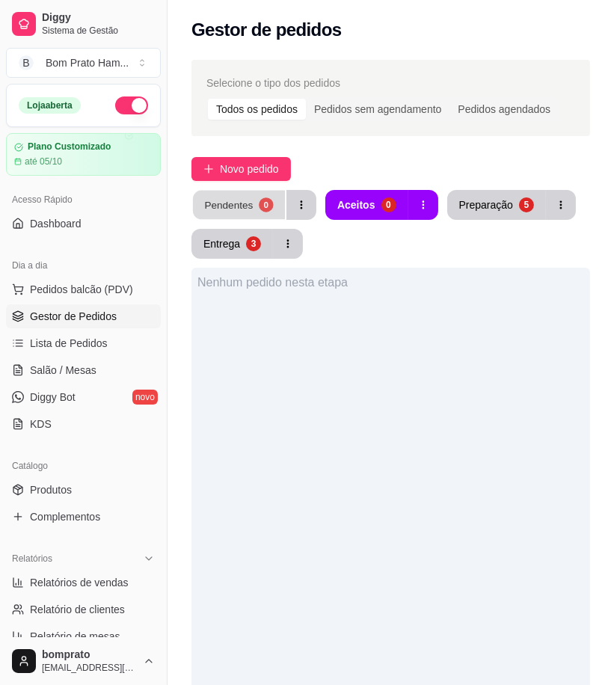
click at [242, 202] on div "Pendentes" at bounding box center [228, 204] width 49 height 14
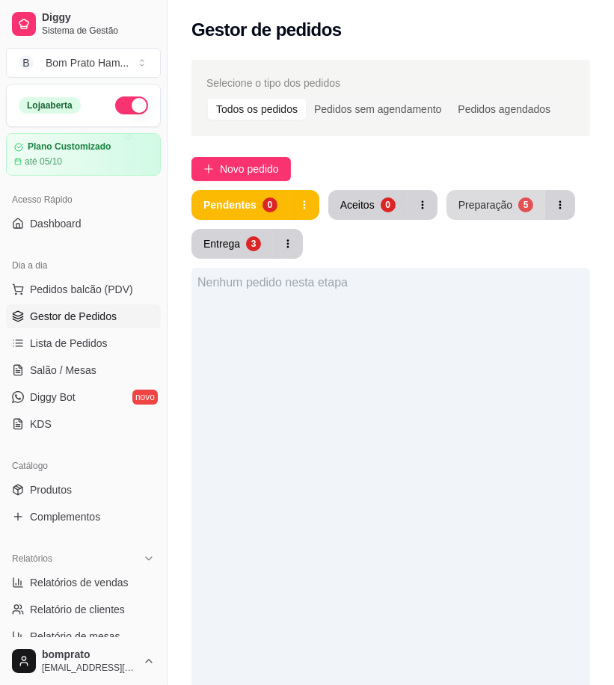
click at [502, 196] on button "Preparação 5" at bounding box center [495, 205] width 99 height 30
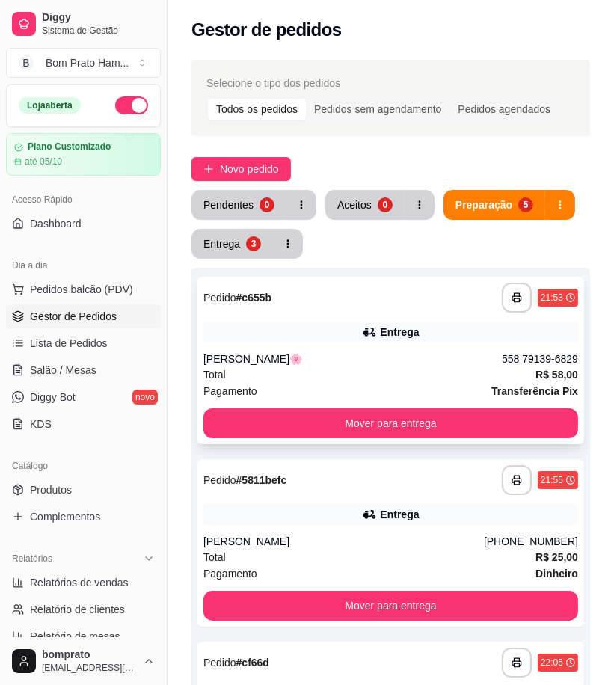
click at [305, 349] on div "**********" at bounding box center [390, 360] width 387 height 167
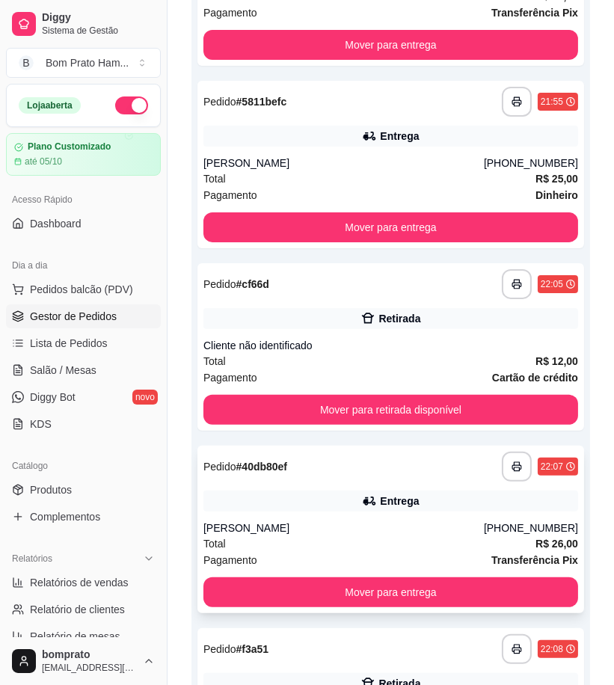
scroll to position [415, 0]
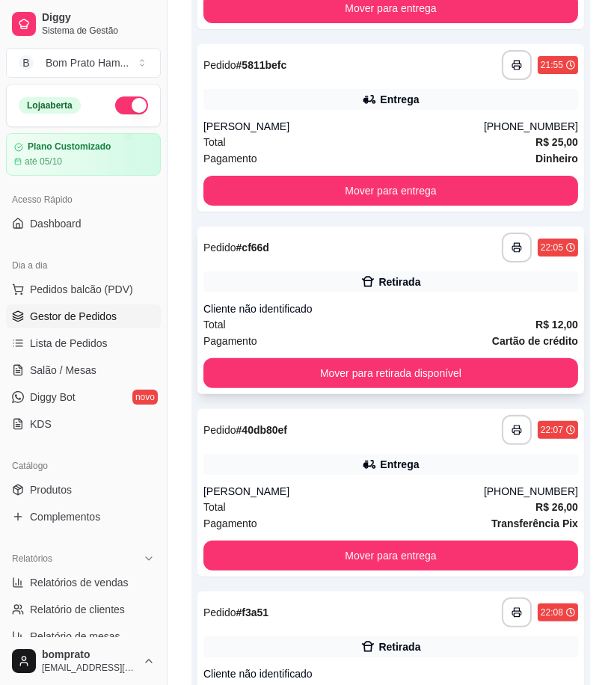
click at [365, 292] on div "**********" at bounding box center [390, 310] width 387 height 167
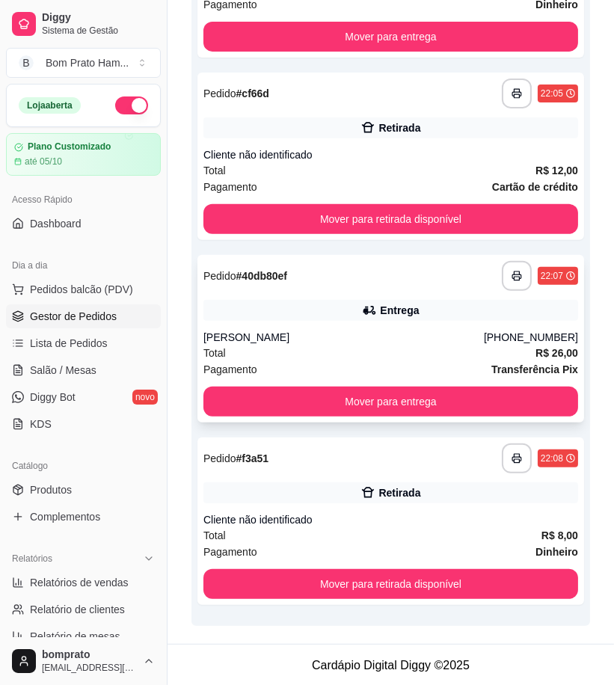
scroll to position [570, 0]
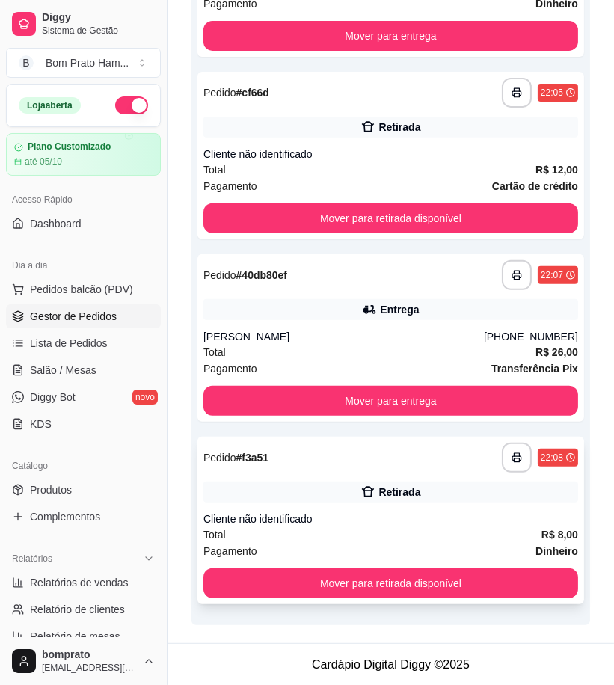
click at [389, 486] on div "Retirada" at bounding box center [399, 491] width 42 height 15
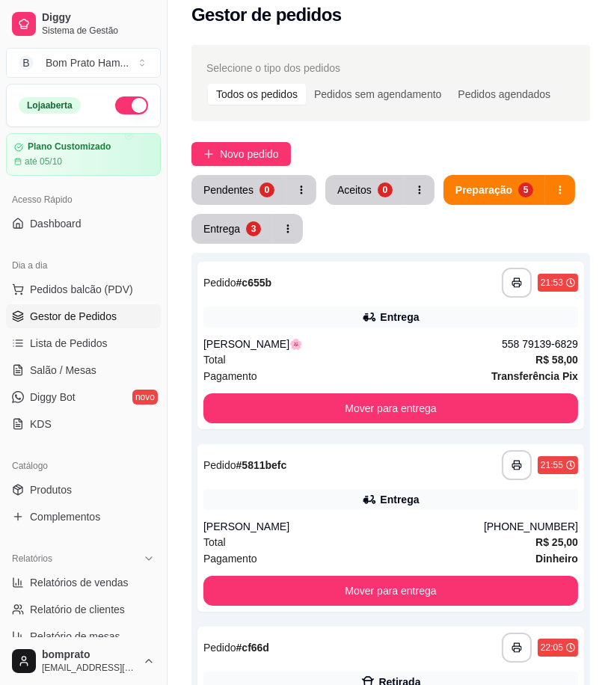
scroll to position [0, 0]
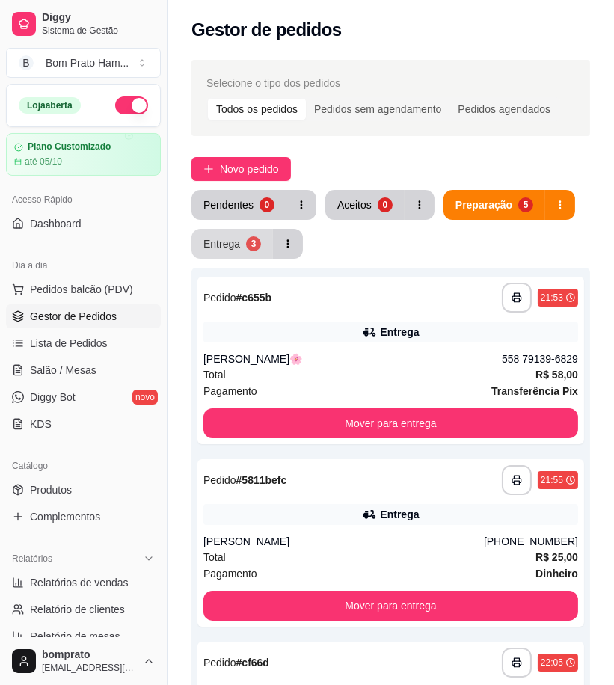
click at [198, 239] on button "Entrega 3" at bounding box center [231, 244] width 81 height 30
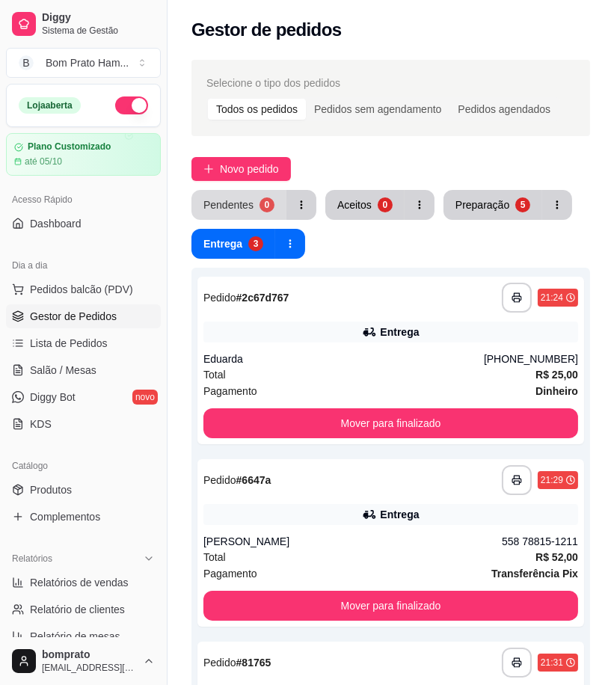
click at [238, 190] on div "Pendentes 0" at bounding box center [253, 205] width 125 height 30
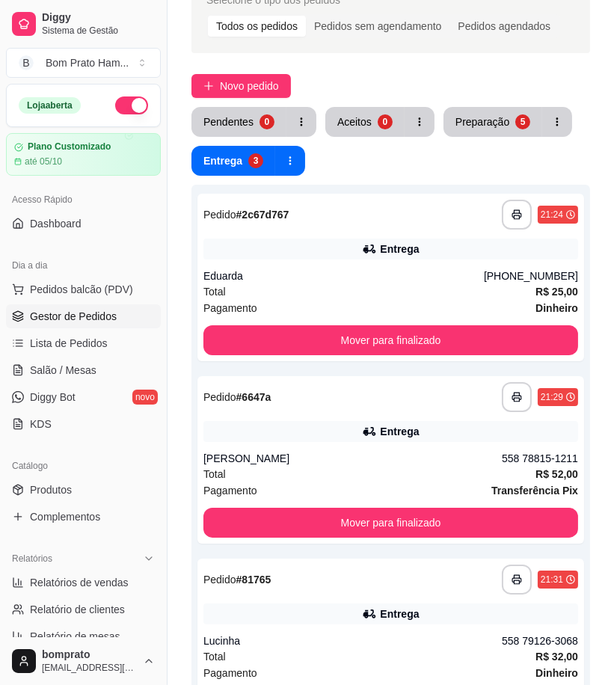
scroll to position [166, 0]
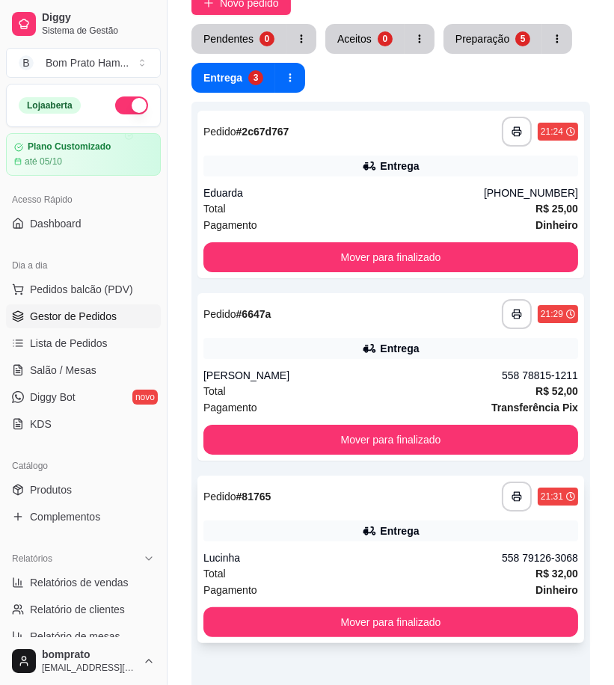
click at [405, 521] on div "Entrega" at bounding box center [390, 530] width 375 height 21
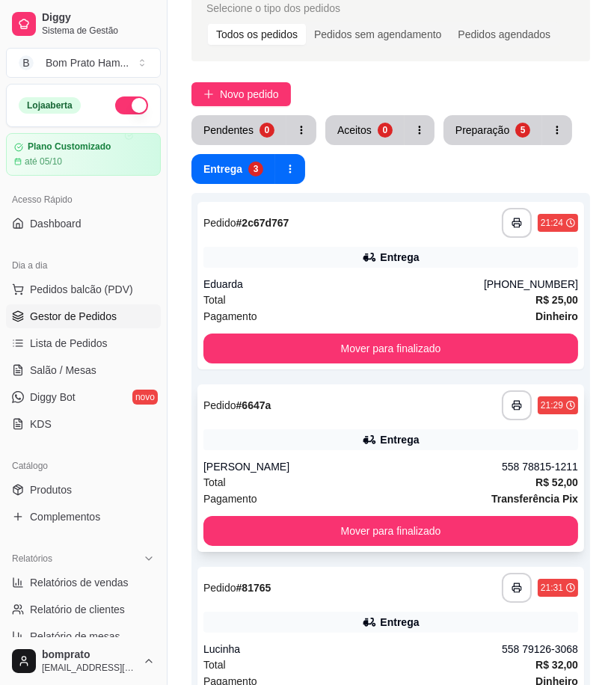
scroll to position [0, 0]
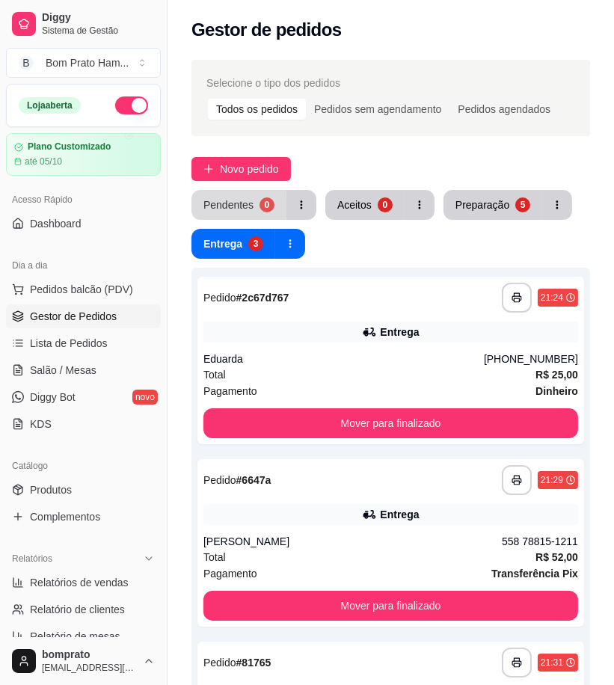
click at [241, 200] on div "Pendentes" at bounding box center [228, 204] width 50 height 15
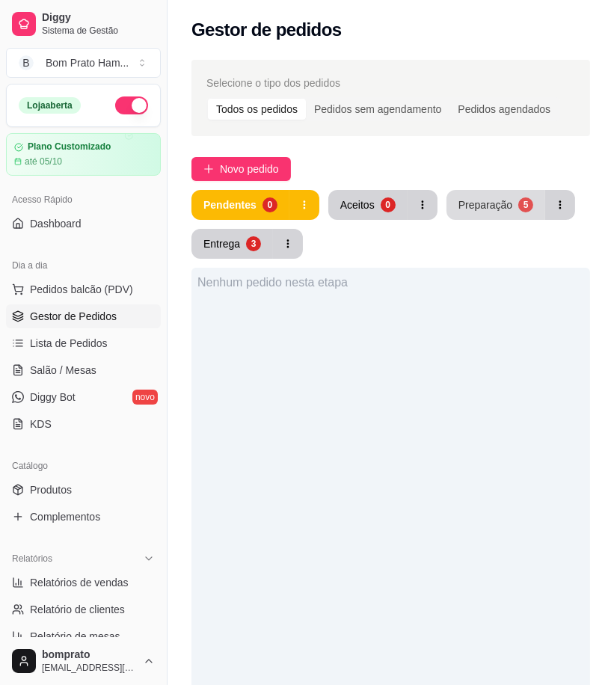
click at [477, 213] on button "Preparação 5" at bounding box center [495, 205] width 99 height 30
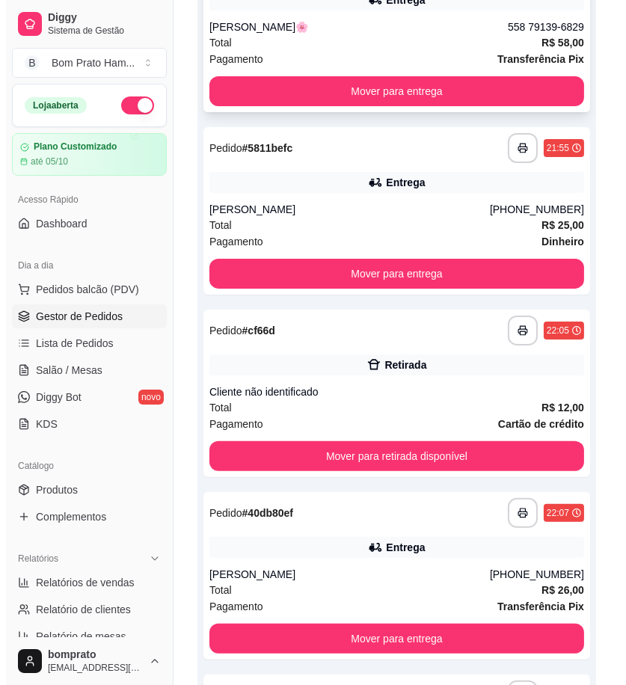
scroll to position [570, 0]
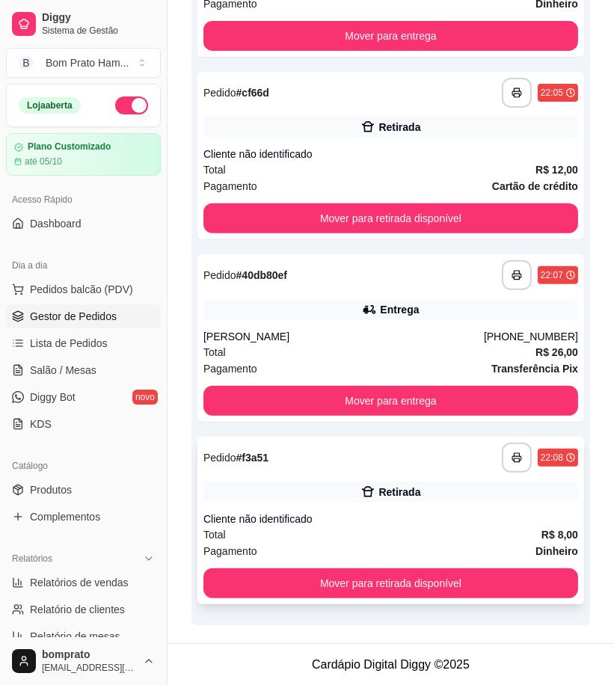
click at [357, 509] on div "**********" at bounding box center [390, 520] width 387 height 167
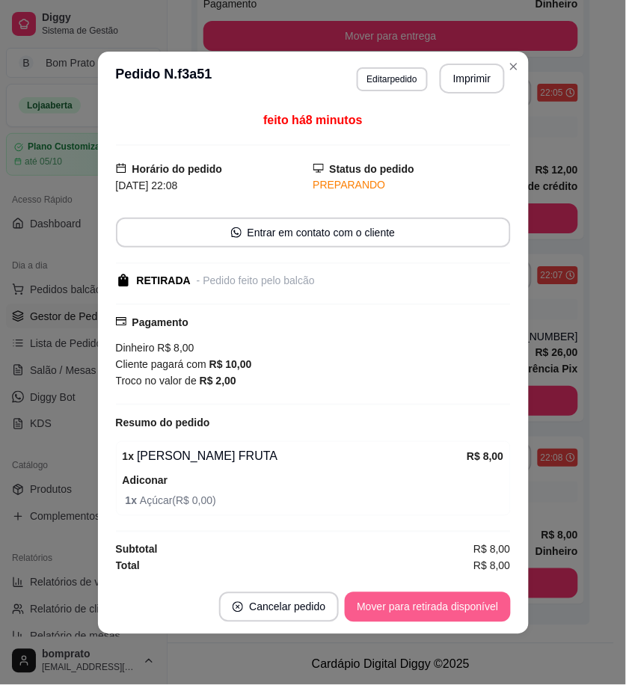
click at [460, 601] on button "Mover para retirada disponível" at bounding box center [427, 607] width 165 height 30
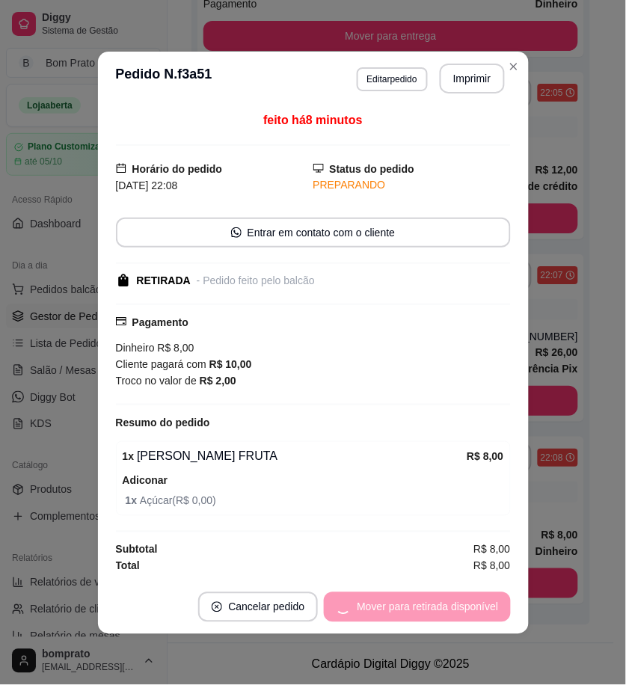
scroll to position [387, 0]
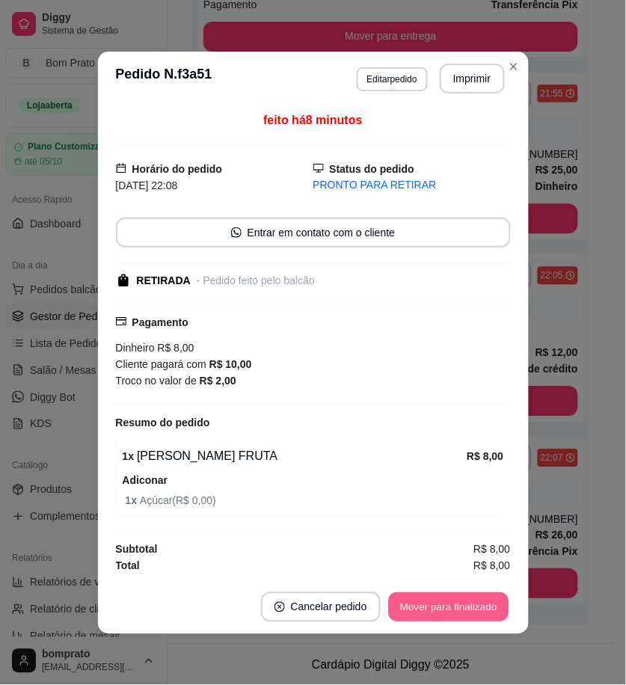
click at [460, 601] on button "Mover para finalizado" at bounding box center [448, 606] width 120 height 29
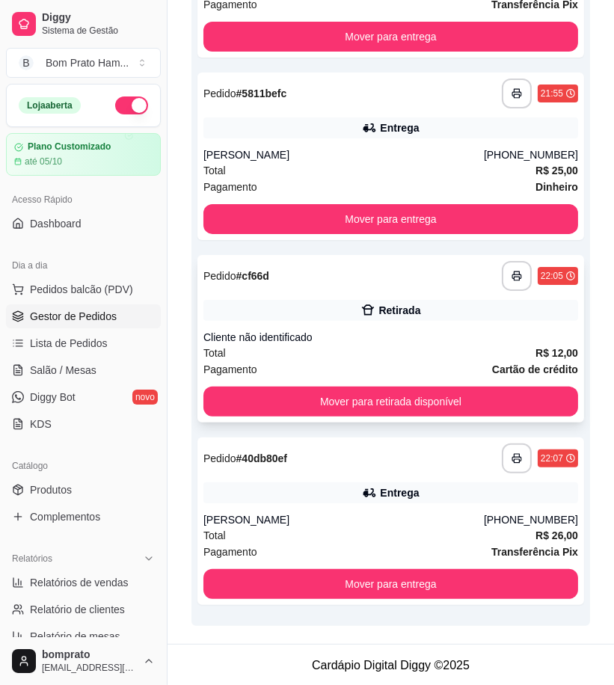
click at [380, 323] on div "**********" at bounding box center [390, 338] width 387 height 167
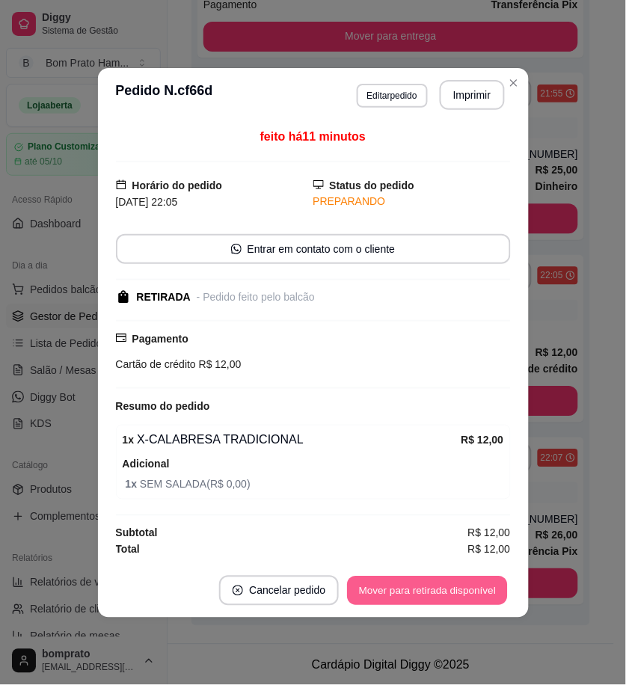
click at [472, 589] on button "Mover para retirada disponível" at bounding box center [428, 590] width 160 height 29
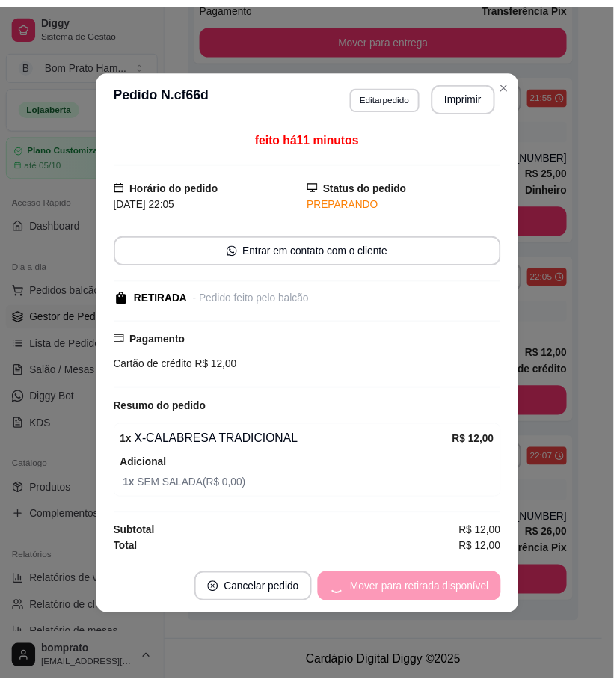
scroll to position [327, 0]
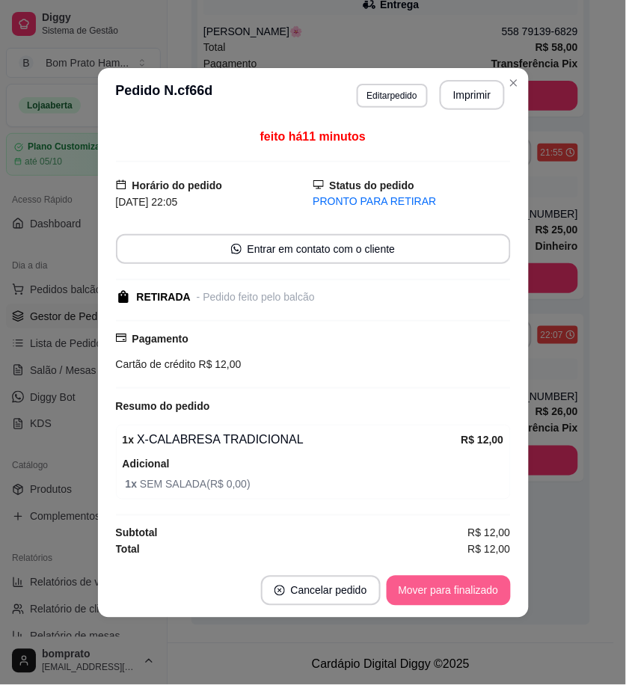
click at [472, 589] on button "Mover para finalizado" at bounding box center [449, 591] width 124 height 30
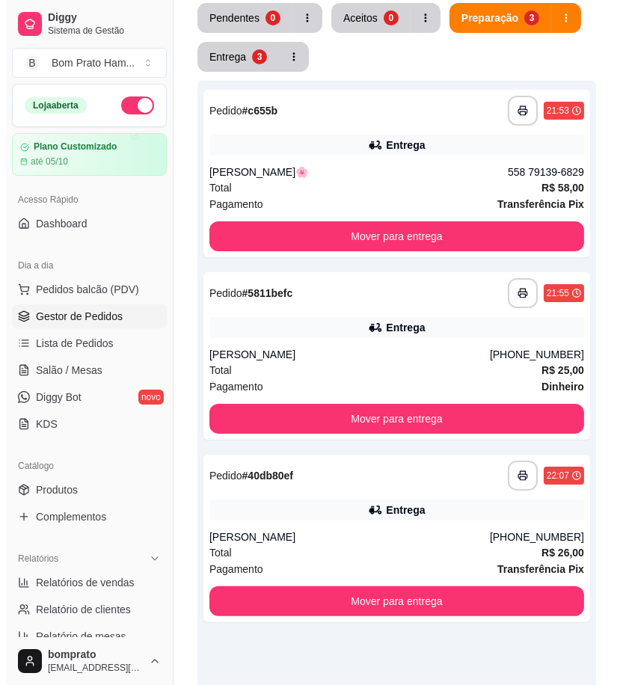
scroll to position [0, 0]
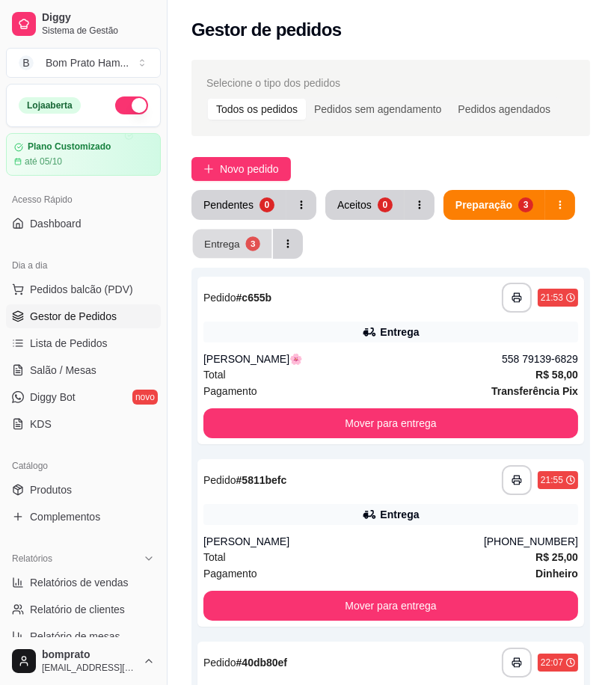
click at [247, 250] on button "Entrega 3" at bounding box center [232, 244] width 79 height 29
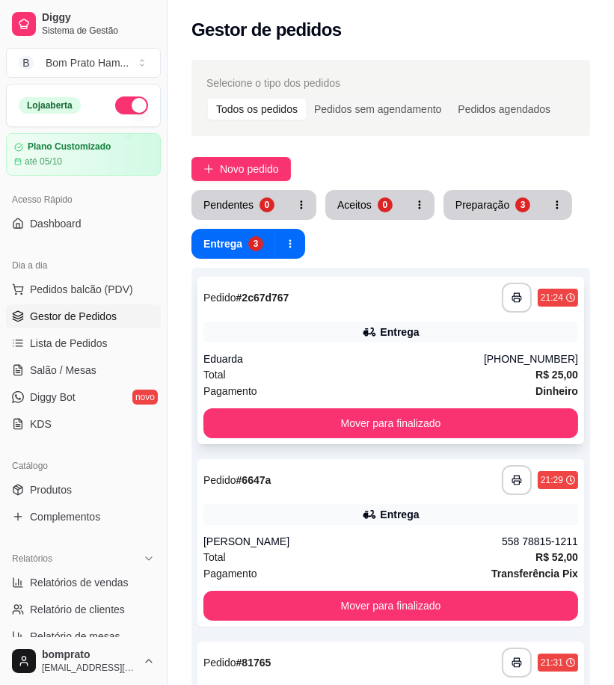
click at [364, 323] on div "Entrega" at bounding box center [390, 331] width 375 height 21
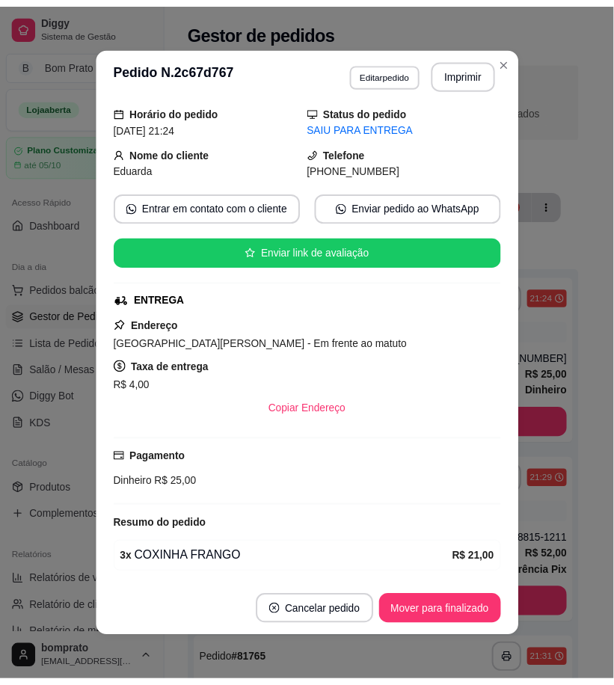
scroll to position [106, 0]
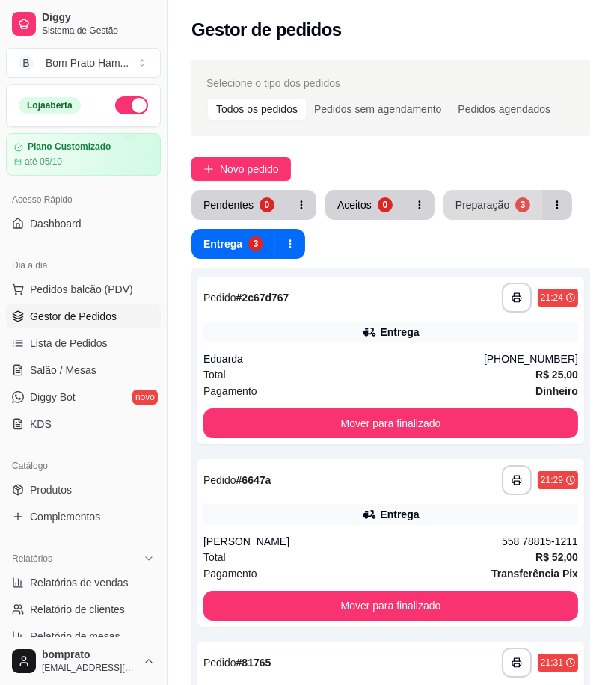
click at [483, 212] on button "Preparação 3" at bounding box center [492, 205] width 99 height 30
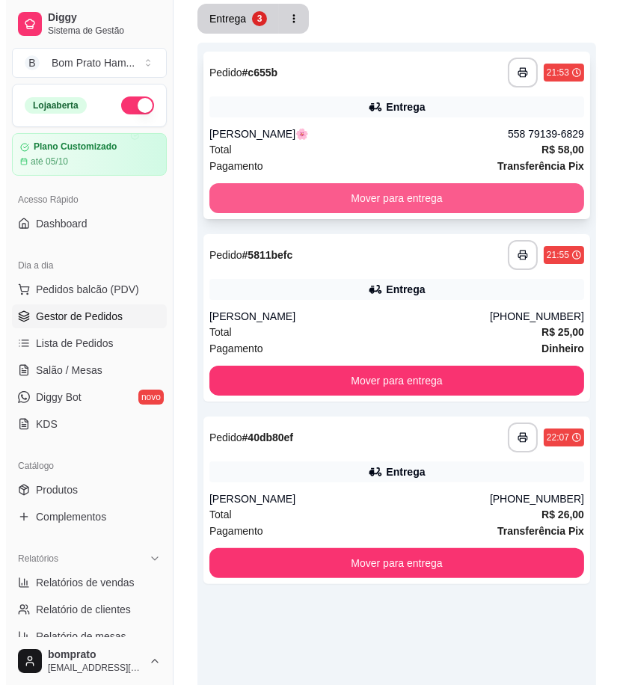
scroll to position [0, 0]
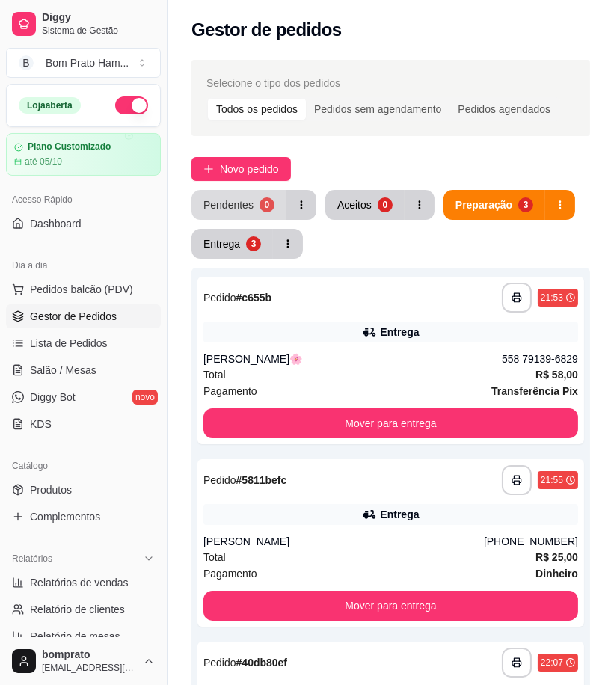
click at [229, 206] on div "Pendentes" at bounding box center [228, 204] width 50 height 15
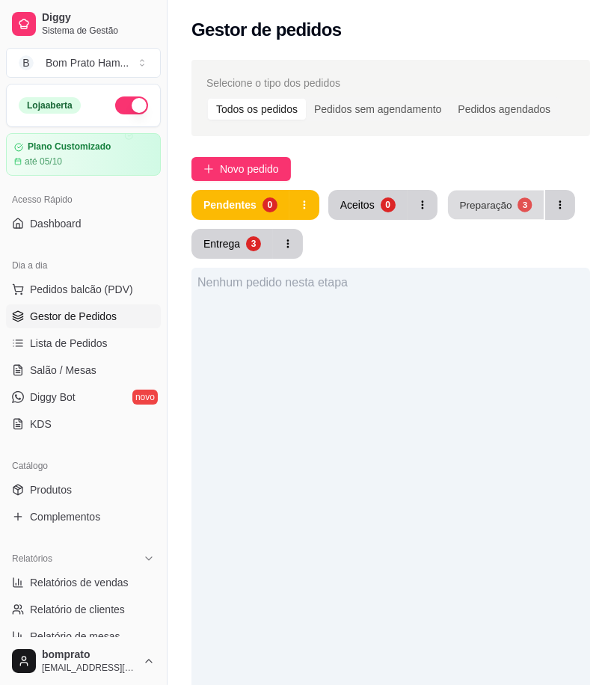
click at [496, 204] on div "Preparação" at bounding box center [485, 204] width 52 height 14
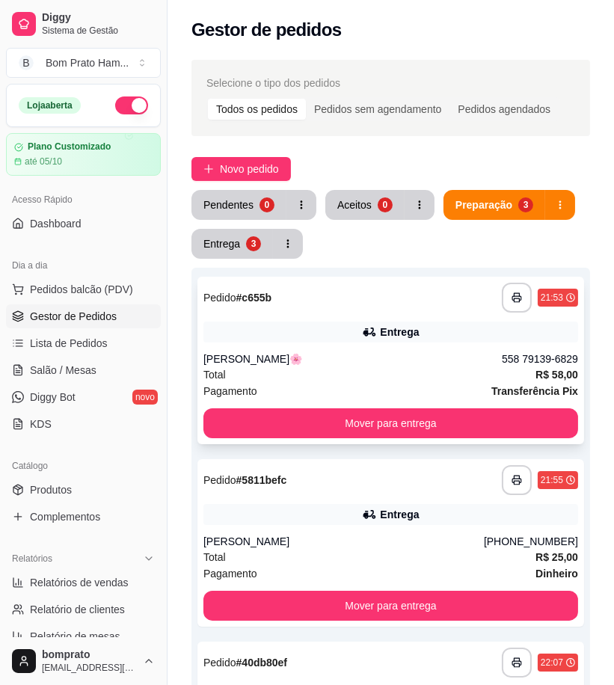
click at [383, 333] on div "Entrega" at bounding box center [399, 331] width 39 height 15
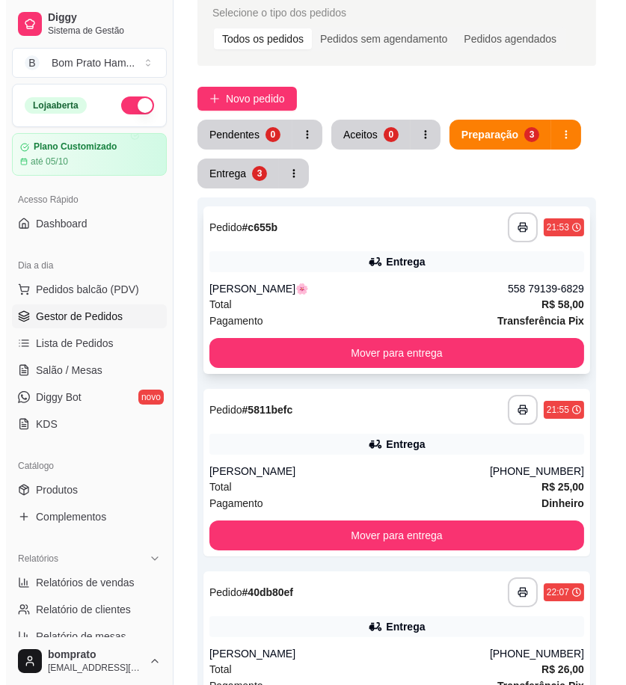
scroll to position [166, 0]
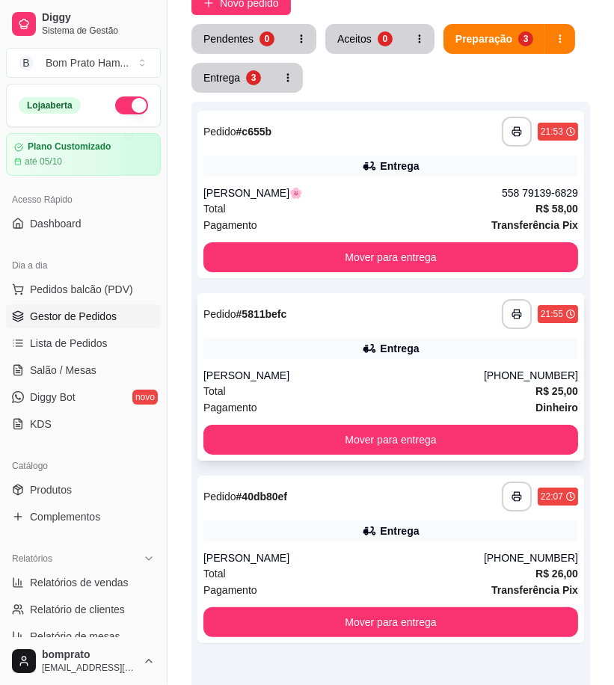
click at [380, 347] on div "Entrega" at bounding box center [390, 348] width 375 height 21
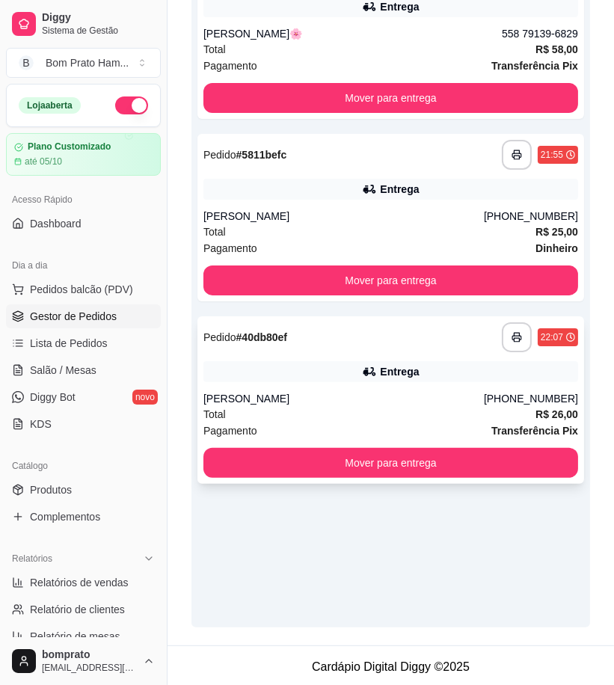
scroll to position [327, 0]
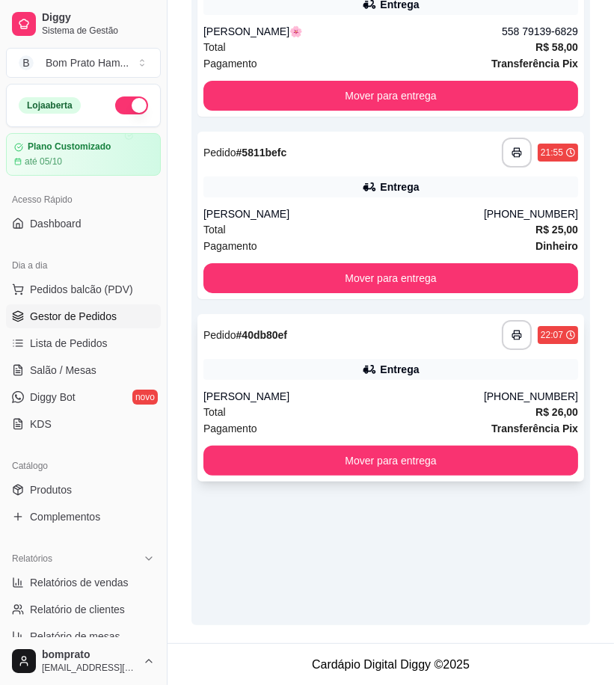
click at [392, 391] on div "[PERSON_NAME]" at bounding box center [343, 396] width 280 height 15
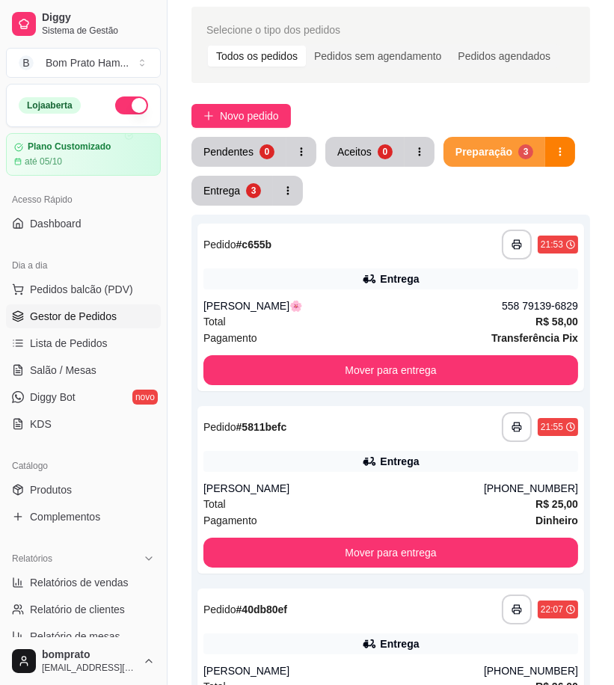
scroll to position [0, 0]
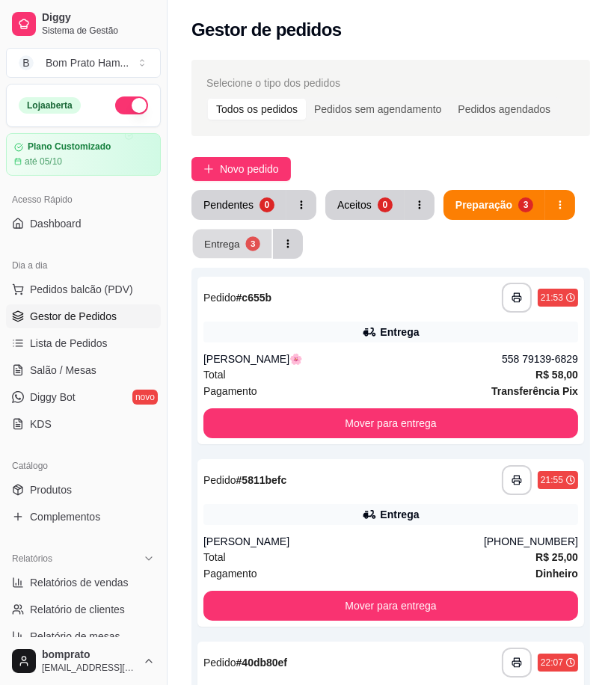
click at [218, 239] on div "Entrega" at bounding box center [222, 243] width 36 height 14
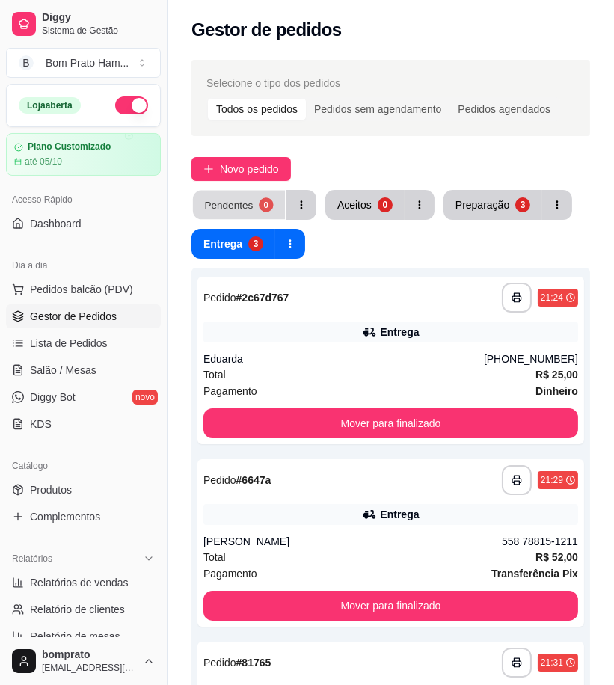
click at [244, 200] on div "Pendentes" at bounding box center [228, 204] width 49 height 14
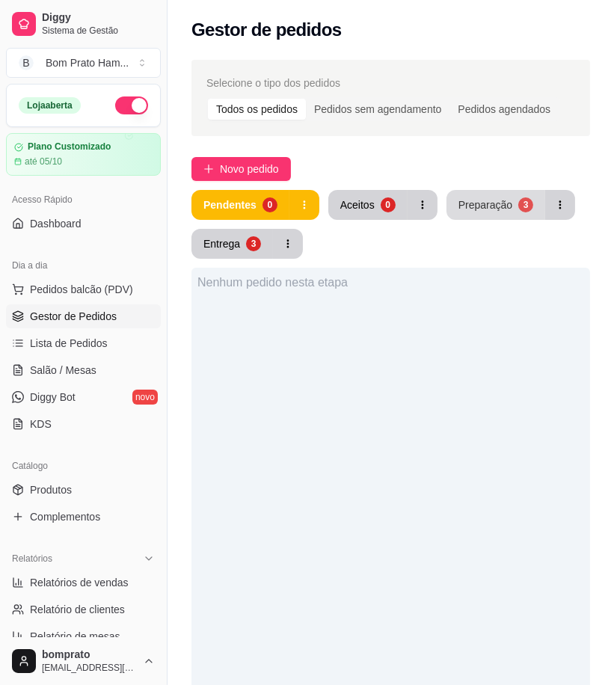
click at [490, 207] on div "Preparação" at bounding box center [485, 204] width 54 height 15
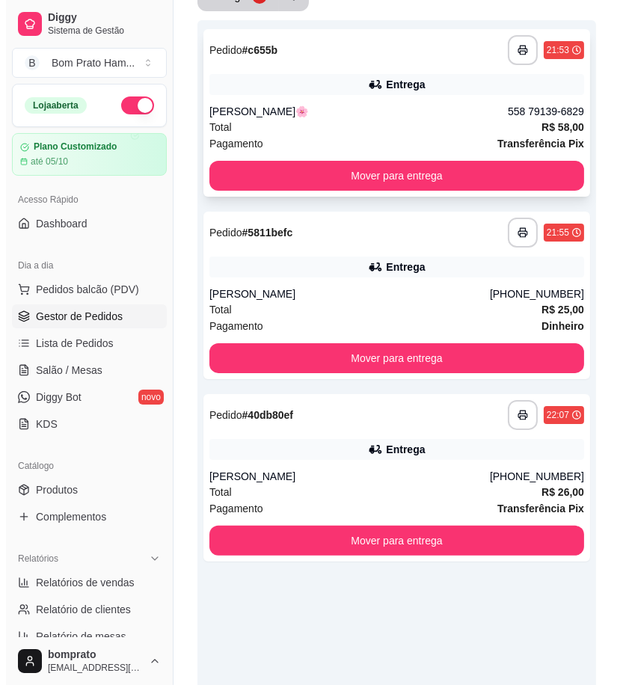
scroll to position [249, 0]
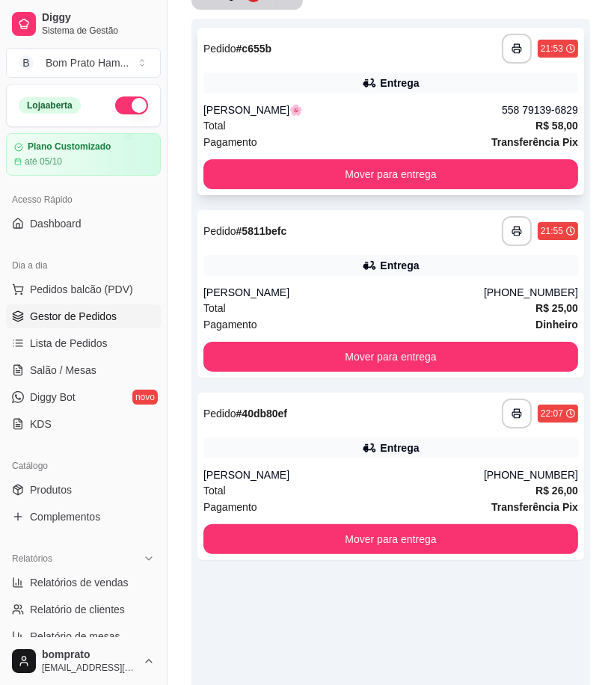
click at [400, 307] on div "Total R$ 25,00" at bounding box center [390, 308] width 375 height 16
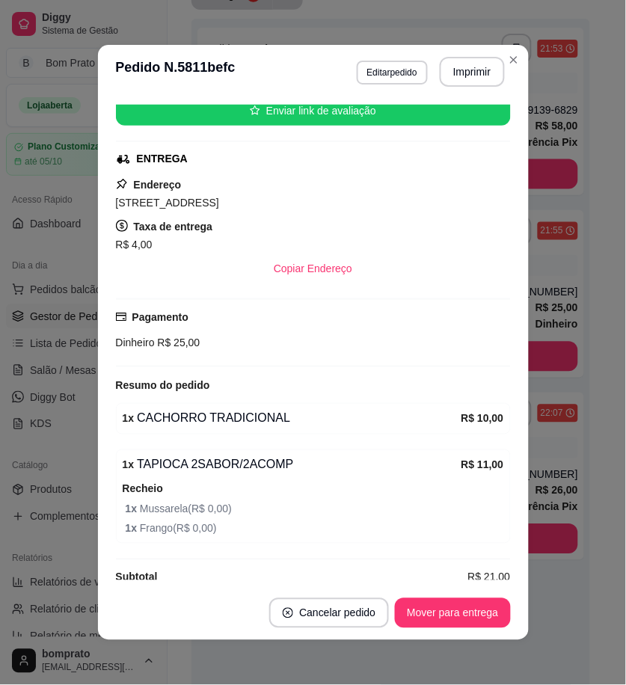
scroll to position [215, 0]
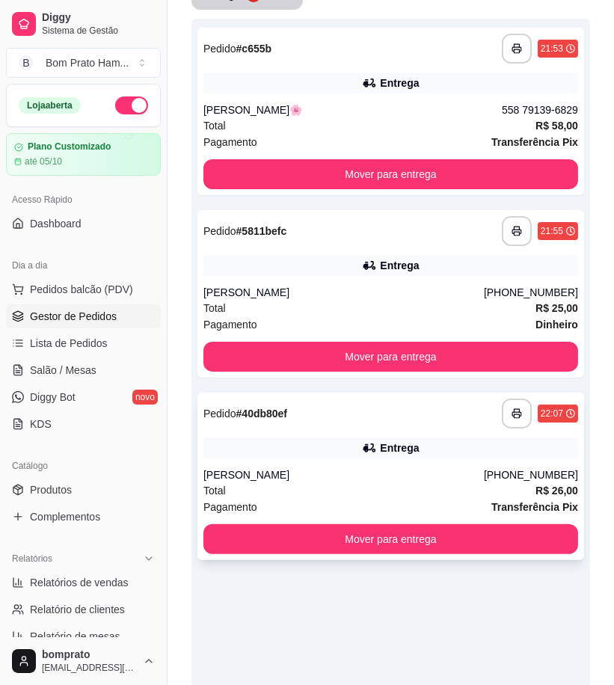
click at [429, 431] on div "**********" at bounding box center [390, 475] width 387 height 167
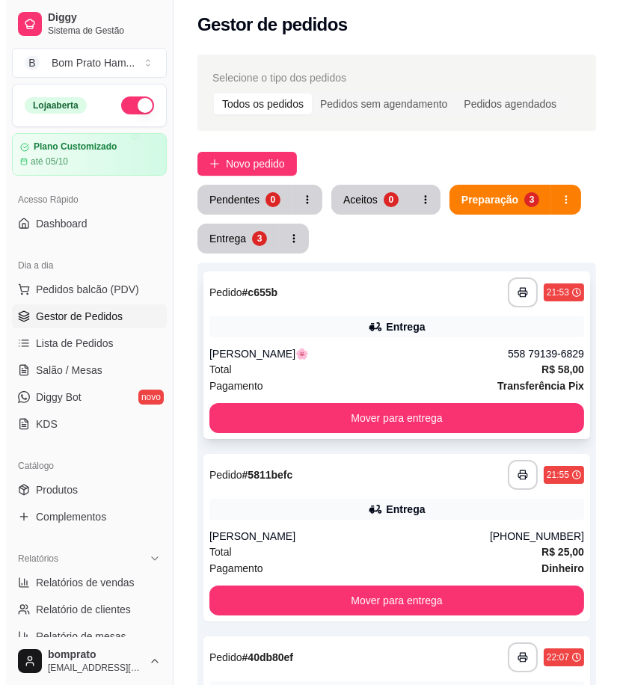
scroll to position [0, 0]
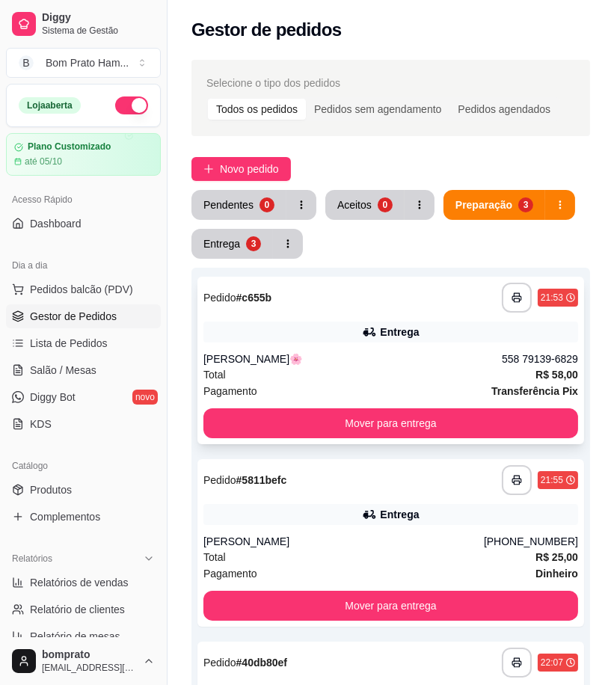
click at [378, 287] on div "**********" at bounding box center [390, 298] width 375 height 30
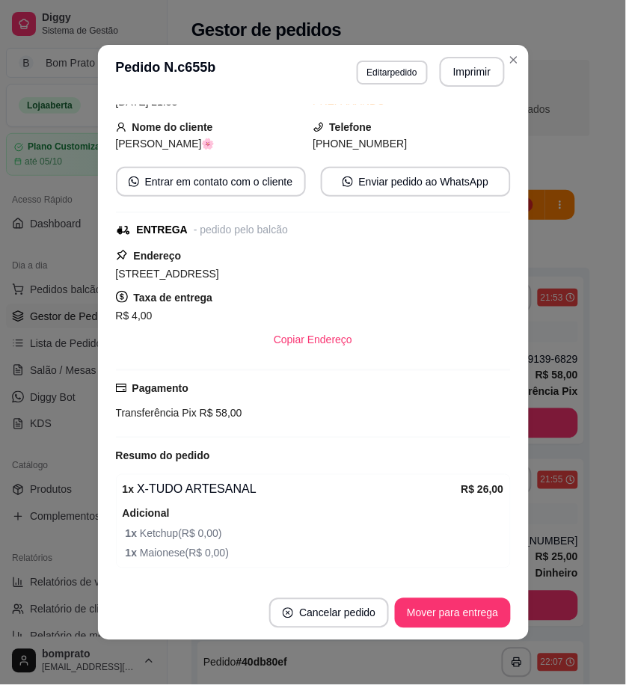
scroll to position [83, 0]
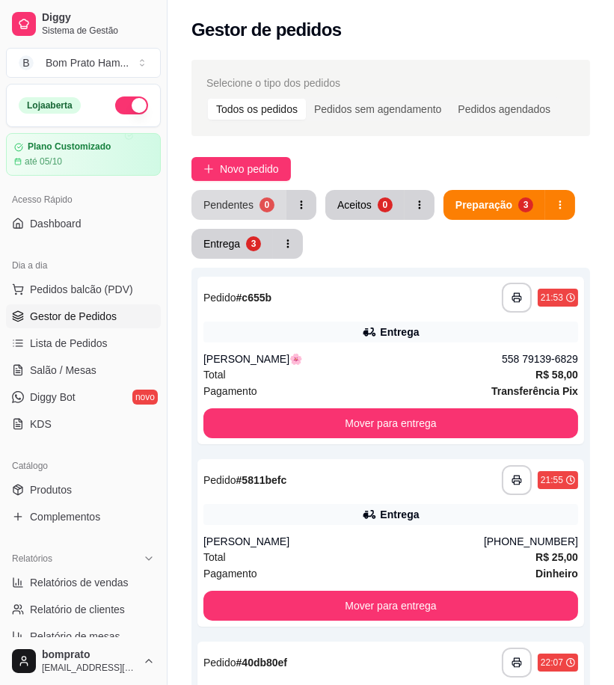
click at [278, 218] on button "Pendentes 0" at bounding box center [238, 205] width 95 height 30
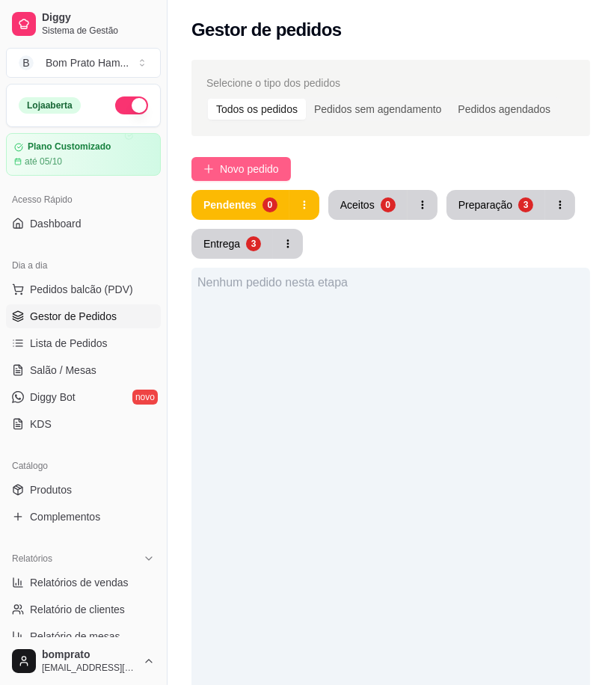
click at [251, 176] on span "Novo pedido" at bounding box center [249, 169] width 59 height 16
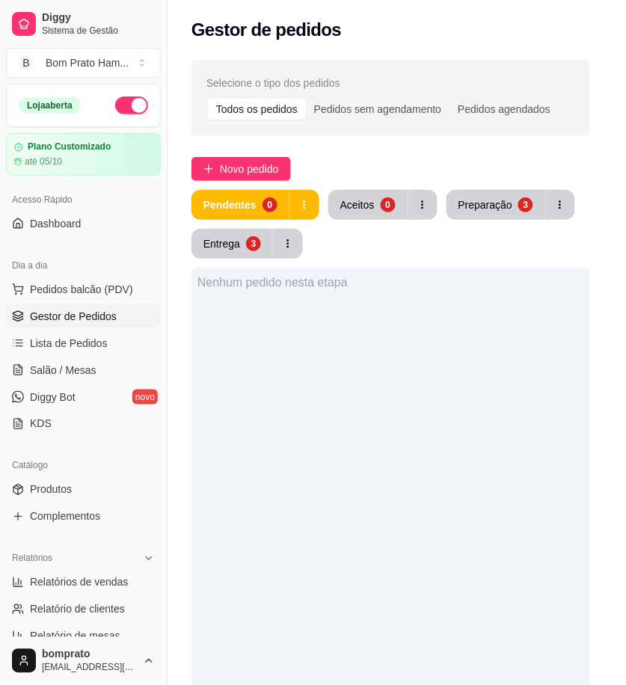
click at [235, 123] on div "Pesquisa" at bounding box center [156, 102] width 263 height 42
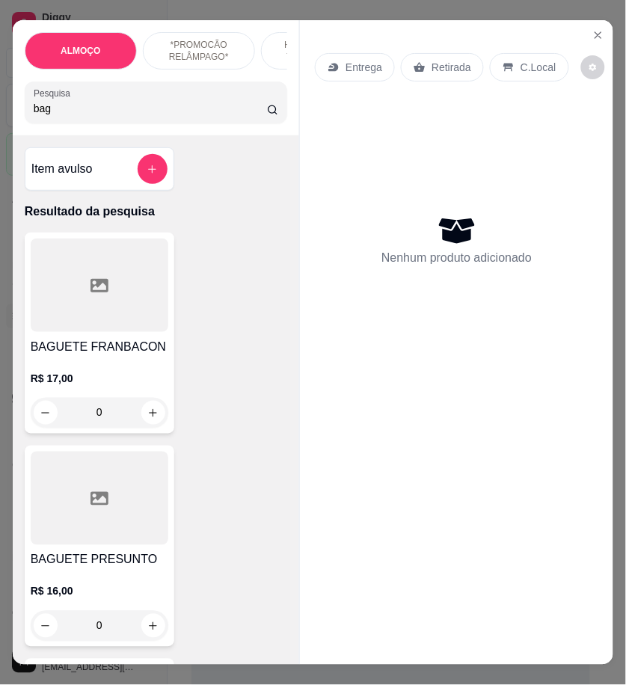
type input "bag"
drag, startPoint x: 139, startPoint y: 327, endPoint x: 141, endPoint y: 315, distance: 11.3
click at [141, 315] on div at bounding box center [100, 284] width 138 height 93
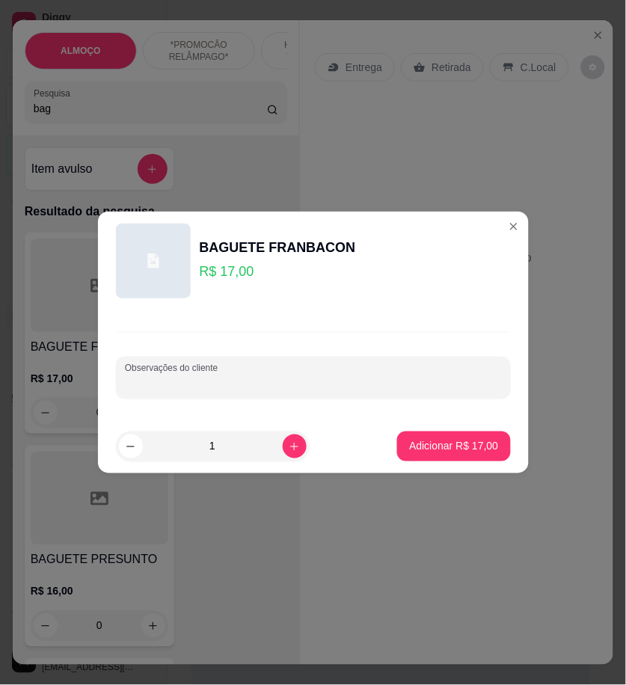
drag, startPoint x: 309, startPoint y: 378, endPoint x: 353, endPoint y: 684, distance: 309.7
click at [310, 374] on div at bounding box center [313, 378] width 377 height 30
click at [469, 387] on input "COM [PERSON_NAME], PRESUNTO, CEBOLA CARAMELIZADA" at bounding box center [313, 383] width 377 height 15
click at [145, 390] on input "COM [PERSON_NAME], PRESUNTO, CEBOLA CARAMELIZADA *SEM* TOMATE E KETCHUP" at bounding box center [313, 383] width 377 height 15
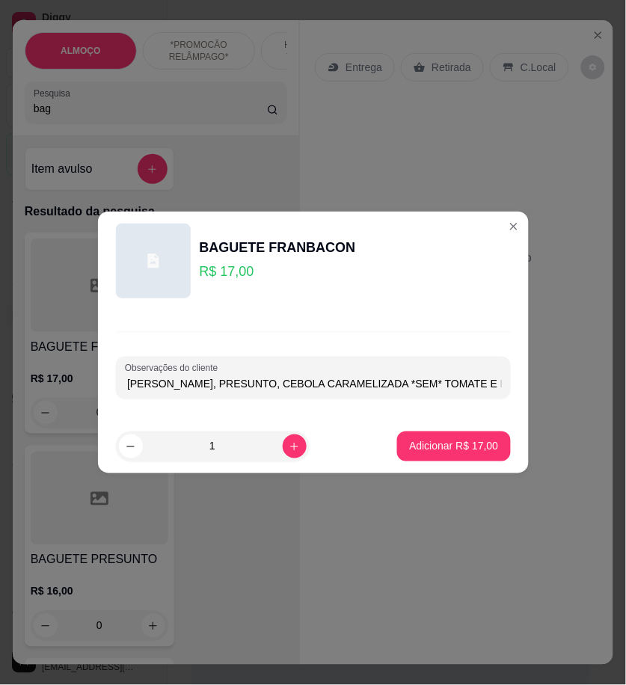
scroll to position [0, 0]
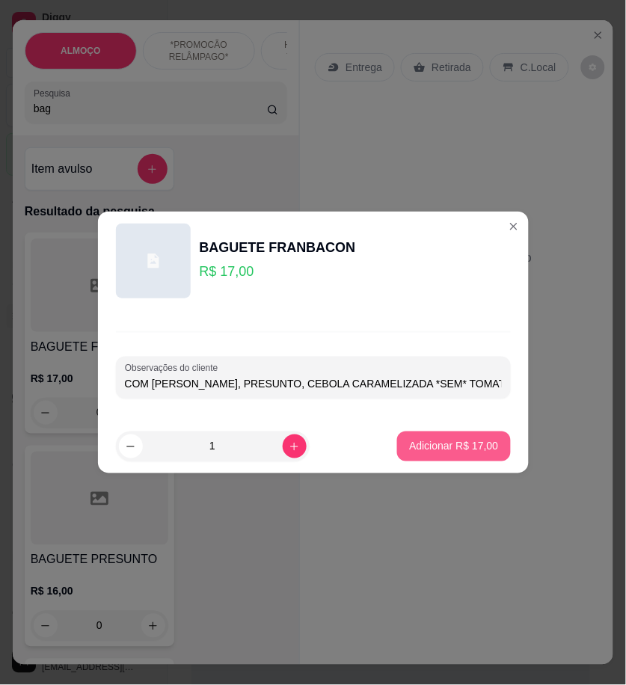
type input "COM [PERSON_NAME], PRESUNTO, CEBOLA CARAMELIZADA *SEM* TOMATE E KETCHUP"
click at [420, 447] on p "Adicionar R$ 17,00" at bounding box center [453, 446] width 89 height 15
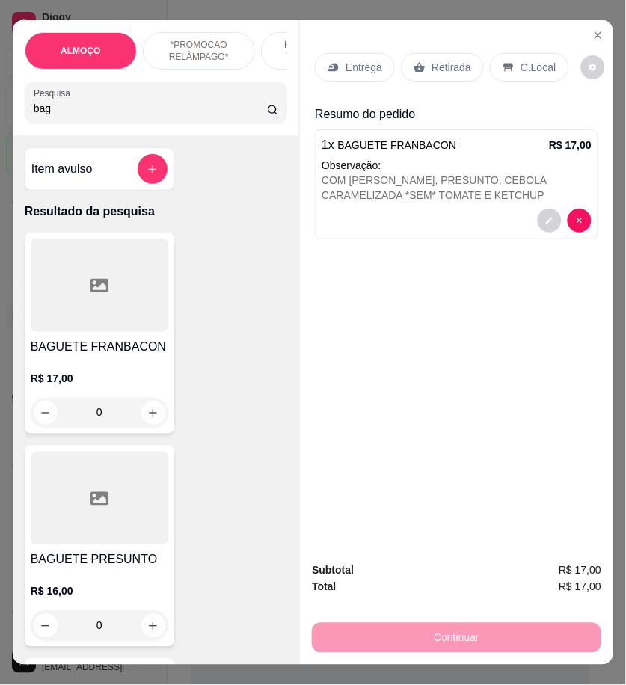
click at [538, 65] on p "C.Local" at bounding box center [537, 67] width 35 height 15
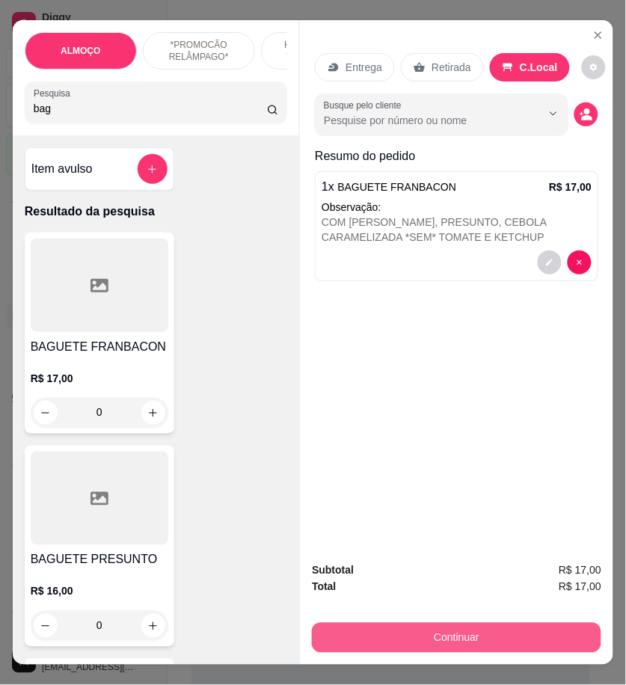
click at [445, 641] on button "Continuar" at bounding box center [456, 638] width 289 height 30
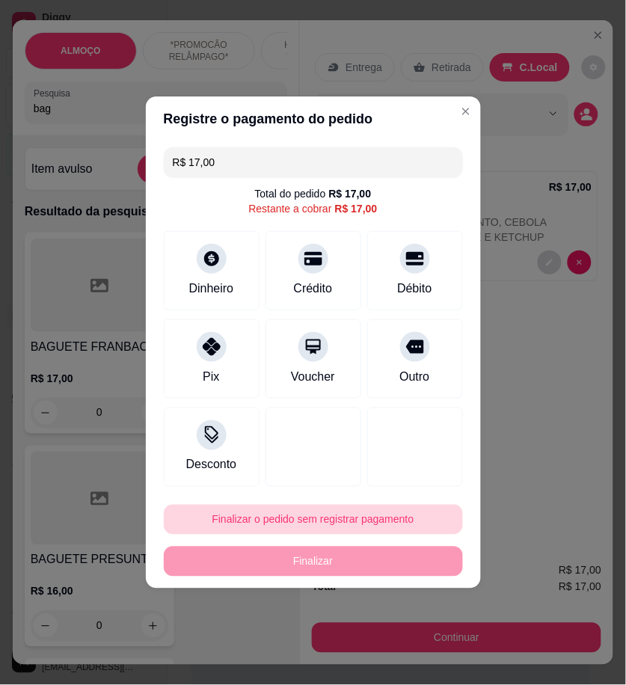
click at [321, 527] on button "Finalizar o pedido sem registrar pagamento" at bounding box center [313, 520] width 299 height 30
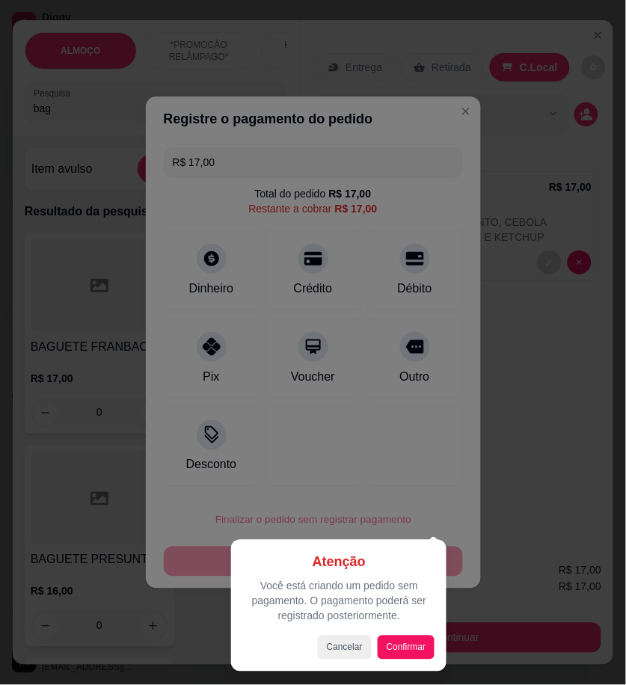
click at [405, 631] on div "Atenção Você está criando um pedido sem pagamento. O pagamento poderá ser regis…" at bounding box center [338, 606] width 191 height 108
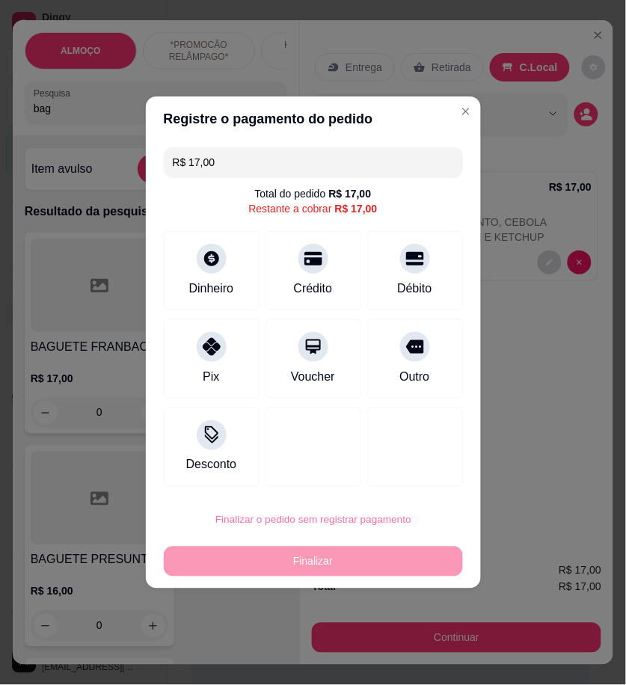
click at [407, 648] on button "Confirmar" at bounding box center [407, 643] width 53 height 22
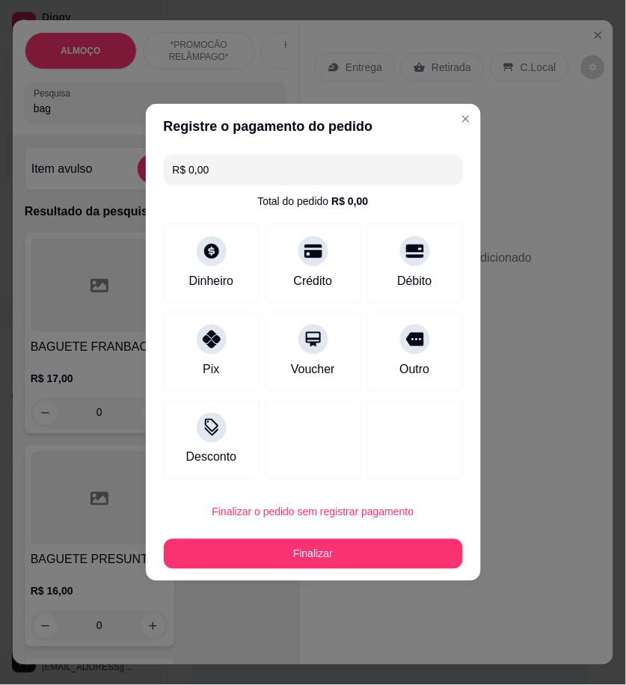
type input "R$ 0,00"
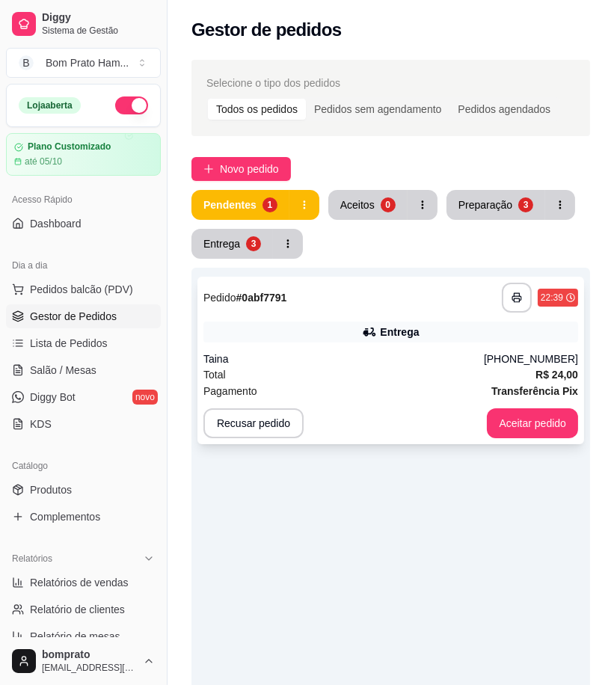
click at [426, 375] on div "Total R$ 24,00" at bounding box center [390, 374] width 375 height 16
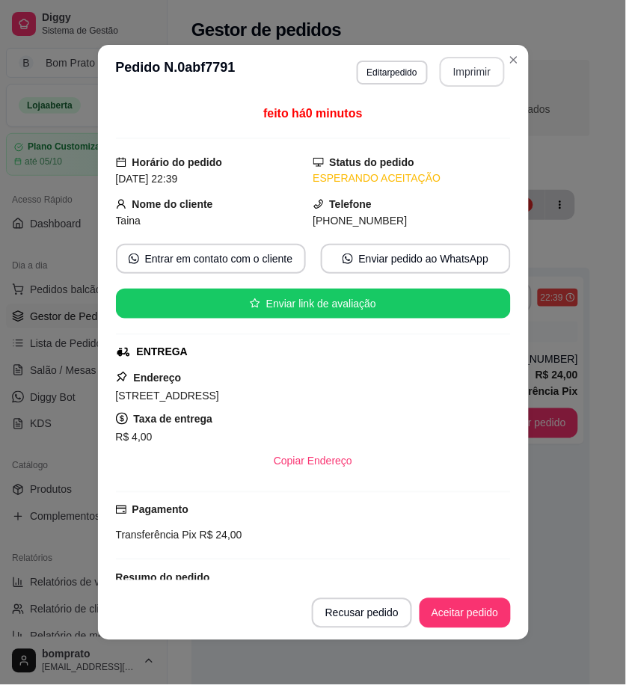
click at [458, 67] on button "Imprimir" at bounding box center [472, 72] width 65 height 30
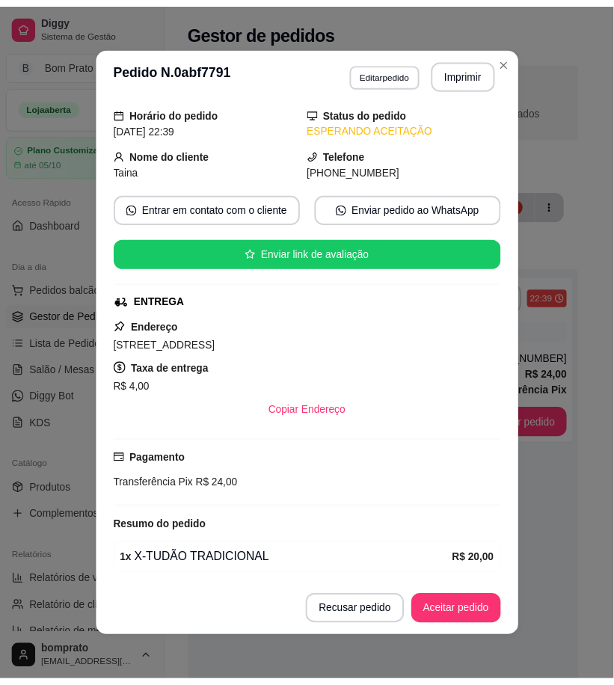
scroll to position [106, 0]
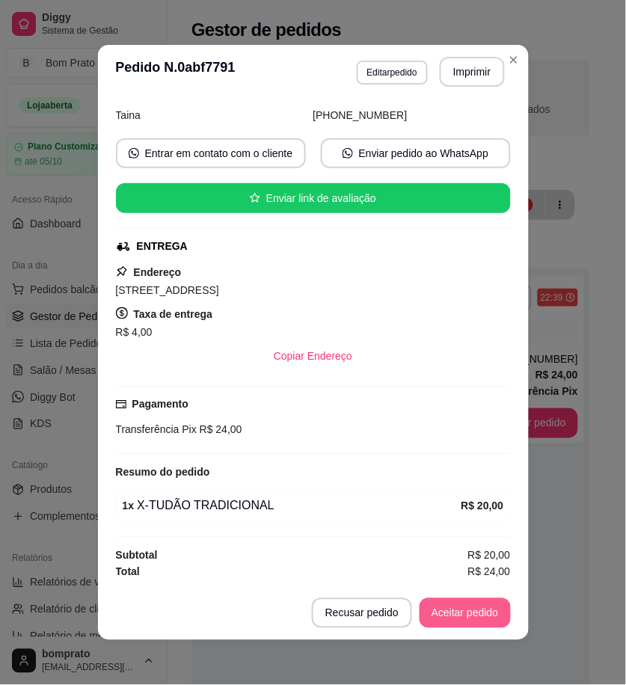
click at [466, 618] on button "Aceitar pedido" at bounding box center [464, 613] width 91 height 30
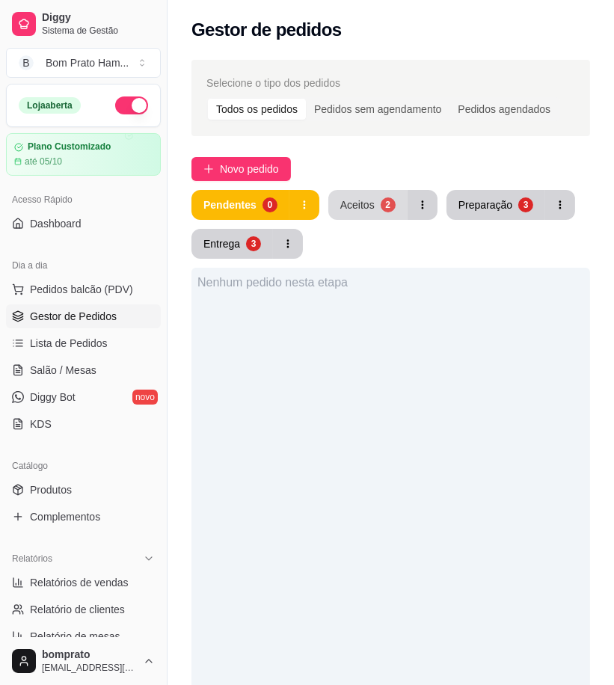
click at [370, 215] on button "Aceitos 2" at bounding box center [367, 205] width 79 height 30
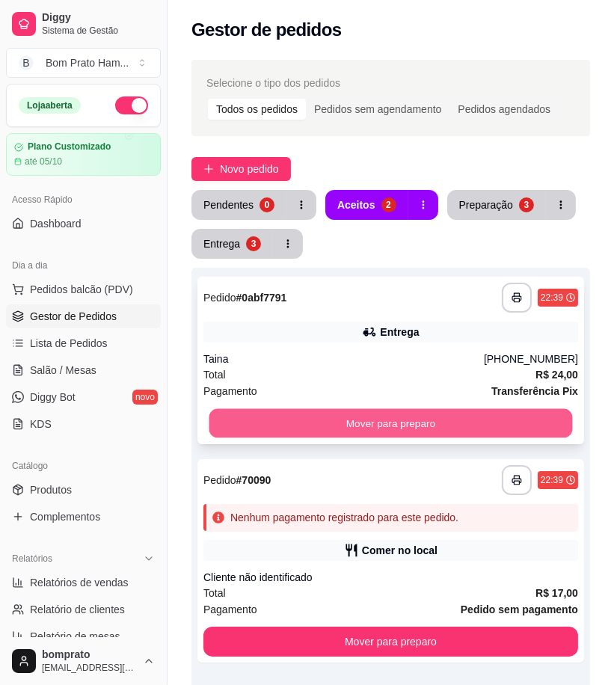
click at [413, 432] on button "Mover para preparo" at bounding box center [390, 423] width 363 height 29
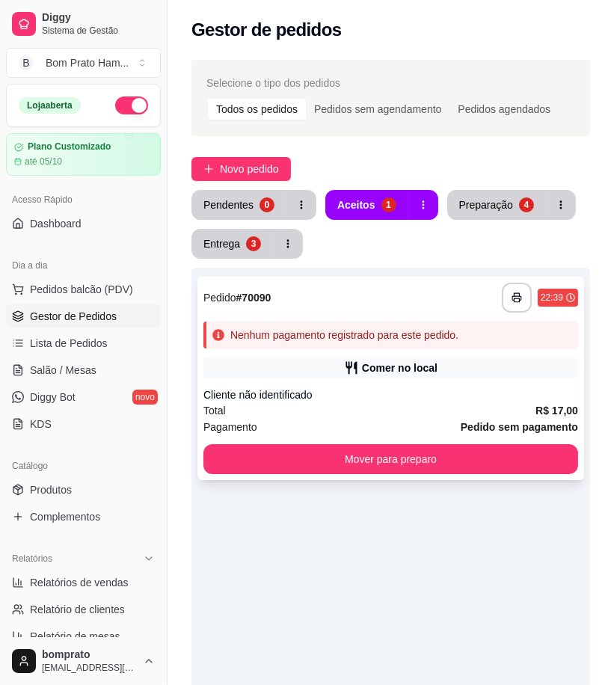
click at [432, 375] on div "Comer no local" at bounding box center [400, 367] width 76 height 15
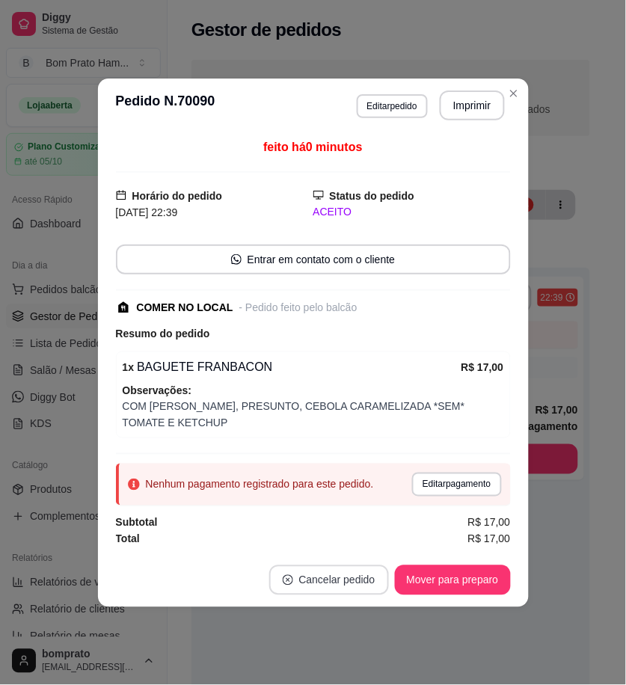
click at [333, 592] on button "Cancelar pedido" at bounding box center [329, 580] width 120 height 30
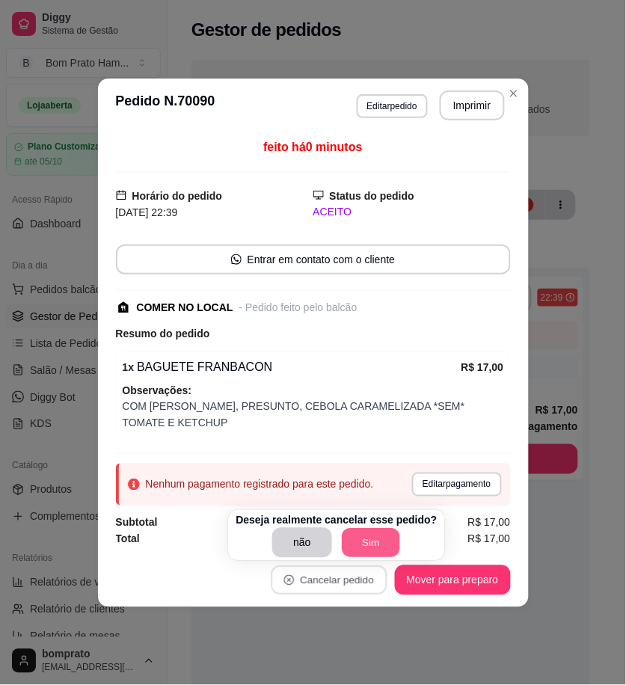
click at [369, 544] on button "Sim" at bounding box center [371, 543] width 58 height 29
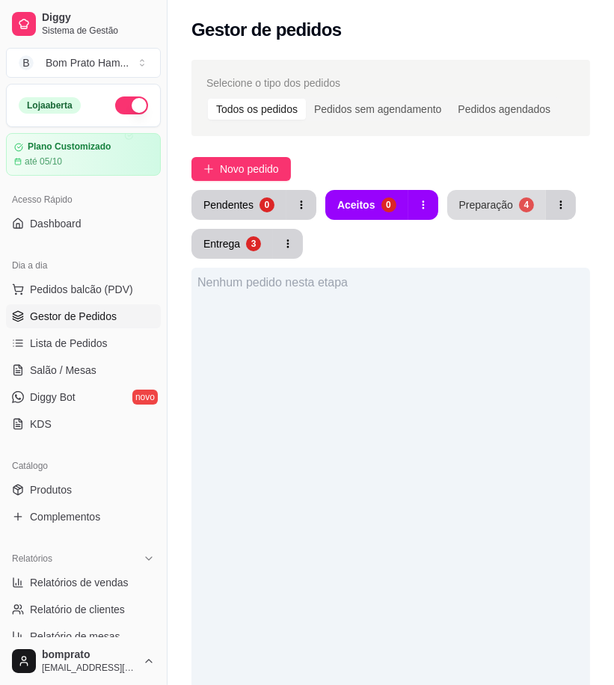
click at [480, 200] on div "Preparação" at bounding box center [486, 204] width 54 height 15
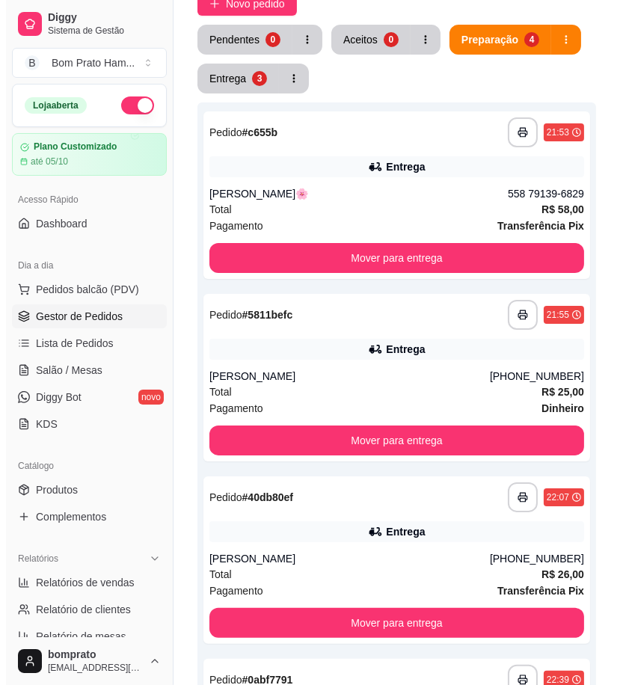
scroll to position [166, 0]
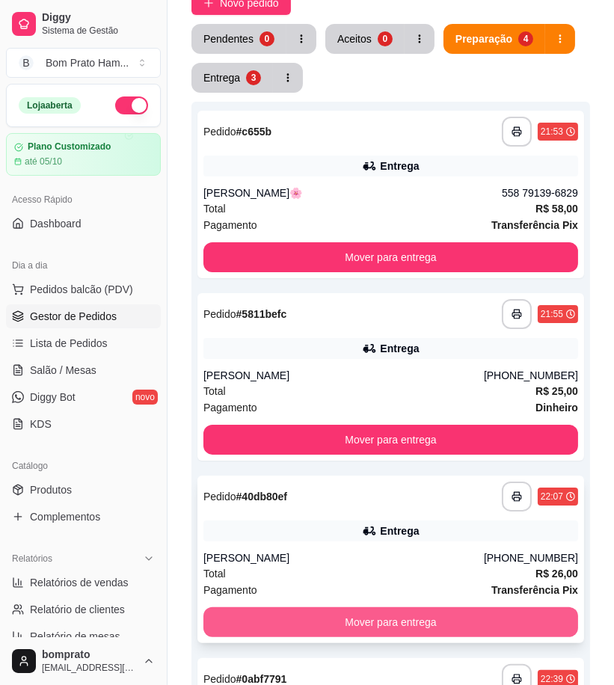
click at [446, 616] on button "Mover para entrega" at bounding box center [390, 622] width 375 height 30
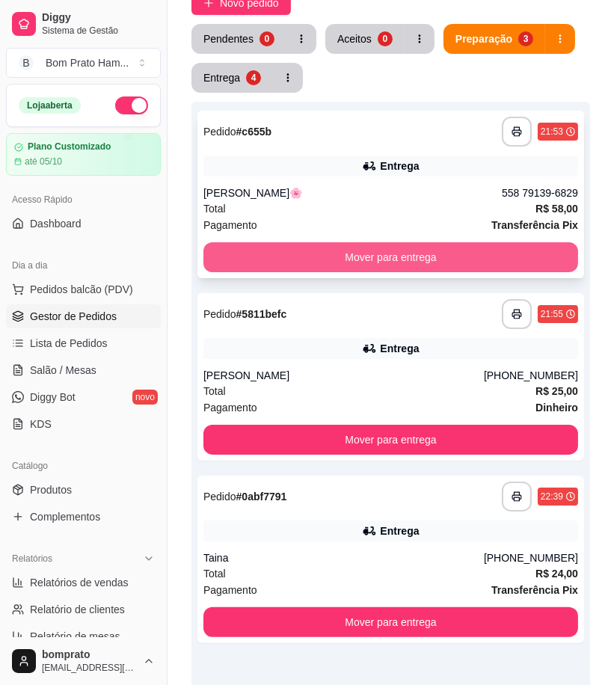
click at [413, 252] on button "Mover para entrega" at bounding box center [390, 257] width 375 height 30
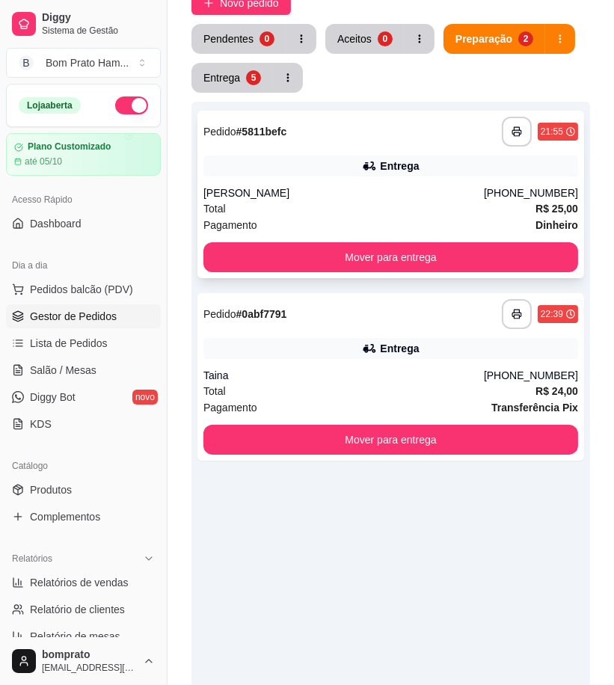
click at [398, 202] on div "Total R$ 25,00" at bounding box center [390, 208] width 375 height 16
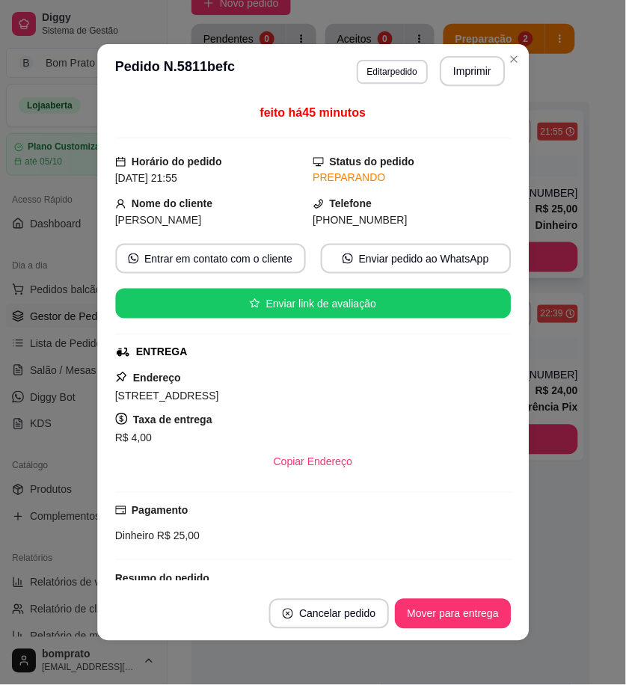
scroll to position [215, 0]
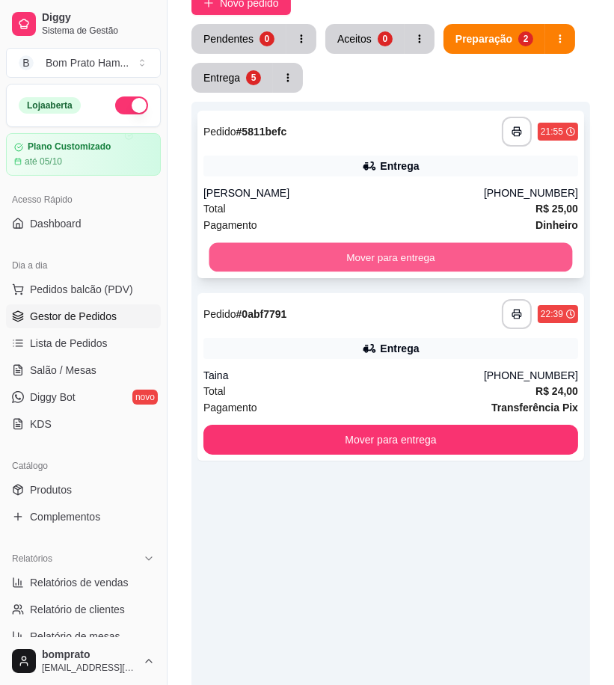
click at [501, 243] on button "Mover para entrega" at bounding box center [390, 257] width 363 height 29
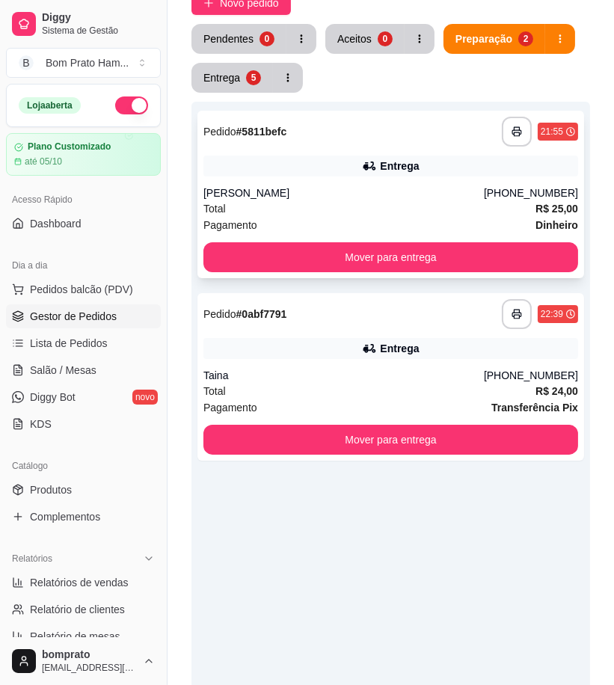
click at [458, 150] on div "**********" at bounding box center [390, 194] width 387 height 167
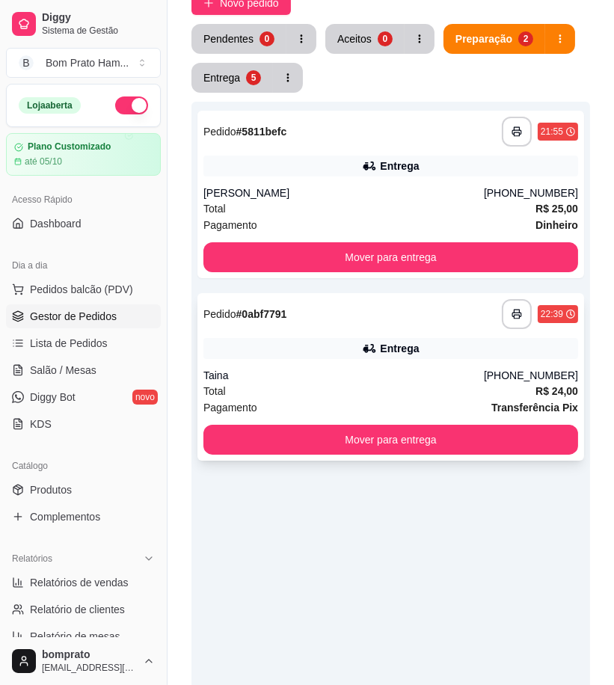
click at [381, 331] on div "**********" at bounding box center [390, 376] width 387 height 167
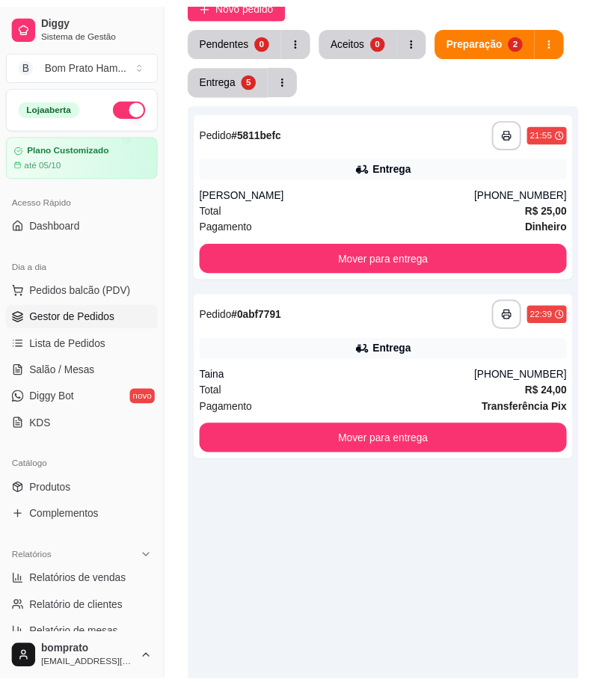
scroll to position [106, 0]
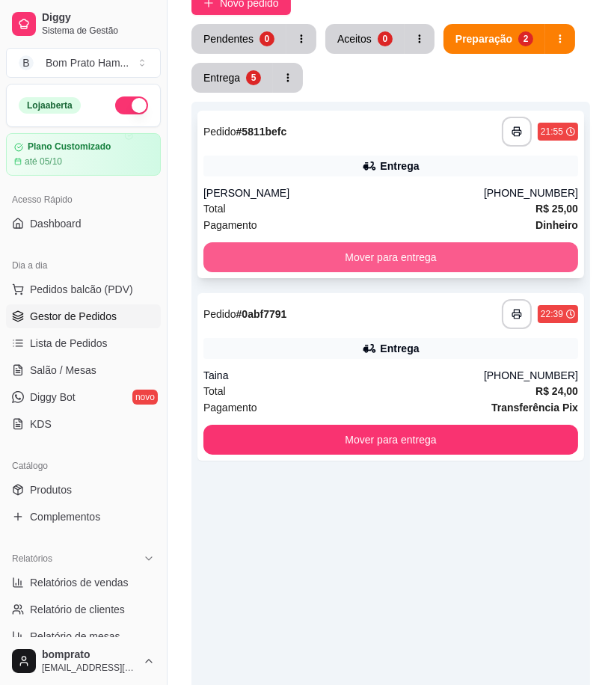
click at [390, 259] on button "Mover para entrega" at bounding box center [390, 257] width 375 height 30
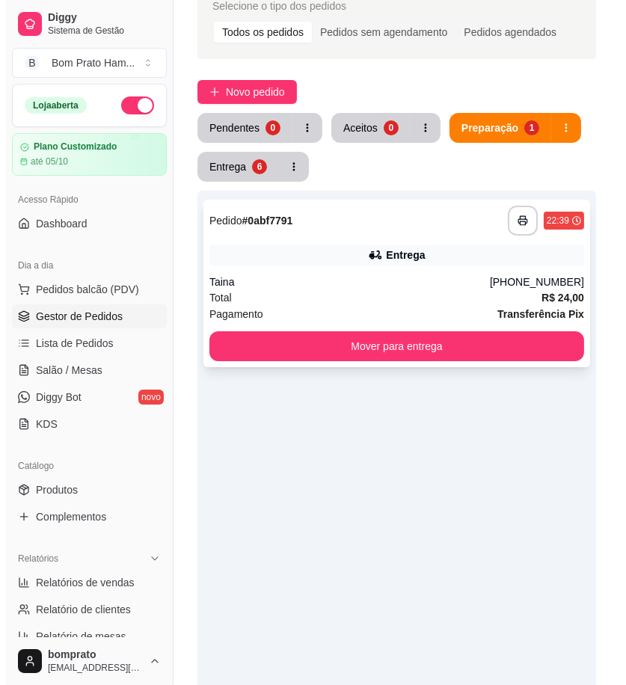
scroll to position [0, 0]
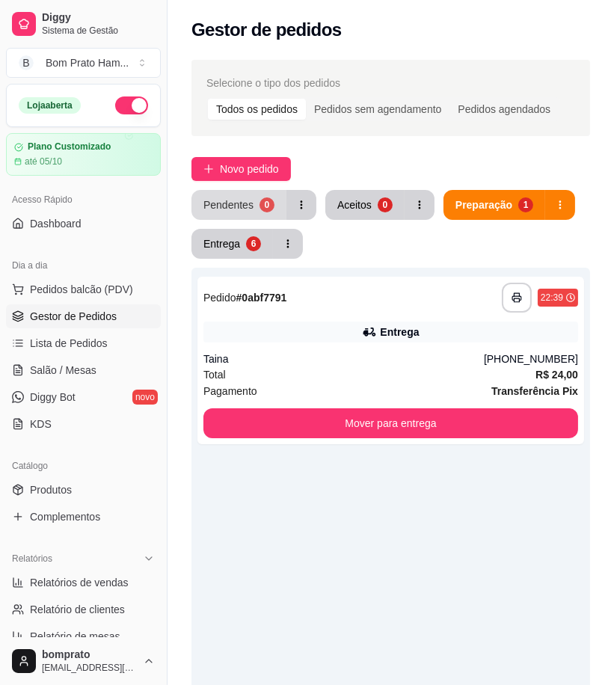
click at [253, 210] on button "Pendentes 0" at bounding box center [238, 205] width 95 height 30
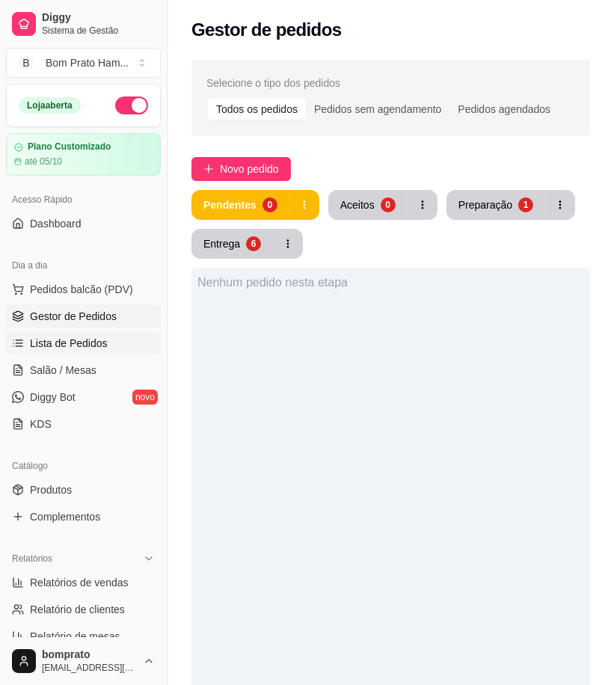
click at [93, 347] on span "Lista de Pedidos" at bounding box center [69, 343] width 78 height 15
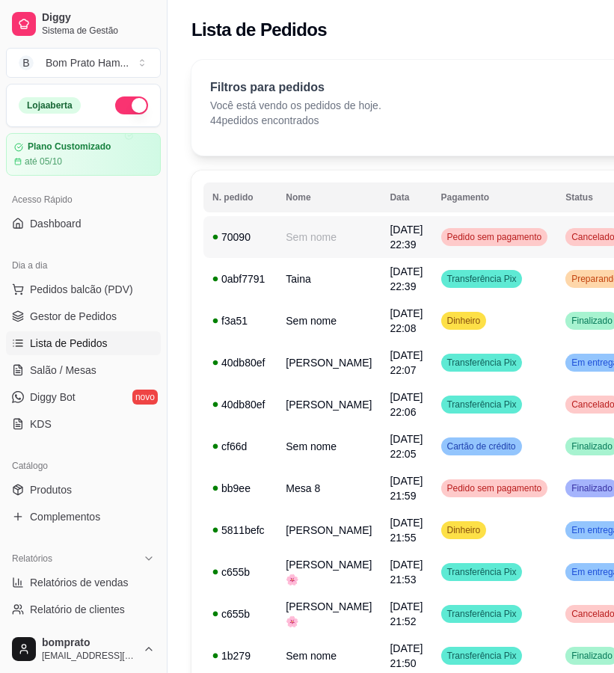
click at [389, 241] on span "[DATE] 22:39" at bounding box center [405, 237] width 33 height 27
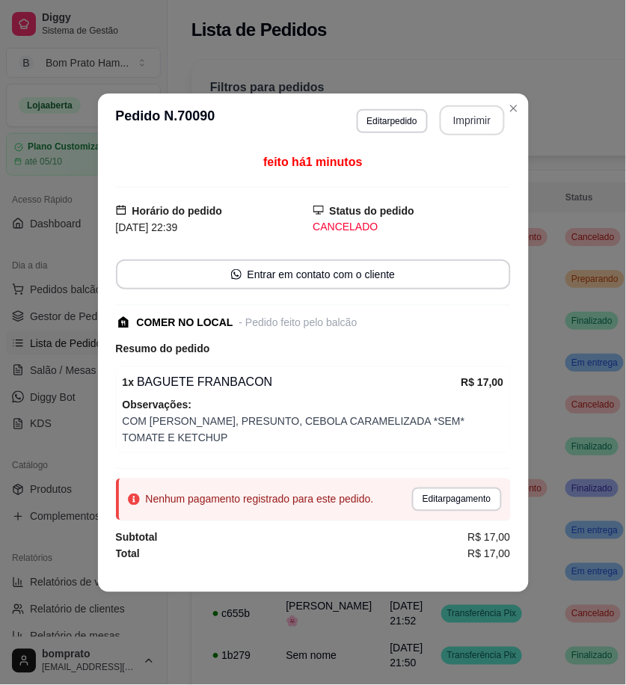
click at [459, 120] on button "Imprimir" at bounding box center [472, 120] width 65 height 30
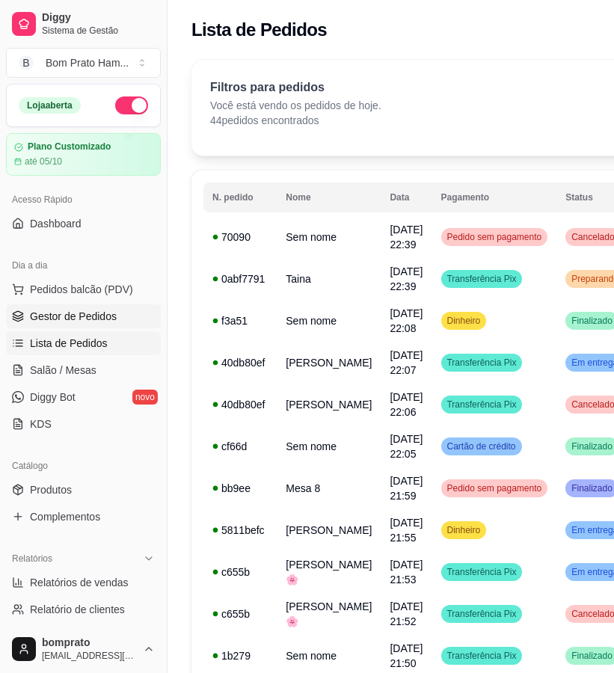
click at [102, 327] on link "Gestor de Pedidos" at bounding box center [83, 316] width 155 height 24
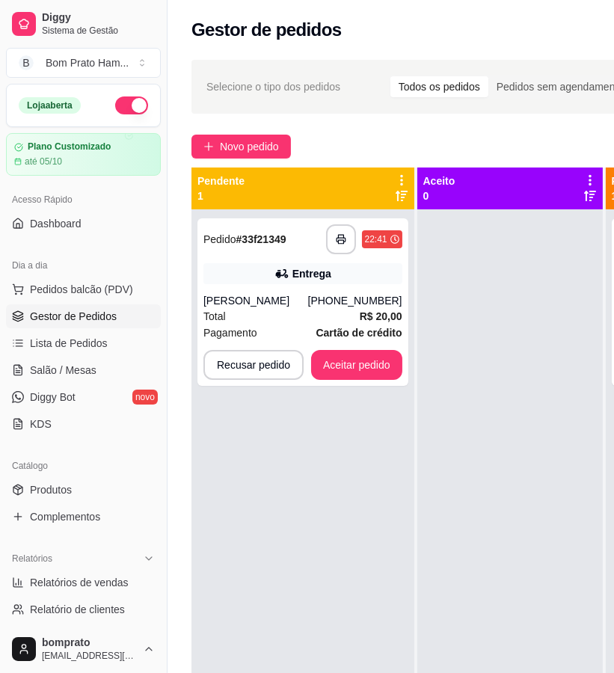
click at [508, 320] on div at bounding box center [509, 545] width 185 height 673
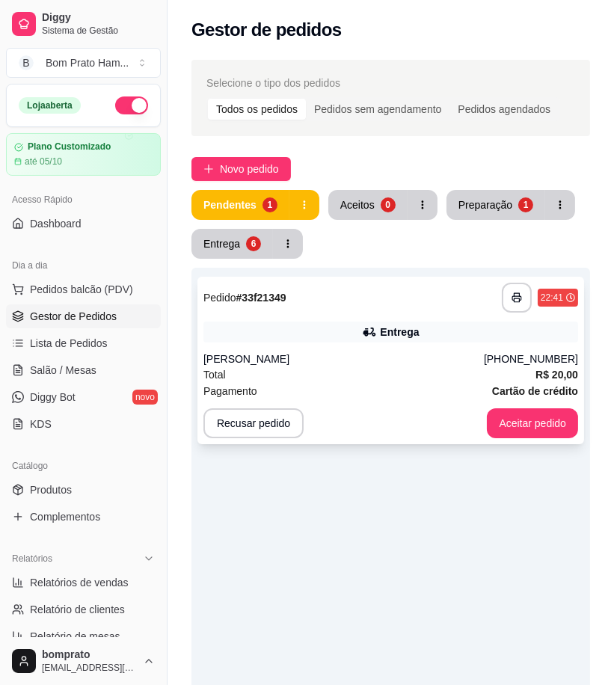
click at [391, 333] on div "Entrega" at bounding box center [399, 331] width 39 height 15
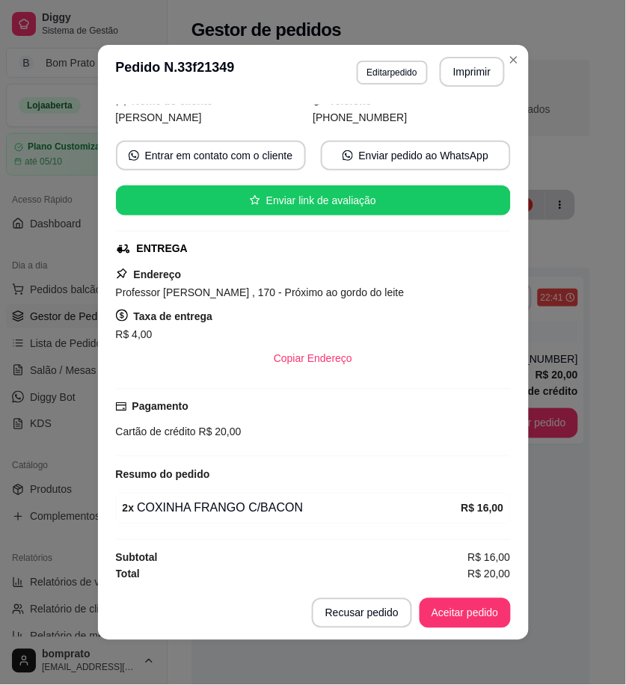
scroll to position [106, 0]
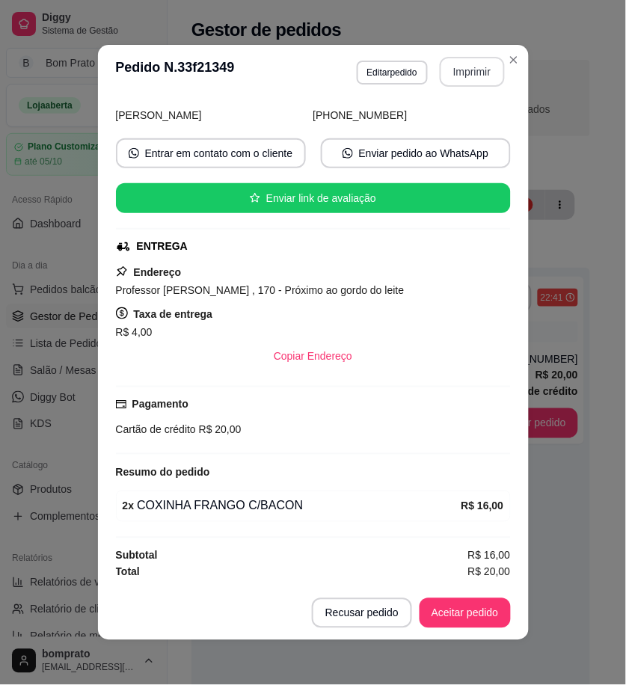
click at [475, 80] on button "Imprimir" at bounding box center [472, 72] width 65 height 30
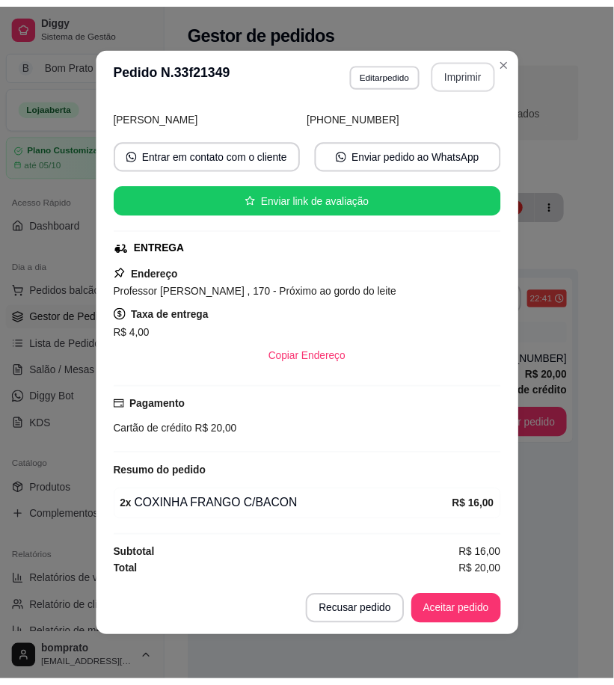
scroll to position [0, 0]
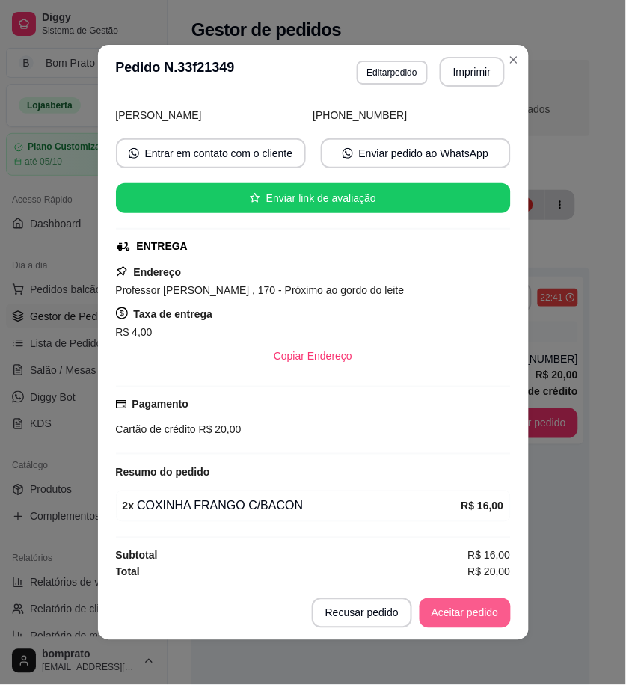
click at [483, 615] on button "Aceitar pedido" at bounding box center [464, 613] width 91 height 30
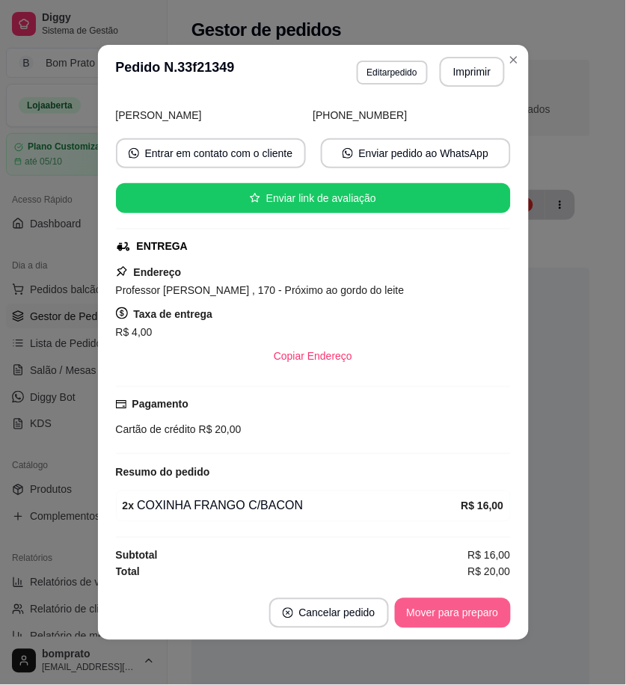
click at [482, 617] on button "Mover para preparo" at bounding box center [453, 613] width 116 height 30
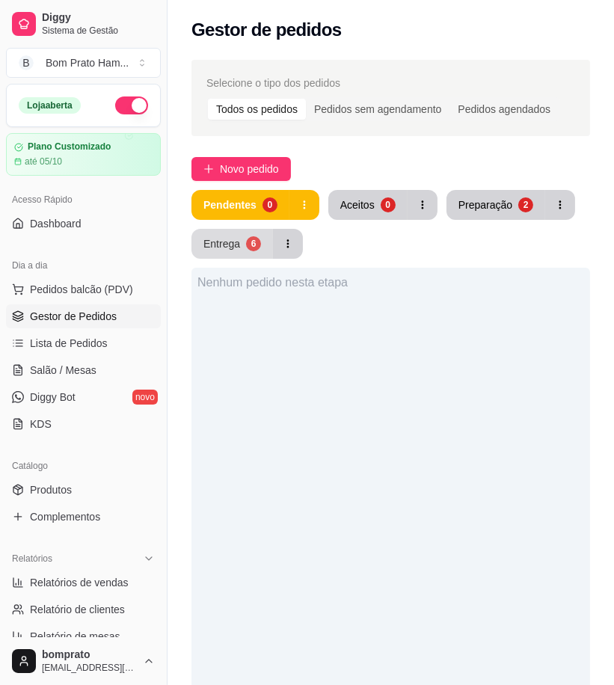
click at [247, 252] on button "Entrega 6" at bounding box center [231, 244] width 81 height 30
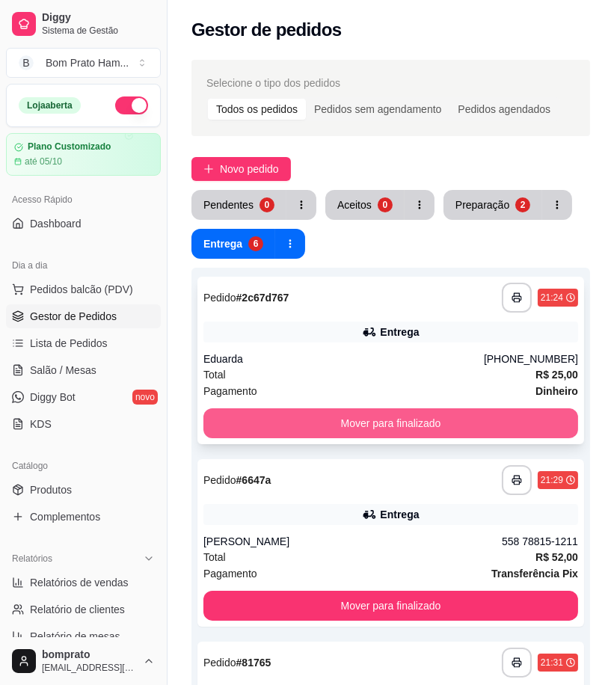
click at [406, 425] on button "Mover para finalizado" at bounding box center [390, 423] width 375 height 30
click at [396, 420] on button "Mover para finalizado" at bounding box center [390, 423] width 375 height 30
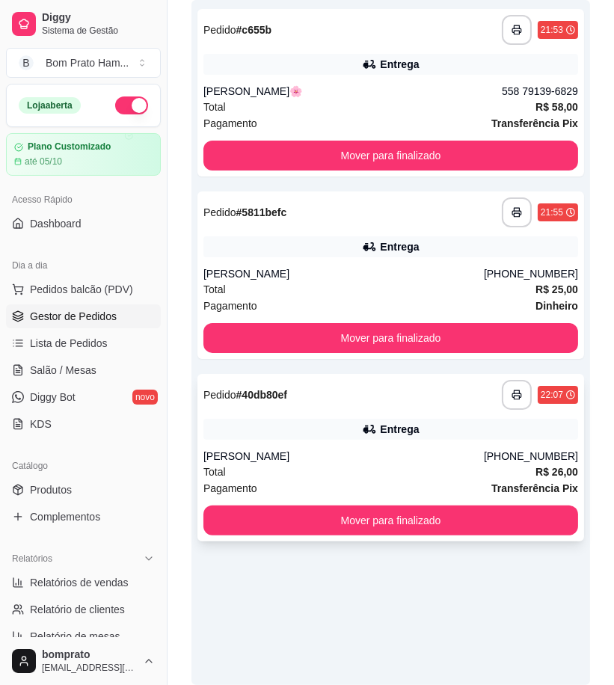
scroll to position [78, 0]
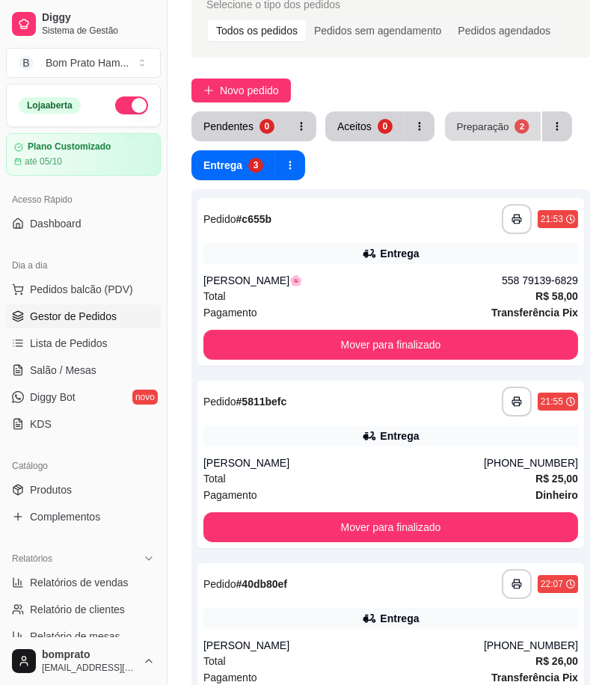
click at [464, 122] on div "Preparação" at bounding box center [482, 126] width 52 height 14
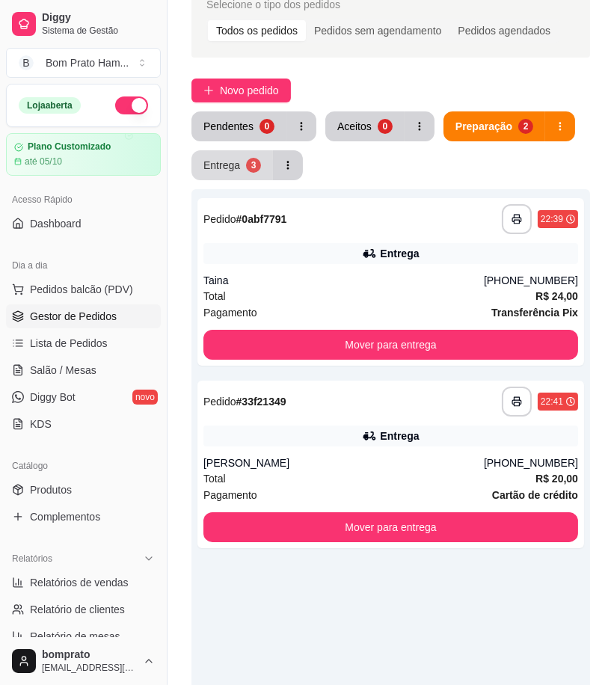
click at [237, 163] on div "Entrega" at bounding box center [221, 165] width 37 height 15
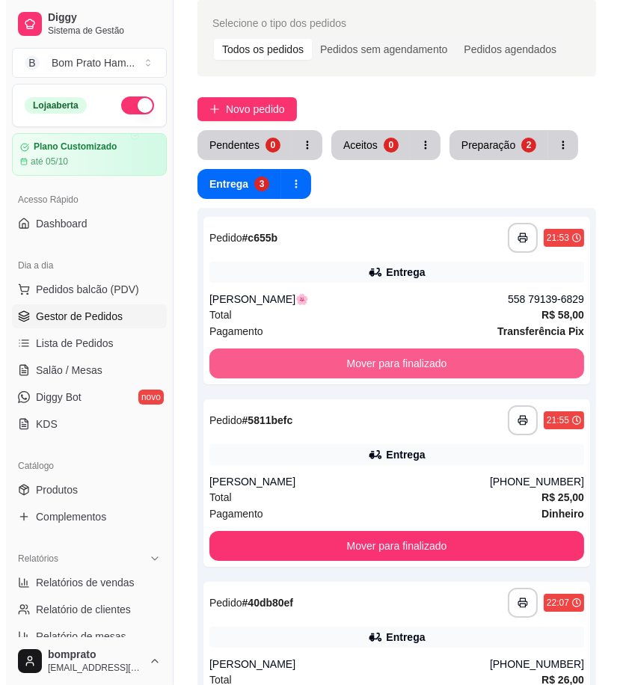
scroll to position [0, 0]
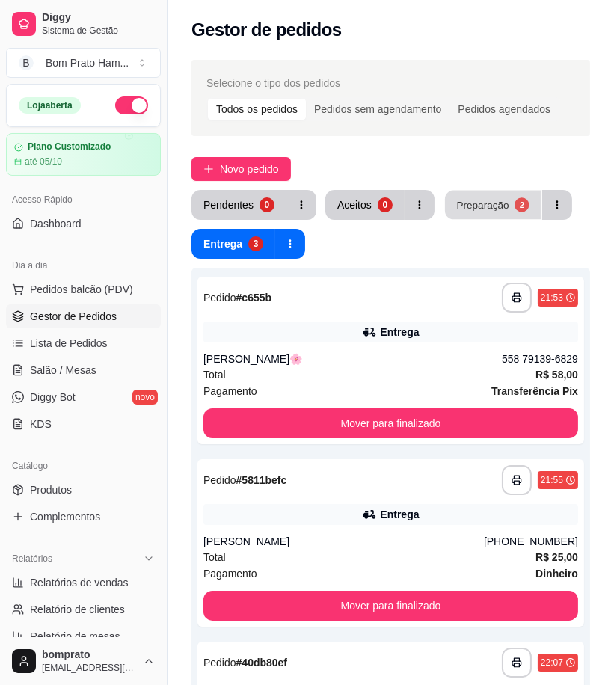
click at [484, 194] on button "Preparação 2" at bounding box center [493, 205] width 96 height 29
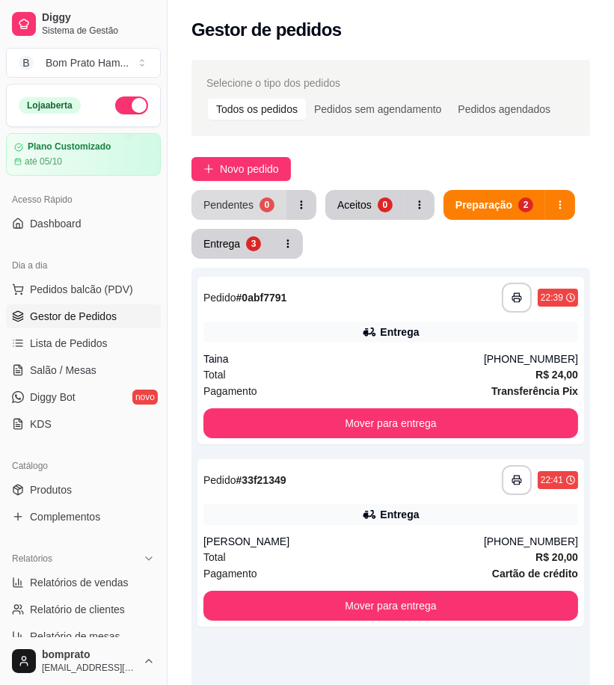
click at [247, 197] on div "Pendentes" at bounding box center [228, 204] width 50 height 15
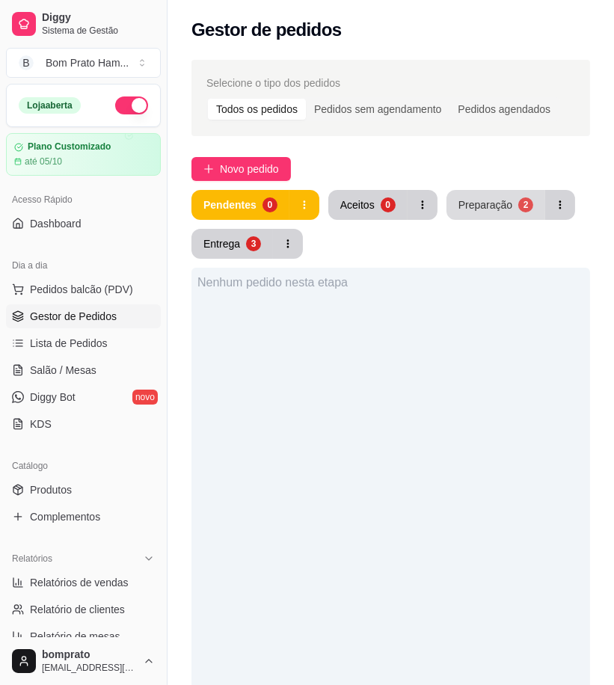
click at [498, 209] on div "Preparação" at bounding box center [485, 204] width 54 height 15
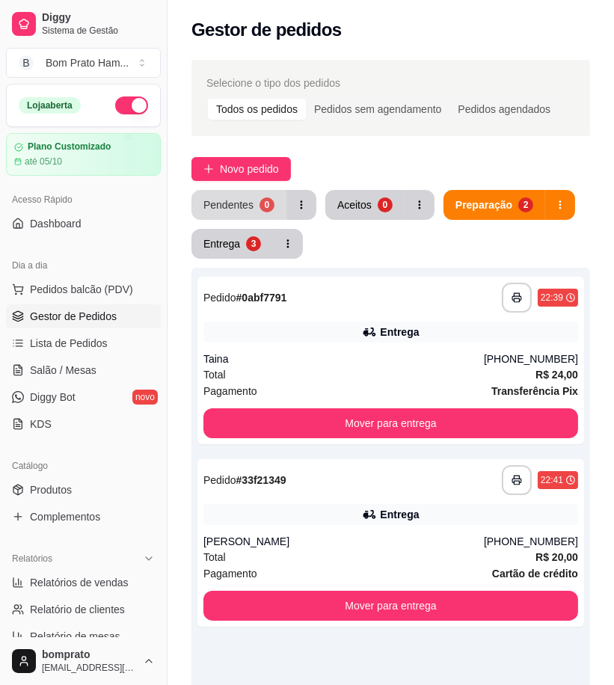
click at [250, 209] on div "Pendentes" at bounding box center [228, 204] width 50 height 15
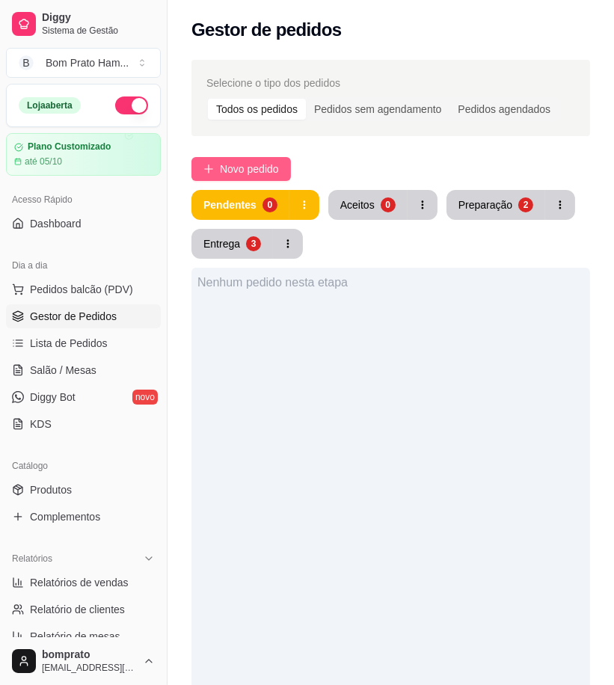
click at [259, 162] on span "Novo pedido" at bounding box center [249, 169] width 59 height 16
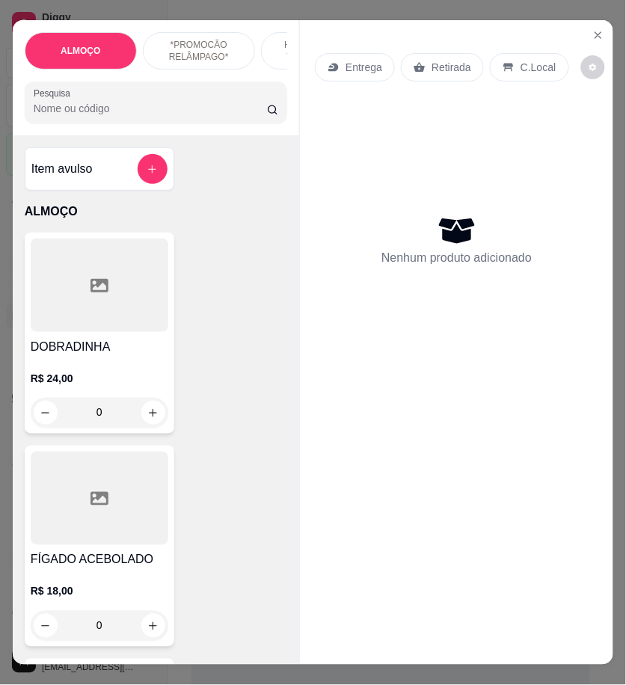
click at [151, 114] on input "Pesquisa" at bounding box center [150, 108] width 233 height 15
type input "parm"
click at [120, 314] on div at bounding box center [100, 284] width 138 height 93
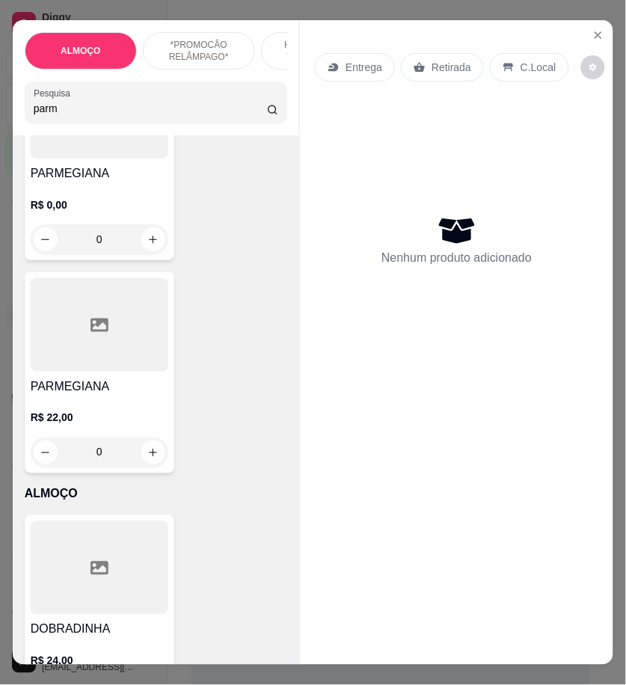
scroll to position [249, 0]
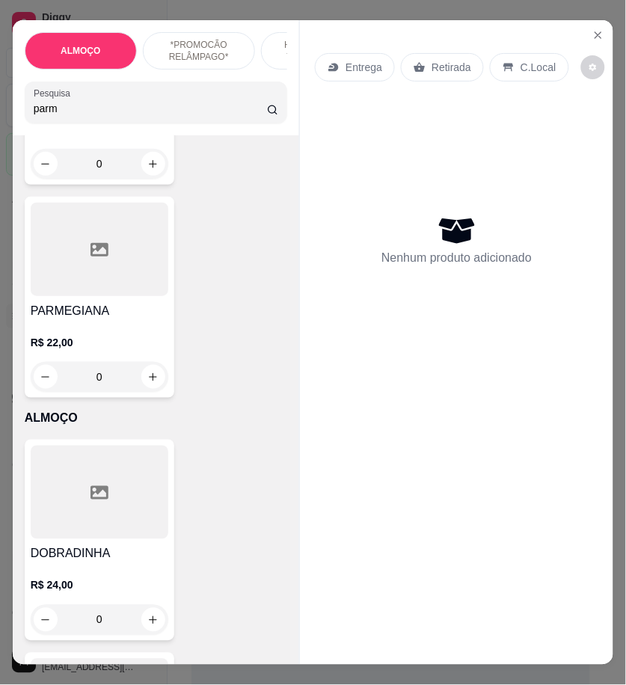
click at [123, 334] on div "R$ 22,00 0" at bounding box center [100, 356] width 138 height 72
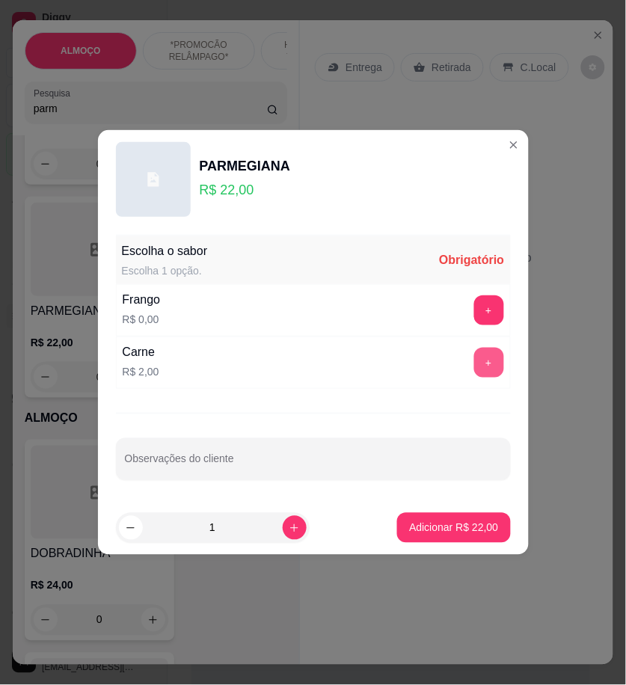
click at [484, 359] on button "+" at bounding box center [489, 363] width 30 height 30
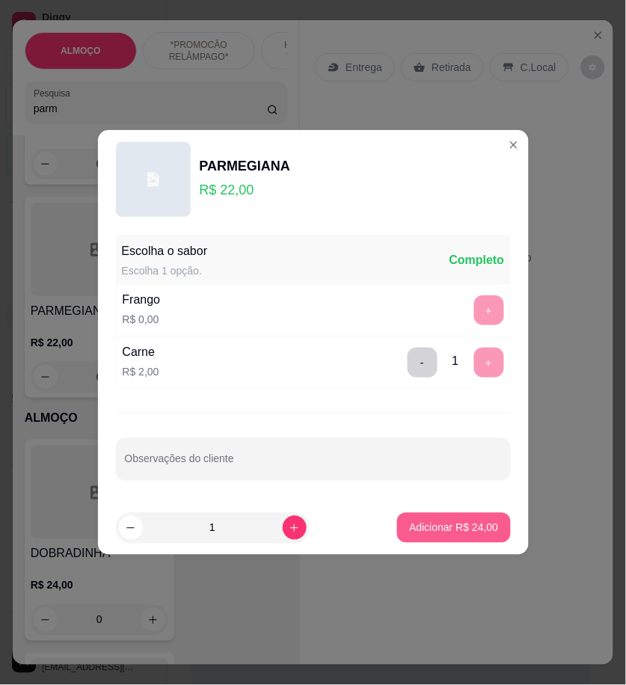
click at [472, 532] on p "Adicionar R$ 24,00" at bounding box center [453, 527] width 89 height 15
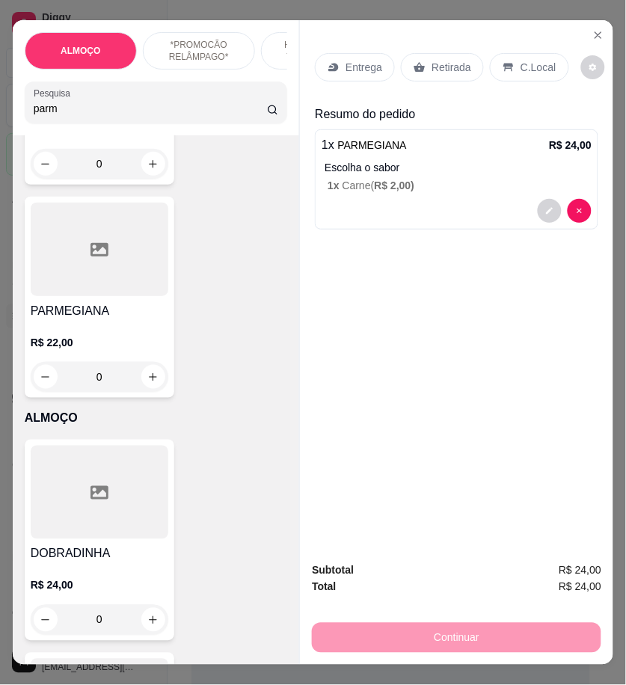
click at [506, 64] on div "C.Local" at bounding box center [529, 67] width 78 height 28
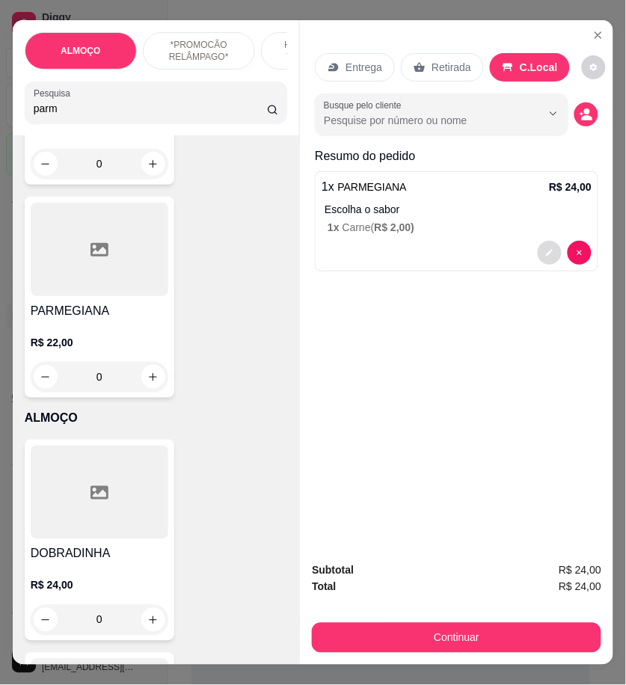
click at [538, 241] on button "decrease-product-quantity" at bounding box center [550, 253] width 24 height 24
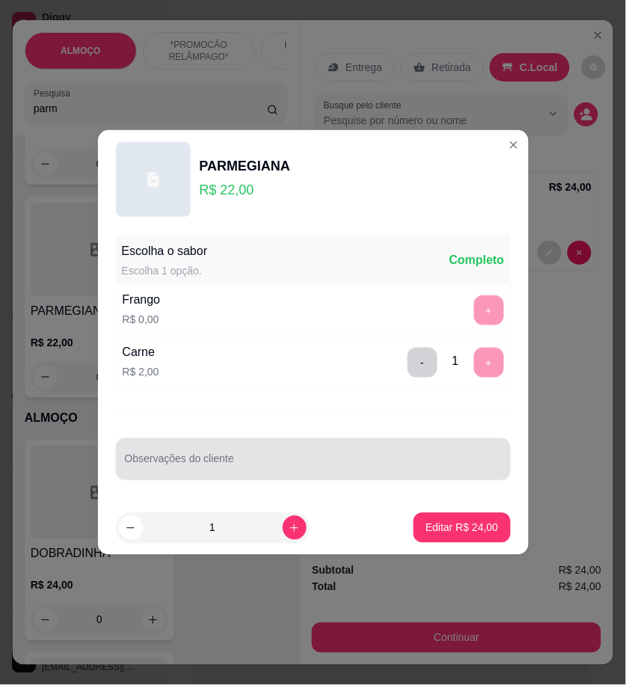
click at [249, 454] on div at bounding box center [313, 459] width 377 height 30
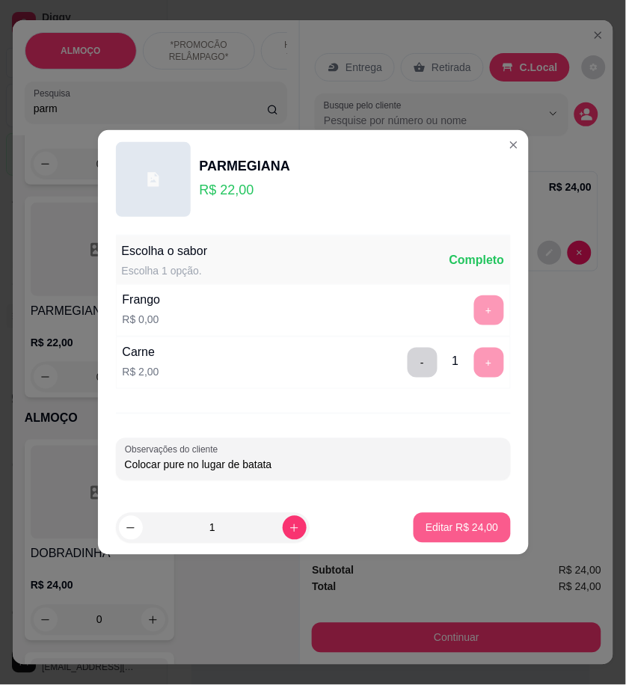
type input "Colocar pure no lugar de batata"
click at [444, 526] on p "Editar R$ 24,00" at bounding box center [461, 527] width 73 height 15
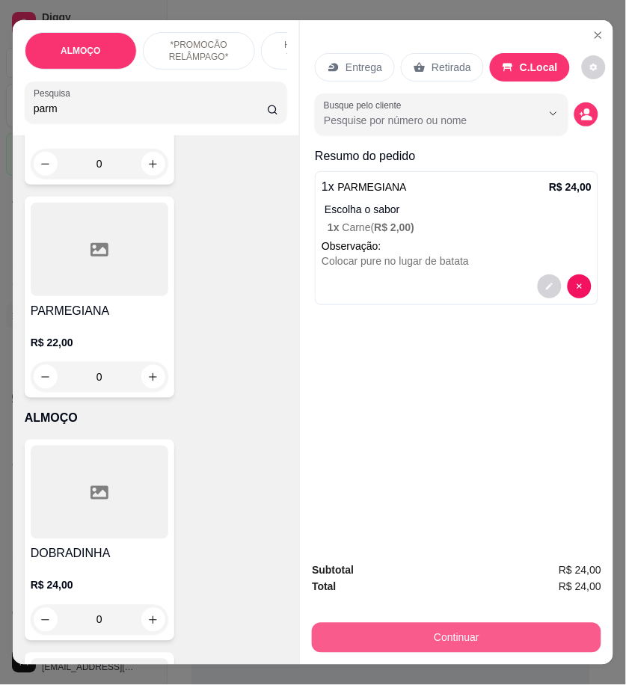
click at [501, 623] on button "Continuar" at bounding box center [456, 638] width 289 height 30
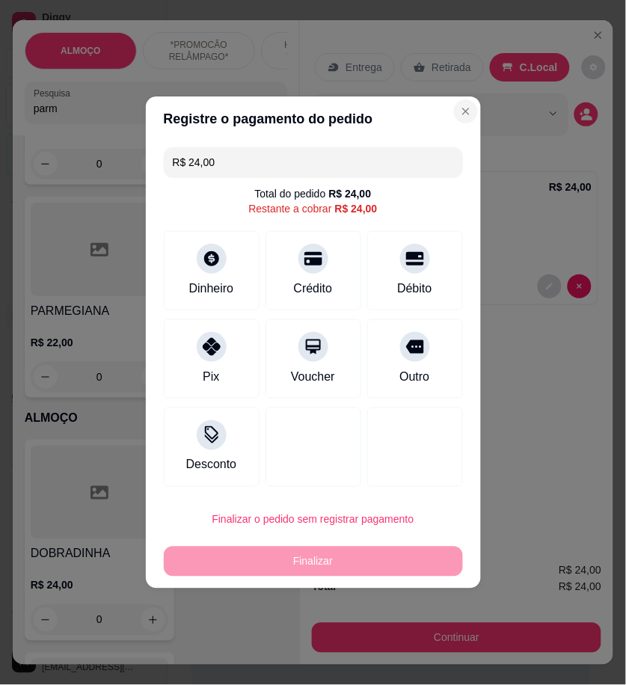
drag, startPoint x: 466, startPoint y: 112, endPoint x: 453, endPoint y: 112, distance: 12.7
click at [461, 112] on section "Registre o pagamento do pedido R$ 24,00 Total do pedido R$ 24,00 Restante a cob…" at bounding box center [313, 342] width 335 height 492
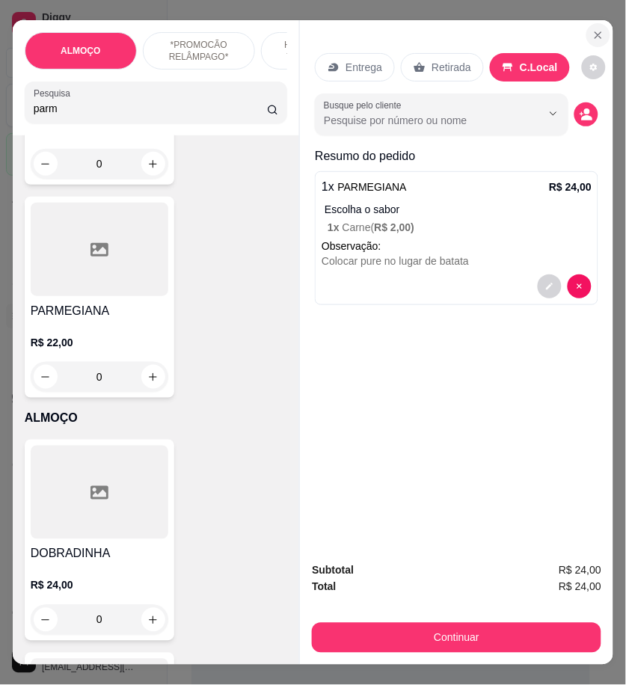
click at [596, 29] on icon "Close" at bounding box center [598, 35] width 12 height 12
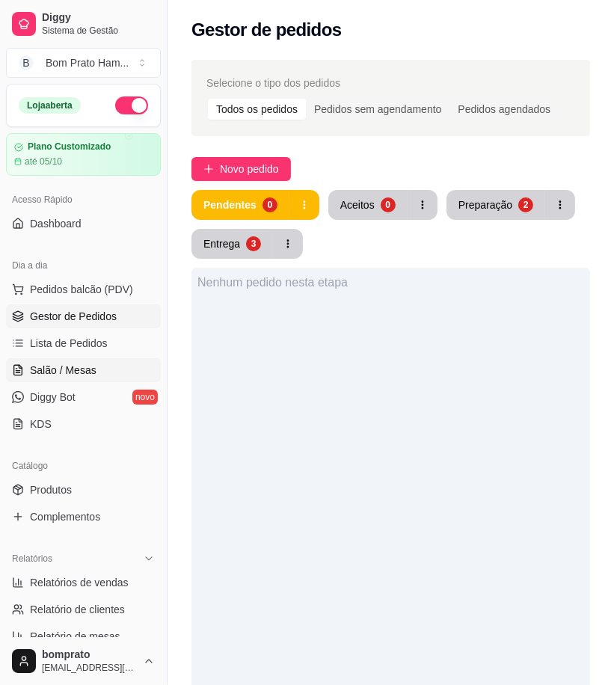
click at [98, 359] on link "Salão / Mesas" at bounding box center [83, 370] width 155 height 24
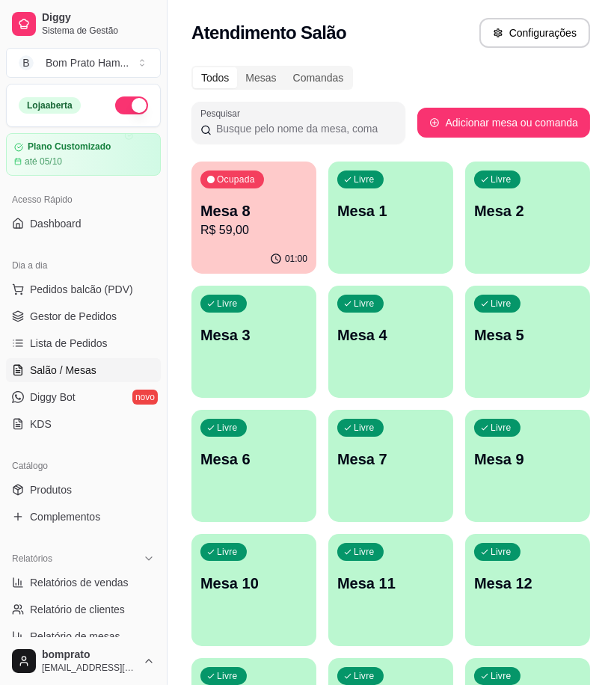
click at [398, 243] on div "Livre Mesa 1" at bounding box center [390, 208] width 125 height 94
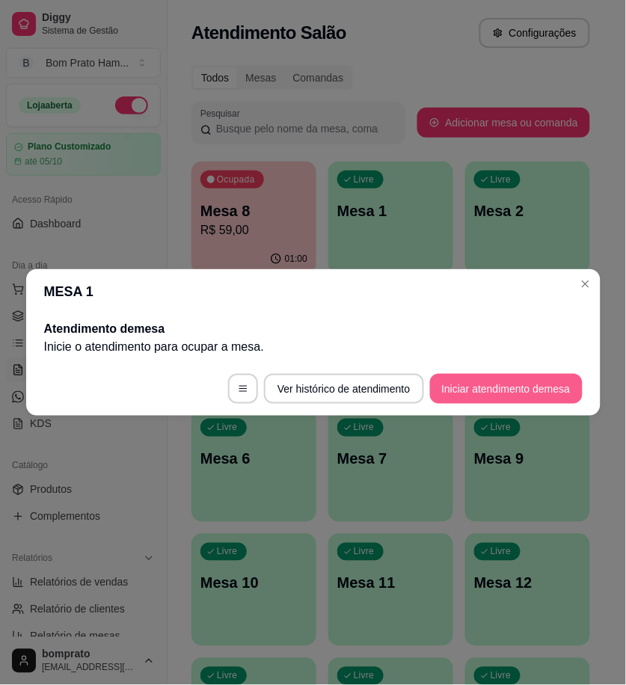
click at [475, 387] on button "Iniciar atendimento de mesa" at bounding box center [506, 389] width 153 height 30
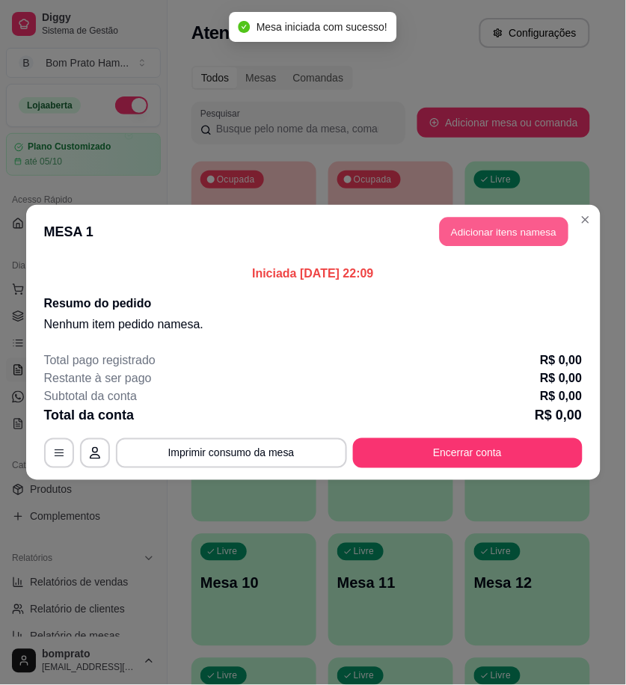
click at [524, 233] on button "Adicionar itens na mesa" at bounding box center [504, 232] width 129 height 29
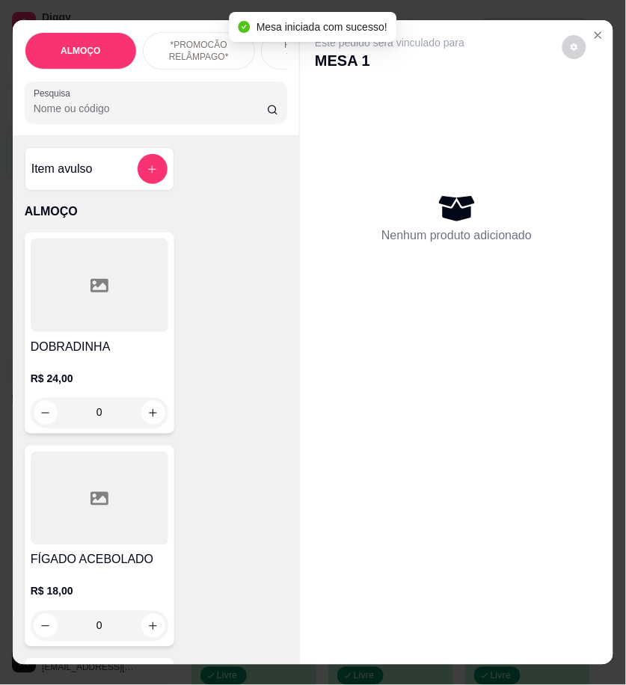
click at [158, 116] on input "Pesquisa" at bounding box center [150, 108] width 233 height 15
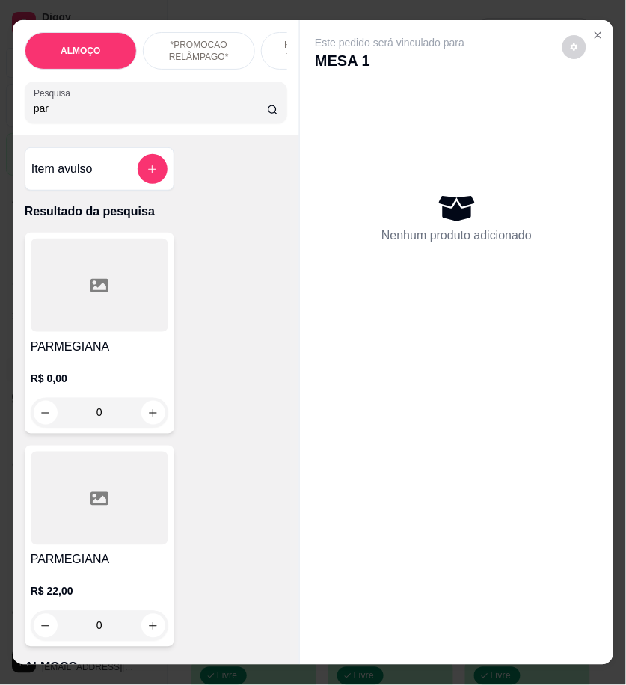
type input "par"
click at [122, 517] on div at bounding box center [100, 498] width 138 height 93
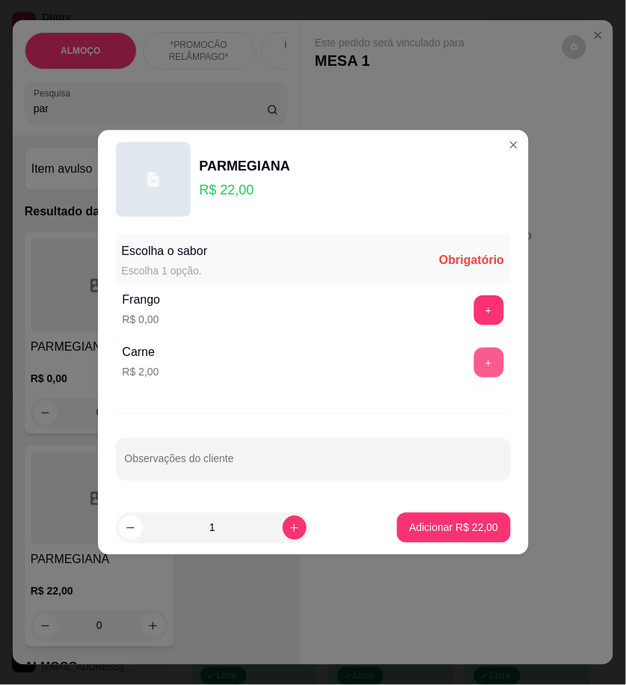
click at [474, 363] on button "+" at bounding box center [489, 363] width 30 height 30
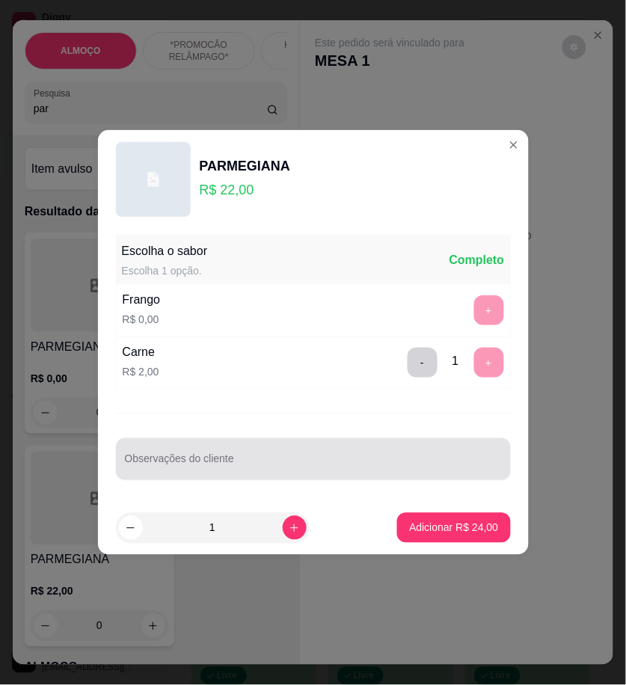
click at [197, 464] on input "Observações do cliente" at bounding box center [313, 465] width 377 height 15
click at [279, 474] on div "TROCAR BATATA POR PURO" at bounding box center [313, 459] width 377 height 30
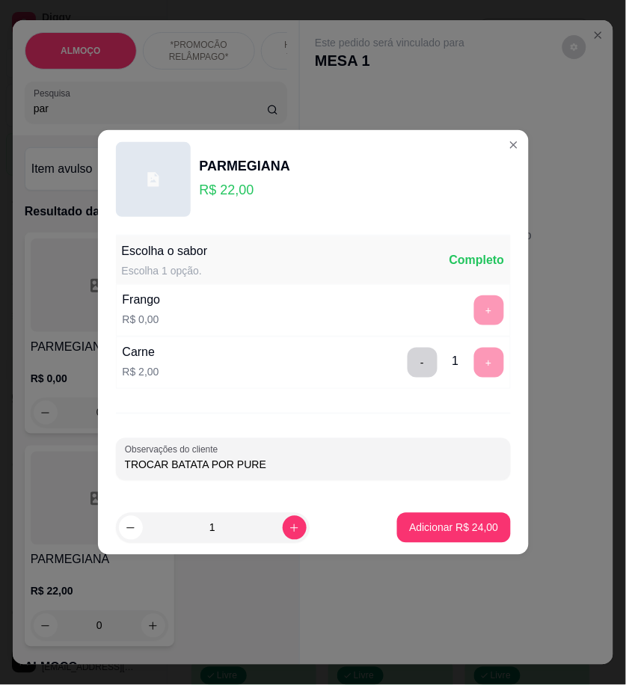
type input "TROCAR BATATA POR PURE"
click at [472, 537] on button "Adicionar R$ 24,00" at bounding box center [454, 528] width 110 height 29
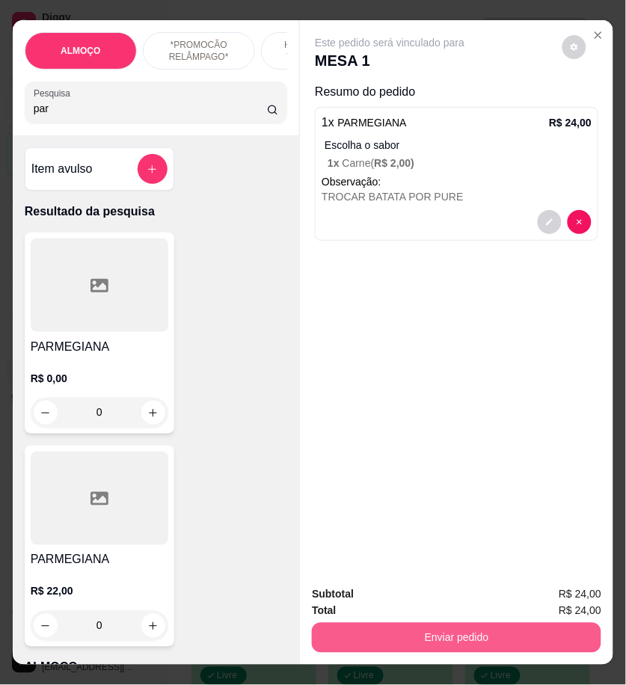
click at [522, 632] on button "Enviar pedido" at bounding box center [456, 638] width 289 height 30
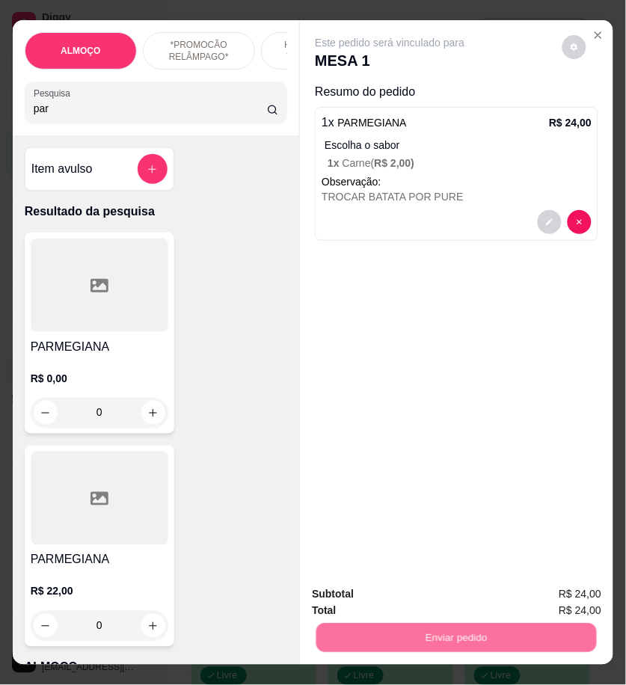
click at [428, 593] on button "Registrar cliente" at bounding box center [461, 595] width 96 height 28
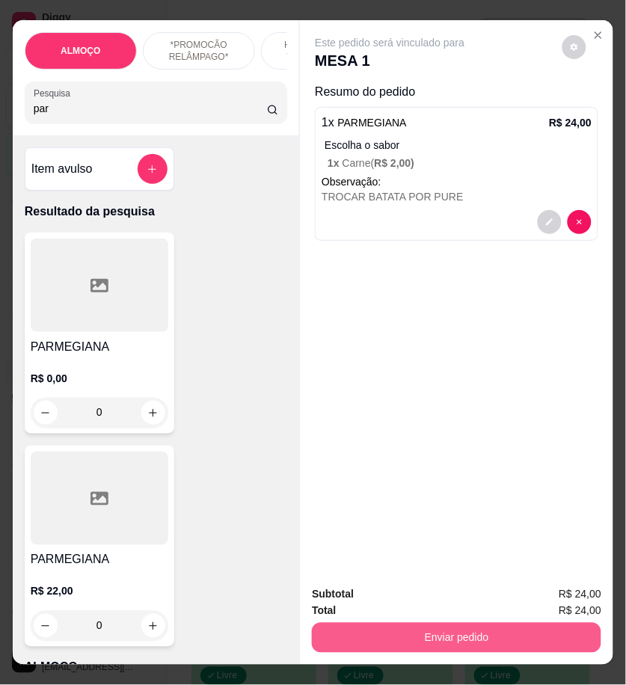
click at [541, 646] on div "Enviar pedido" at bounding box center [456, 636] width 289 height 34
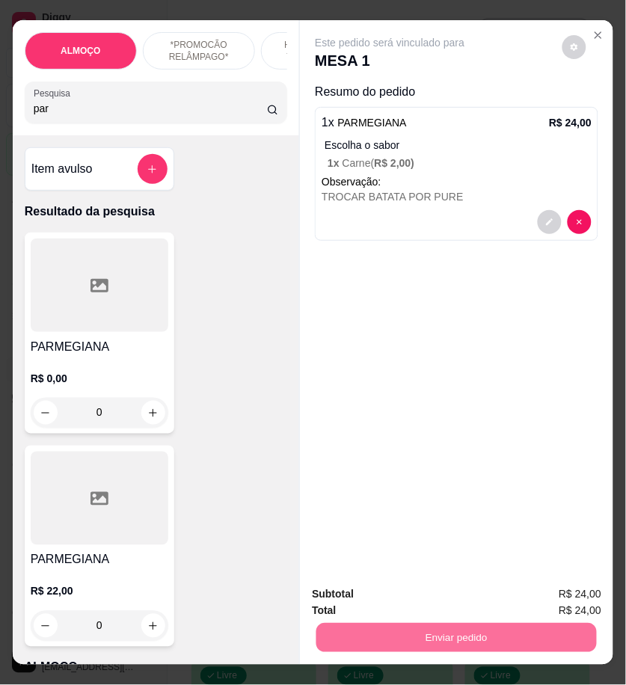
click at [549, 589] on button "Enviar pedido" at bounding box center [561, 595] width 82 height 28
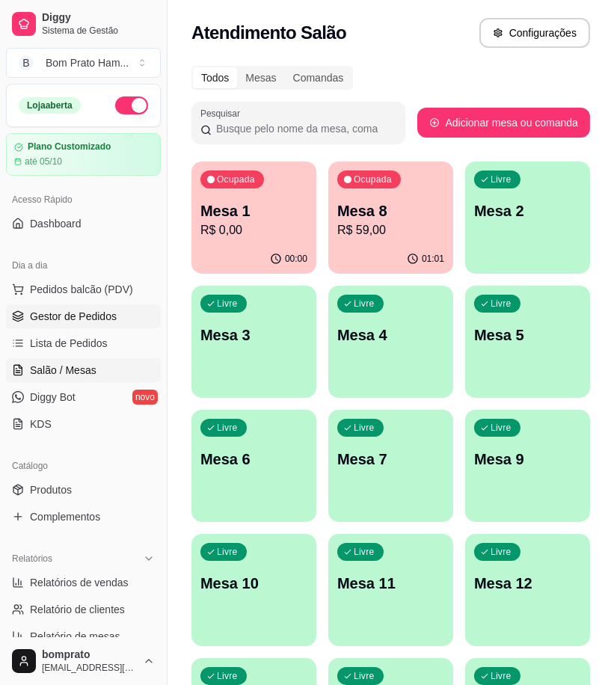
click at [122, 324] on link "Gestor de Pedidos" at bounding box center [83, 316] width 155 height 24
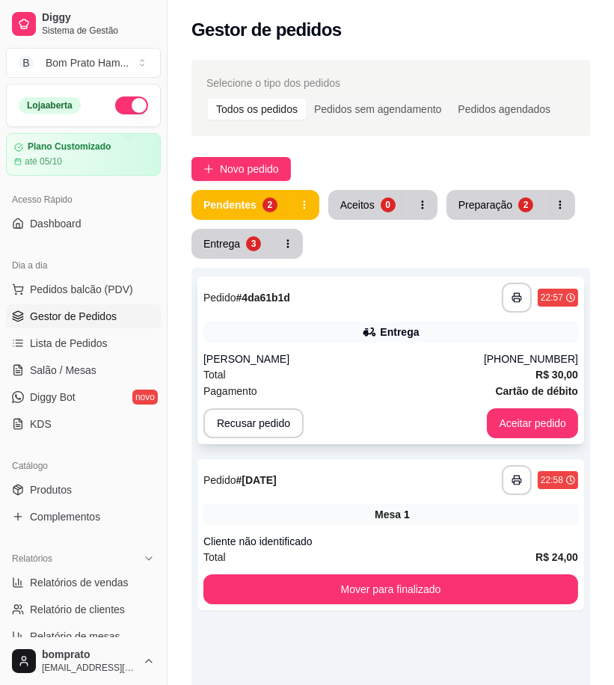
click at [339, 334] on div "Entrega" at bounding box center [390, 331] width 375 height 21
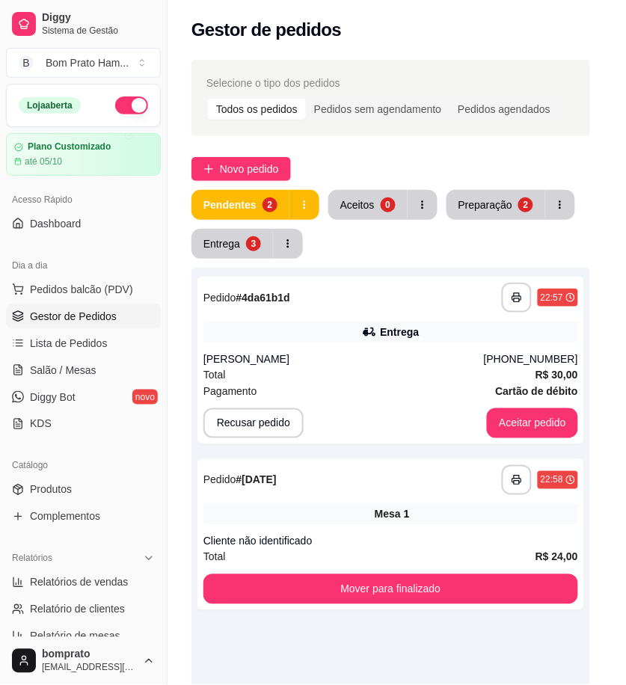
scroll to position [286, 0]
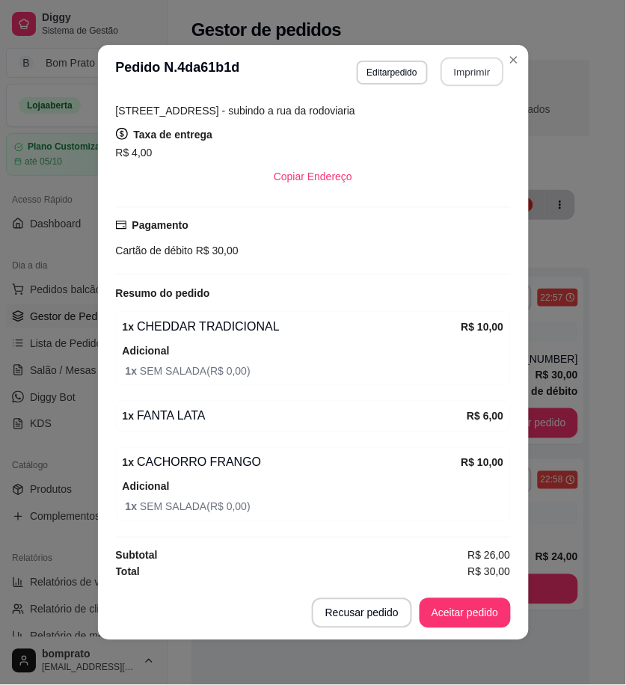
click at [443, 76] on button "Imprimir" at bounding box center [471, 72] width 63 height 29
click at [472, 617] on button "Aceitar pedido" at bounding box center [464, 613] width 91 height 30
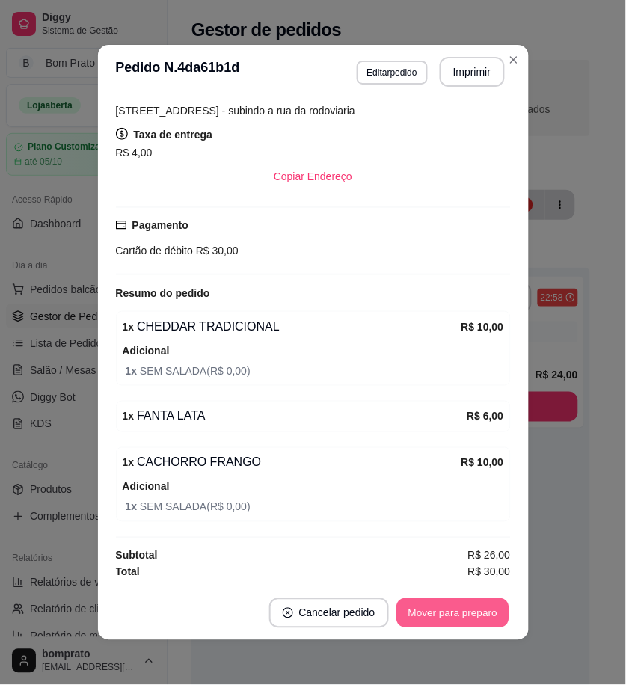
click at [472, 618] on button "Mover para preparo" at bounding box center [452, 613] width 112 height 29
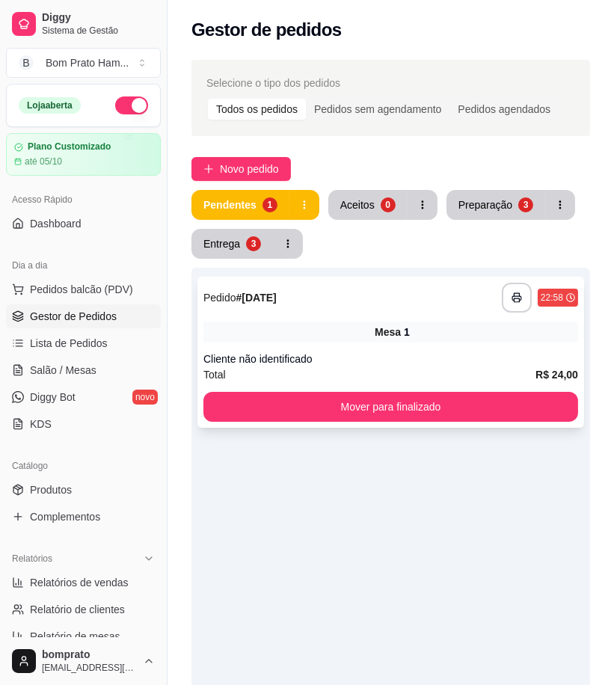
click at [389, 327] on span "Mesa" at bounding box center [388, 331] width 26 height 15
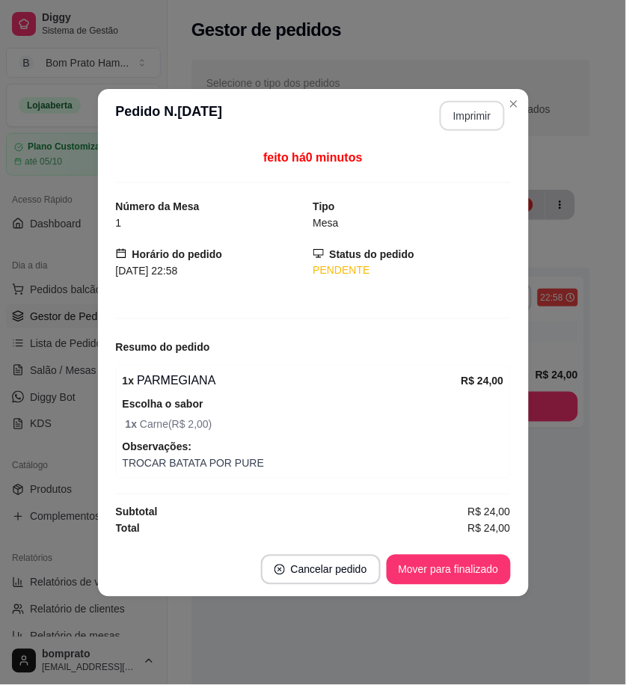
click at [471, 106] on button "Imprimir" at bounding box center [472, 116] width 65 height 30
click at [454, 578] on button "Mover para finalizado" at bounding box center [449, 570] width 124 height 30
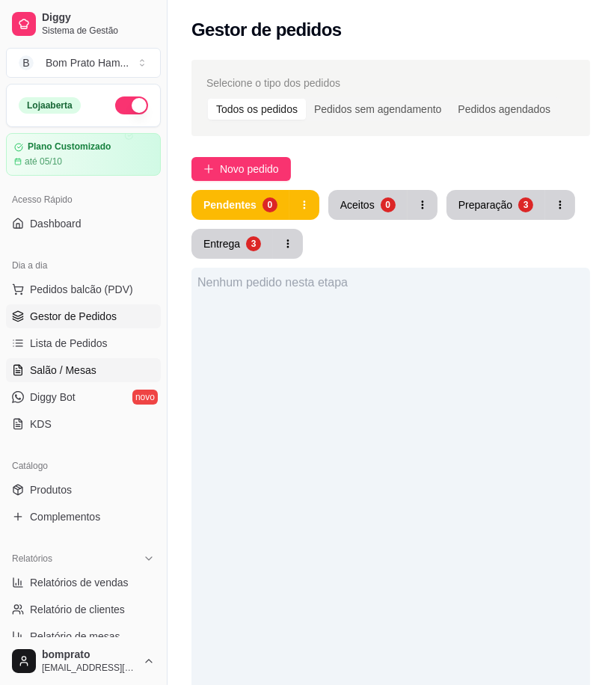
click at [82, 372] on span "Salão / Mesas" at bounding box center [63, 370] width 67 height 15
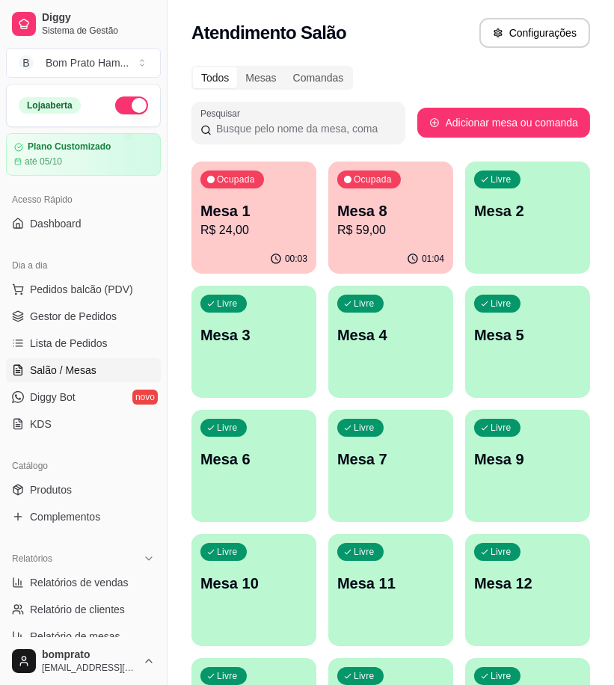
click at [404, 220] on div "Mesa 8 R$ 59,00" at bounding box center [390, 219] width 107 height 39
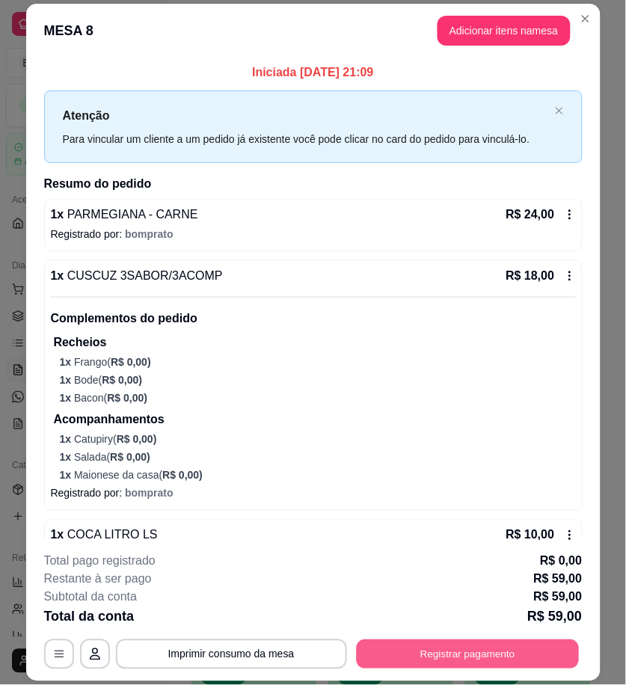
click at [473, 641] on button "Registrar pagamento" at bounding box center [467, 654] width 223 height 29
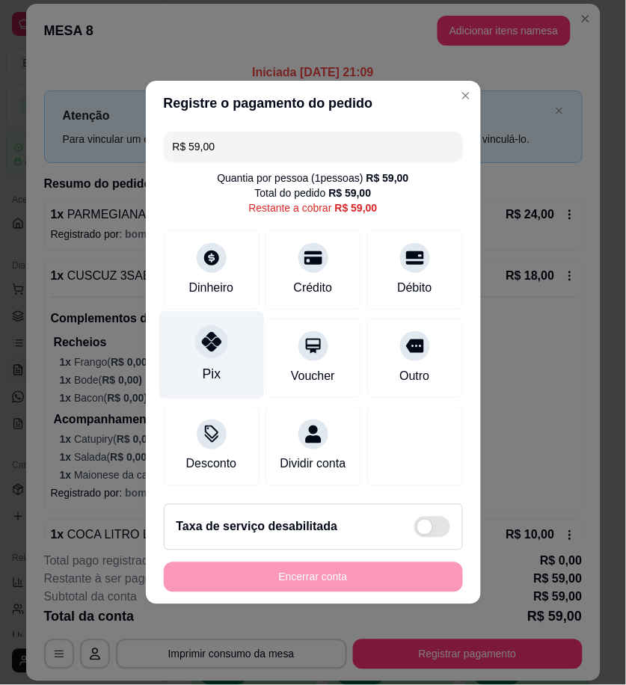
click at [235, 350] on div "Pix" at bounding box center [210, 355] width 105 height 87
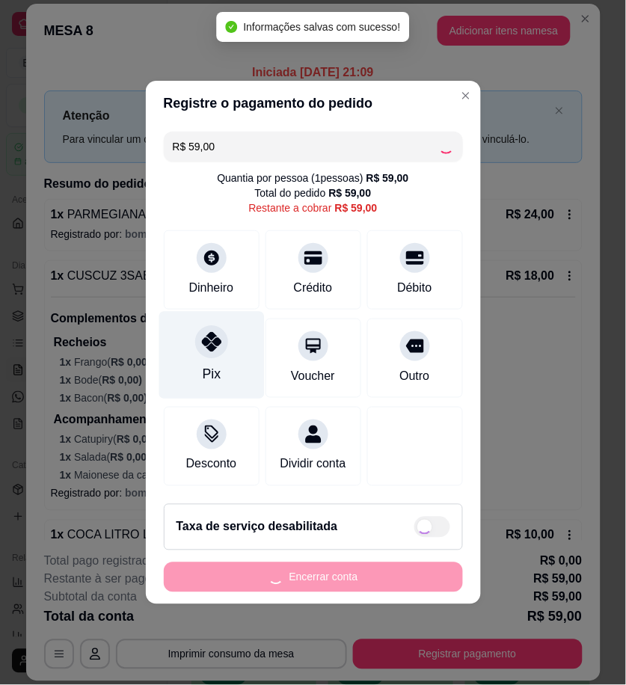
type input "R$ 0,00"
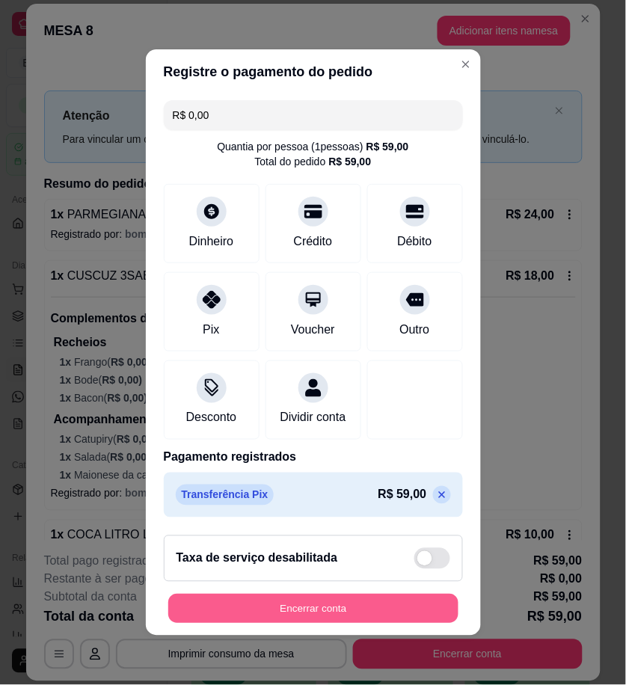
click at [386, 607] on button "Encerrar conta" at bounding box center [313, 608] width 290 height 29
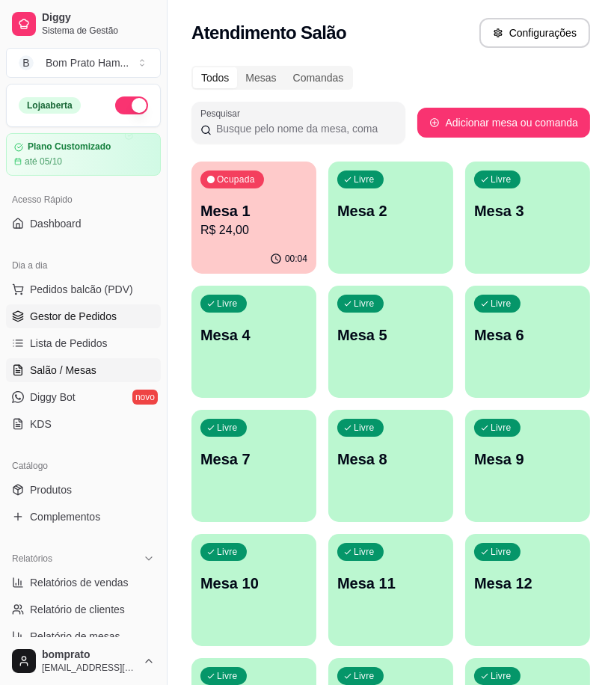
click at [122, 326] on link "Gestor de Pedidos" at bounding box center [83, 316] width 155 height 24
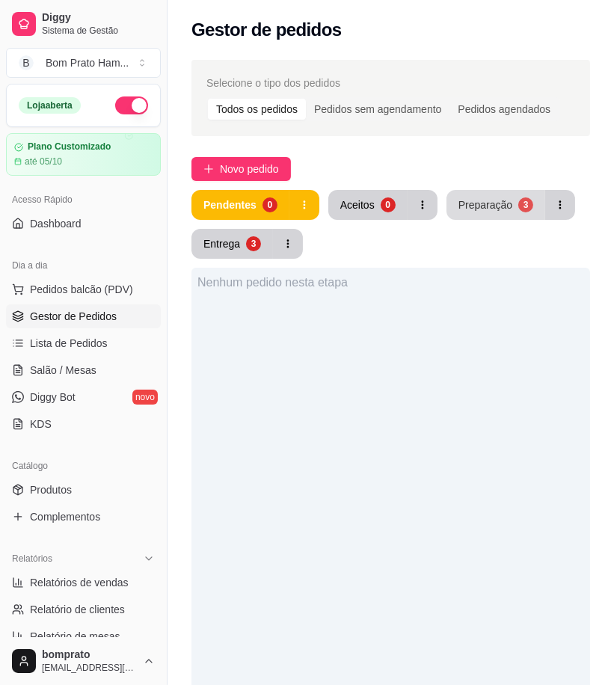
click at [506, 198] on div "Preparação" at bounding box center [485, 204] width 54 height 15
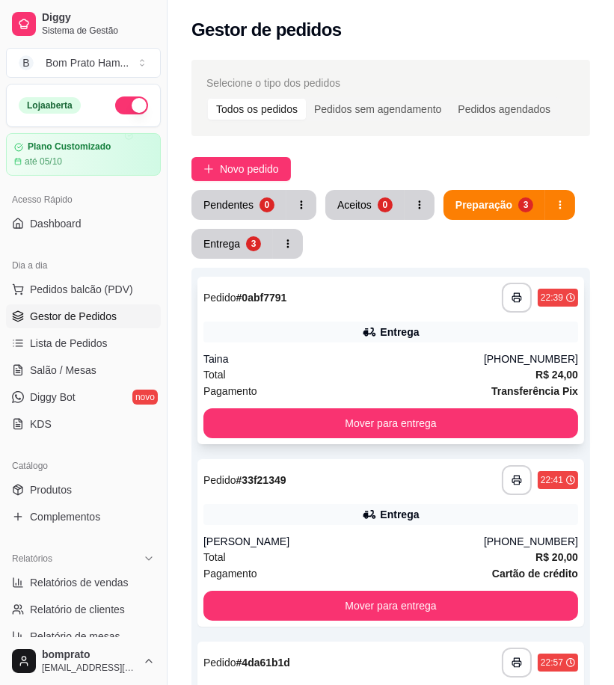
click at [380, 334] on div "Entrega" at bounding box center [390, 331] width 375 height 21
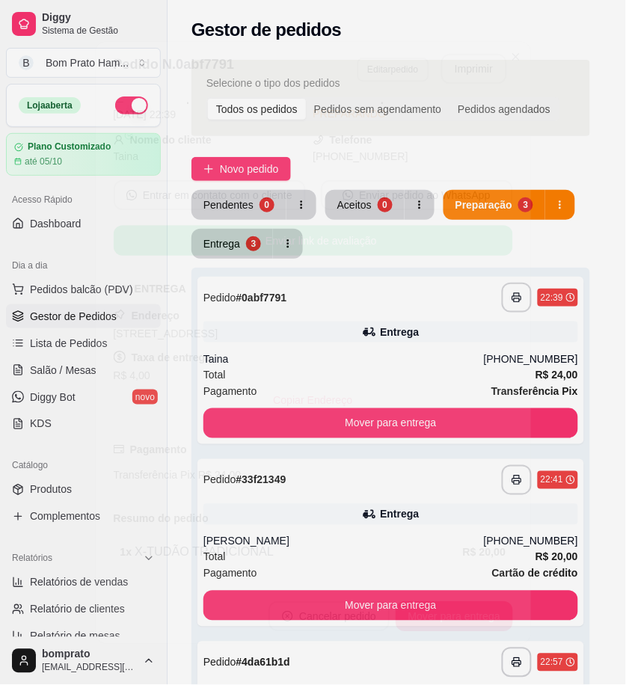
scroll to position [106, 0]
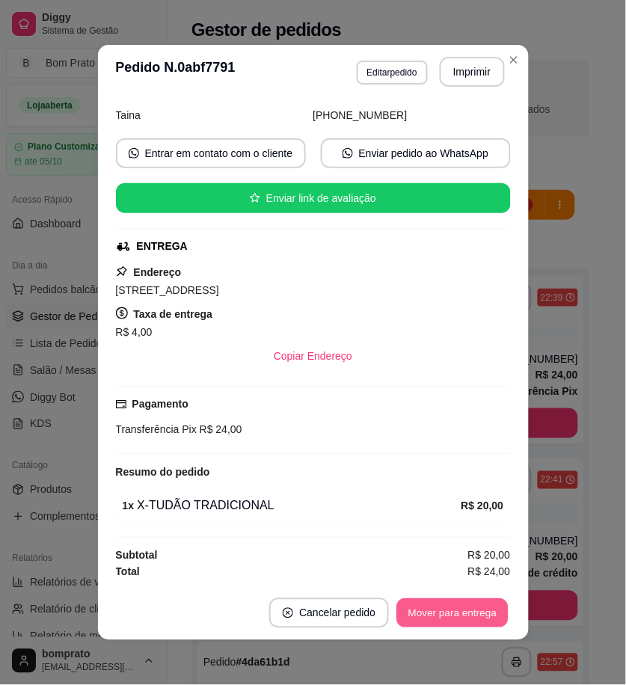
click at [481, 613] on button "Mover para entrega" at bounding box center [453, 613] width 112 height 29
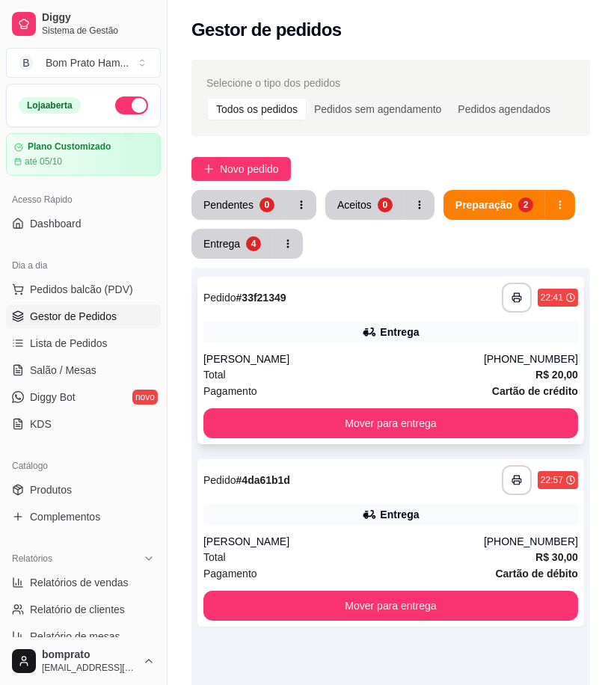
click at [374, 327] on icon at bounding box center [368, 331] width 10 height 9
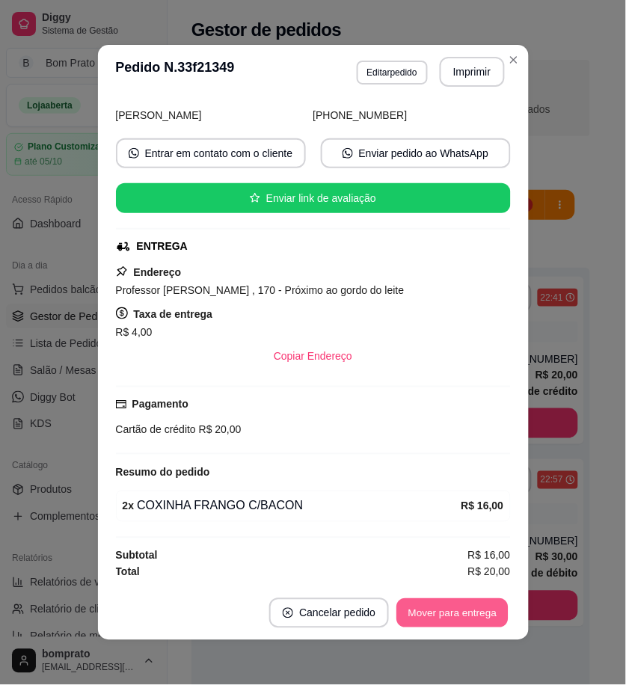
click at [443, 617] on button "Mover para entrega" at bounding box center [453, 613] width 112 height 29
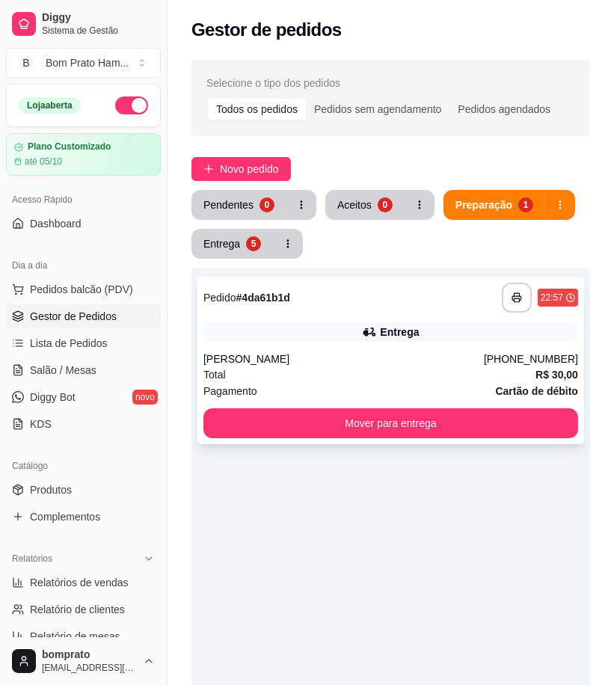
click at [378, 315] on div "**********" at bounding box center [390, 360] width 387 height 167
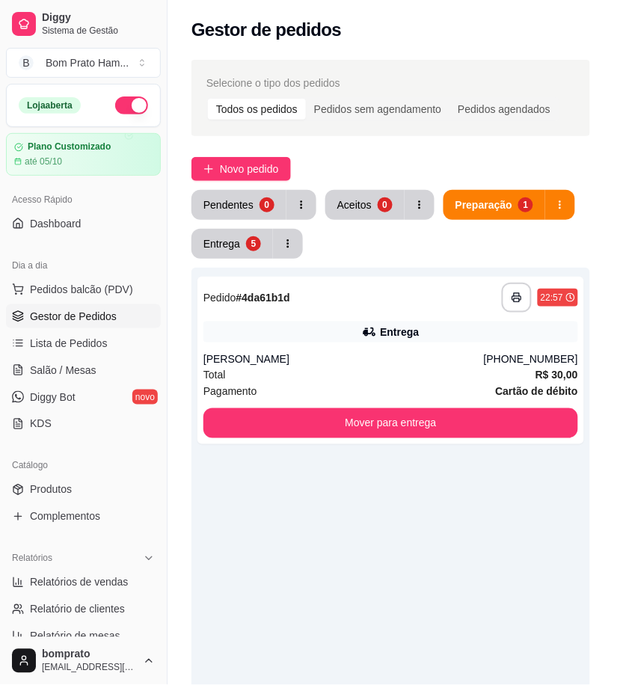
scroll to position [286, 0]
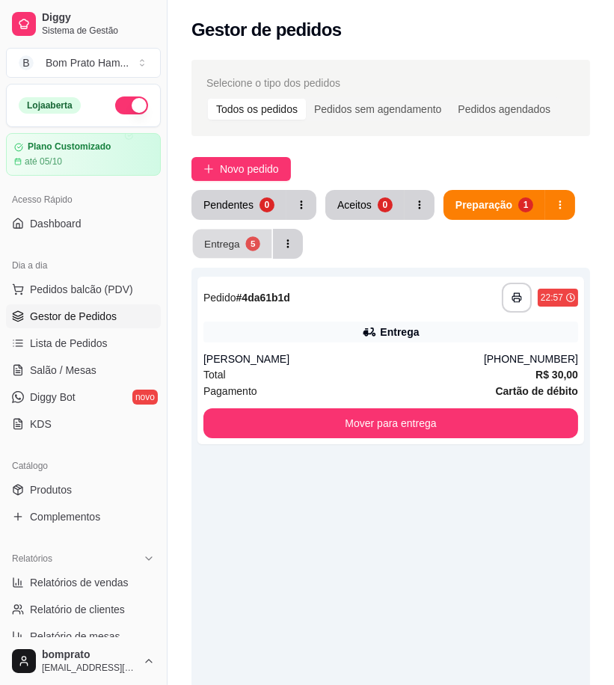
click at [249, 242] on div "5" at bounding box center [252, 243] width 14 height 14
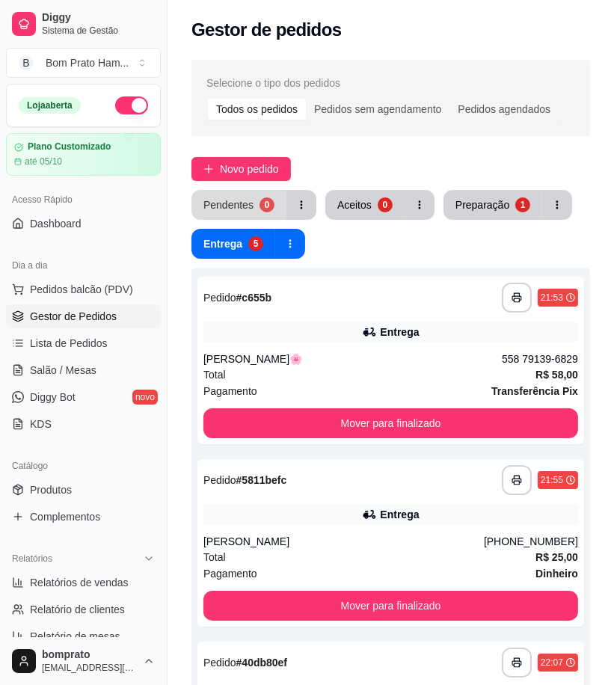
click at [244, 213] on button "Pendentes 0" at bounding box center [238, 205] width 95 height 30
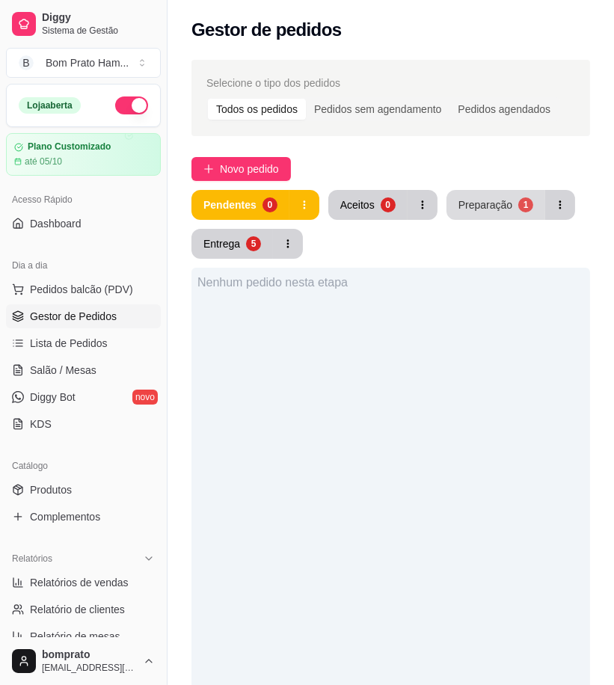
click at [502, 204] on div "Preparação" at bounding box center [485, 204] width 54 height 15
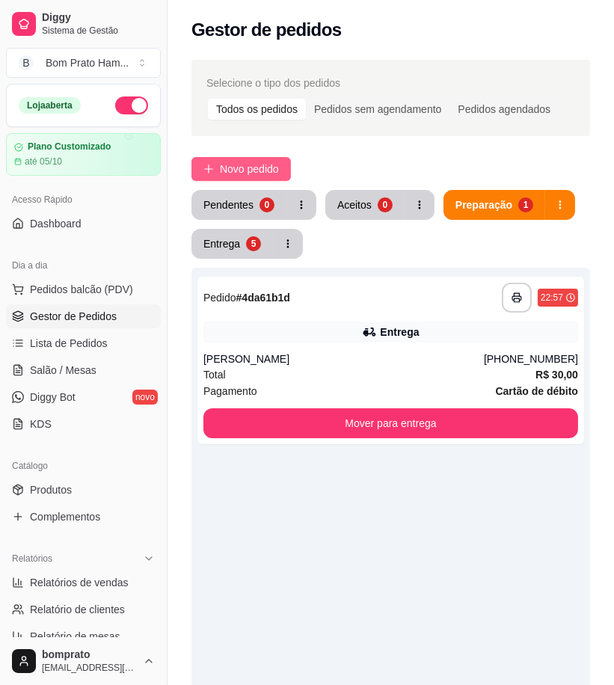
click at [244, 173] on span "Novo pedido" at bounding box center [249, 169] width 59 height 16
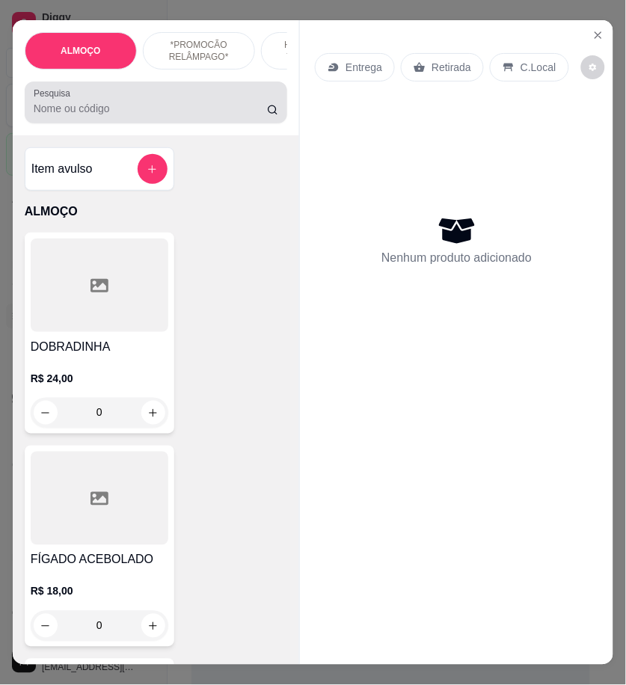
click at [130, 116] on input "Pesquisa" at bounding box center [150, 108] width 233 height 15
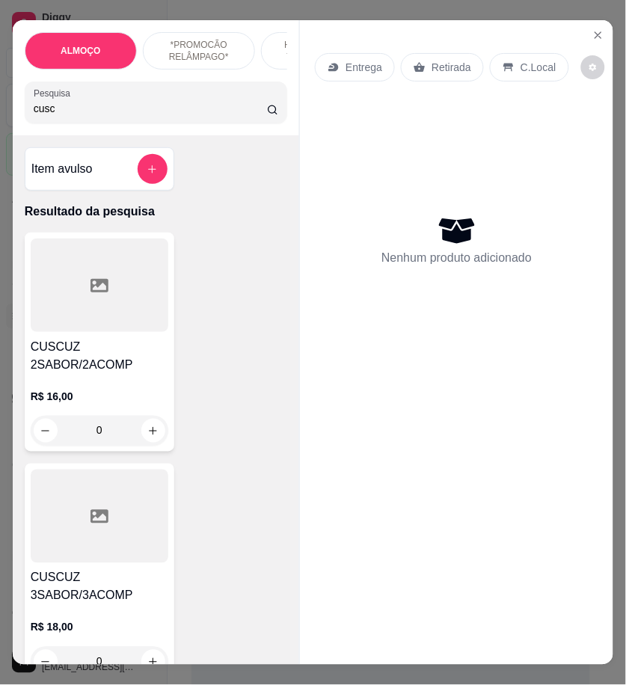
type input "cusc"
click at [105, 397] on p "R$ 16,00" at bounding box center [100, 396] width 138 height 15
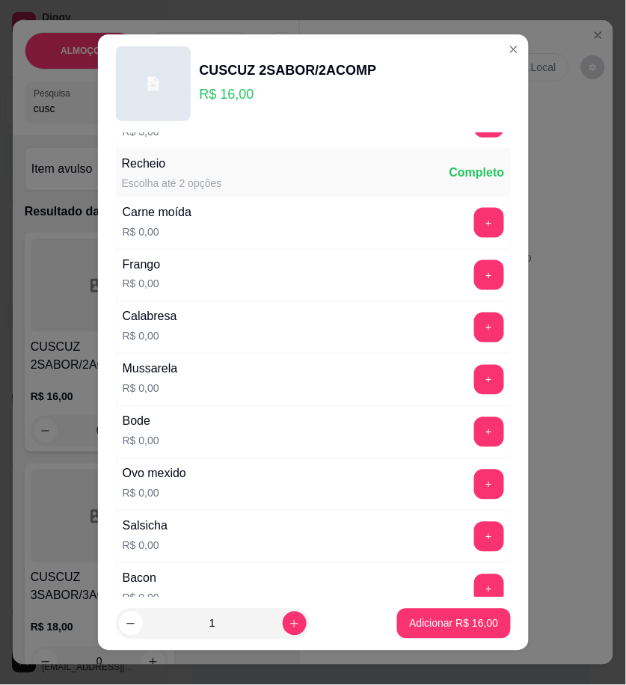
scroll to position [332, 0]
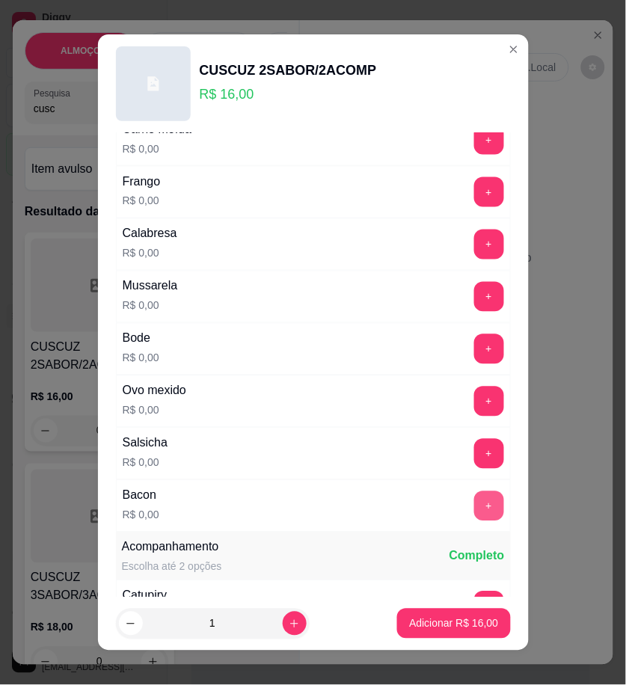
click at [474, 503] on button "+" at bounding box center [489, 506] width 30 height 30
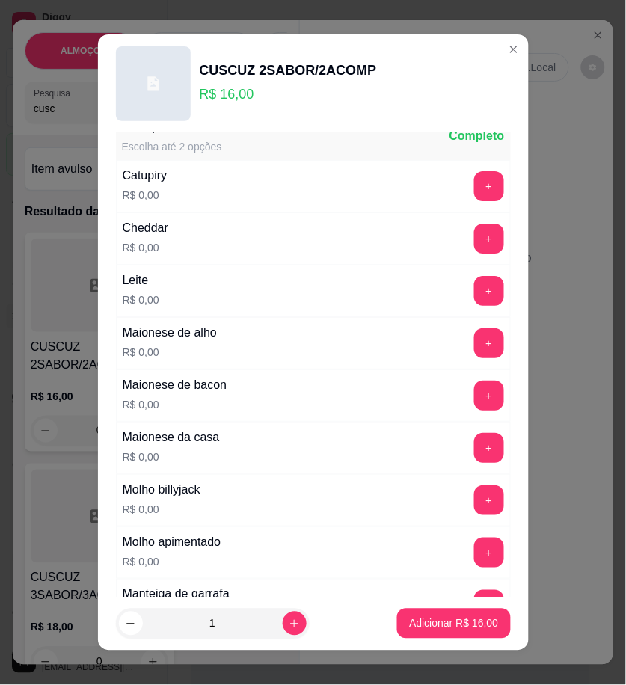
scroll to position [953, 0]
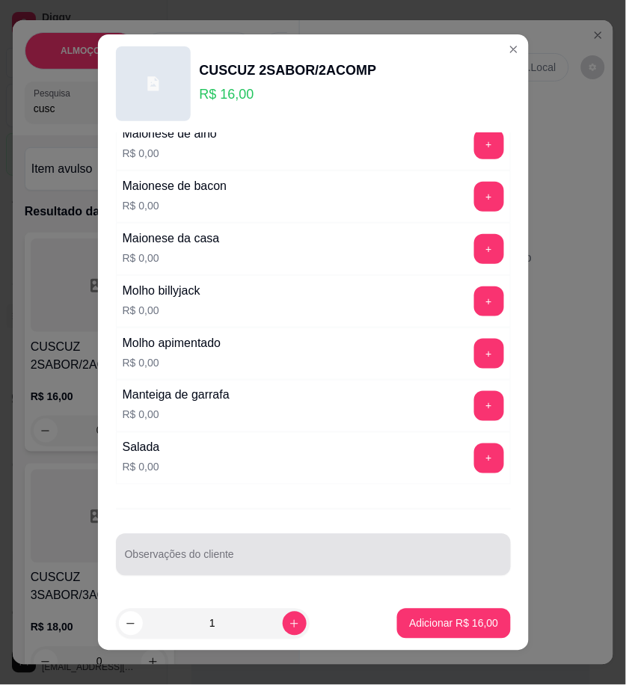
drag, startPoint x: 245, startPoint y: 546, endPoint x: 245, endPoint y: 529, distance: 17.2
click at [245, 542] on div at bounding box center [313, 555] width 377 height 30
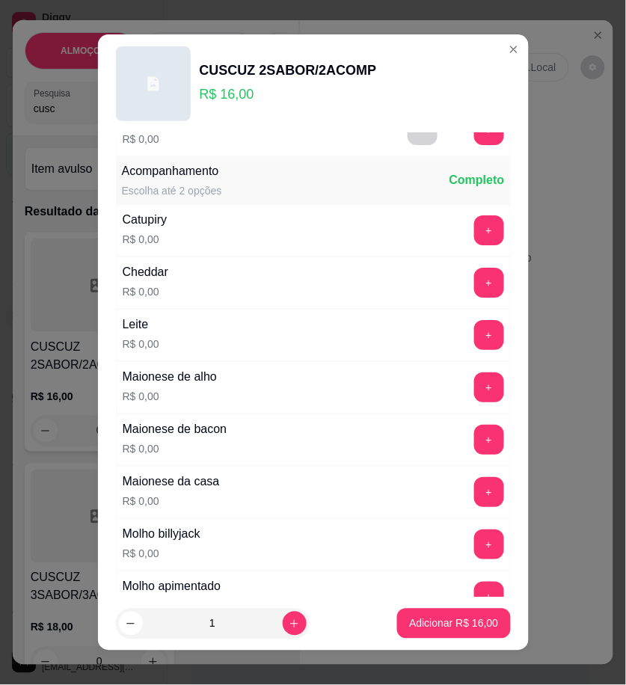
scroll to position [704, 0]
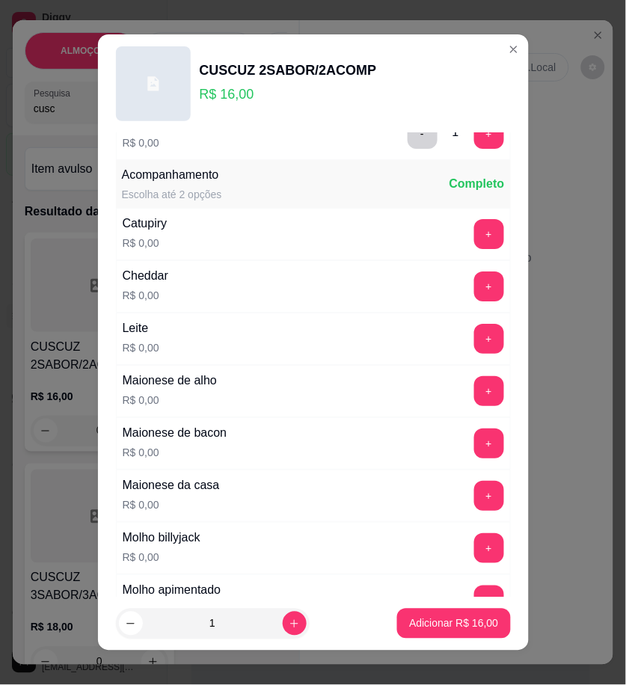
type input "Creme de frango"
click at [474, 248] on button "+" at bounding box center [489, 234] width 30 height 30
click at [452, 629] on p "Adicionar R$ 16,00" at bounding box center [453, 623] width 89 height 15
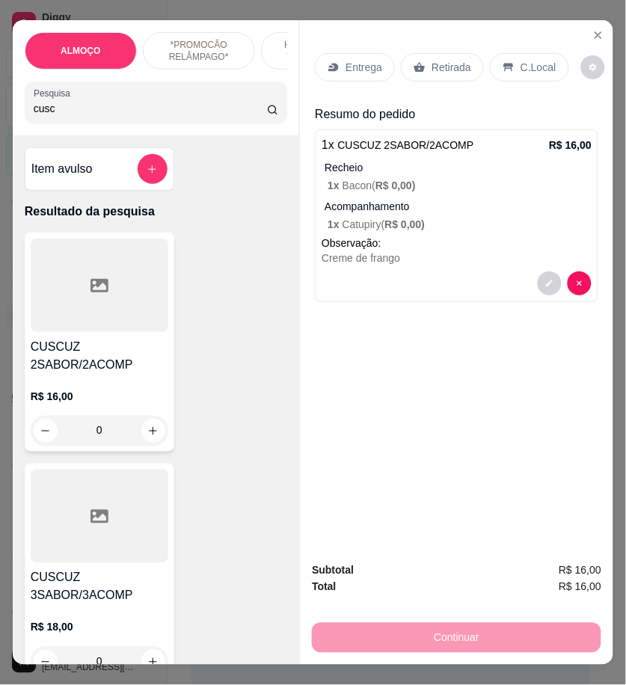
click at [504, 61] on icon at bounding box center [508, 67] width 12 height 12
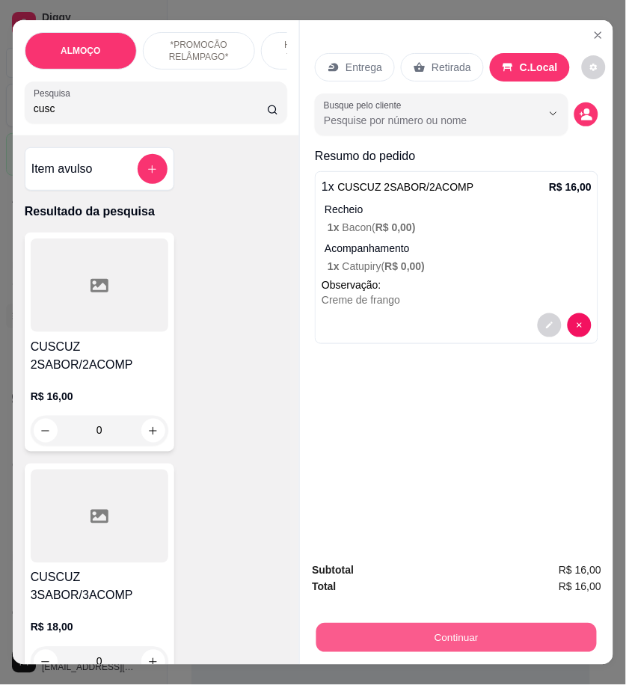
click at [535, 623] on button "Continuar" at bounding box center [456, 637] width 280 height 29
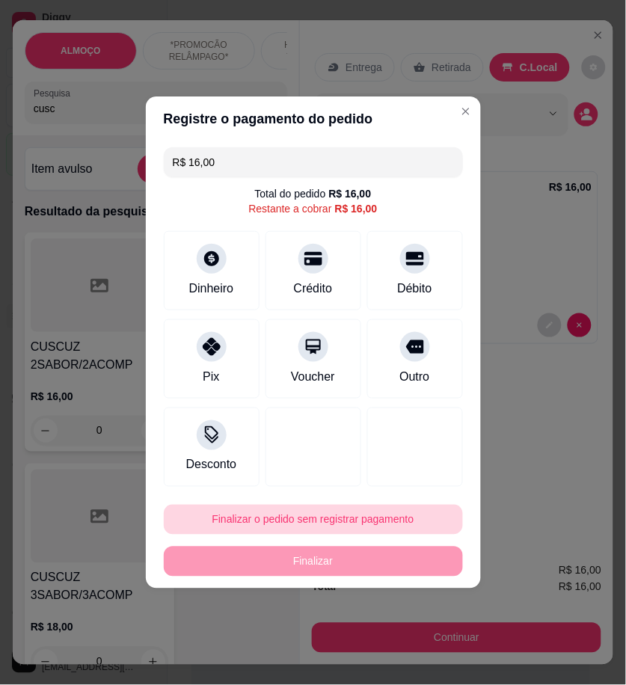
click at [383, 514] on button "Finalizar o pedido sem registrar pagamento" at bounding box center [313, 520] width 299 height 30
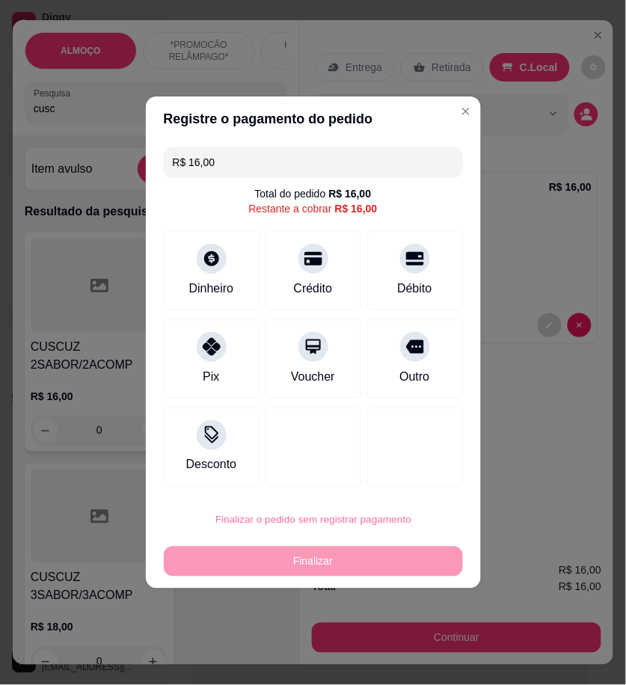
click at [423, 644] on button "Confirmar" at bounding box center [408, 643] width 53 height 22
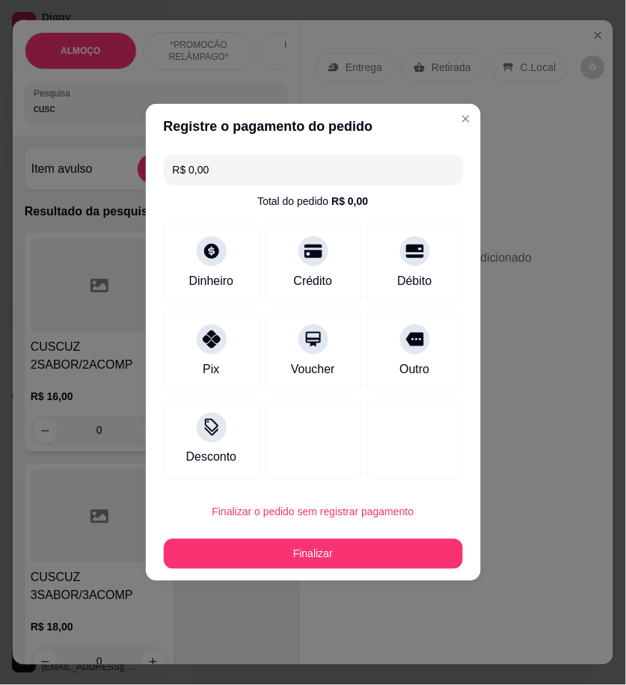
type input "R$ 0,00"
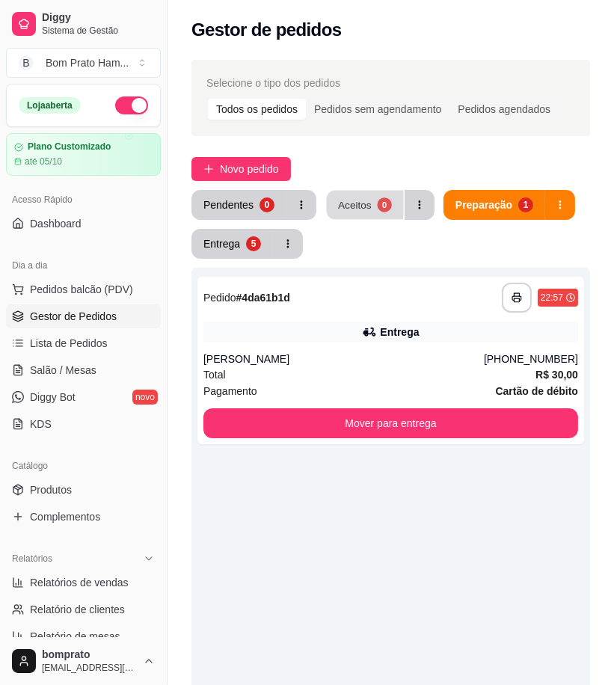
click at [377, 208] on div "0" at bounding box center [384, 204] width 14 height 14
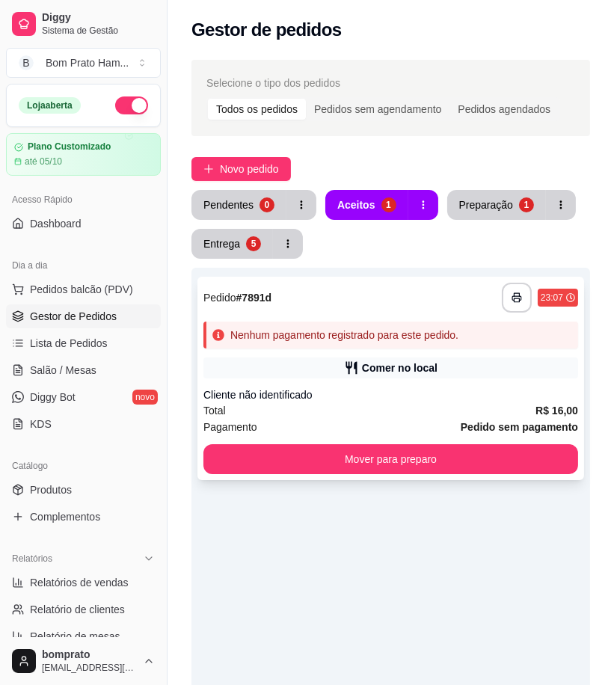
click at [407, 324] on div "Nenhum pagamento registrado para este pedido." at bounding box center [390, 334] width 375 height 27
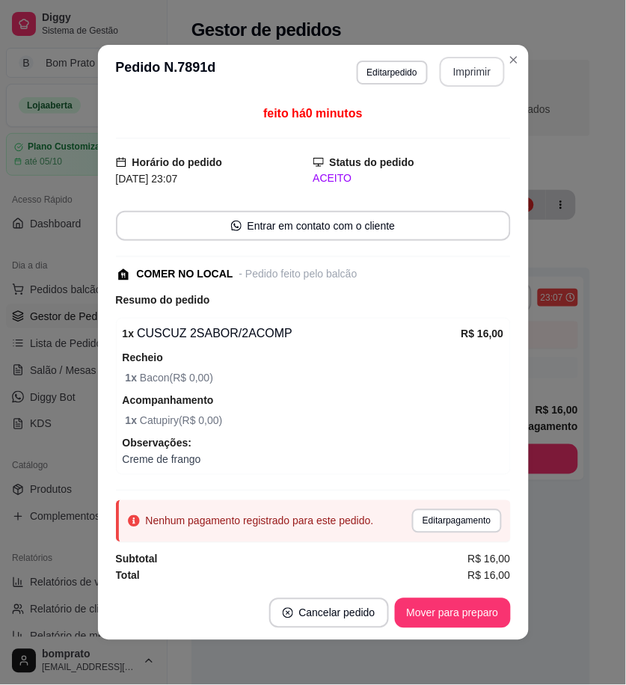
click at [458, 76] on button "Imprimir" at bounding box center [472, 72] width 65 height 30
click at [350, 607] on button "Cancelar pedido" at bounding box center [329, 613] width 116 height 29
click at [521, 558] on div "feito há 0 minutos Horário do pedido [DATE] 23:07 Status do pedido ACEITO Entra…" at bounding box center [313, 342] width 431 height 487
click at [361, 600] on button "Cancelar pedido" at bounding box center [329, 613] width 120 height 30
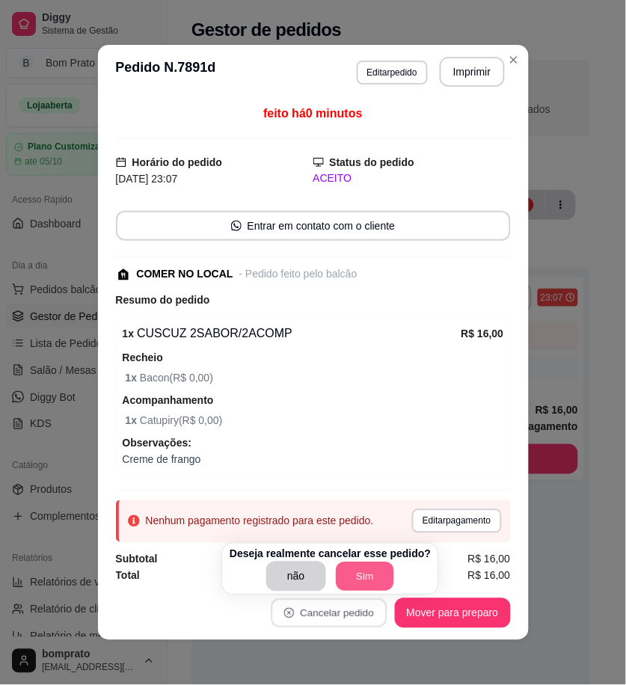
click at [368, 577] on button "Sim" at bounding box center [365, 576] width 58 height 29
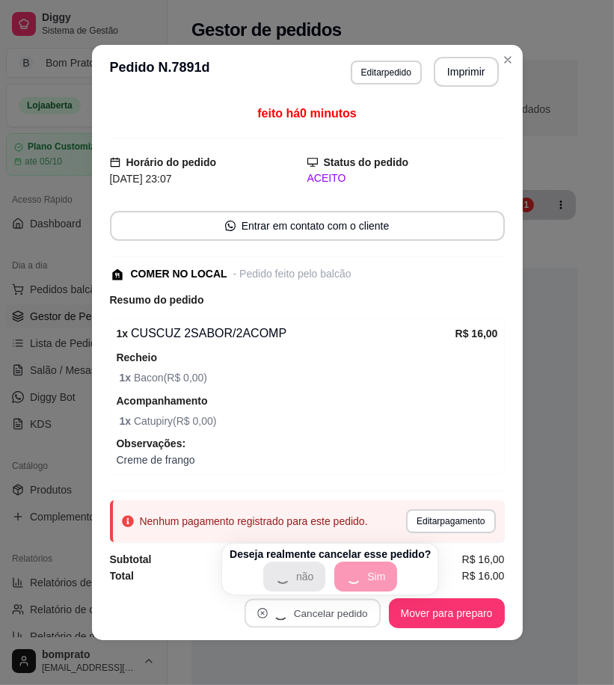
click at [529, 553] on div "Nenhum pedido nesta etapa" at bounding box center [384, 610] width 387 height 685
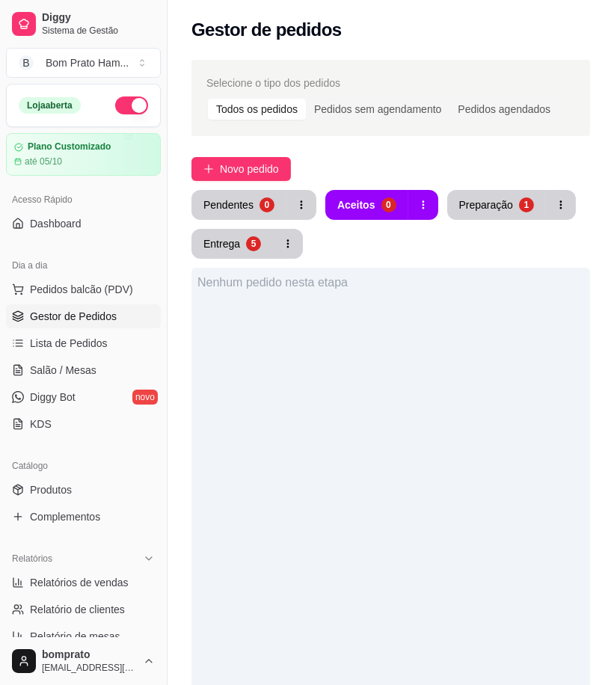
click at [461, 225] on div "Pendentes 0 Aceitos 0 Preparação 1 Entrega 5" at bounding box center [390, 224] width 398 height 69
click at [483, 212] on button "Preparação 1" at bounding box center [497, 205] width 96 height 29
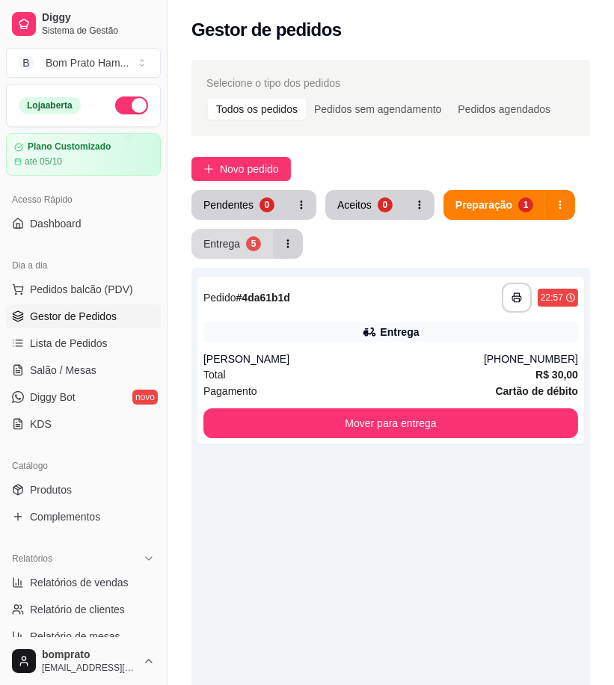
click at [241, 243] on button "Entrega 5" at bounding box center [231, 244] width 81 height 30
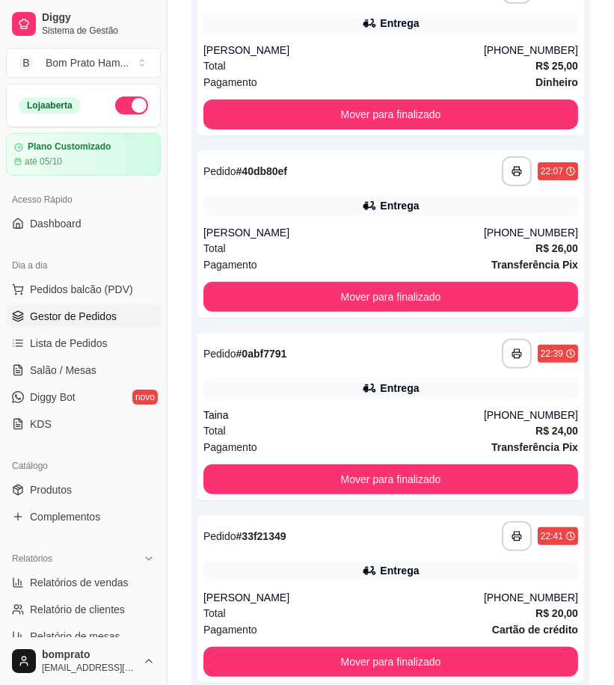
scroll to position [498, 0]
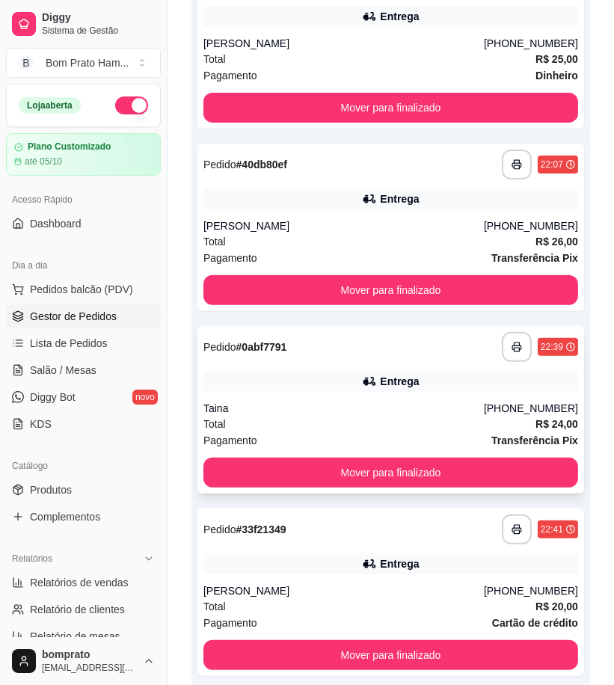
click at [337, 412] on div "Taina" at bounding box center [343, 408] width 280 height 15
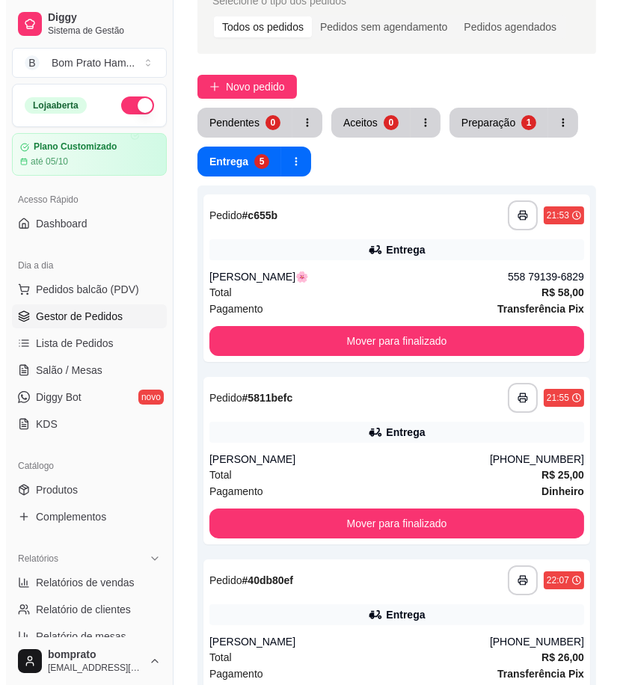
scroll to position [0, 0]
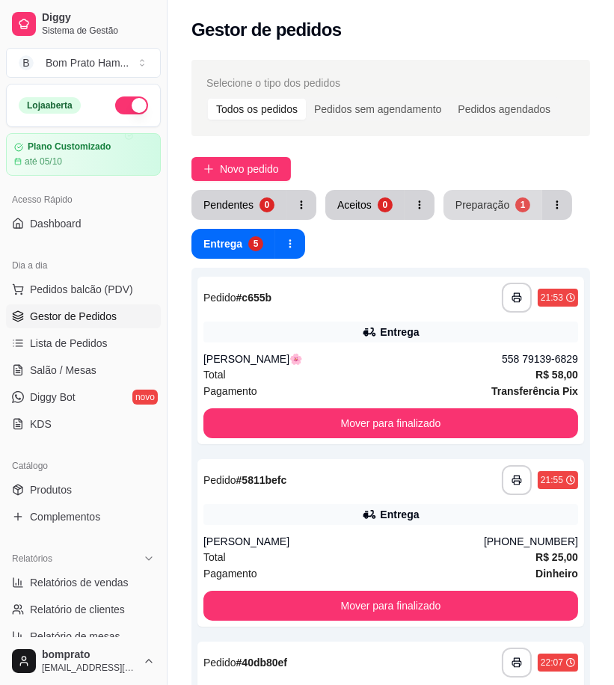
click at [480, 210] on div "Preparação" at bounding box center [482, 204] width 54 height 15
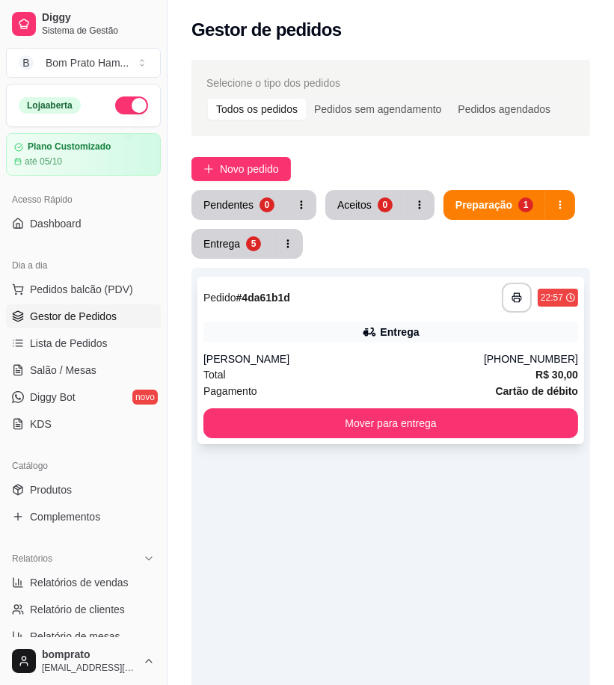
click at [429, 308] on div "**********" at bounding box center [390, 298] width 375 height 30
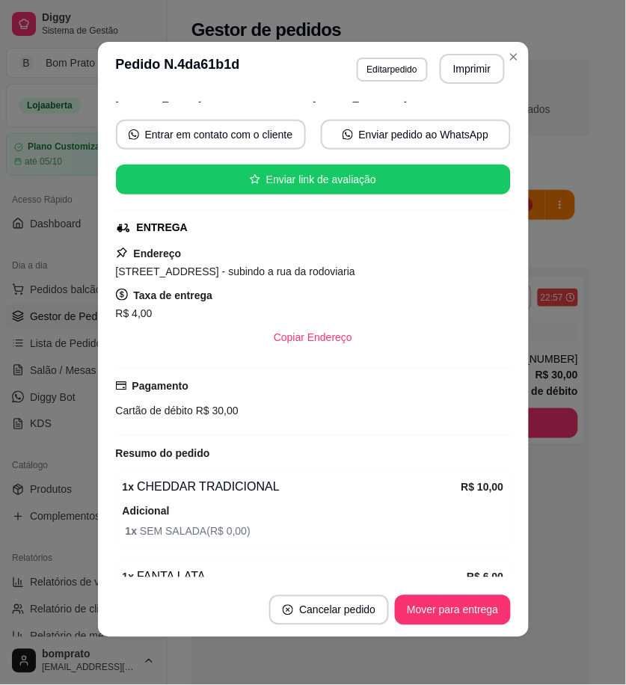
scroll to position [249, 0]
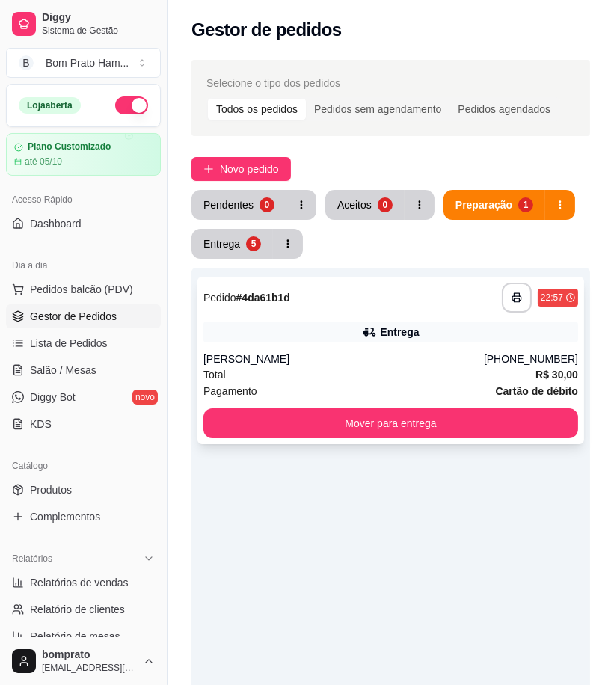
click at [392, 330] on div "Entrega" at bounding box center [399, 331] width 39 height 15
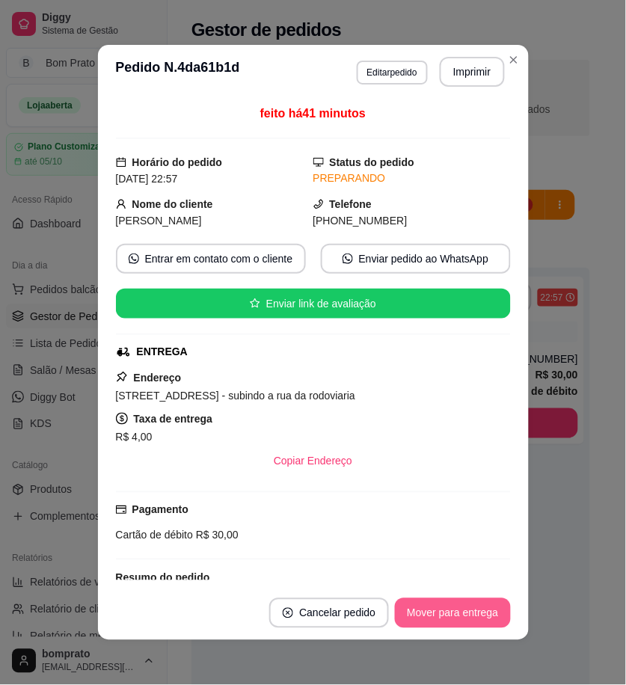
click at [449, 614] on button "Mover para entrega" at bounding box center [452, 613] width 115 height 30
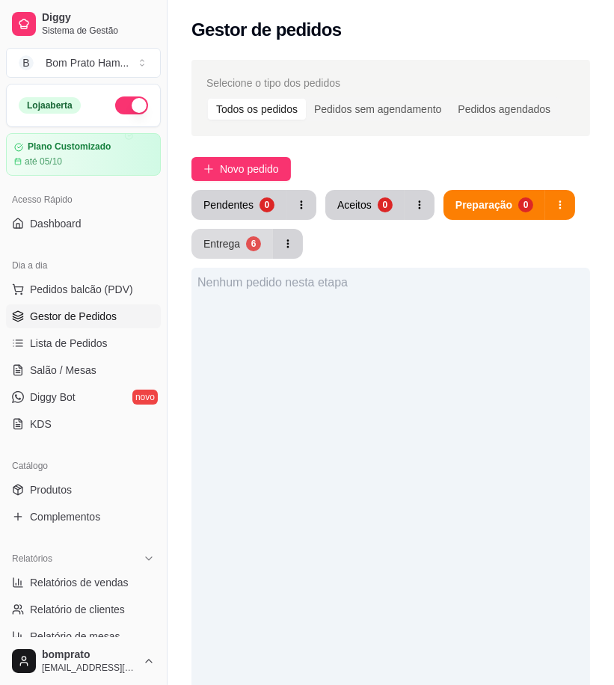
click at [245, 248] on button "Entrega 6" at bounding box center [231, 244] width 81 height 30
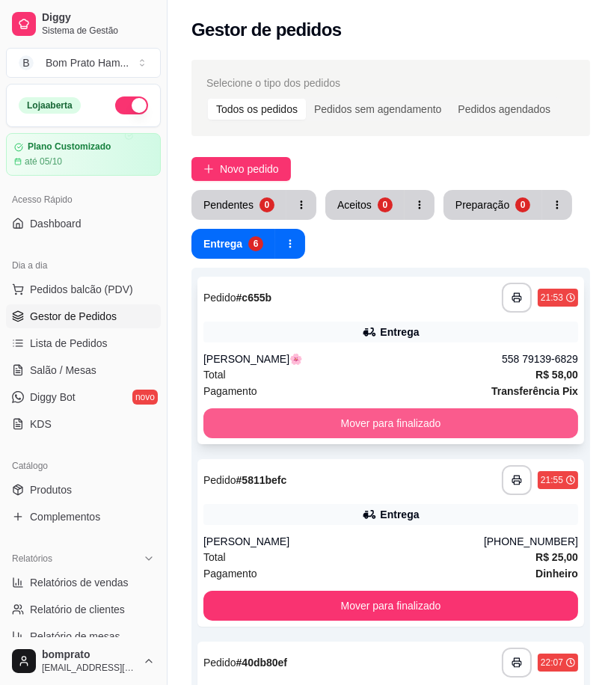
click at [381, 430] on button "Mover para finalizado" at bounding box center [390, 423] width 375 height 30
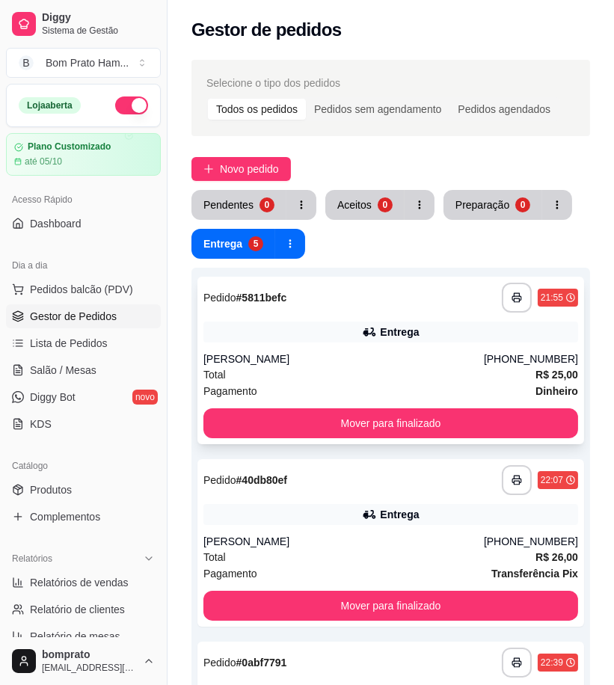
click at [297, 380] on div "Total R$ 25,00" at bounding box center [390, 374] width 375 height 16
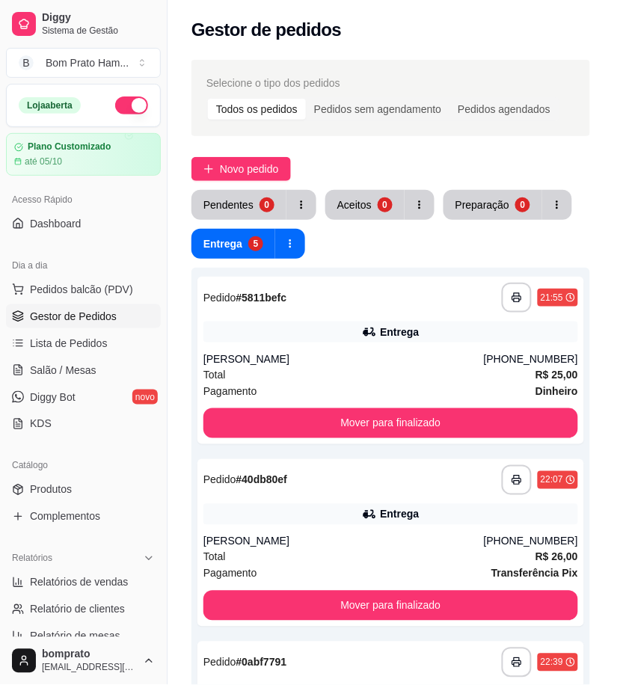
scroll to position [215, 0]
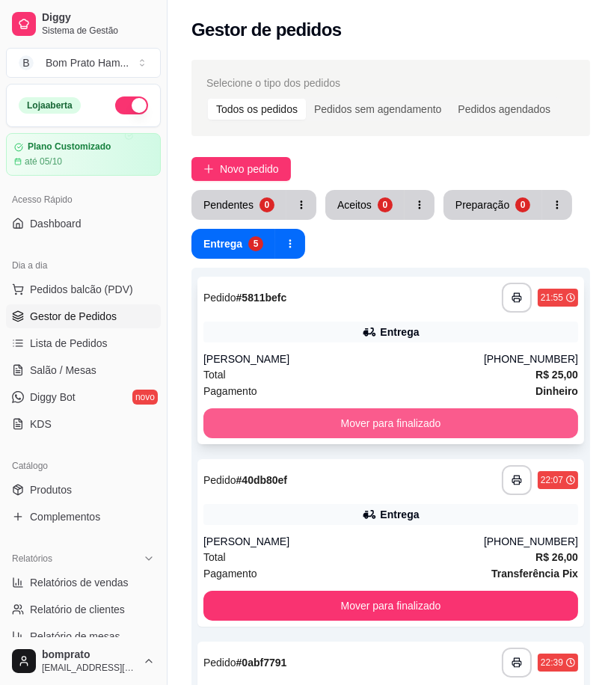
click at [460, 413] on button "Mover para finalizado" at bounding box center [390, 423] width 375 height 30
click at [443, 413] on button "Mover para finalizado" at bounding box center [390, 423] width 375 height 30
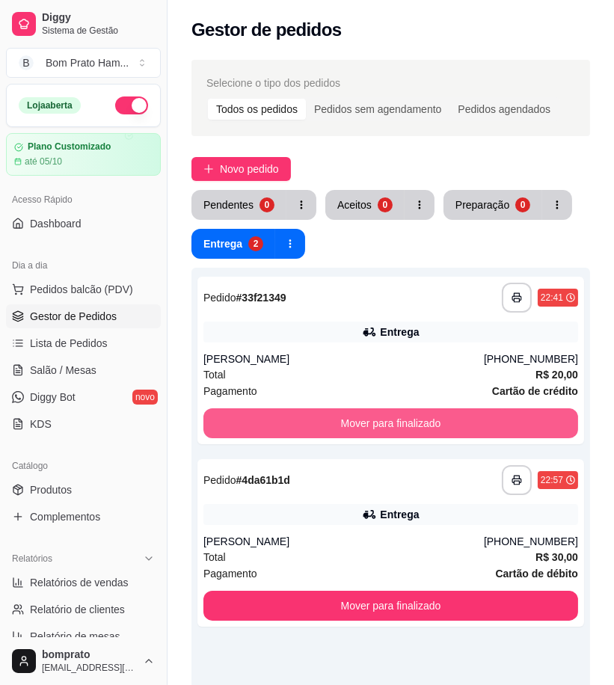
click at [443, 413] on button "Mover para finalizado" at bounding box center [390, 423] width 375 height 30
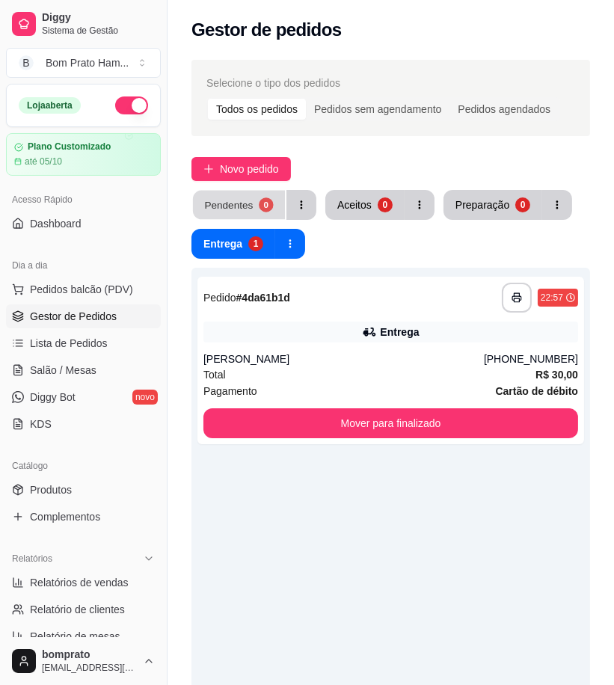
click at [253, 213] on button "Pendentes 0" at bounding box center [239, 205] width 92 height 29
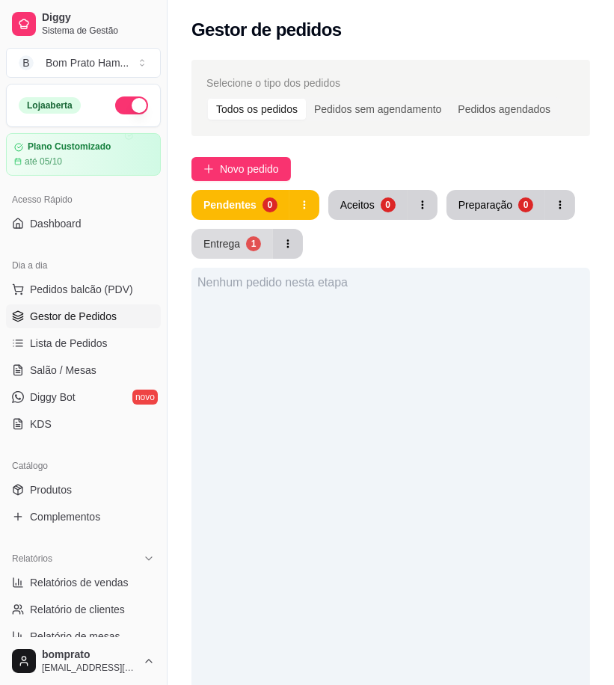
click at [251, 252] on button "Entrega 1" at bounding box center [231, 244] width 81 height 30
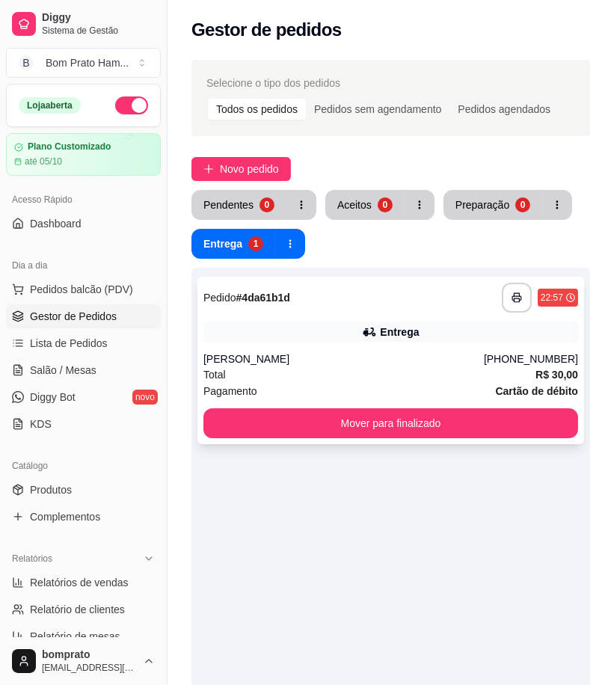
click at [325, 318] on div "**********" at bounding box center [390, 360] width 387 height 167
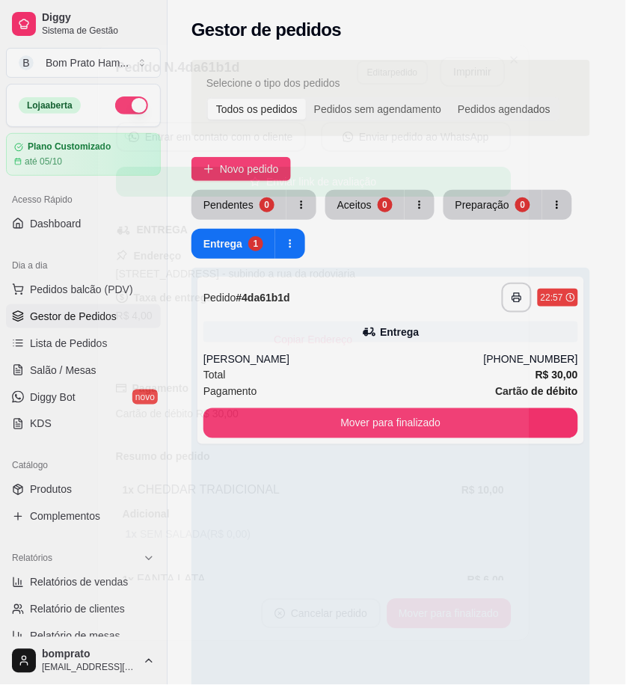
scroll to position [286, 0]
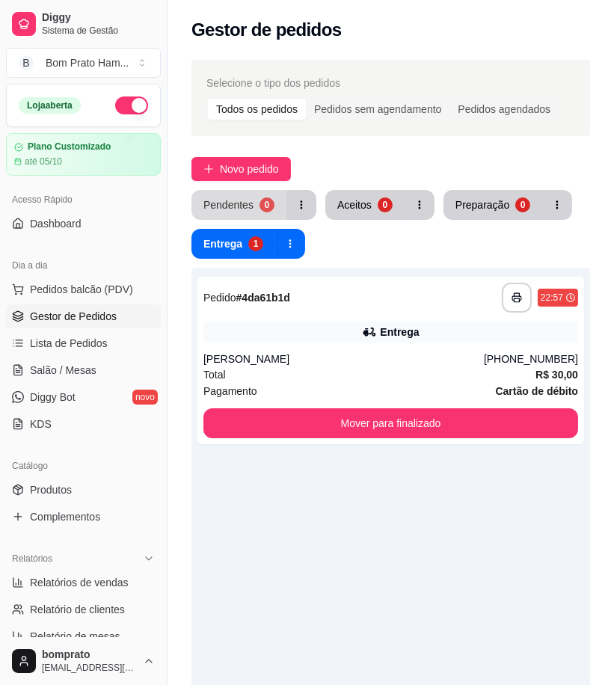
click at [260, 206] on div "0" at bounding box center [266, 204] width 15 height 15
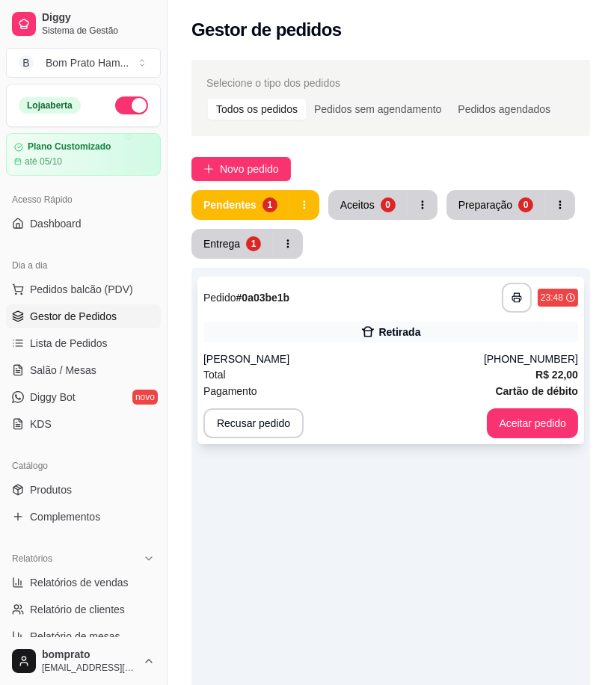
click at [314, 339] on div "Retirada" at bounding box center [390, 331] width 375 height 21
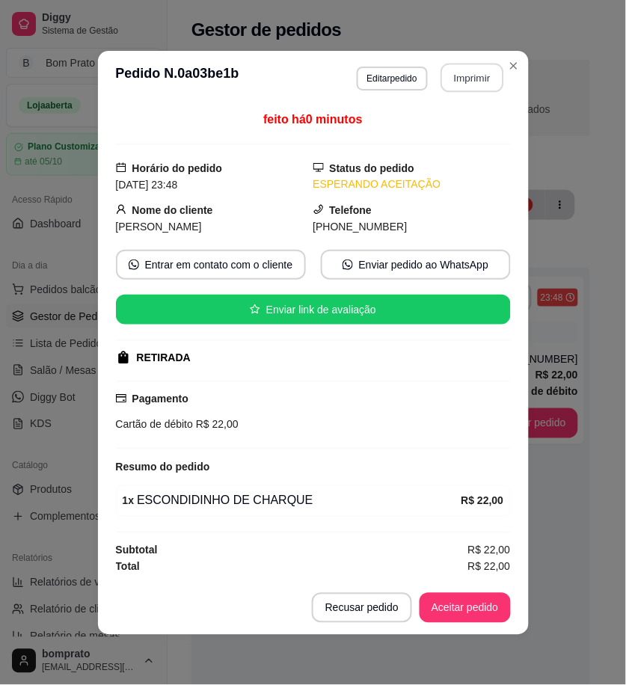
click at [467, 84] on button "Imprimir" at bounding box center [471, 77] width 63 height 29
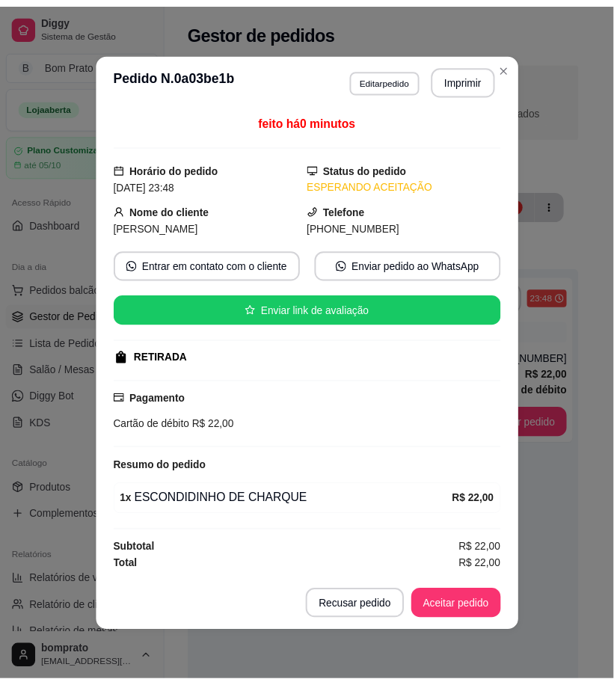
scroll to position [0, 0]
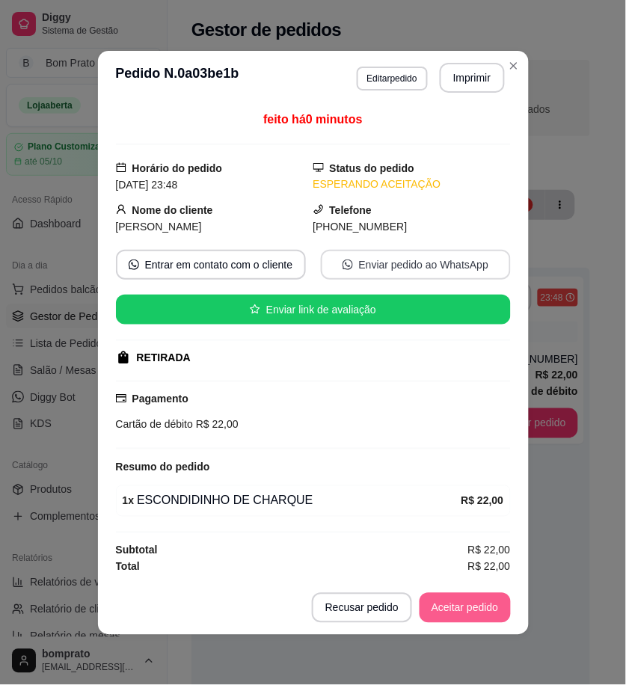
click at [483, 607] on button "Aceitar pedido" at bounding box center [464, 608] width 91 height 30
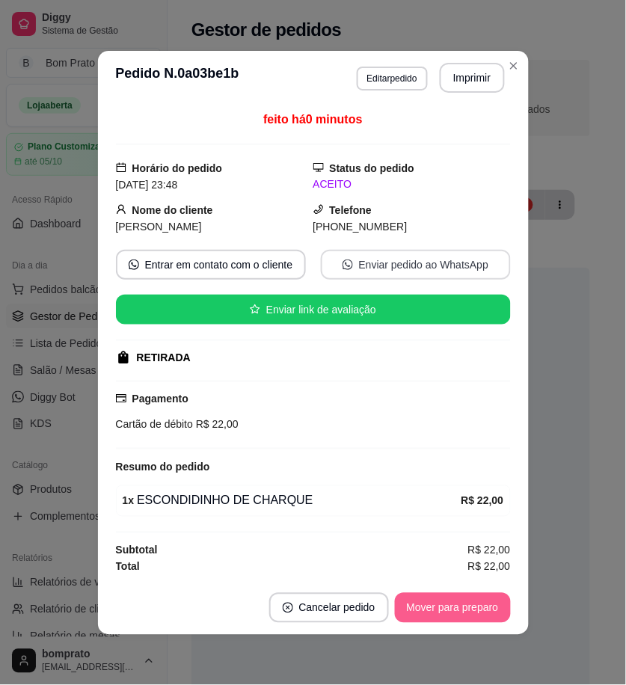
click at [483, 607] on button "Mover para preparo" at bounding box center [453, 608] width 116 height 30
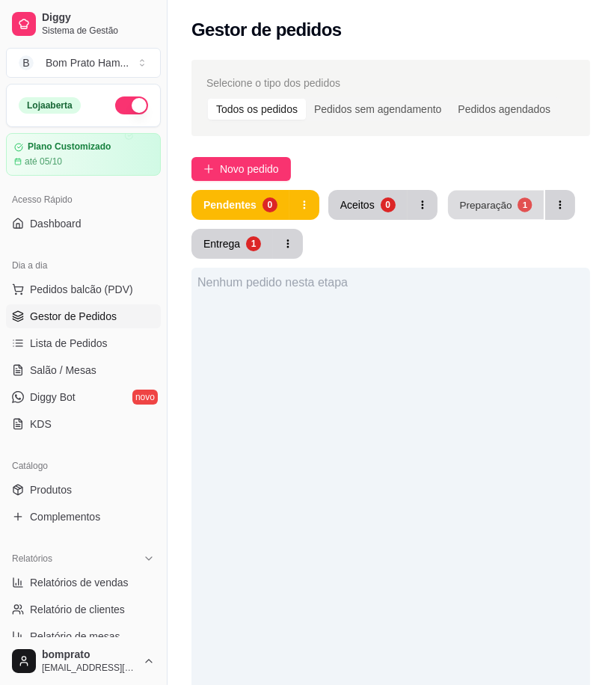
click at [505, 211] on div "Preparação" at bounding box center [485, 204] width 52 height 14
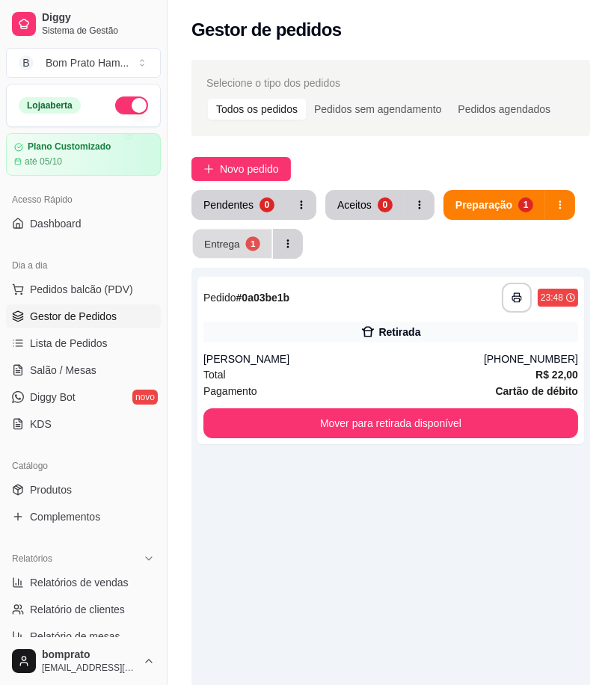
click at [250, 248] on div "1" at bounding box center [252, 243] width 14 height 14
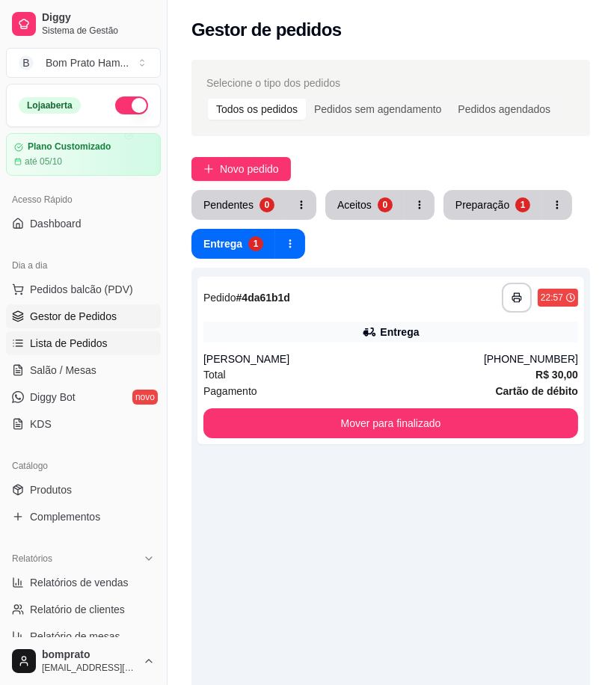
click at [116, 338] on link "Lista de Pedidos" at bounding box center [83, 343] width 155 height 24
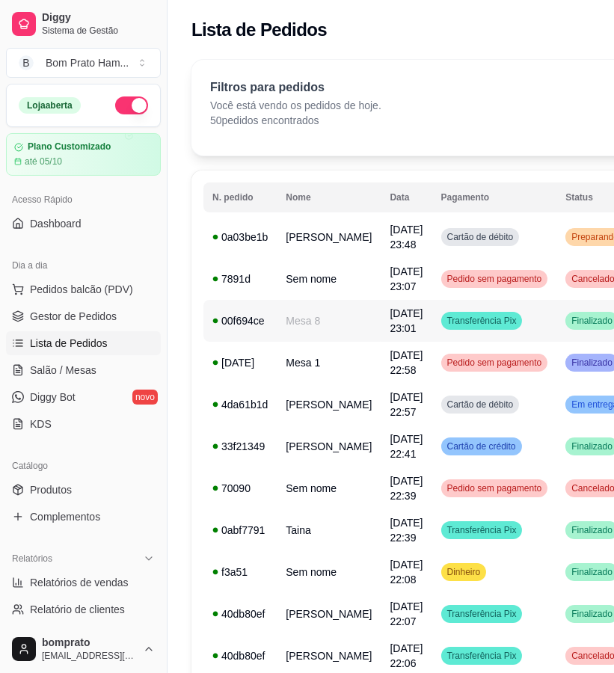
click at [323, 330] on td "Mesa 8" at bounding box center [329, 321] width 104 height 42
click at [318, 363] on td "Mesa 1" at bounding box center [329, 363] width 104 height 42
click at [389, 360] on span "[DATE] 22:58" at bounding box center [405, 362] width 33 height 27
click at [99, 372] on link "Salão / Mesas" at bounding box center [83, 370] width 155 height 24
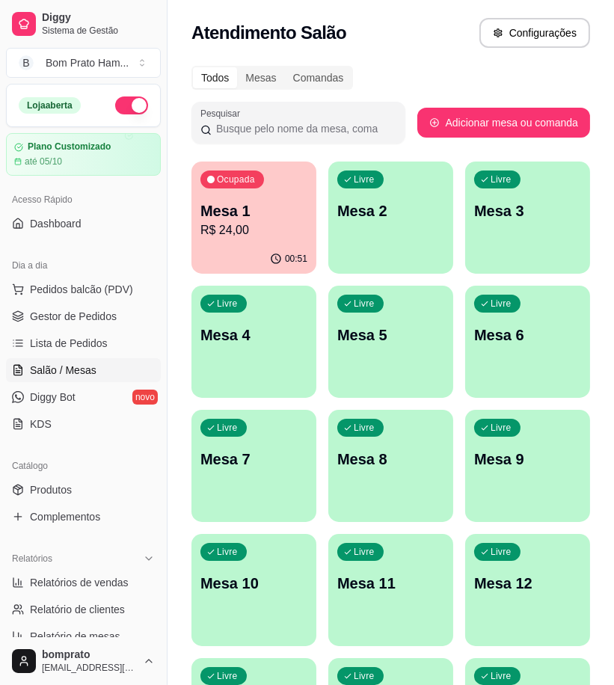
click at [257, 237] on p "R$ 24,00" at bounding box center [253, 230] width 107 height 18
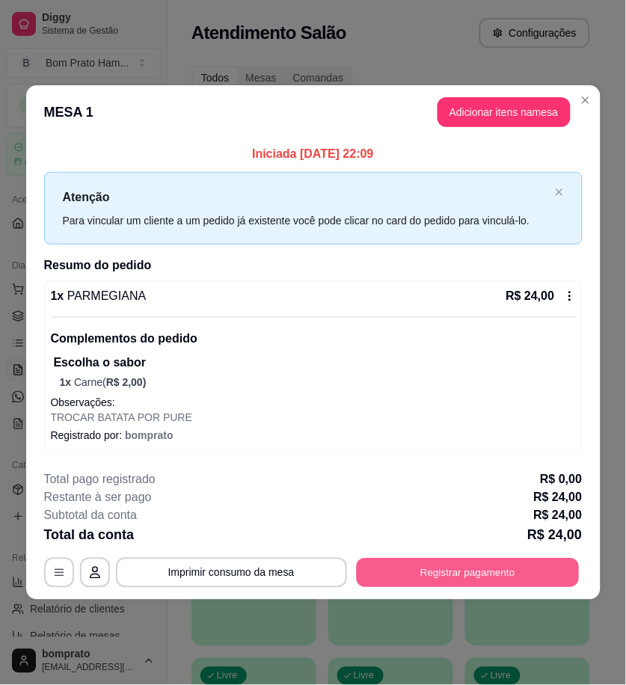
click at [484, 571] on button "Registrar pagamento" at bounding box center [467, 572] width 223 height 29
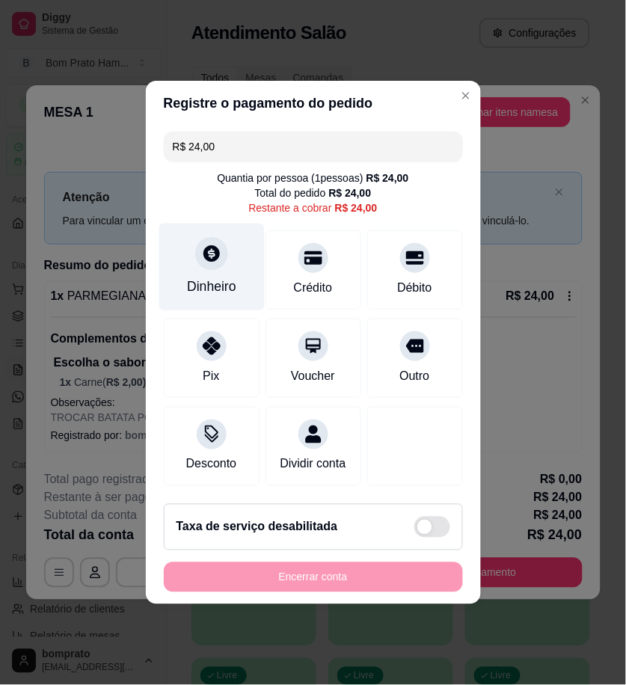
click at [221, 278] on div "Dinheiro" at bounding box center [211, 286] width 49 height 19
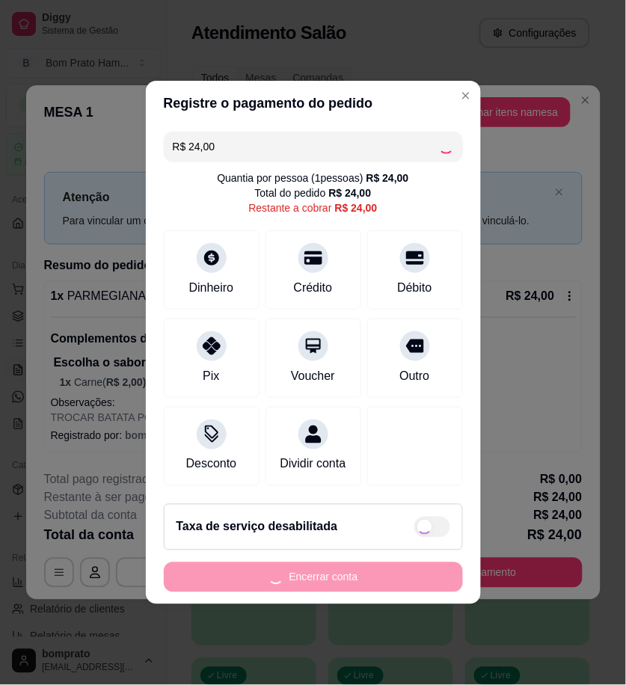
type input "R$ 0,00"
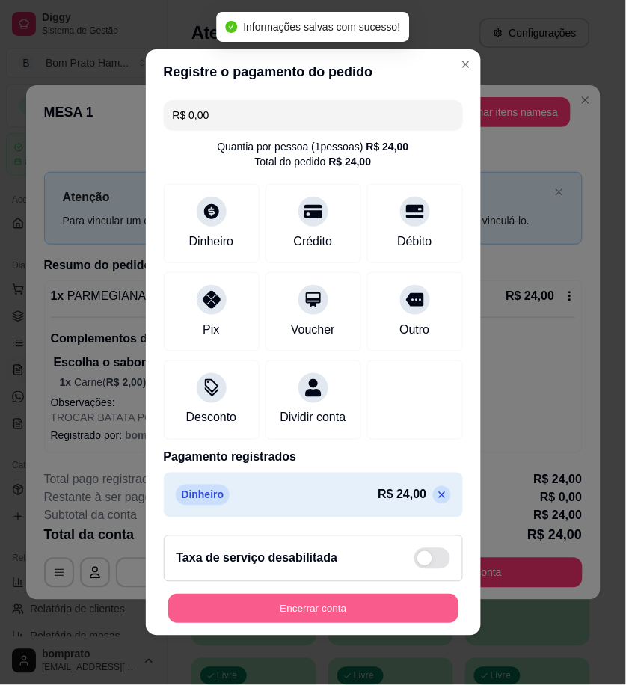
click at [387, 609] on button "Encerrar conta" at bounding box center [313, 608] width 290 height 29
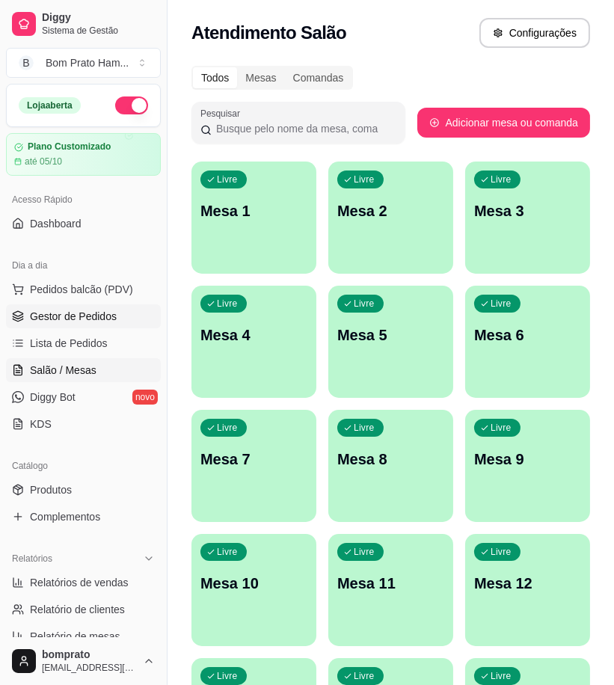
click at [111, 315] on span "Gestor de Pedidos" at bounding box center [73, 316] width 87 height 15
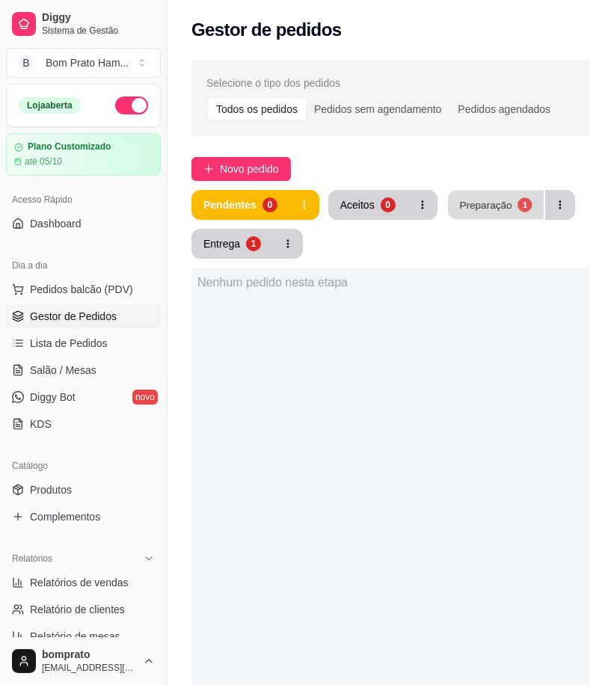
click at [482, 211] on div "Preparação" at bounding box center [485, 204] width 52 height 14
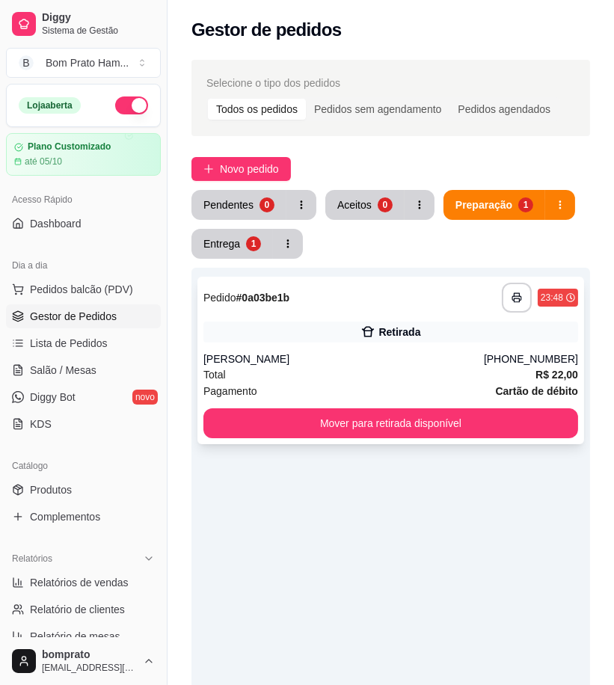
click at [352, 363] on div "[PERSON_NAME]" at bounding box center [343, 358] width 280 height 15
click at [219, 247] on div "Entrega" at bounding box center [221, 243] width 37 height 15
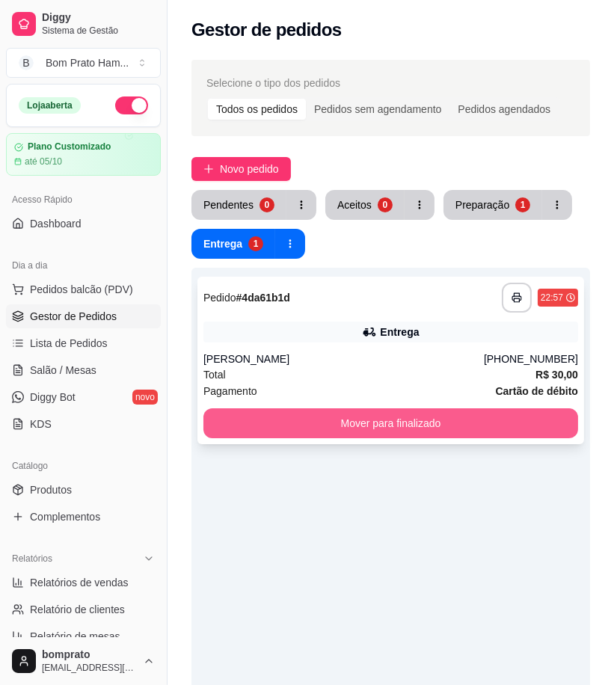
click at [391, 427] on button "Mover para finalizado" at bounding box center [390, 423] width 375 height 30
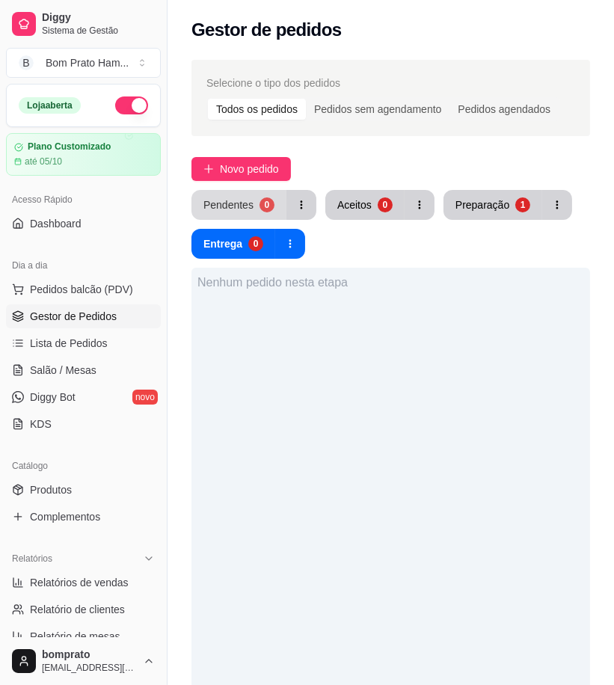
click at [259, 206] on div "0" at bounding box center [266, 204] width 15 height 15
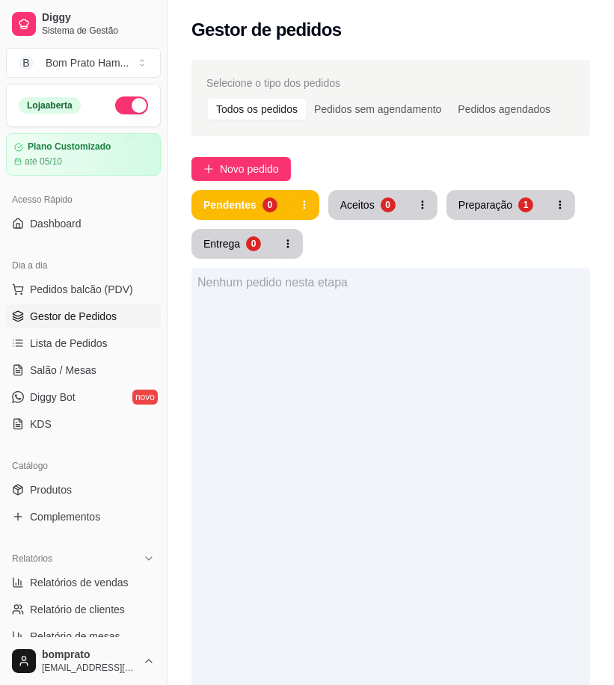
click at [115, 110] on button "button" at bounding box center [131, 105] width 33 height 18
click at [458, 206] on div "Preparação" at bounding box center [485, 204] width 54 height 15
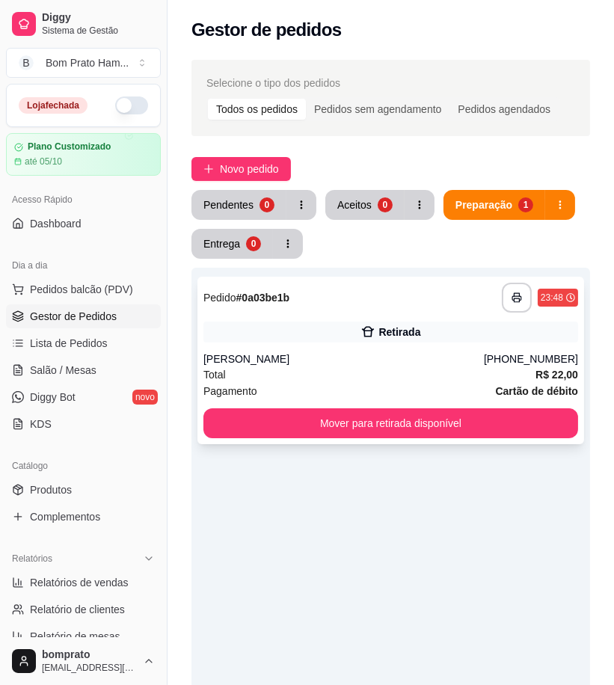
click at [415, 354] on div "[PERSON_NAME]" at bounding box center [343, 358] width 280 height 15
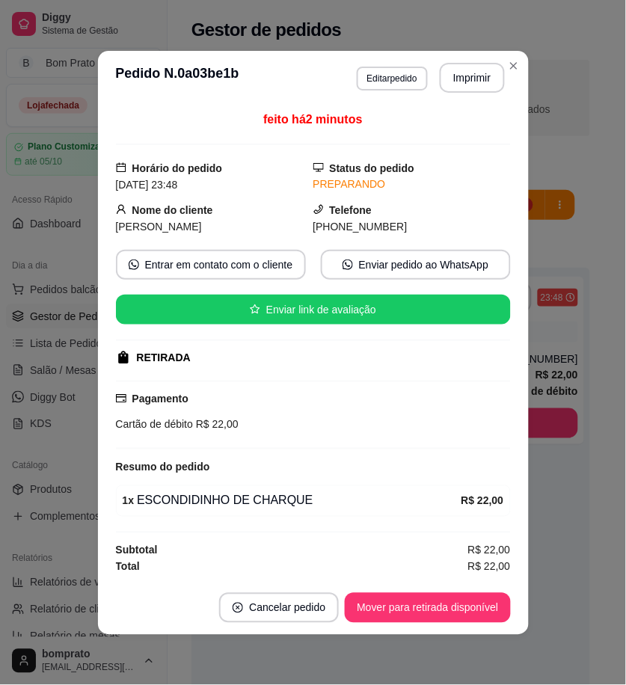
click at [392, 78] on button "Editar pedido" at bounding box center [392, 79] width 71 height 24
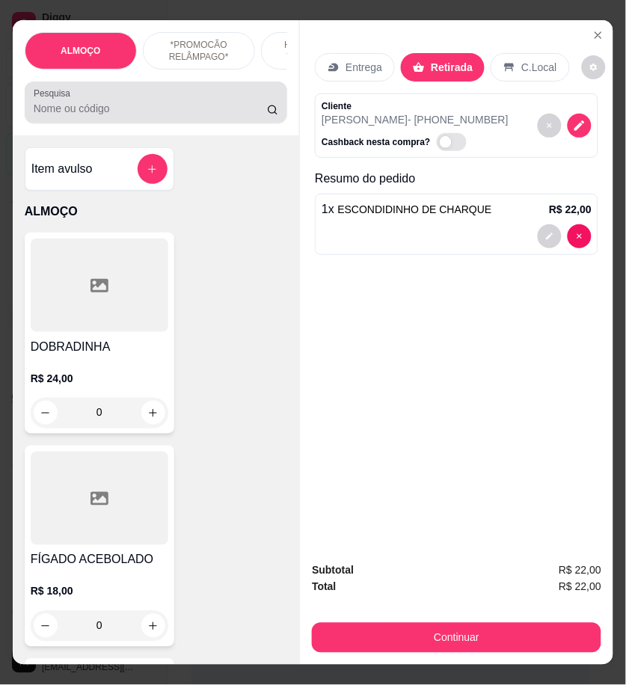
click at [107, 123] on div "Pesquisa" at bounding box center [156, 102] width 263 height 42
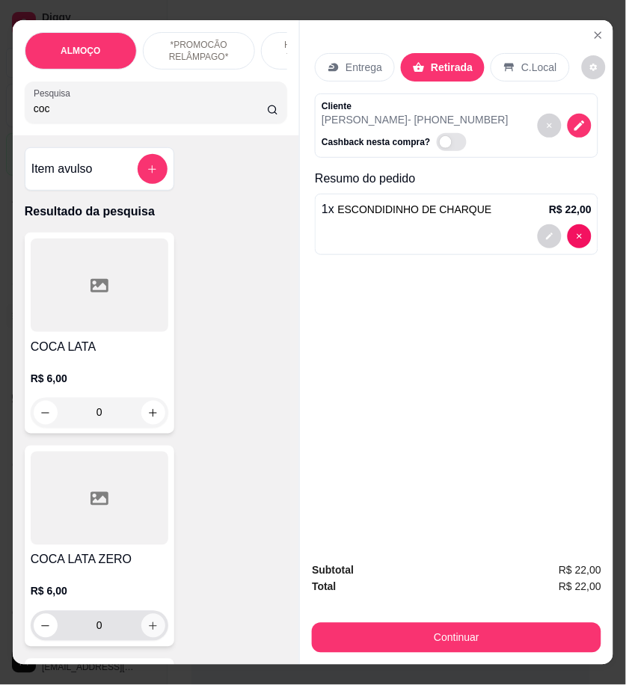
type input "coc"
click at [150, 628] on icon "increase-product-quantity" at bounding box center [152, 626] width 11 height 11
type input "1"
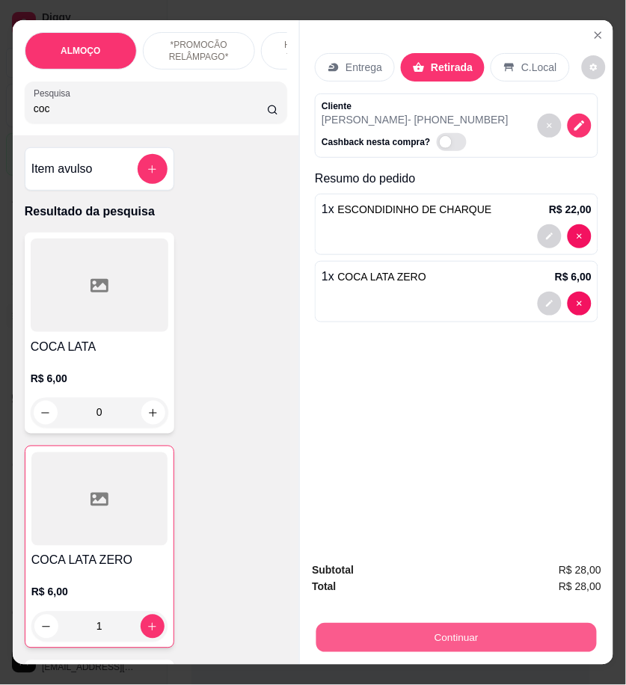
click at [499, 632] on button "Continuar" at bounding box center [456, 637] width 280 height 29
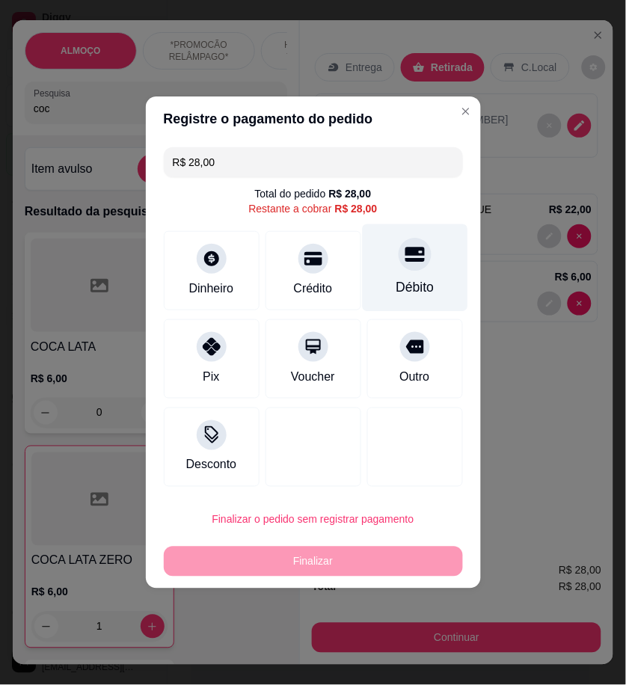
click at [384, 282] on div "Débito" at bounding box center [414, 267] width 105 height 87
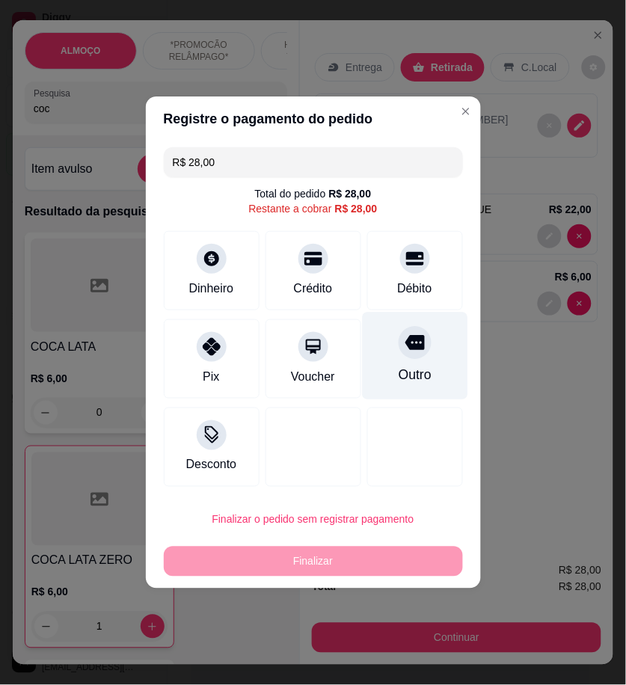
type input "R$ 0,00"
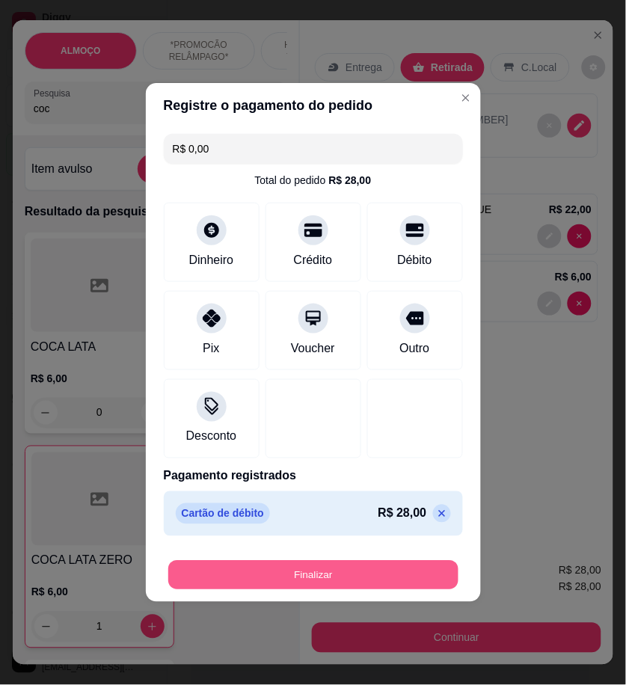
click at [405, 573] on button "Finalizar" at bounding box center [313, 575] width 290 height 29
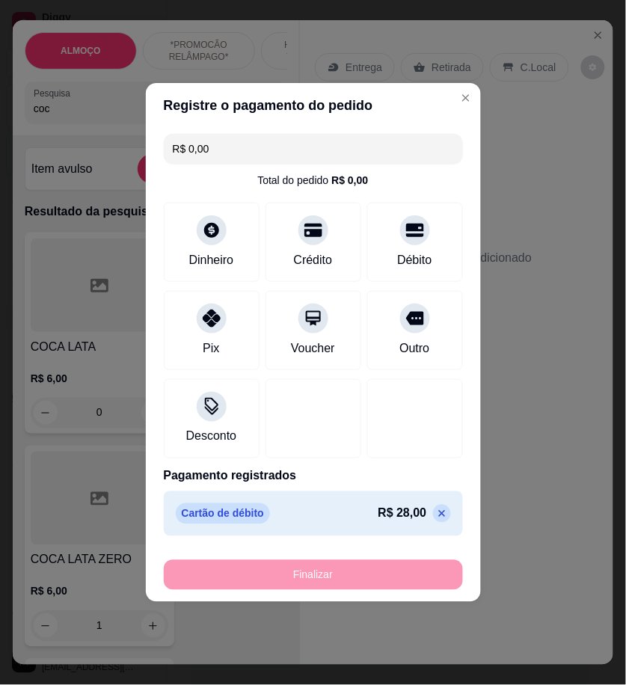
type input "0"
type input "-R$ 28,00"
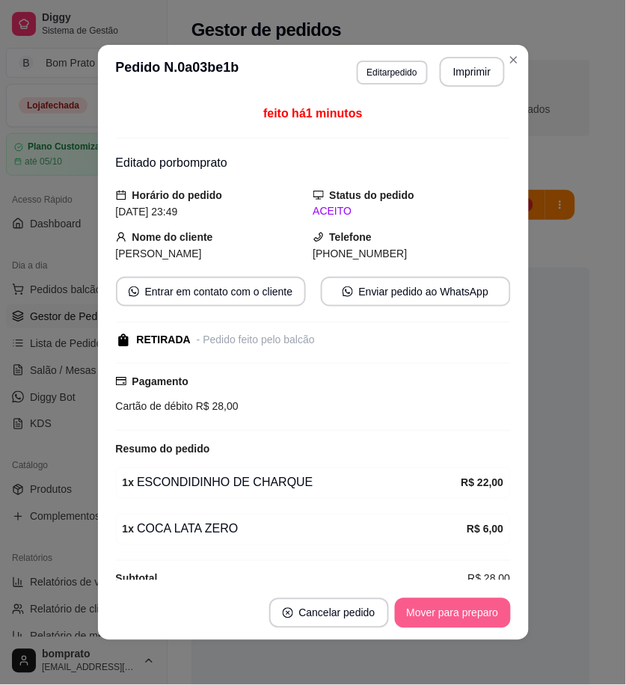
click at [469, 623] on button "Mover para preparo" at bounding box center [453, 613] width 116 height 30
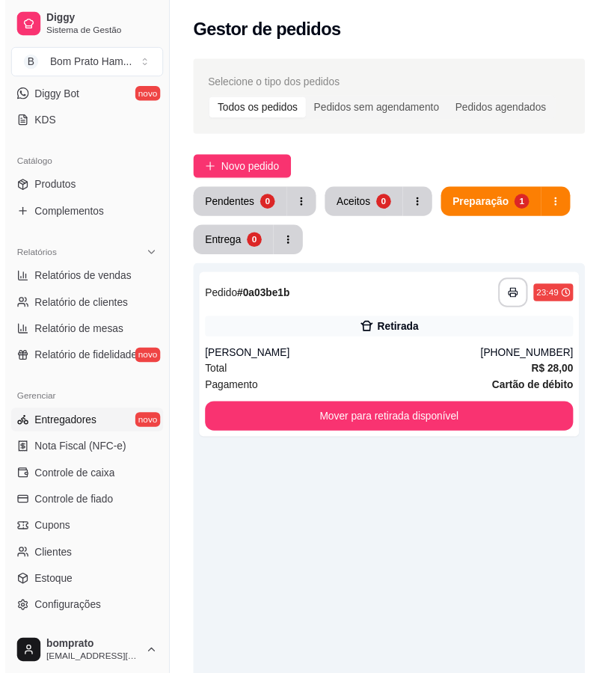
scroll to position [332, 0]
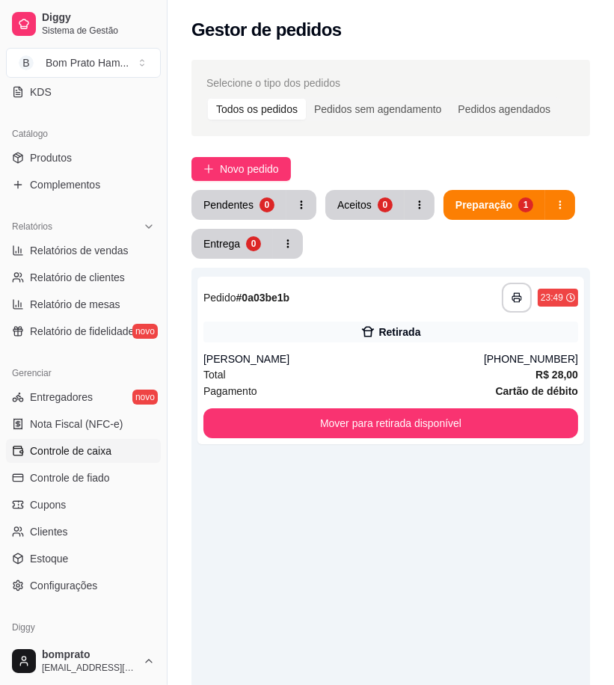
click at [105, 452] on span "Controle de caixa" at bounding box center [70, 450] width 81 height 15
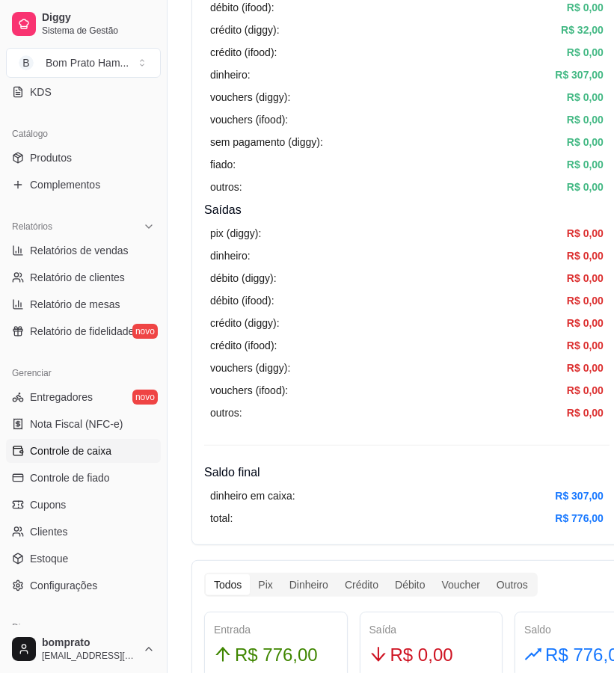
scroll to position [332, 0]
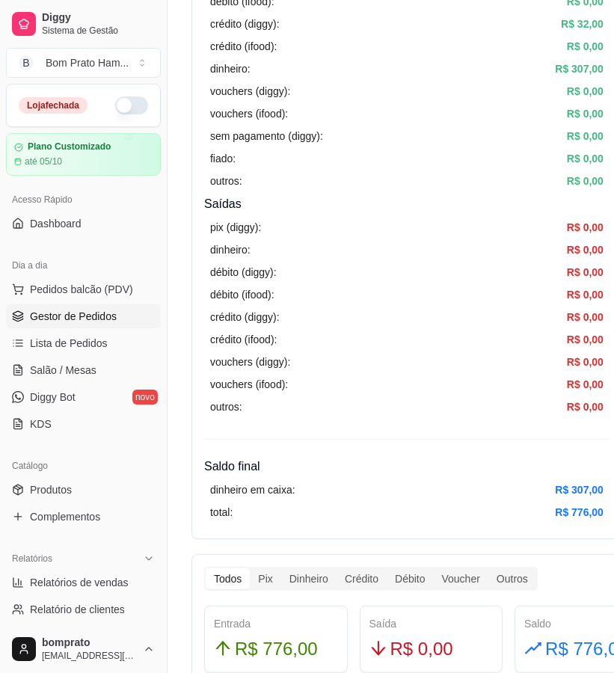
click at [127, 315] on link "Gestor de Pedidos" at bounding box center [83, 316] width 155 height 24
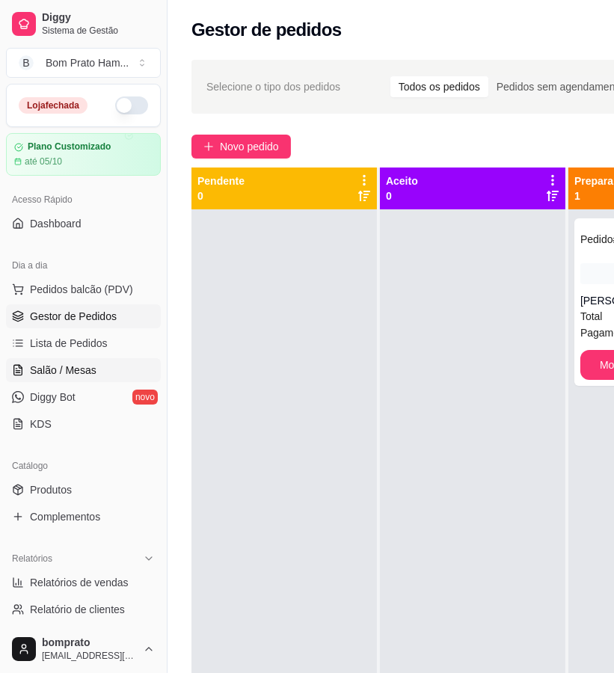
scroll to position [249, 0]
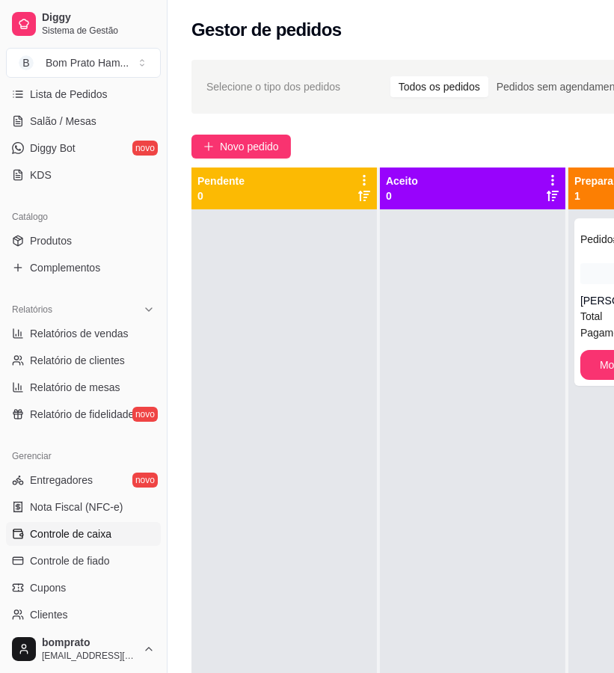
click at [121, 529] on link "Controle de caixa" at bounding box center [83, 534] width 155 height 24
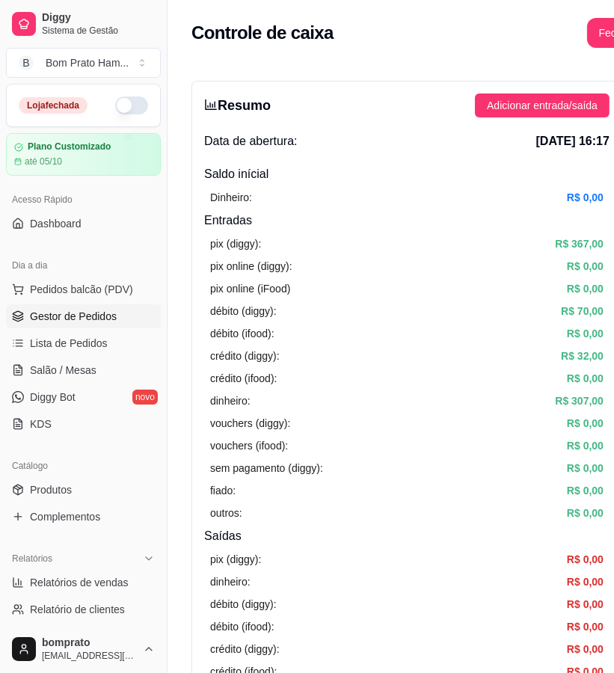
click at [87, 322] on span "Gestor de Pedidos" at bounding box center [73, 316] width 87 height 15
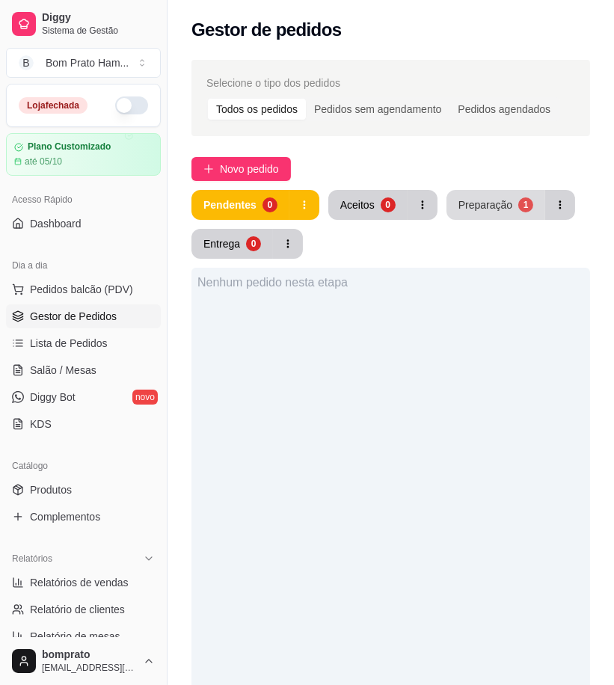
click at [497, 210] on div "Preparação" at bounding box center [485, 204] width 54 height 15
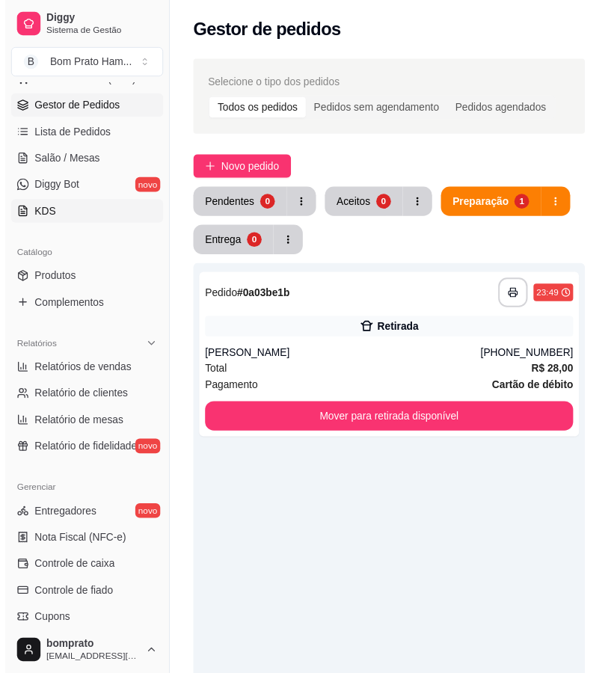
scroll to position [249, 0]
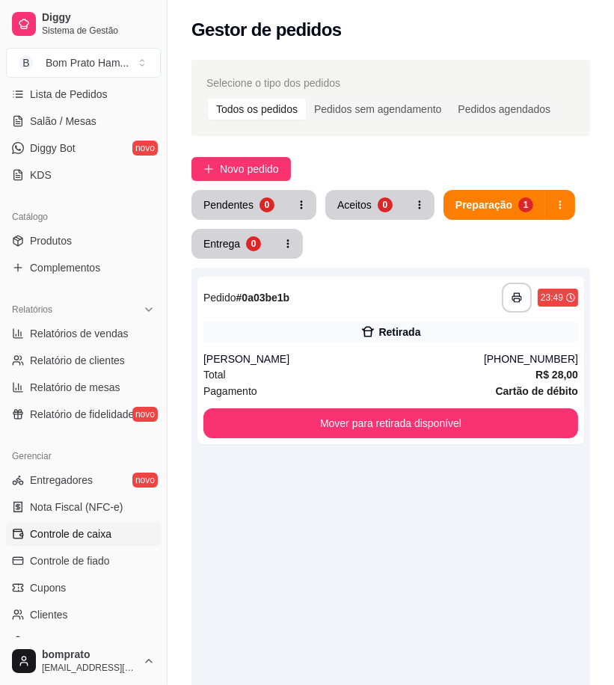
click at [115, 539] on link "Controle de caixa" at bounding box center [83, 534] width 155 height 24
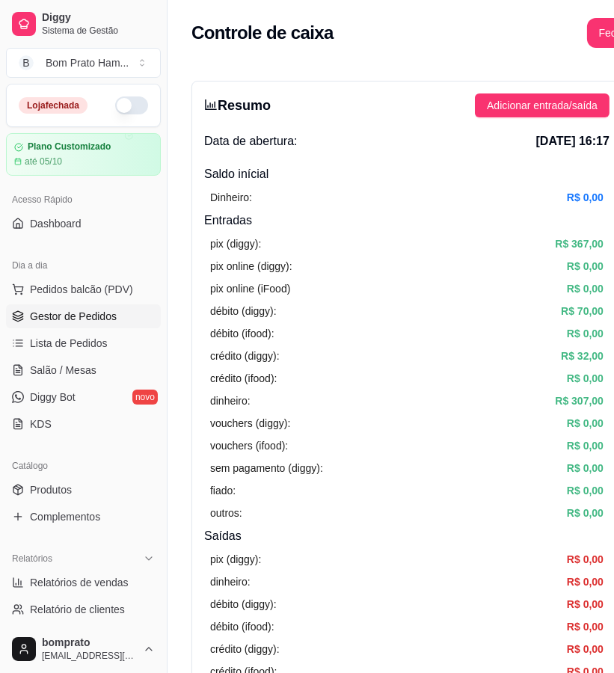
click at [96, 315] on span "Gestor de Pedidos" at bounding box center [73, 316] width 87 height 15
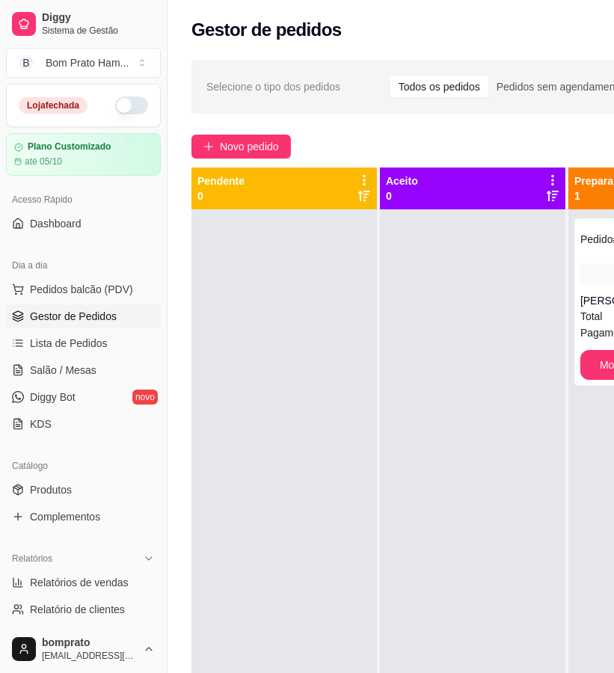
click at [461, 301] on div at bounding box center [472, 545] width 185 height 673
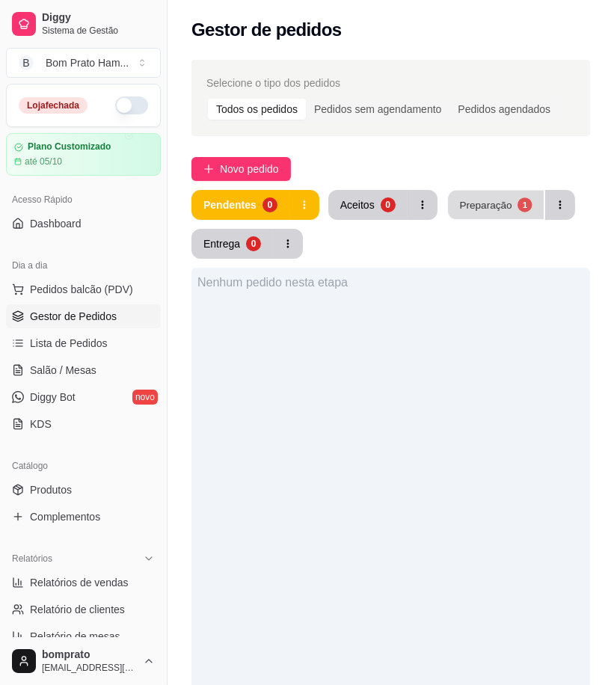
click at [529, 212] on button "Preparação 1" at bounding box center [496, 205] width 96 height 29
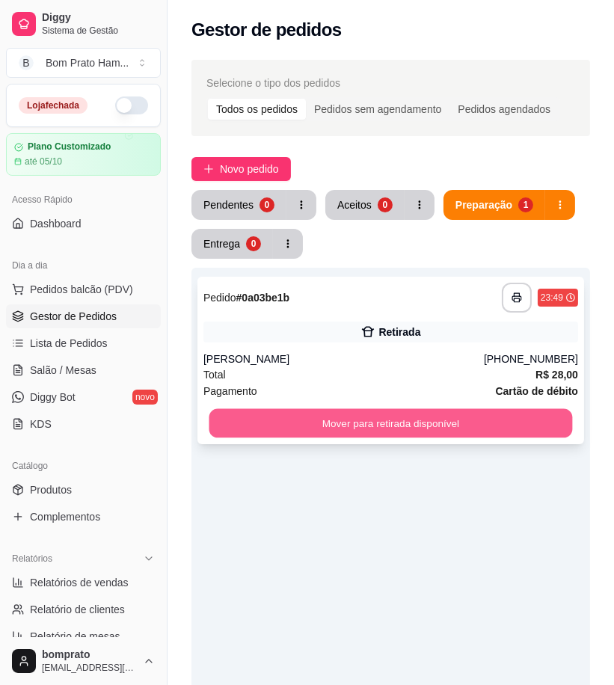
click at [461, 413] on button "Mover para retirada disponível" at bounding box center [390, 423] width 363 height 29
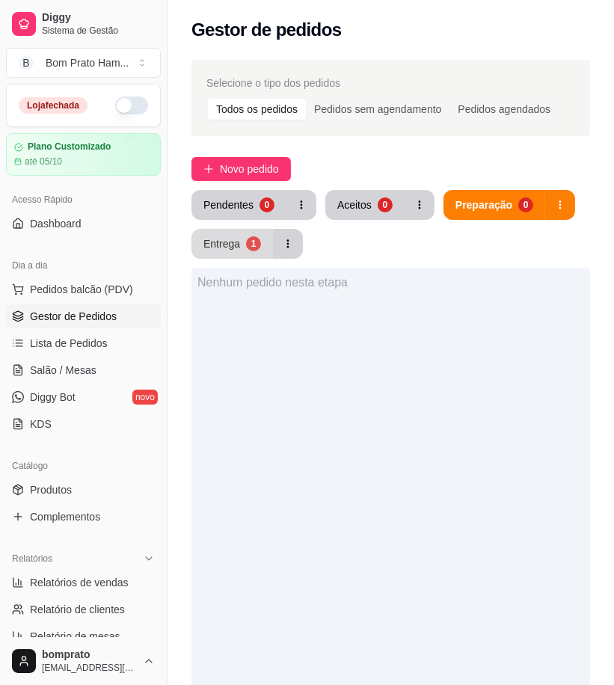
click at [235, 250] on div "Entrega" at bounding box center [221, 243] width 37 height 15
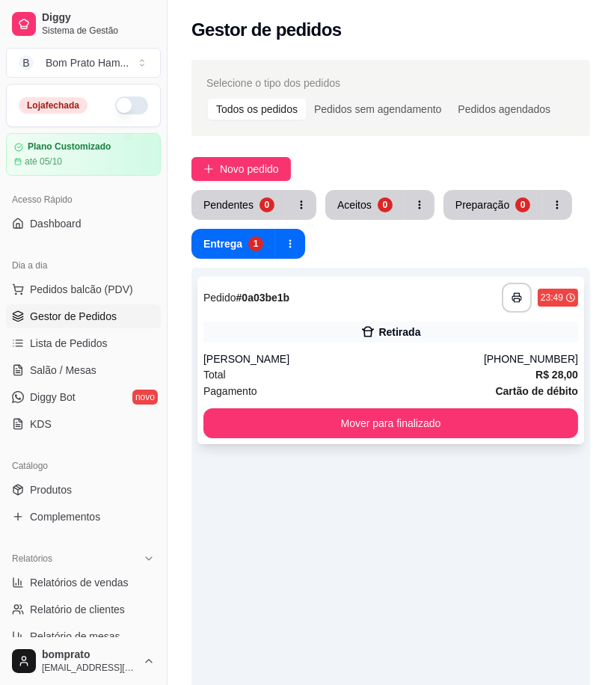
click at [357, 371] on div "Total R$ 28,00" at bounding box center [390, 374] width 375 height 16
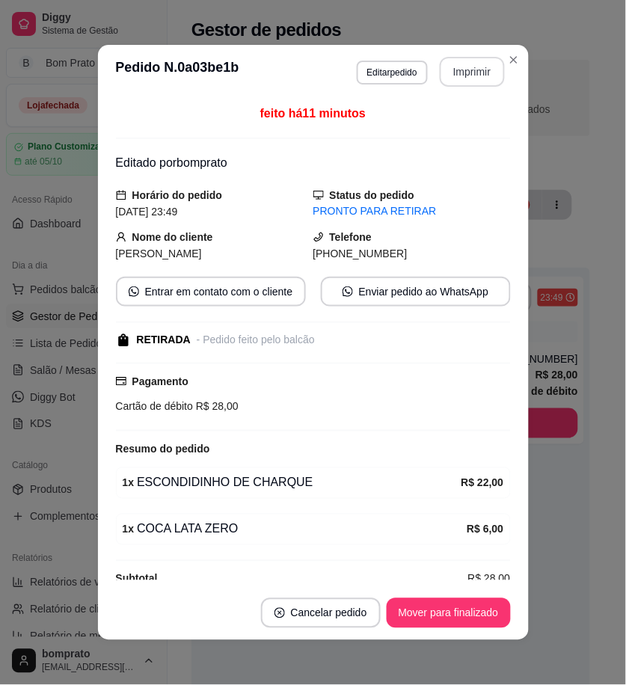
click at [452, 77] on button "Imprimir" at bounding box center [472, 72] width 65 height 30
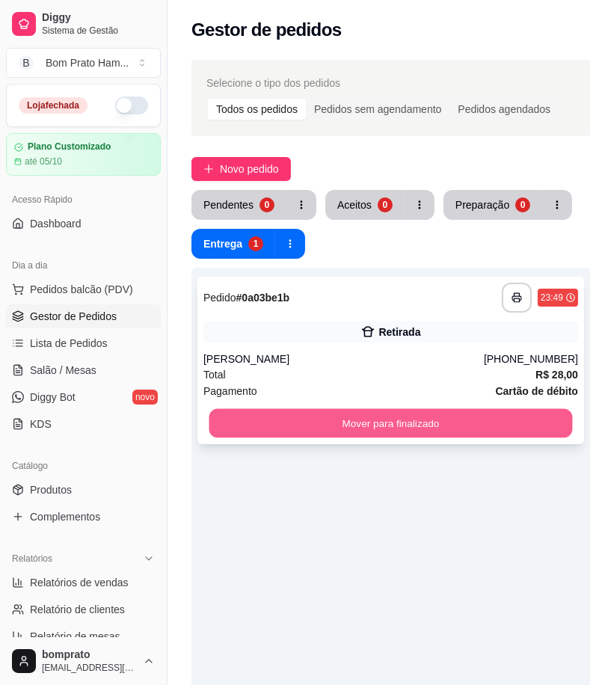
click at [432, 421] on button "Mover para finalizado" at bounding box center [390, 423] width 363 height 29
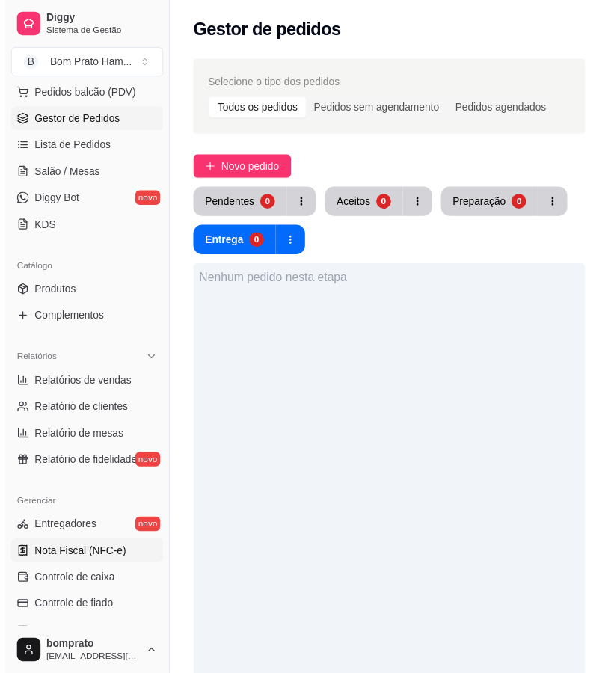
scroll to position [249, 0]
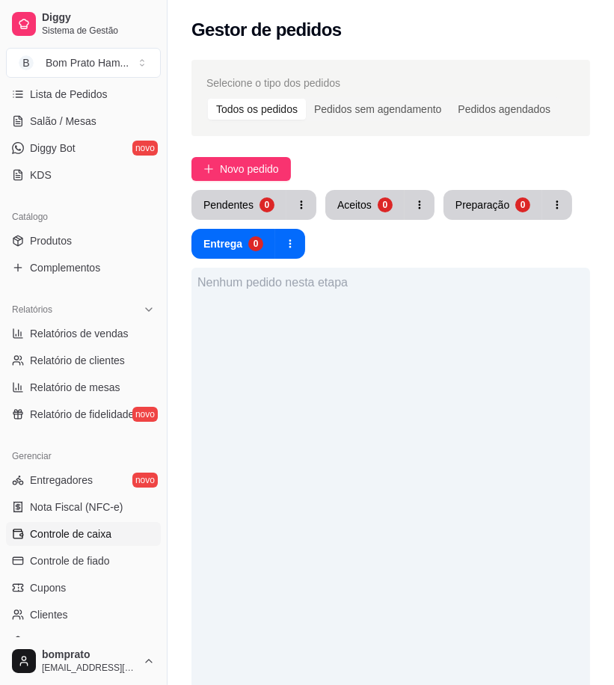
click at [93, 532] on span "Controle de caixa" at bounding box center [70, 533] width 81 height 15
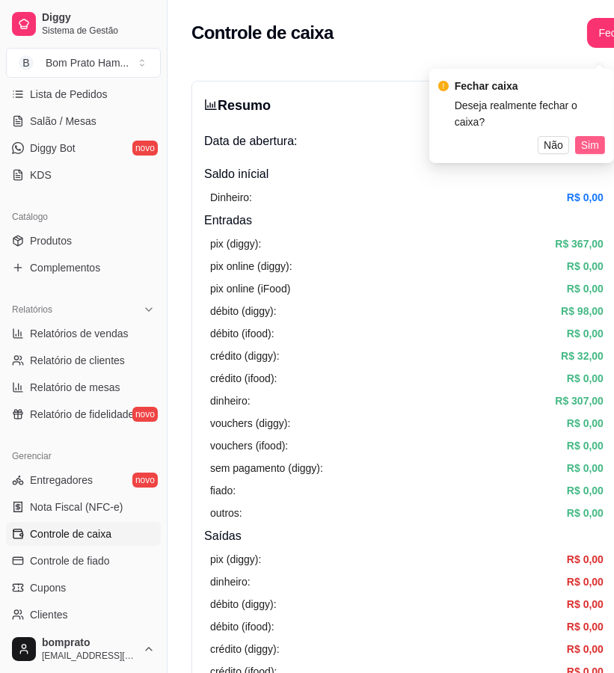
click at [581, 140] on span "Sim" at bounding box center [590, 145] width 18 height 16
